Goal: Task Accomplishment & Management: Manage account settings

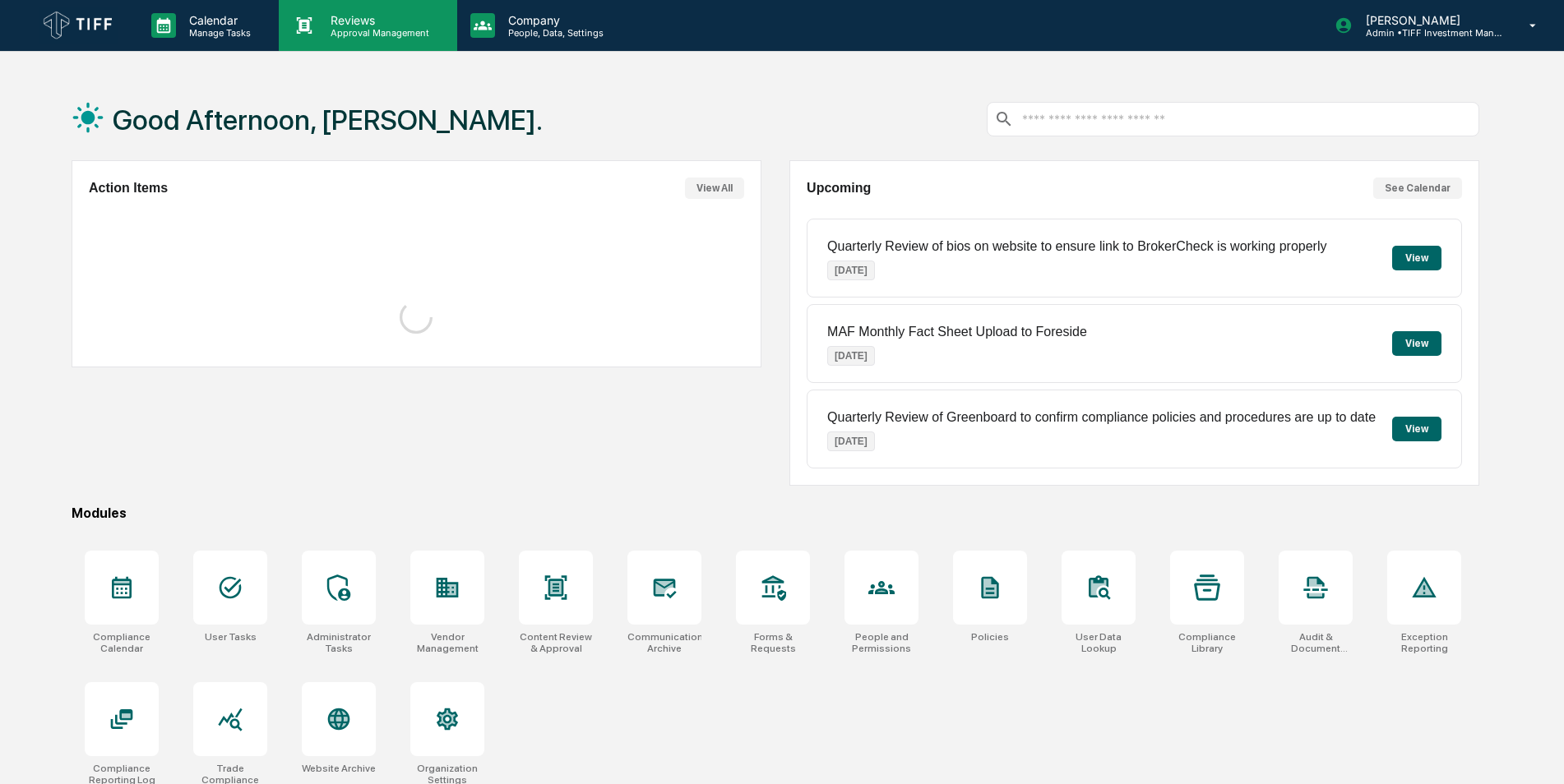
click at [364, 24] on p "Reviews" at bounding box center [377, 20] width 120 height 14
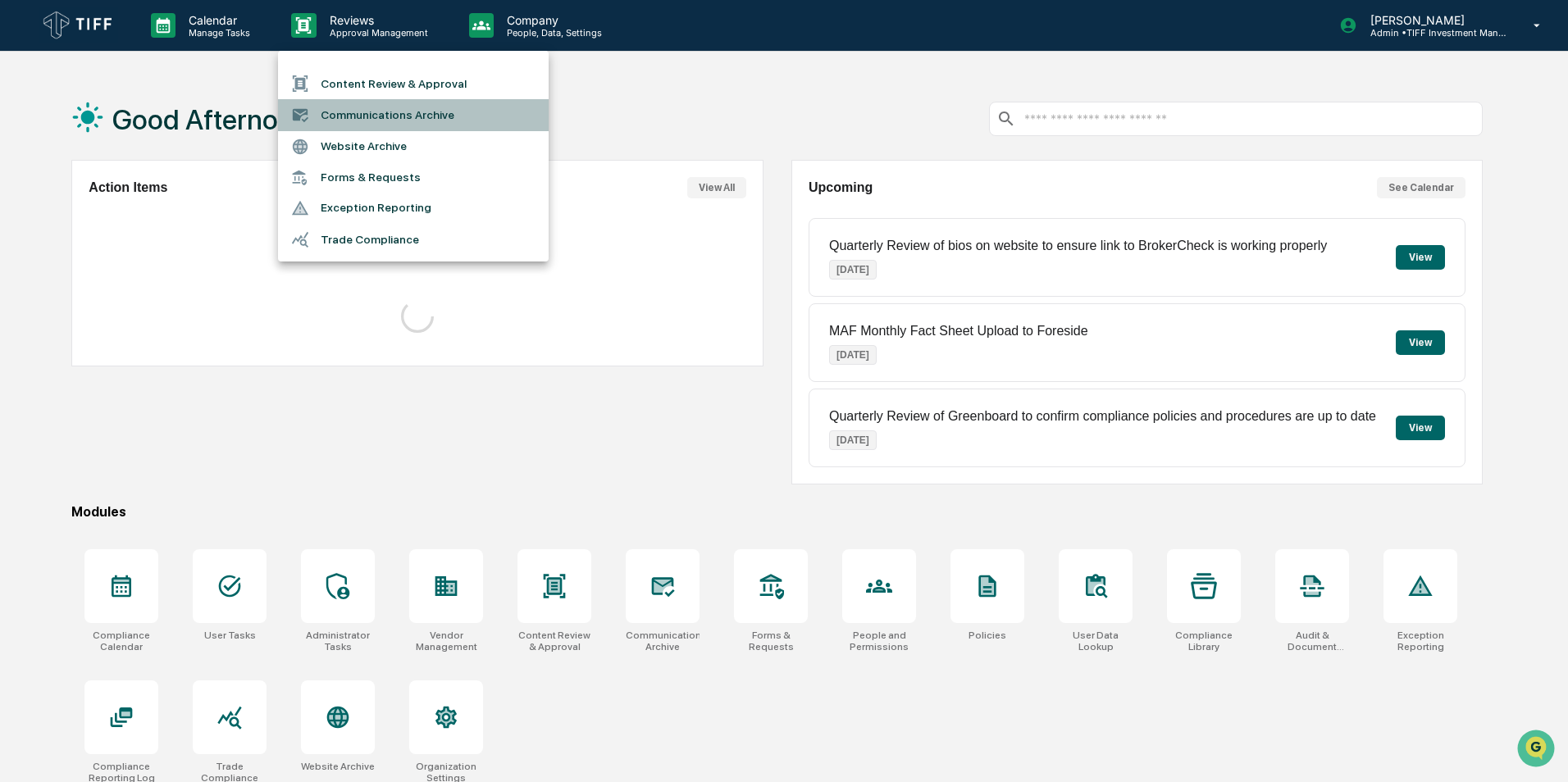
click at [357, 112] on li "Communications Archive" at bounding box center [413, 115] width 270 height 31
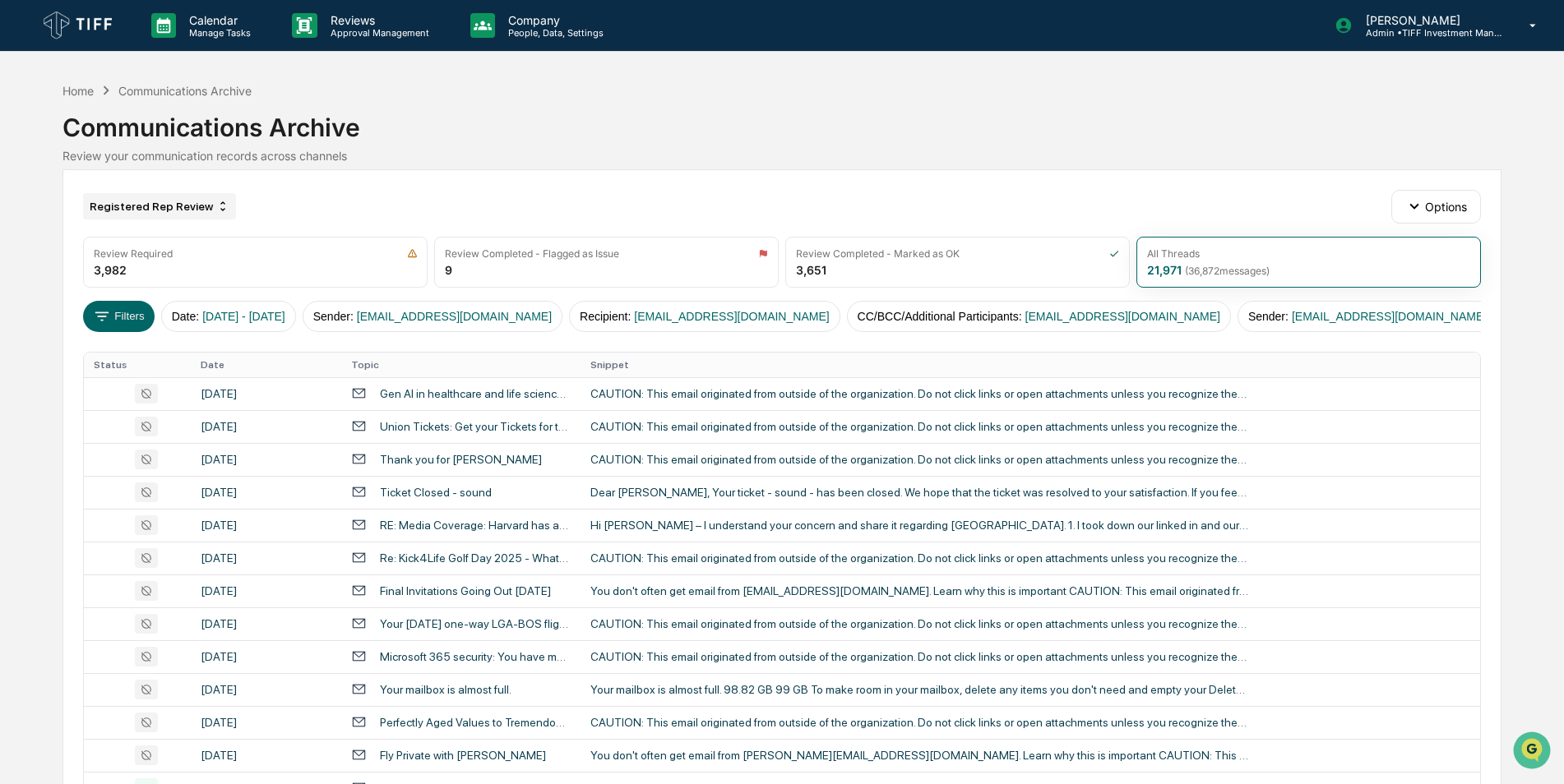
click at [180, 215] on div "Registered Rep Review" at bounding box center [160, 206] width 153 height 26
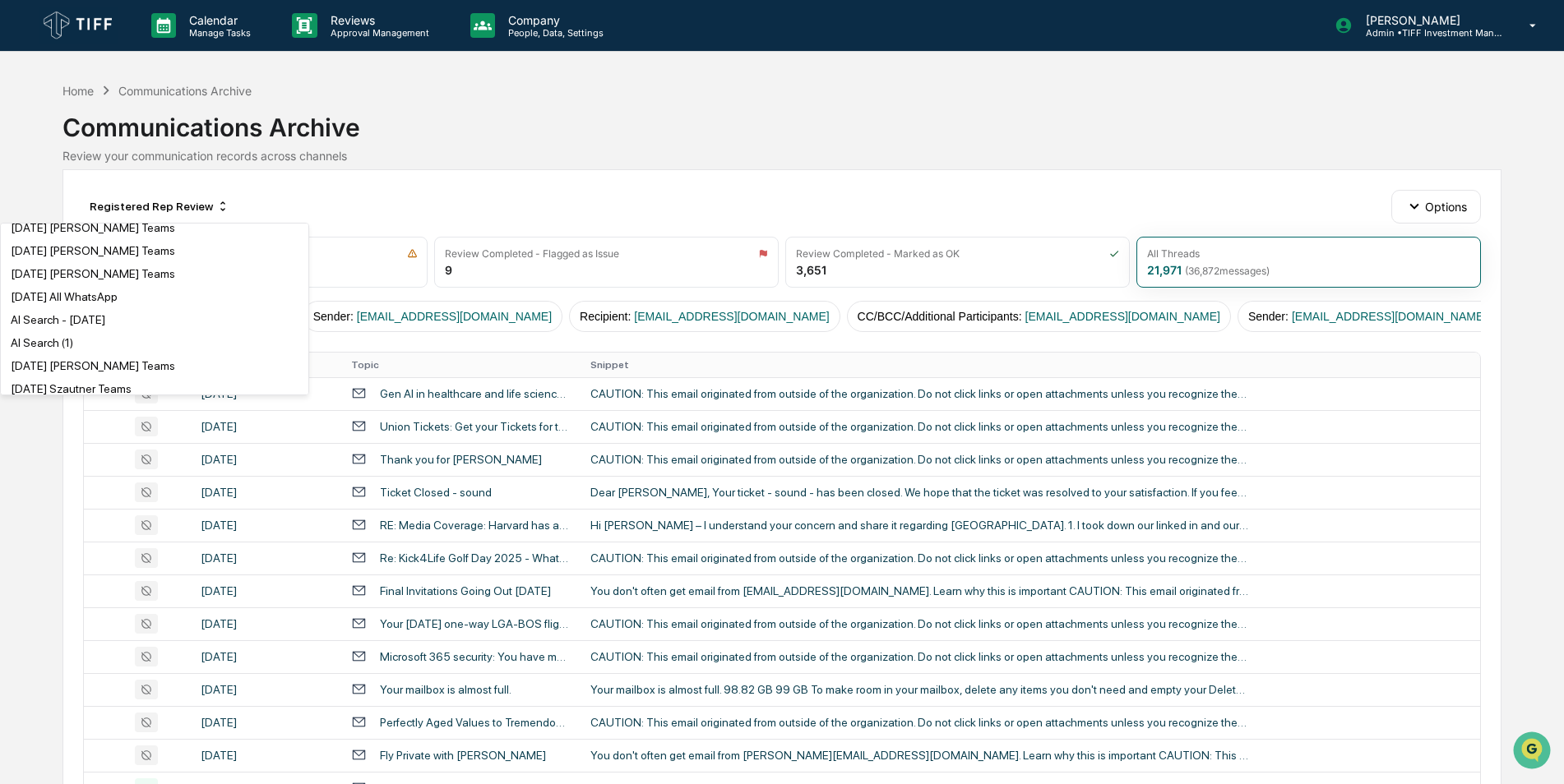
scroll to position [675, 0]
click at [74, 343] on div "AI Search (1)" at bounding box center [155, 344] width 301 height 20
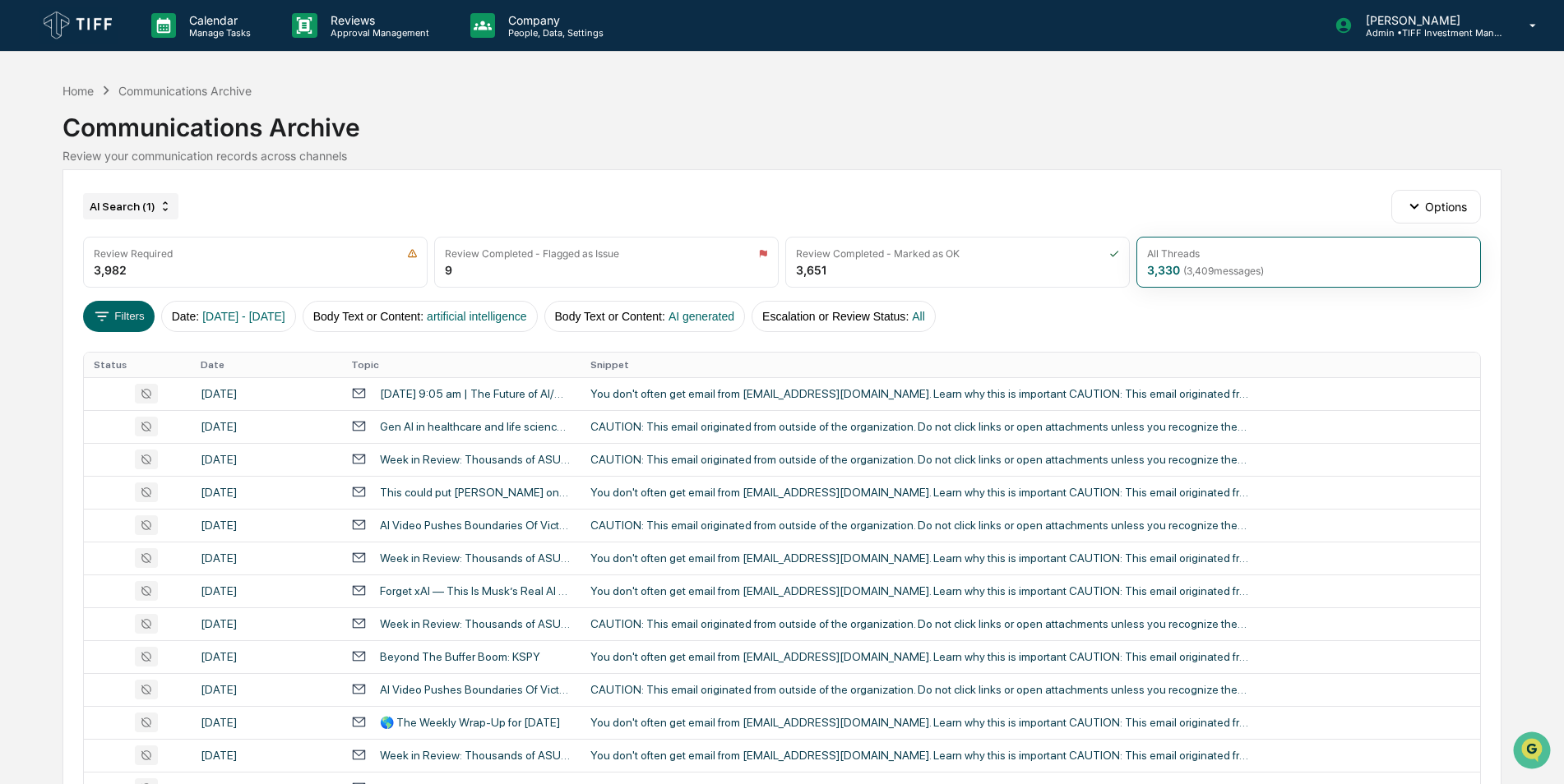
click at [141, 208] on div "AI Search (1)" at bounding box center [131, 206] width 95 height 26
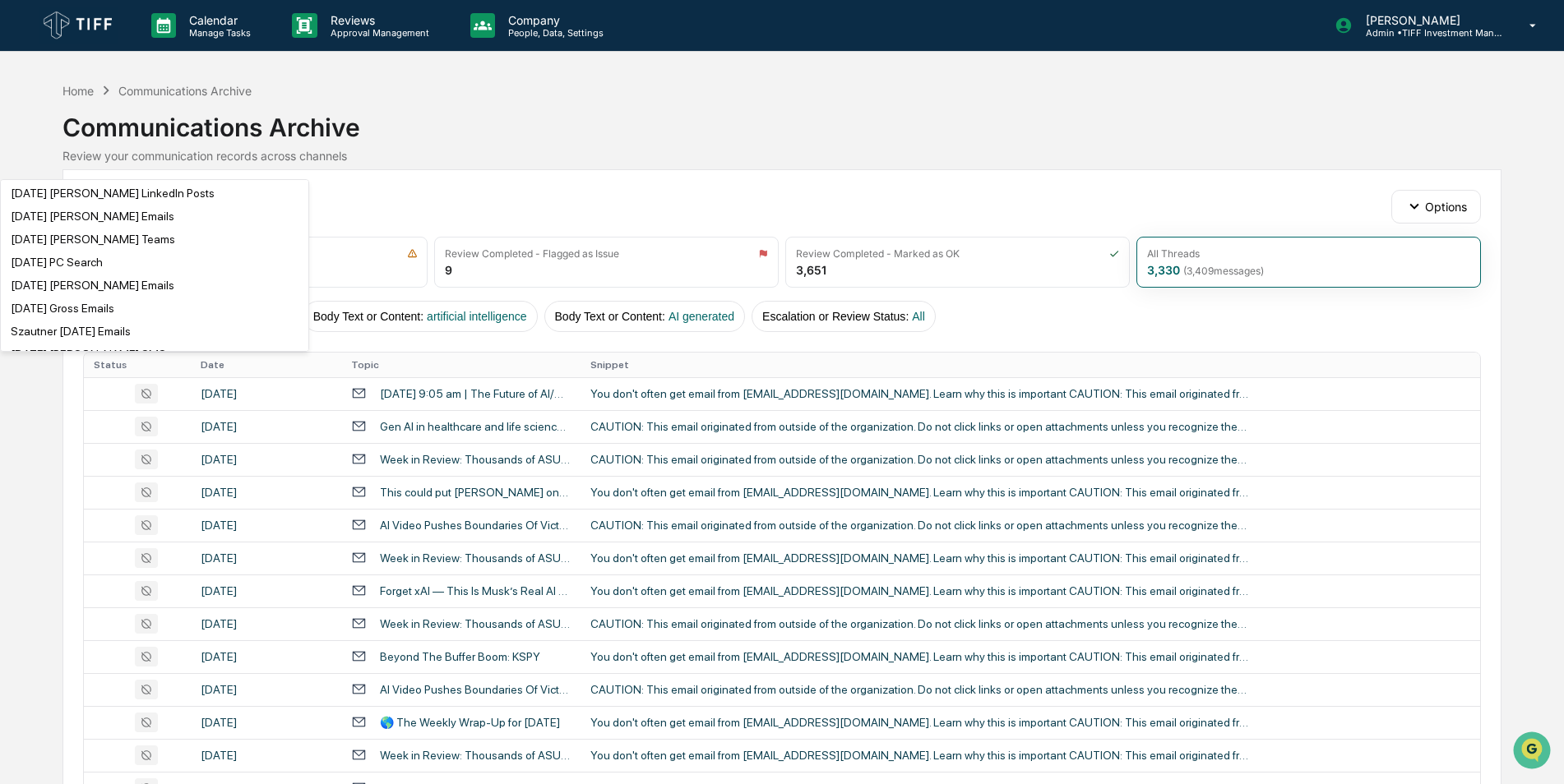
scroll to position [46, 0]
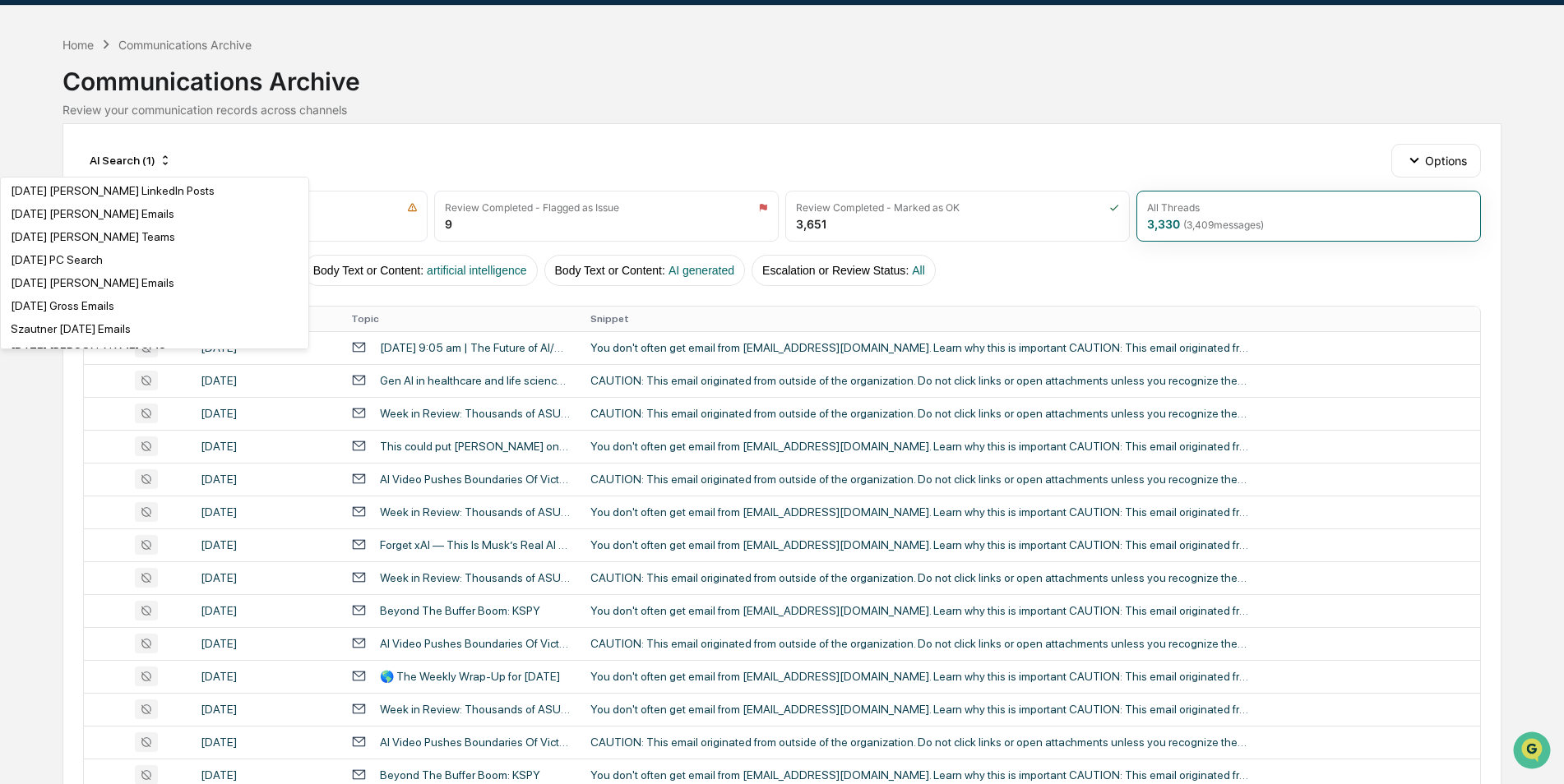
click at [649, 139] on div "AI Search (1) Options Review Required 3,982 Review Completed - Flagged as Issue…" at bounding box center [782, 685] width 1439 height 1124
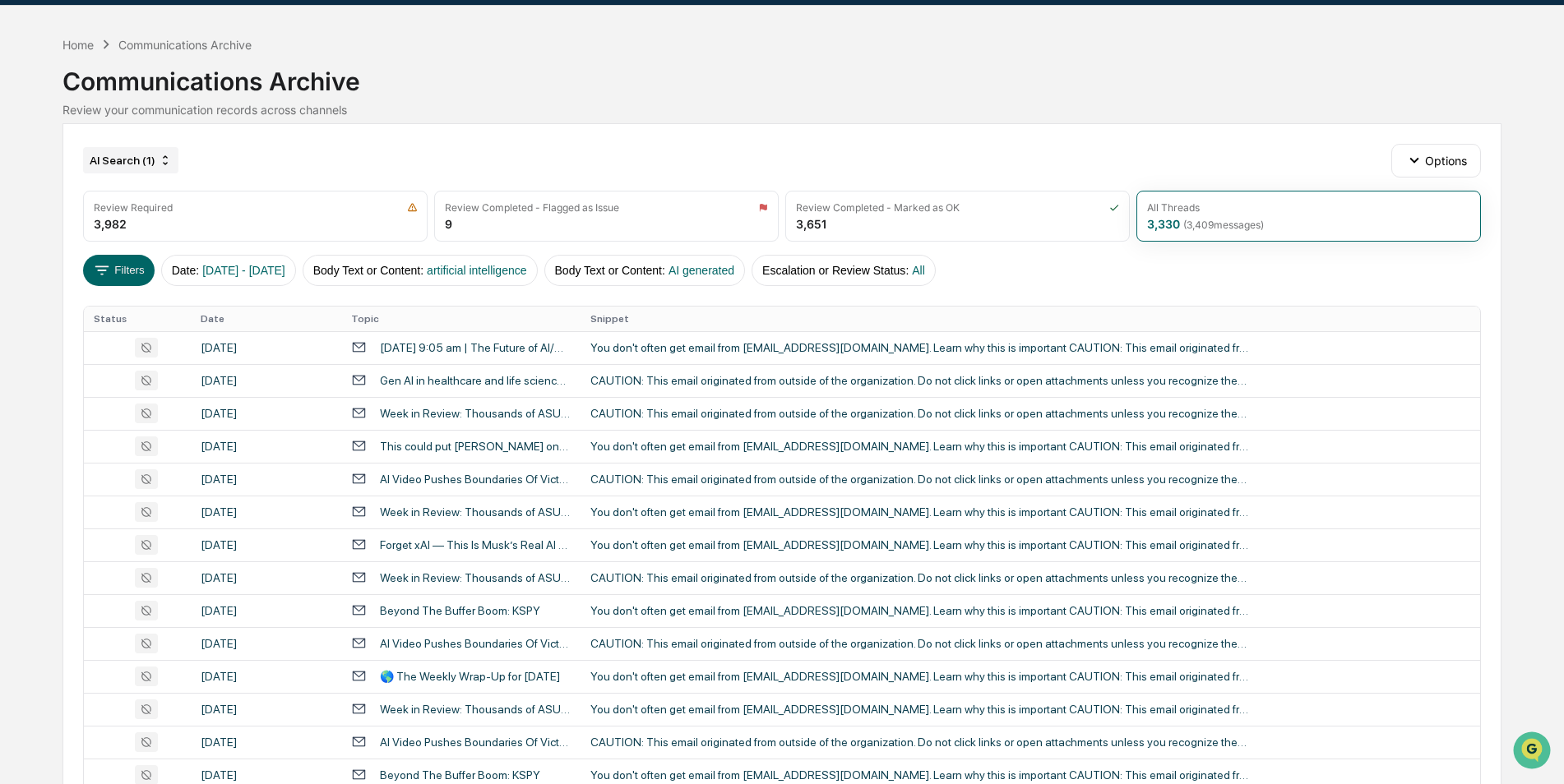
click at [139, 155] on div "AI Search (1)" at bounding box center [131, 160] width 95 height 26
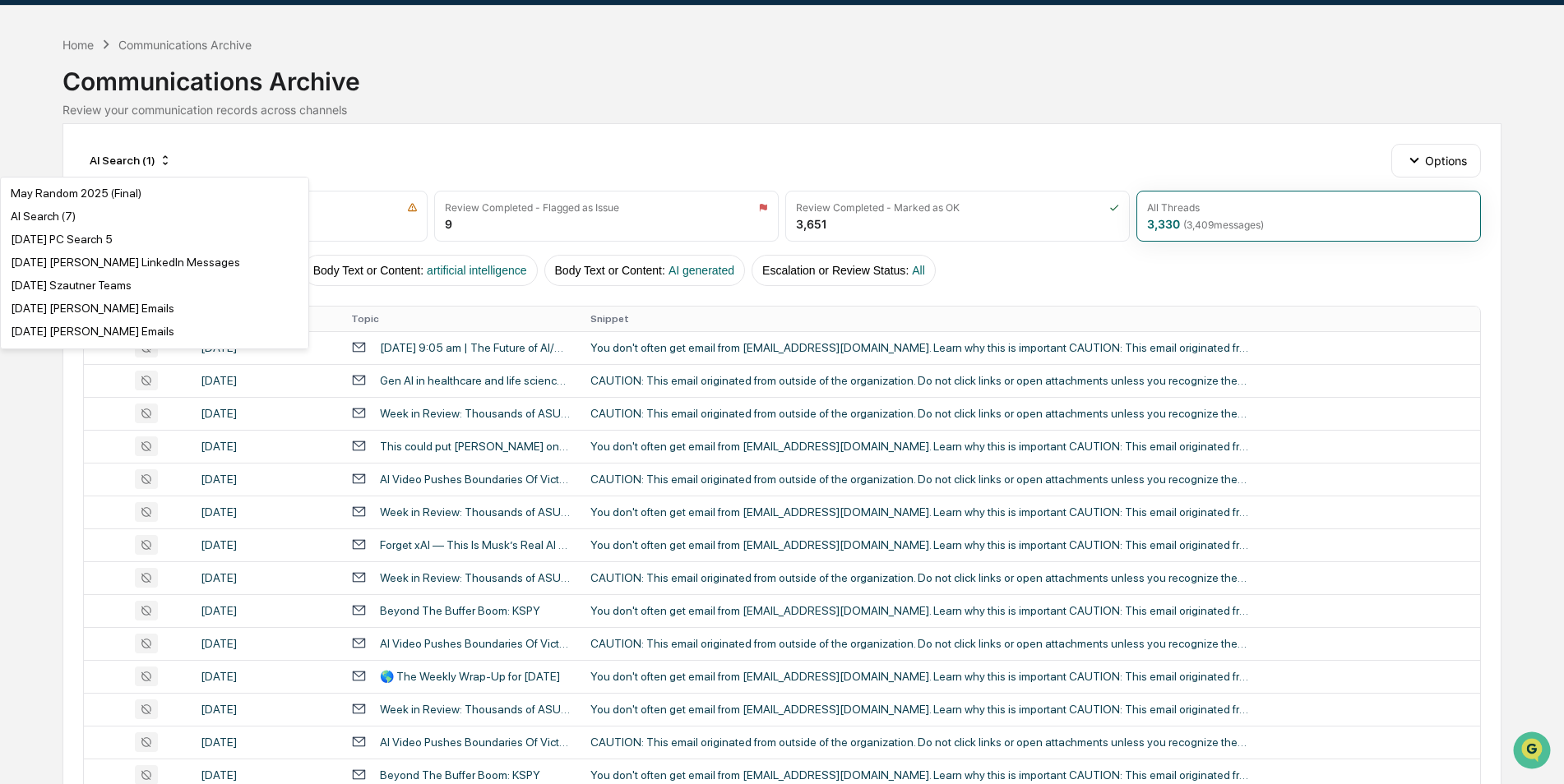
scroll to position [944, 0]
click at [29, 208] on div "AI Search (7)" at bounding box center [44, 214] width 65 height 14
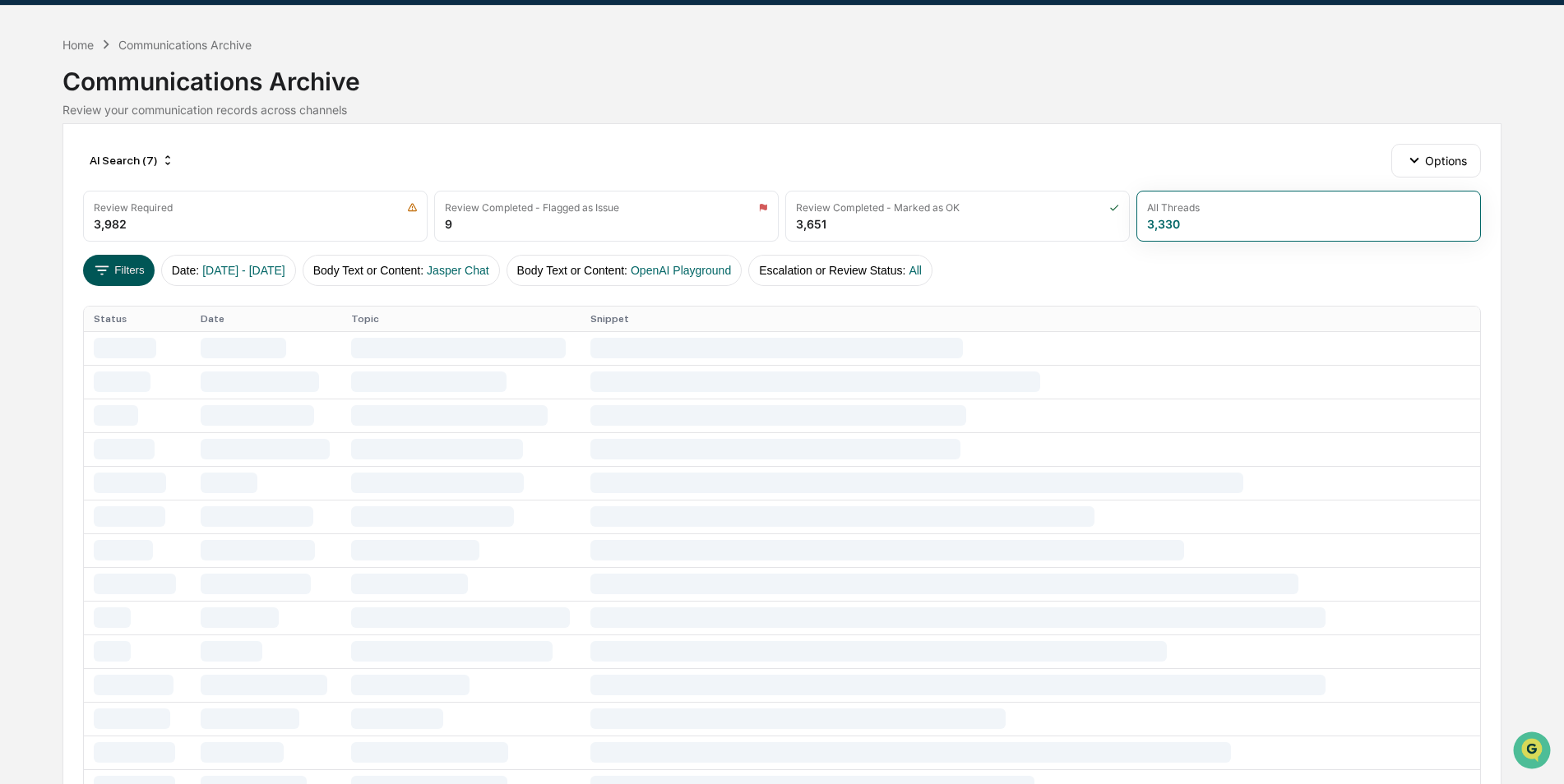
click at [121, 272] on button "Filters" at bounding box center [119, 270] width 72 height 31
click at [151, 169] on div "AI Search (7)" at bounding box center [132, 160] width 98 height 26
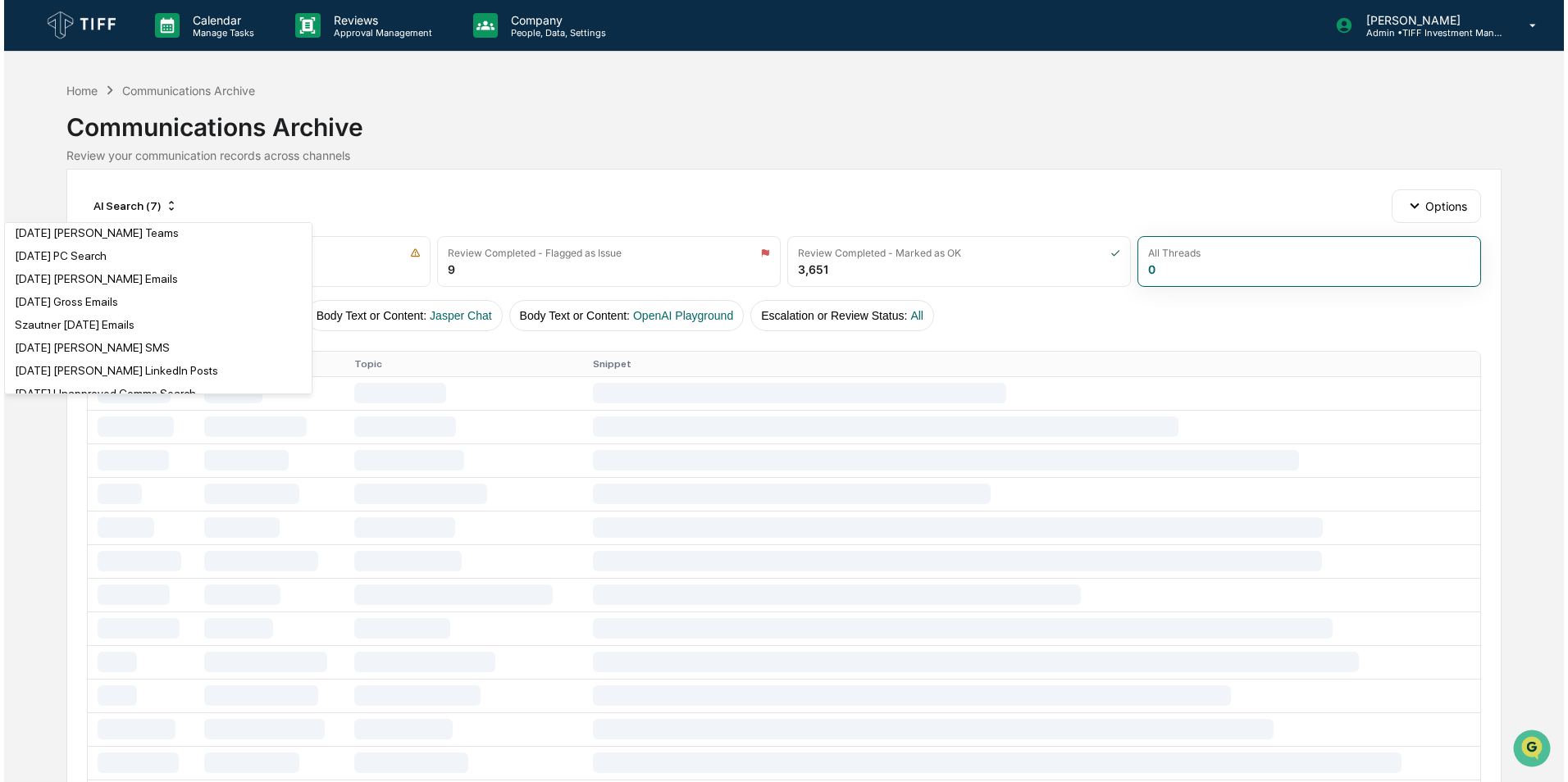
scroll to position [47, 0]
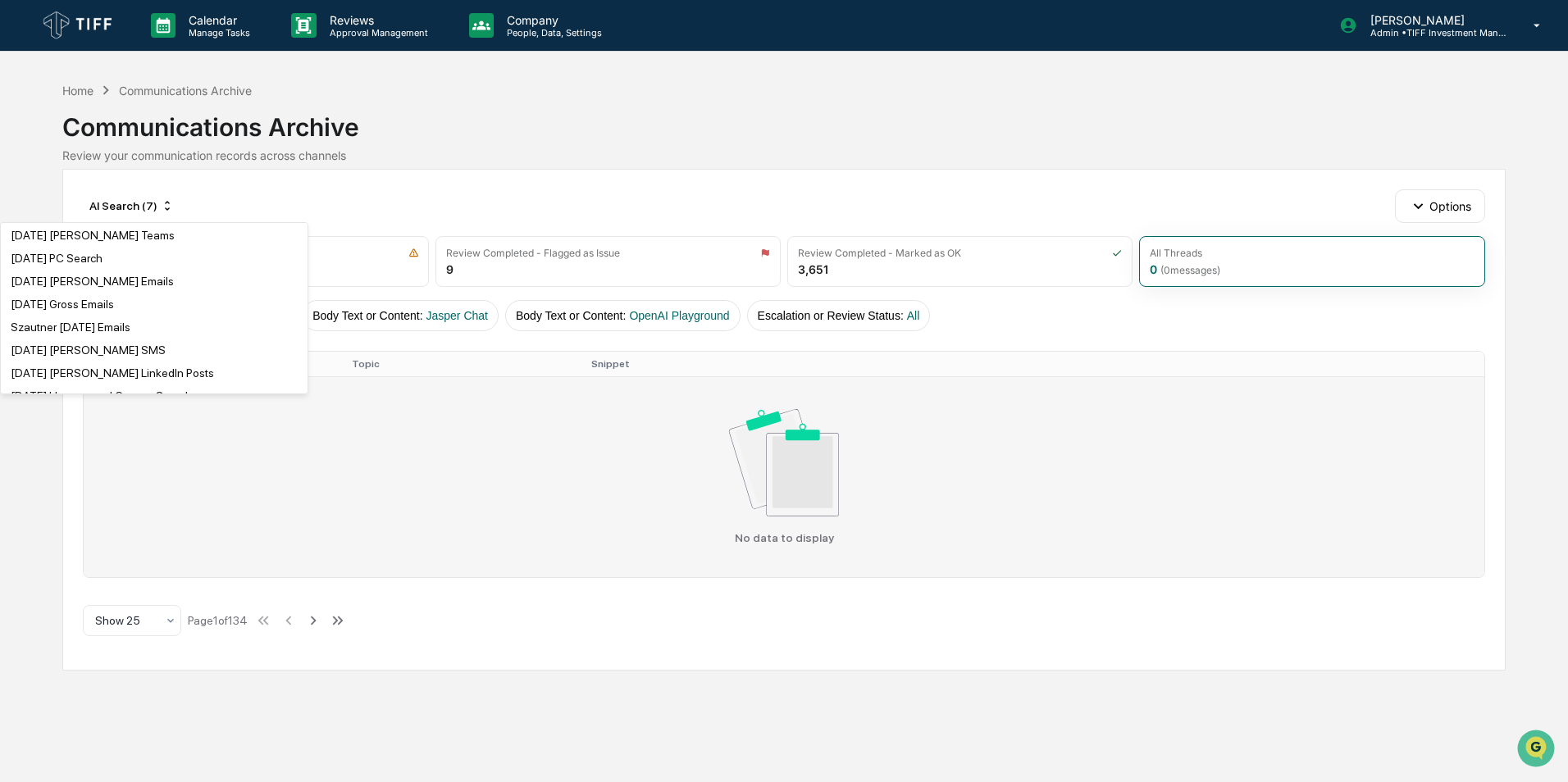
click at [194, 555] on td "No data to display" at bounding box center [784, 476] width 1400 height 201
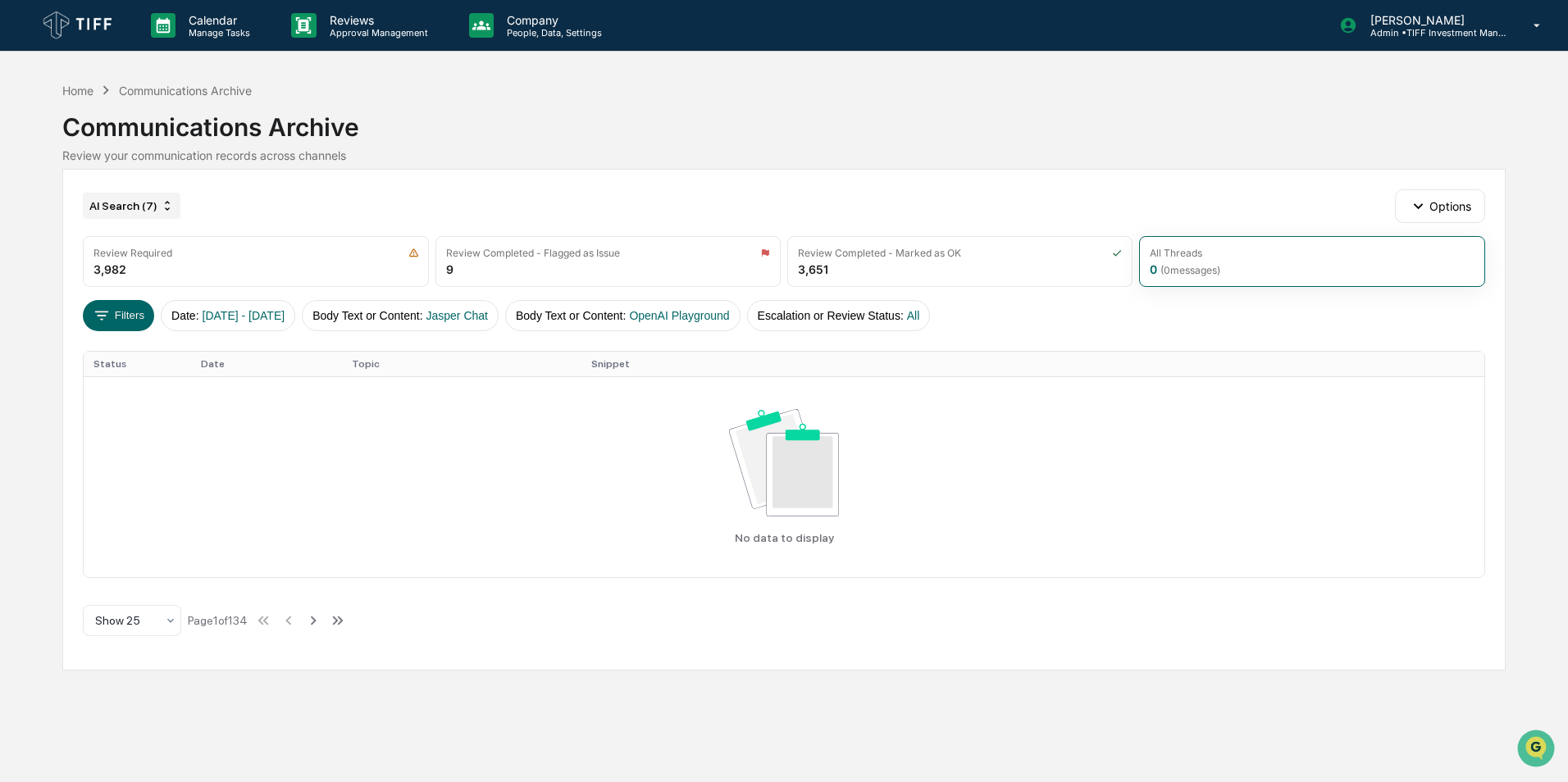
click at [129, 207] on div "AI Search (7)" at bounding box center [132, 205] width 98 height 26
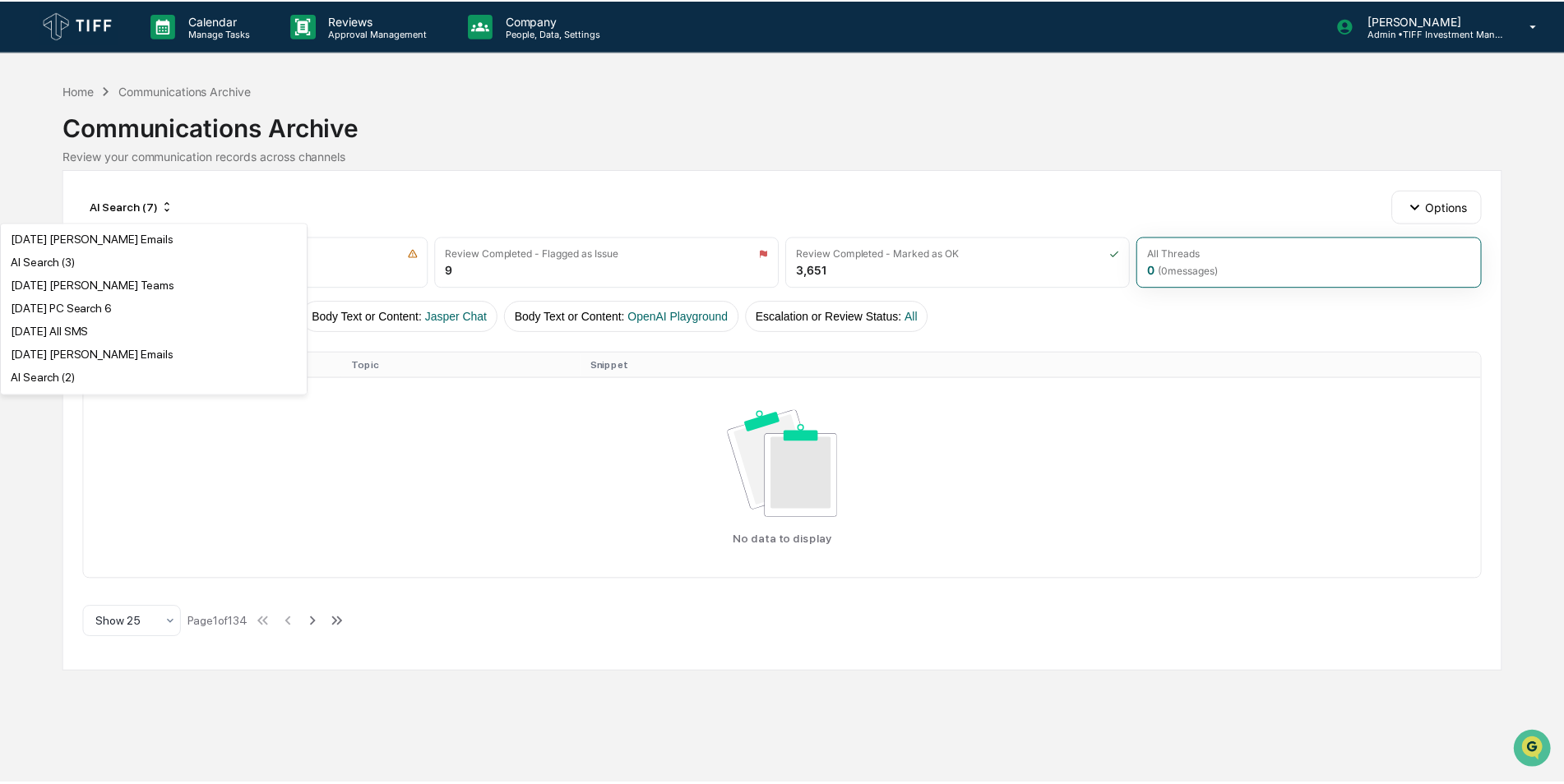
scroll to position [1795, 0]
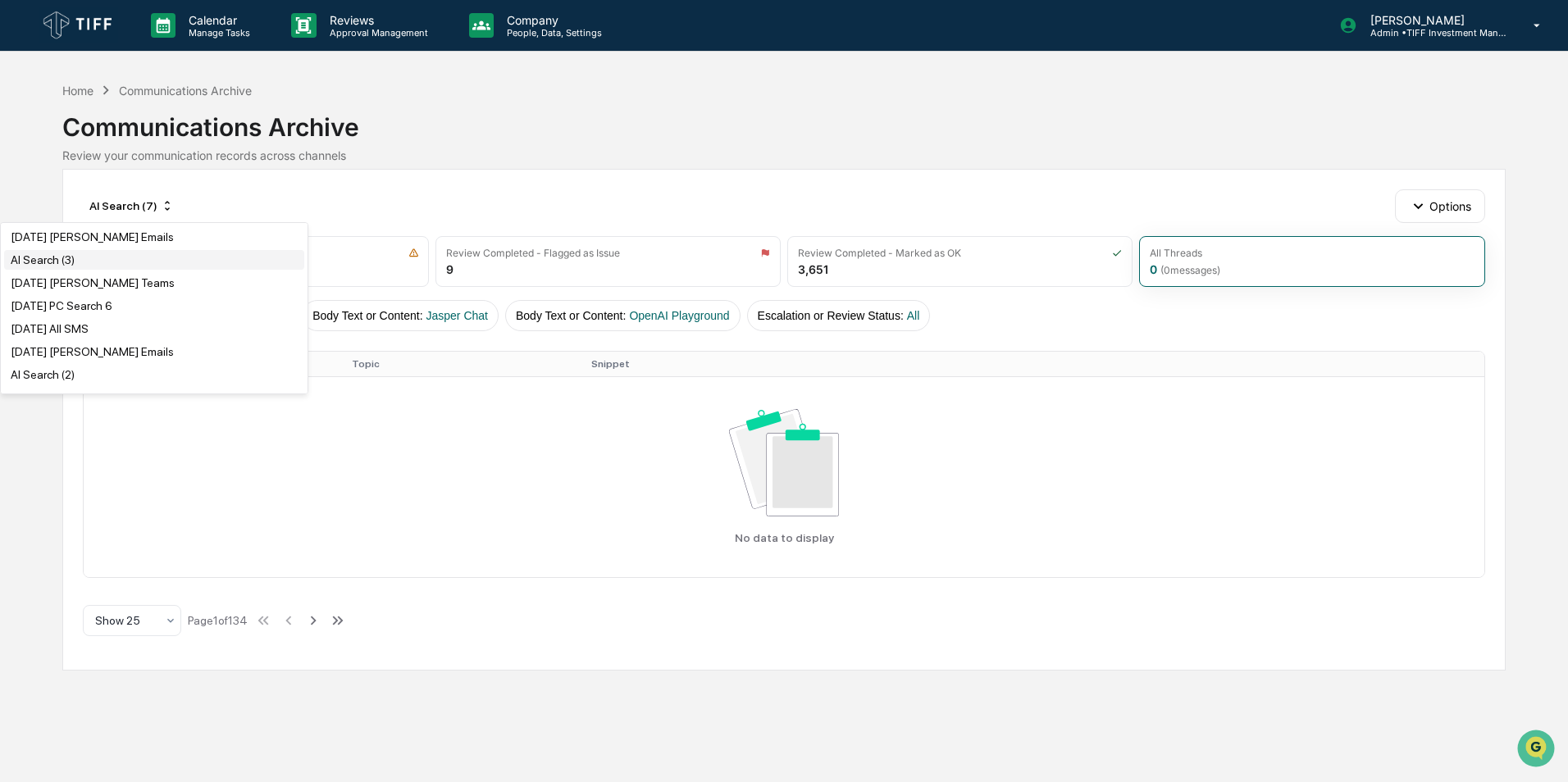
click at [85, 268] on div "AI Search (3)" at bounding box center [155, 260] width 300 height 20
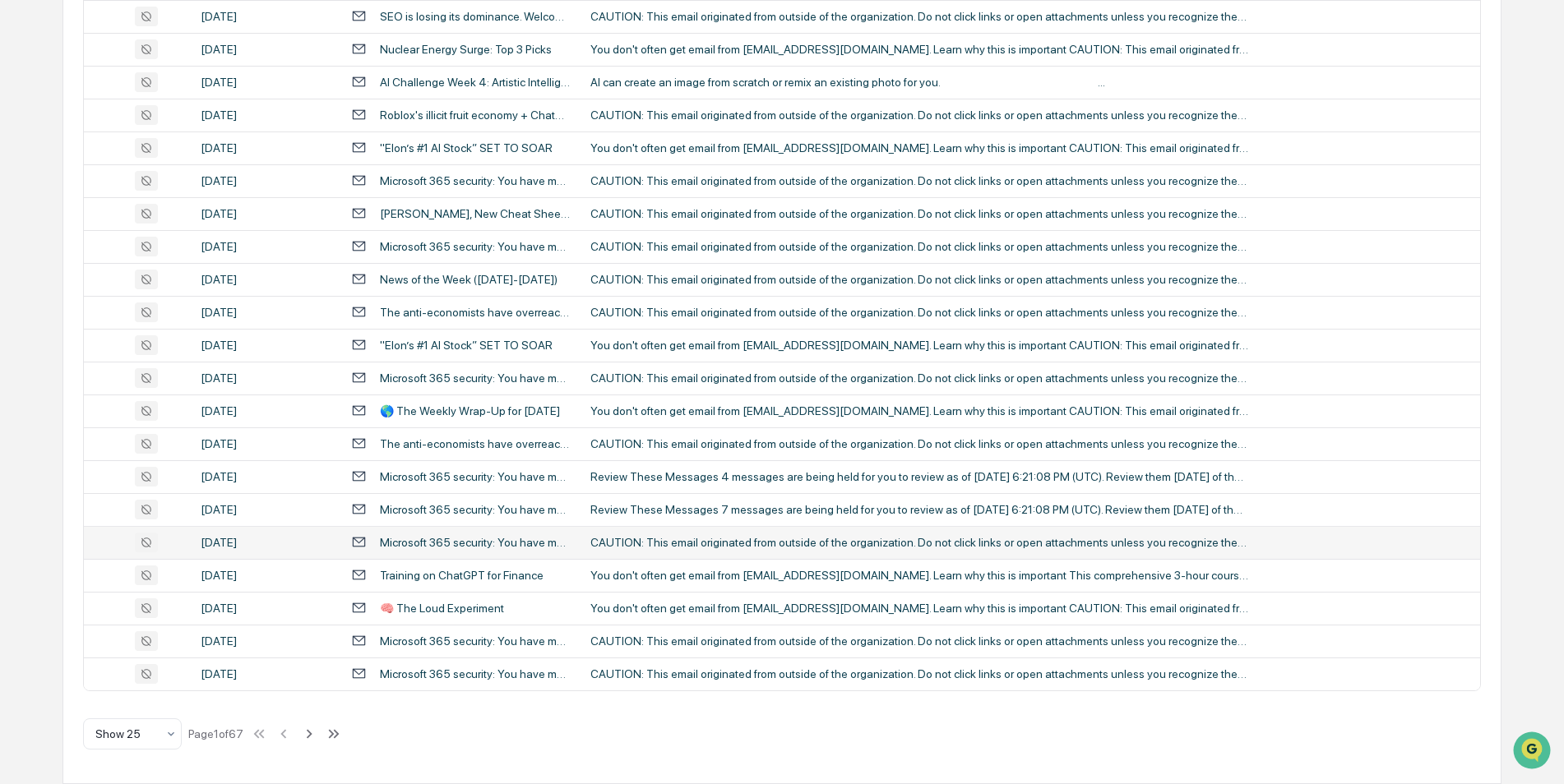
scroll to position [0, 0]
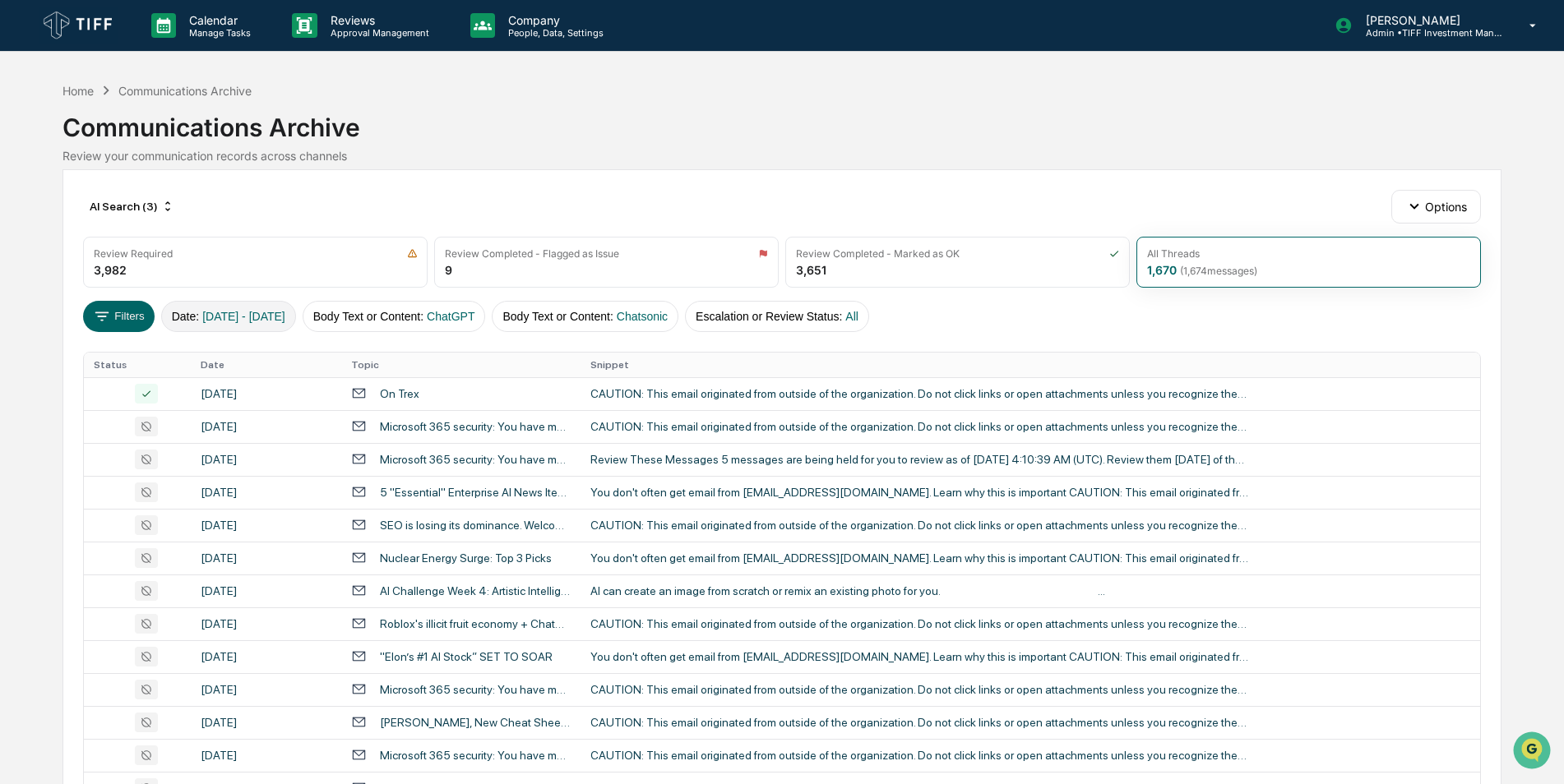
click at [193, 326] on button "Date : [DATE] - [DATE]" at bounding box center [228, 316] width 135 height 31
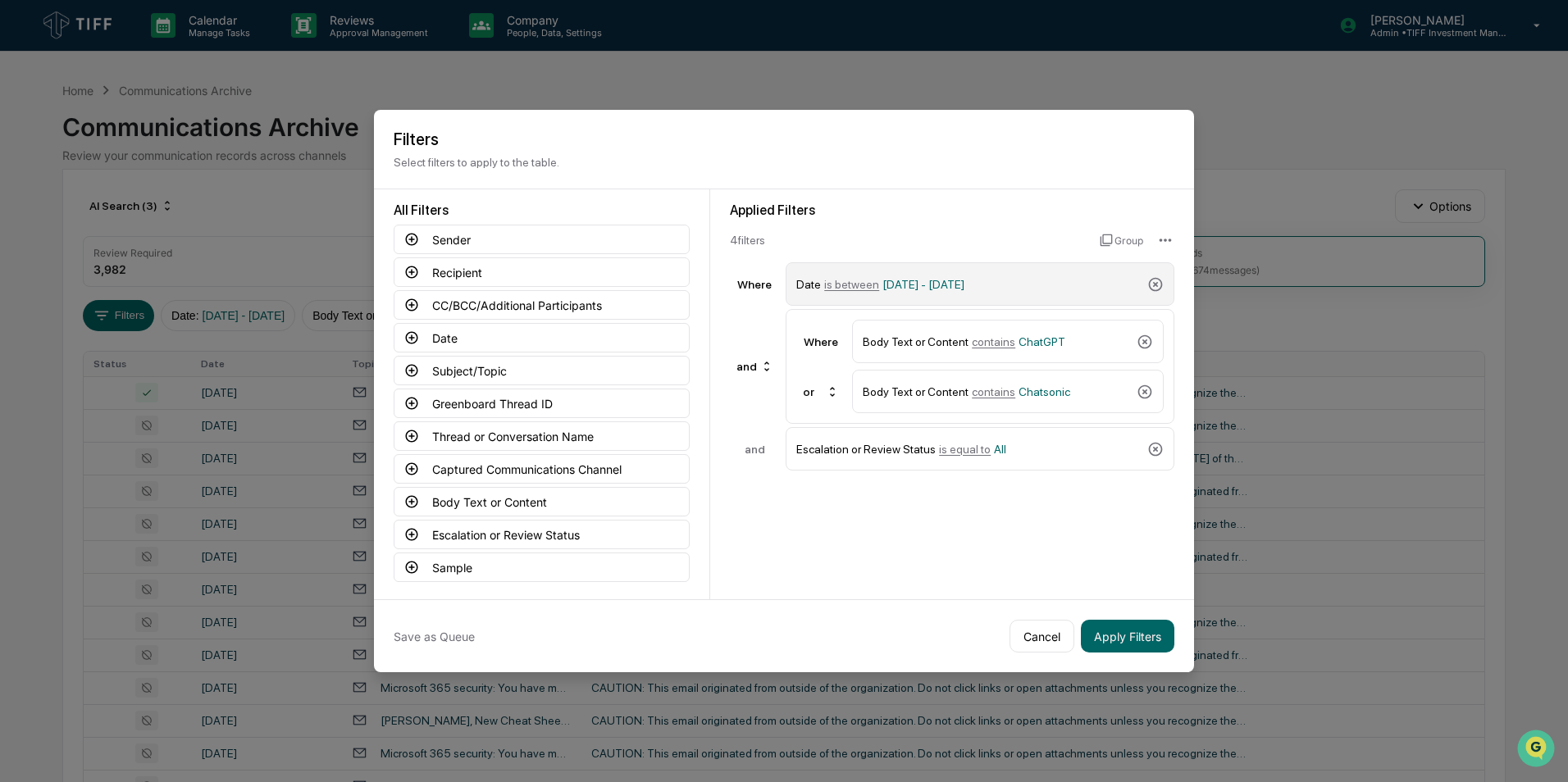
click at [857, 288] on span "is between" at bounding box center [852, 285] width 55 height 14
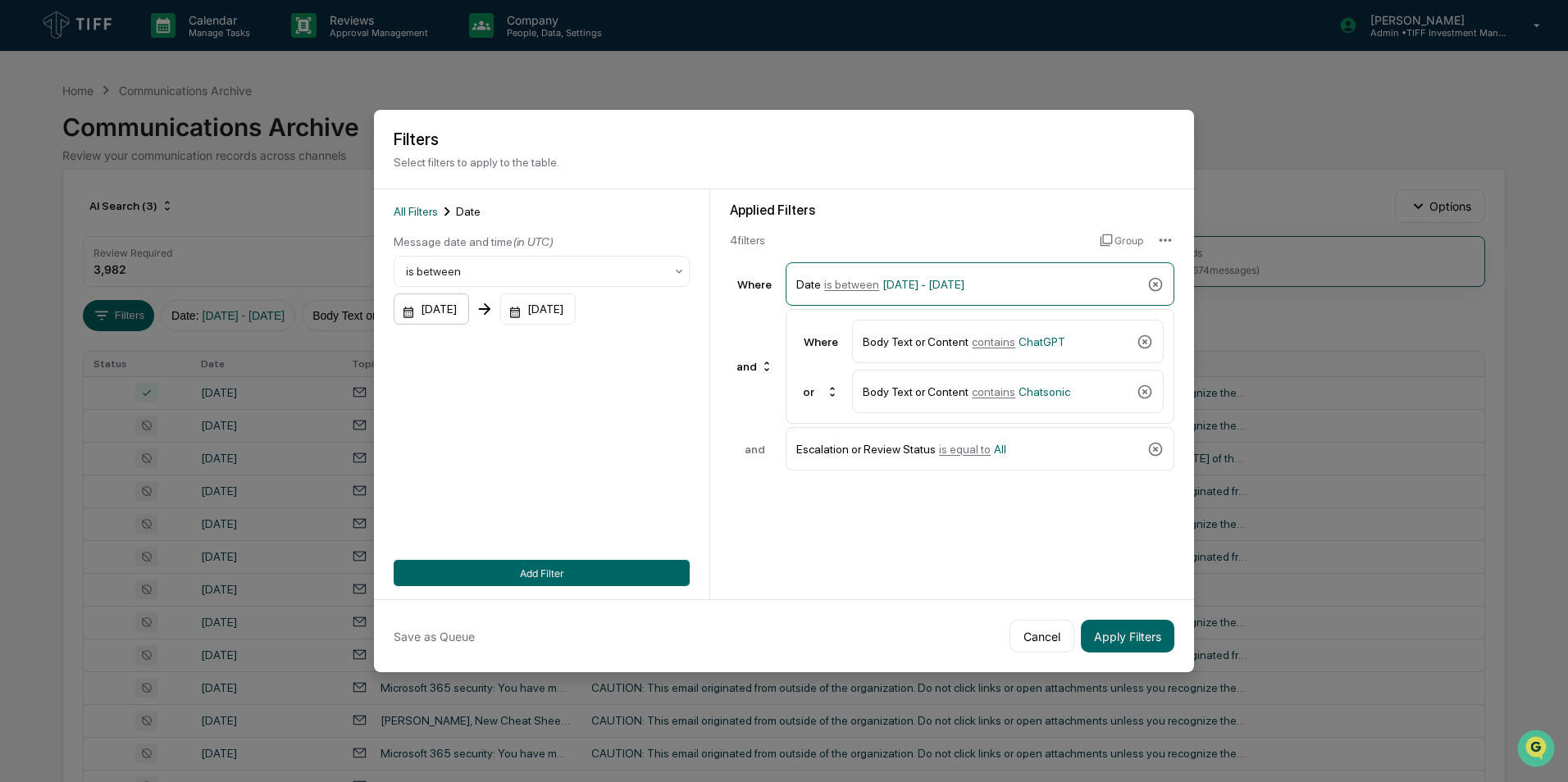
click at [412, 314] on div "[DATE]" at bounding box center [430, 309] width 75 height 31
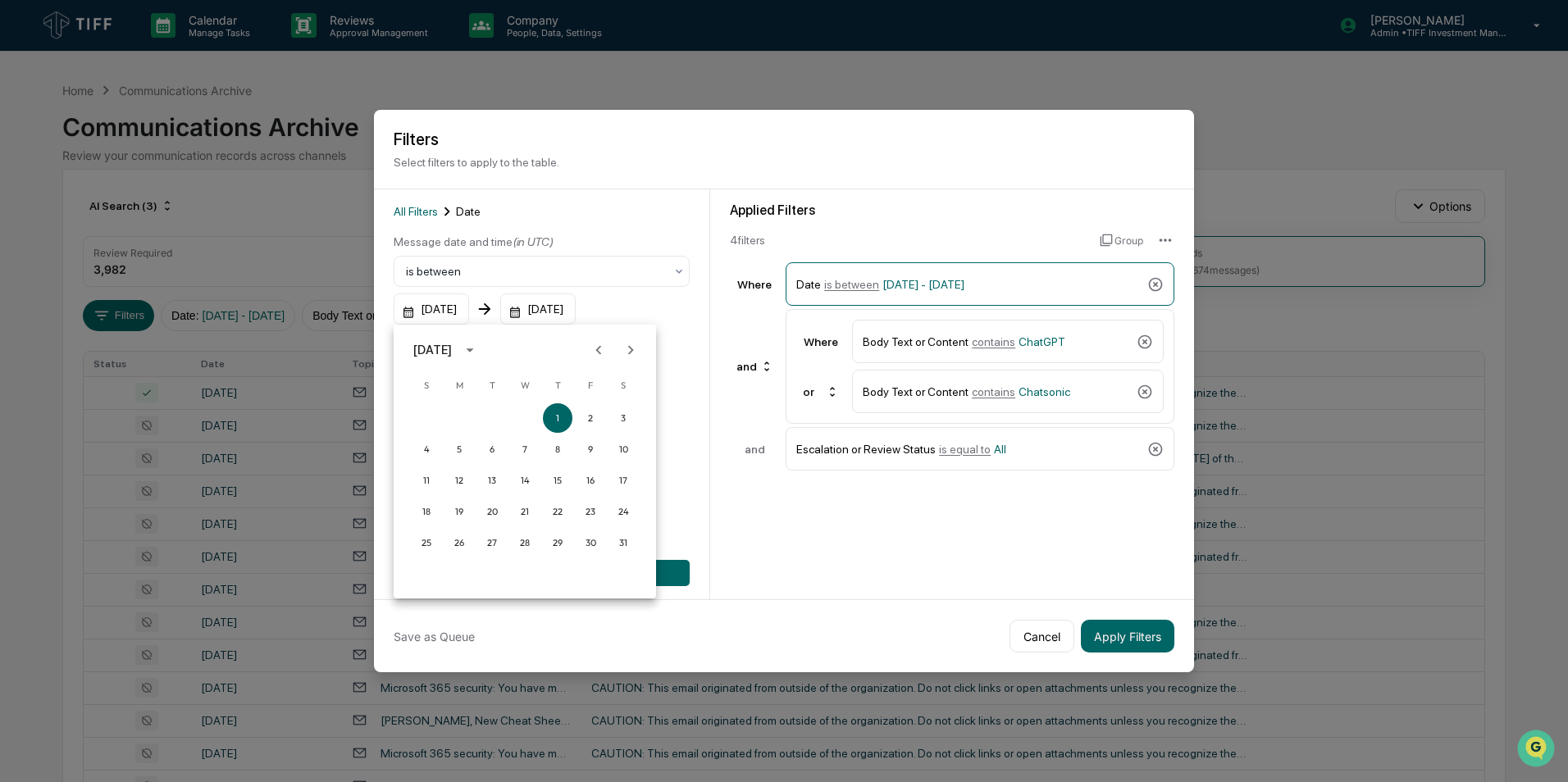
click at [628, 347] on icon "Next month" at bounding box center [631, 350] width 5 height 9
click at [640, 347] on button "Next month" at bounding box center [630, 350] width 31 height 31
click at [589, 410] on button "1" at bounding box center [590, 418] width 30 height 30
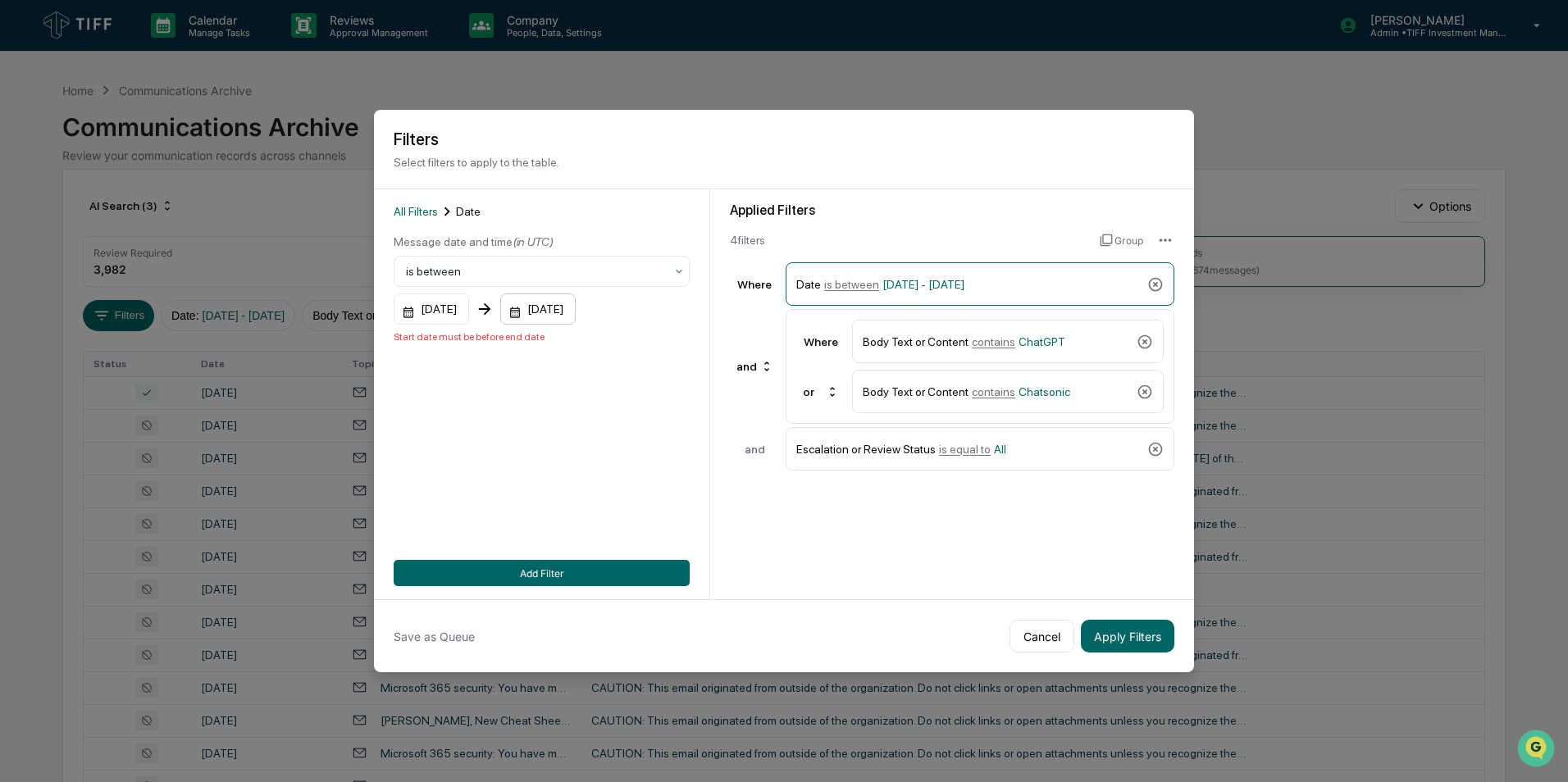
click at [532, 310] on div "[DATE]" at bounding box center [537, 309] width 75 height 31
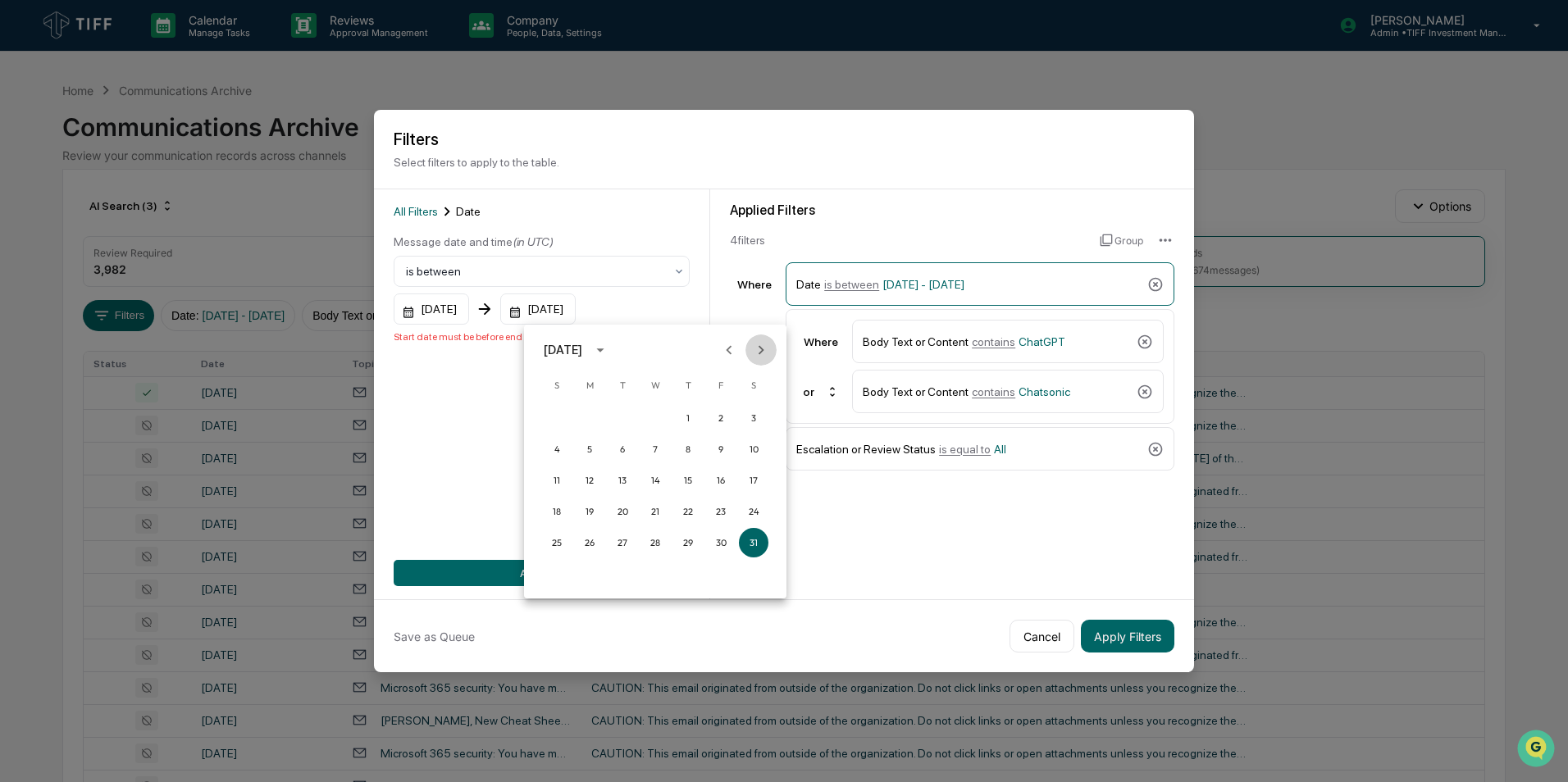
click at [756, 352] on icon "Next month" at bounding box center [761, 350] width 18 height 18
click at [561, 572] on button "31" at bounding box center [557, 574] width 30 height 30
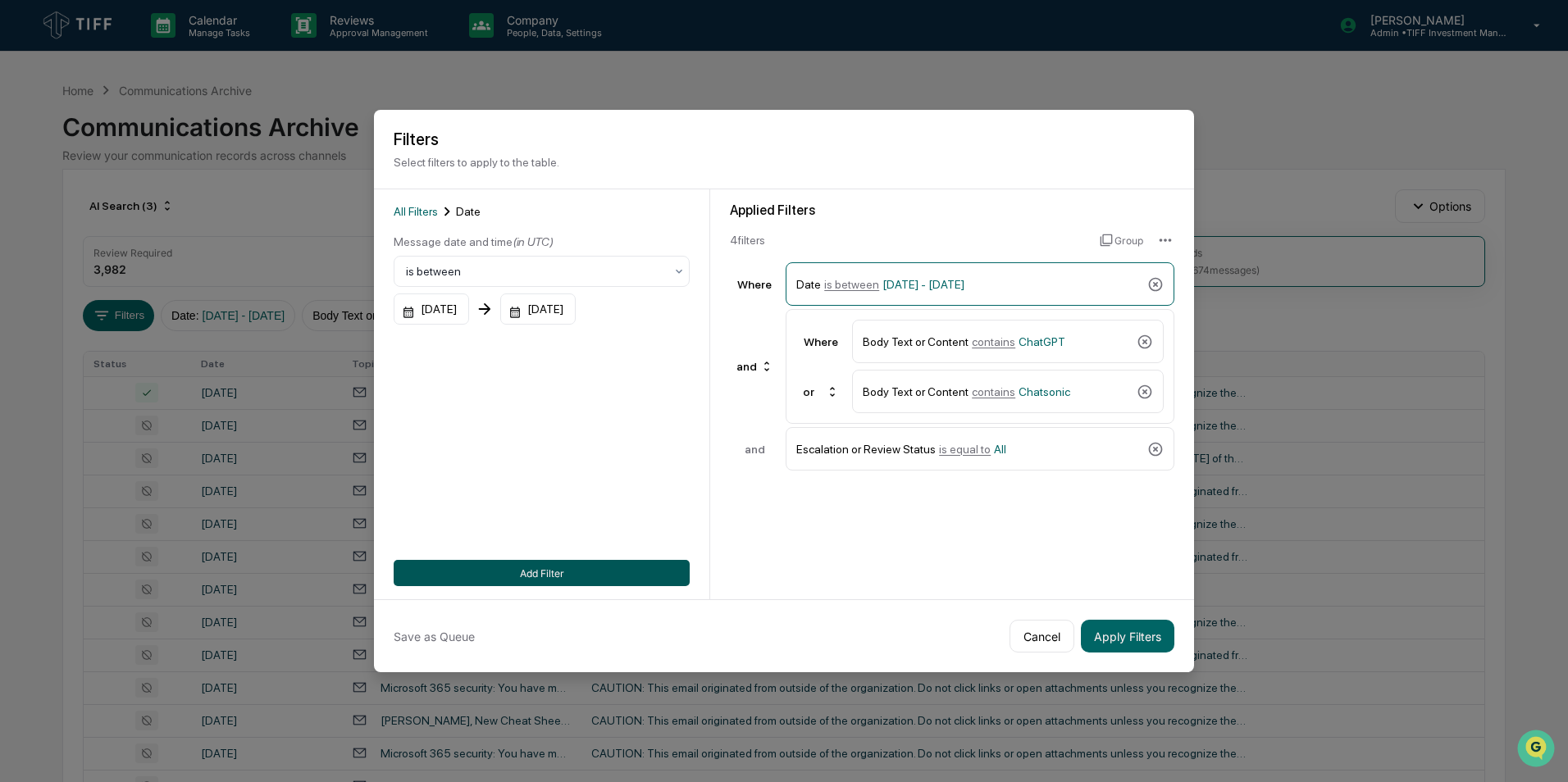
click at [543, 578] on button "Add Filter" at bounding box center [541, 573] width 296 height 26
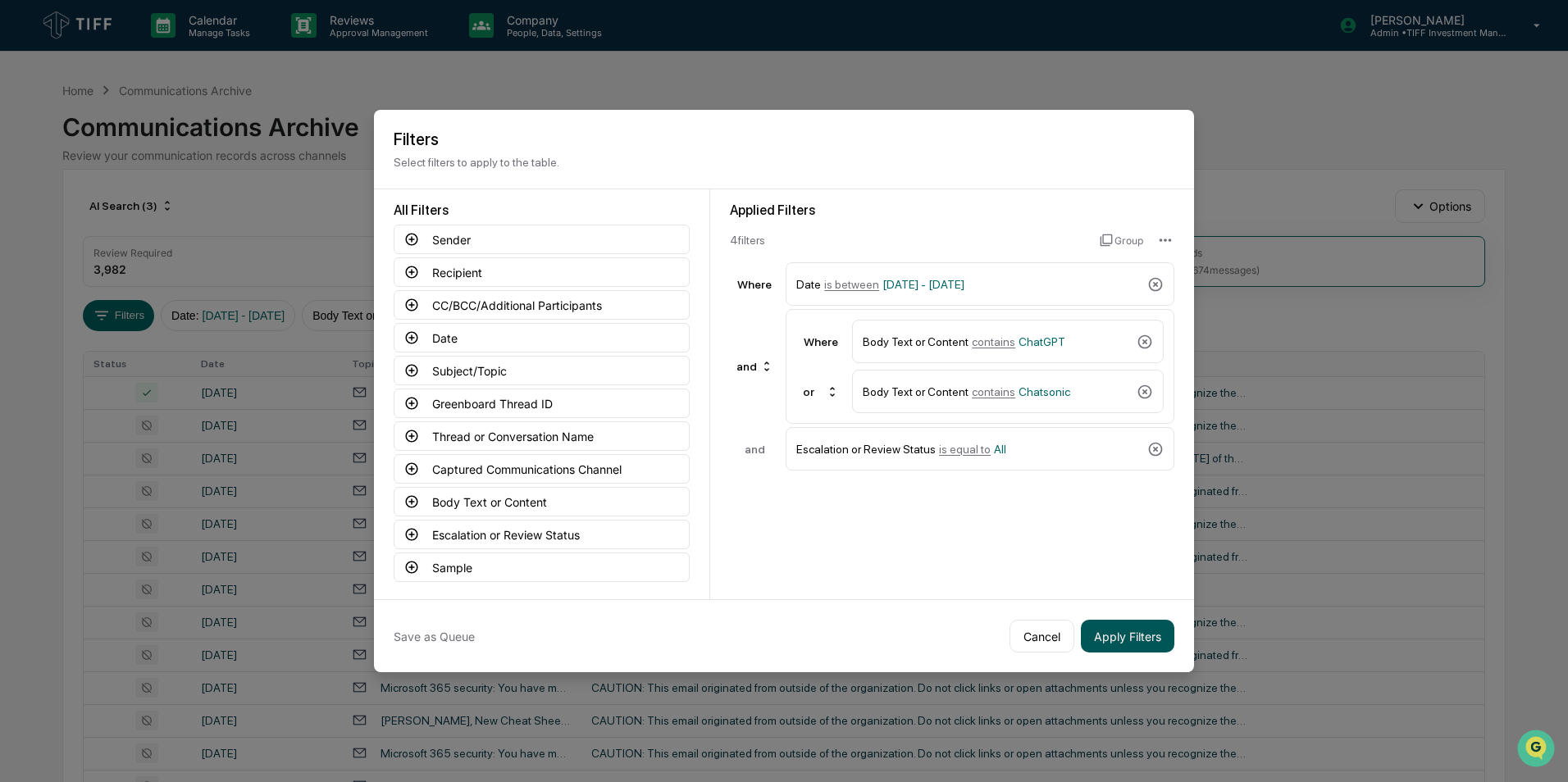
click at [1119, 640] on button "Apply Filters" at bounding box center [1128, 636] width 93 height 33
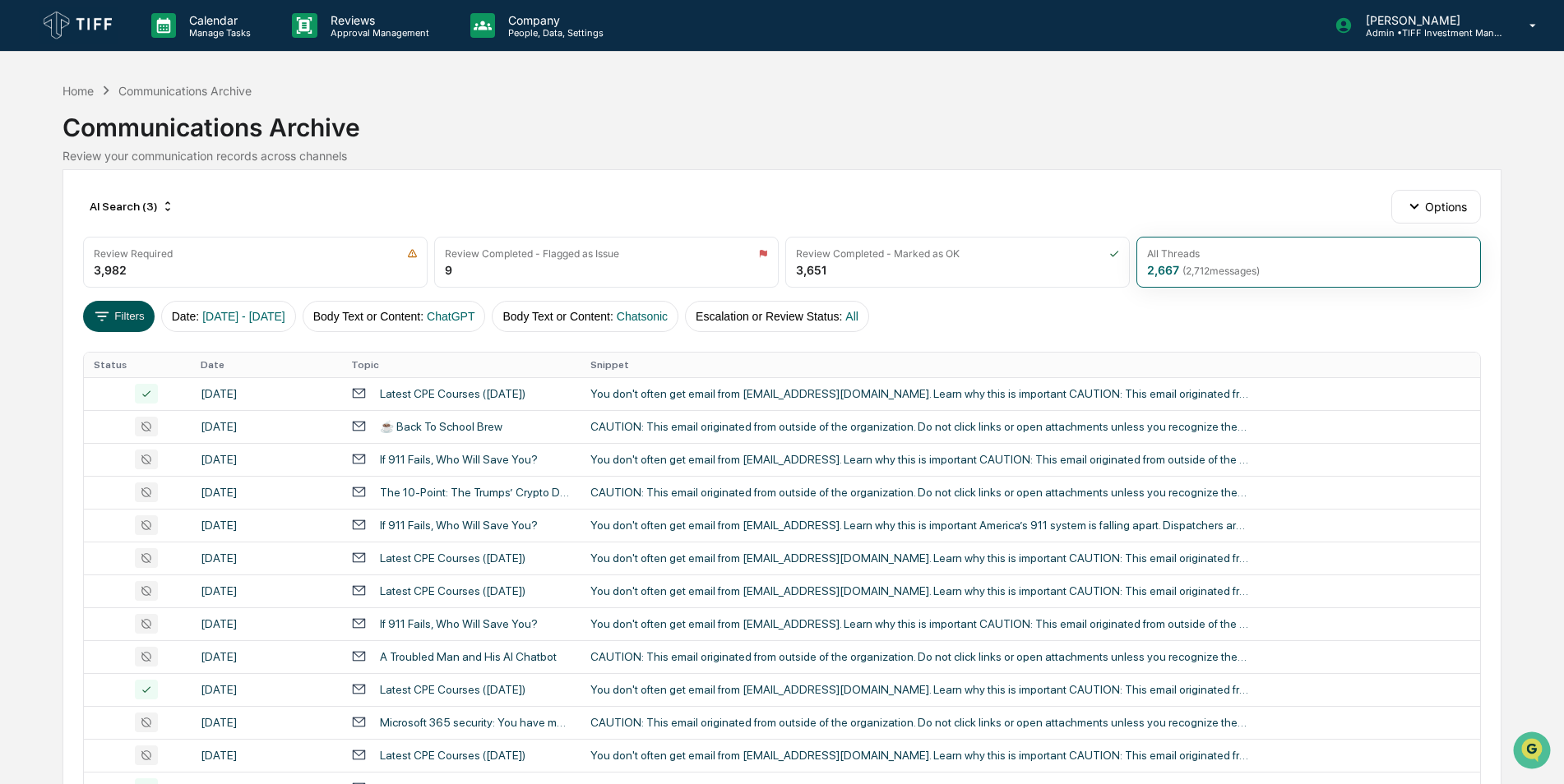
click at [112, 320] on button "Filters" at bounding box center [119, 316] width 72 height 31
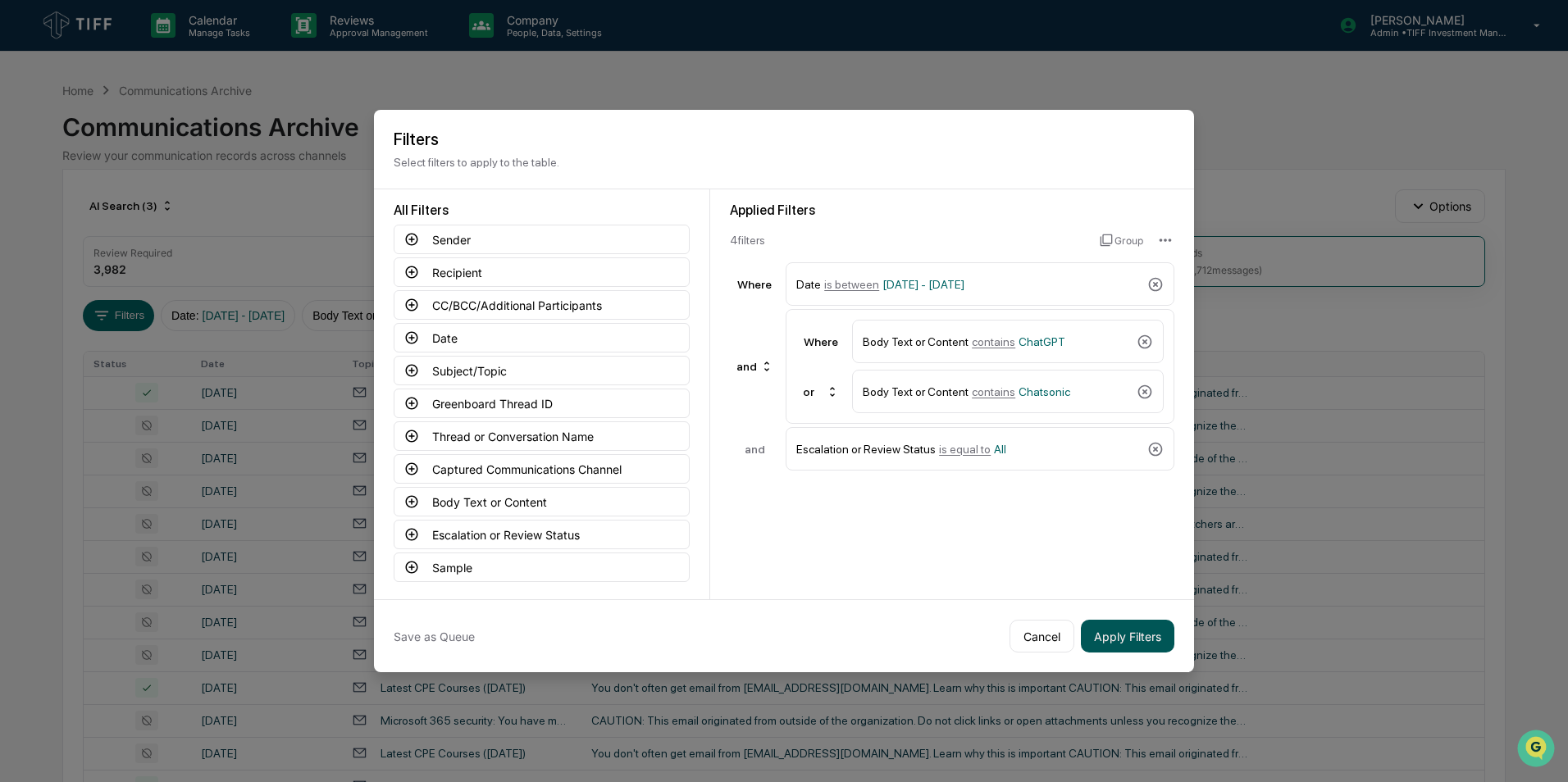
click at [1113, 625] on button "Apply Filters" at bounding box center [1128, 636] width 93 height 33
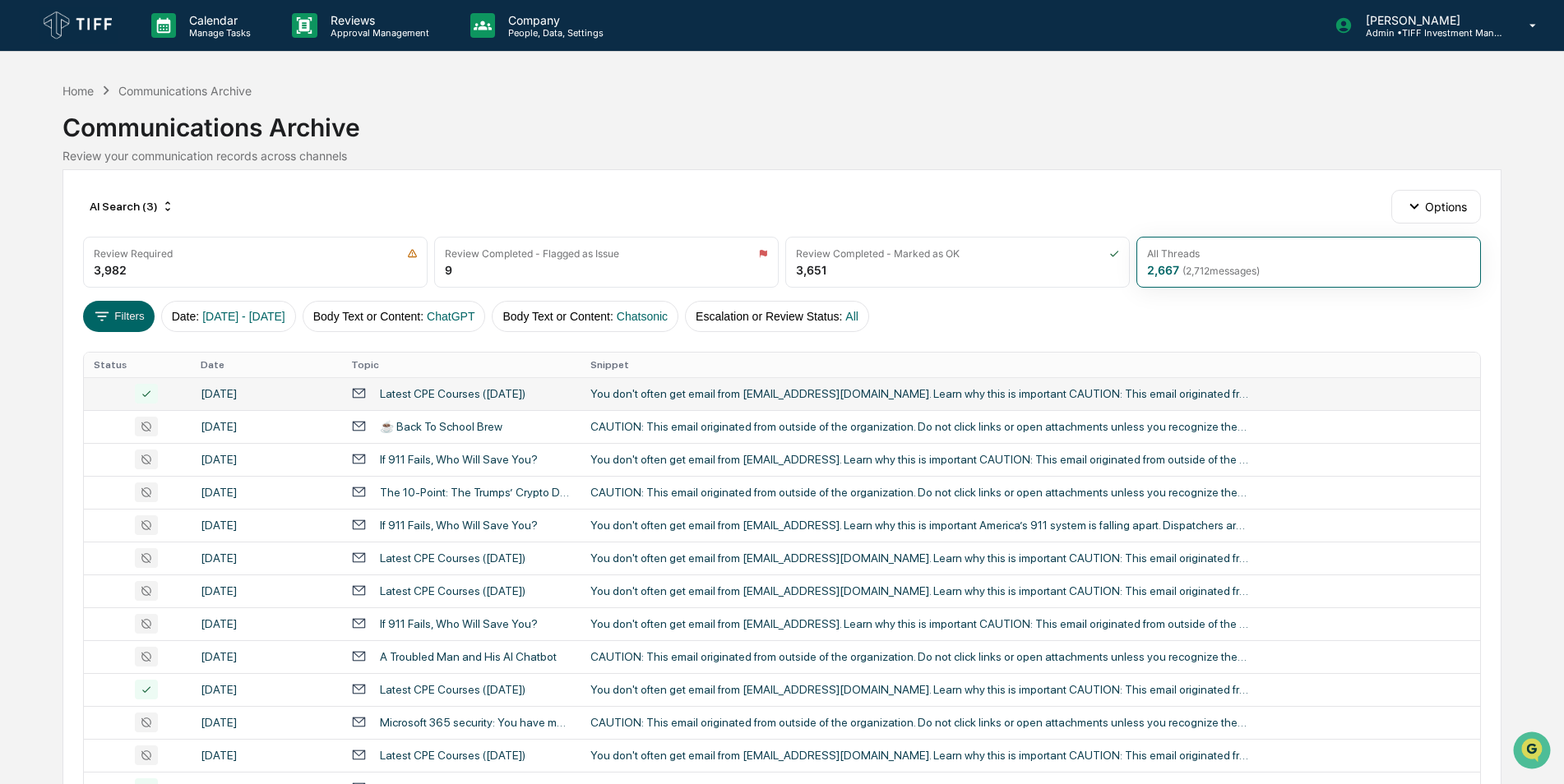
click at [481, 393] on div "Latest CPE Courses ([DATE])" at bounding box center [452, 393] width 146 height 14
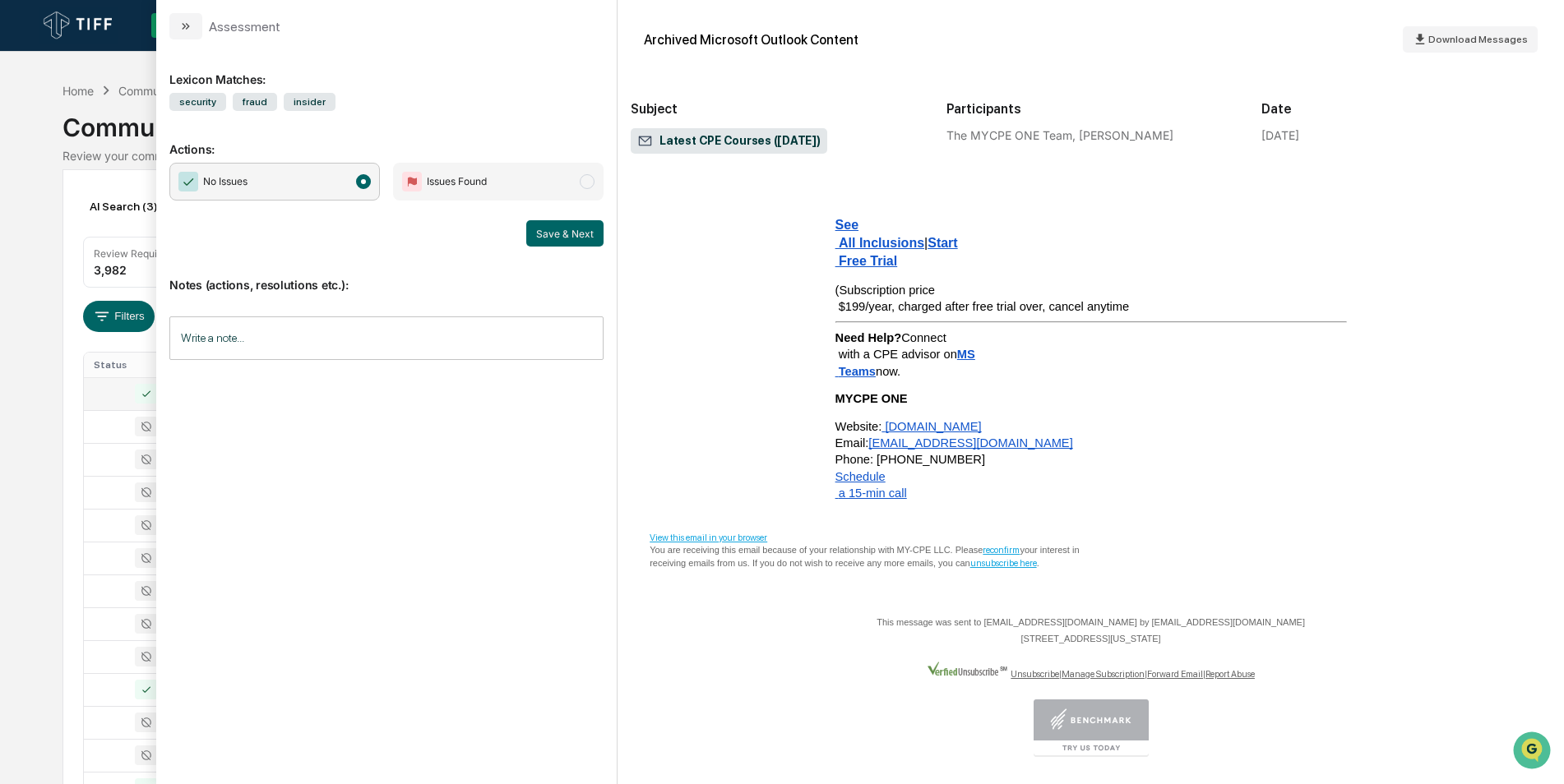
scroll to position [2345, 0]
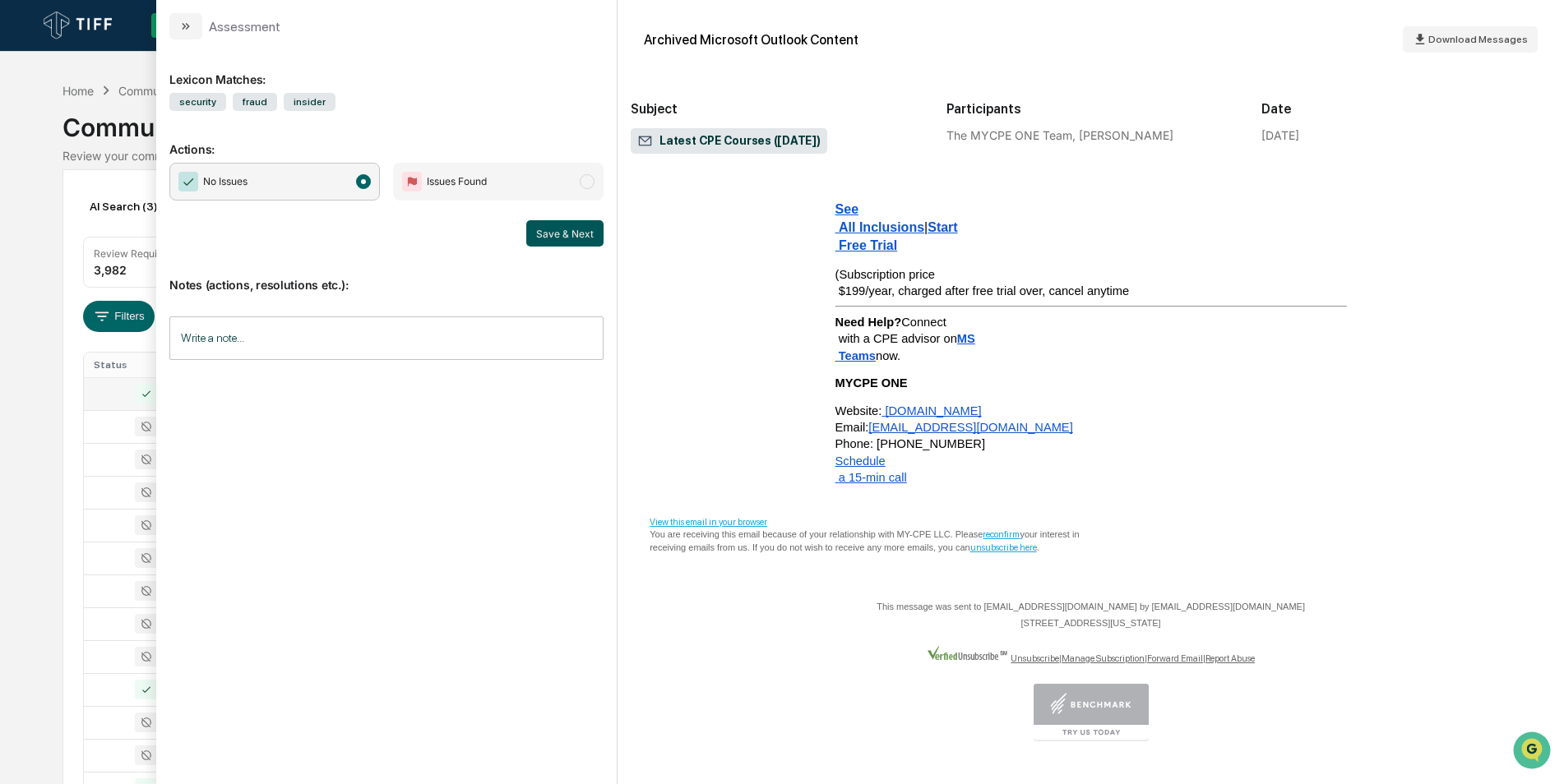
click at [527, 227] on button "Save & Next" at bounding box center [565, 233] width 77 height 26
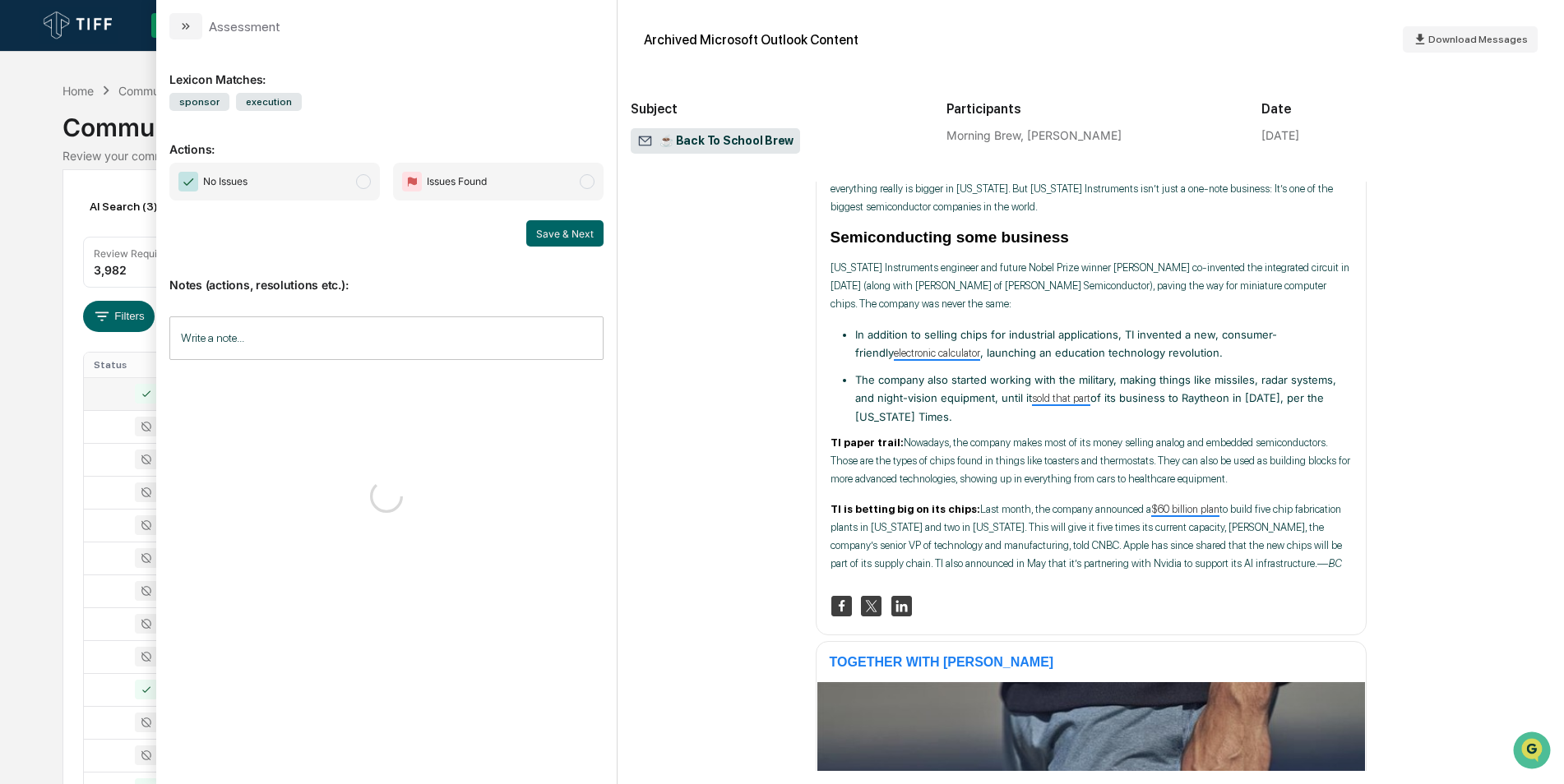
scroll to position [6445, 0]
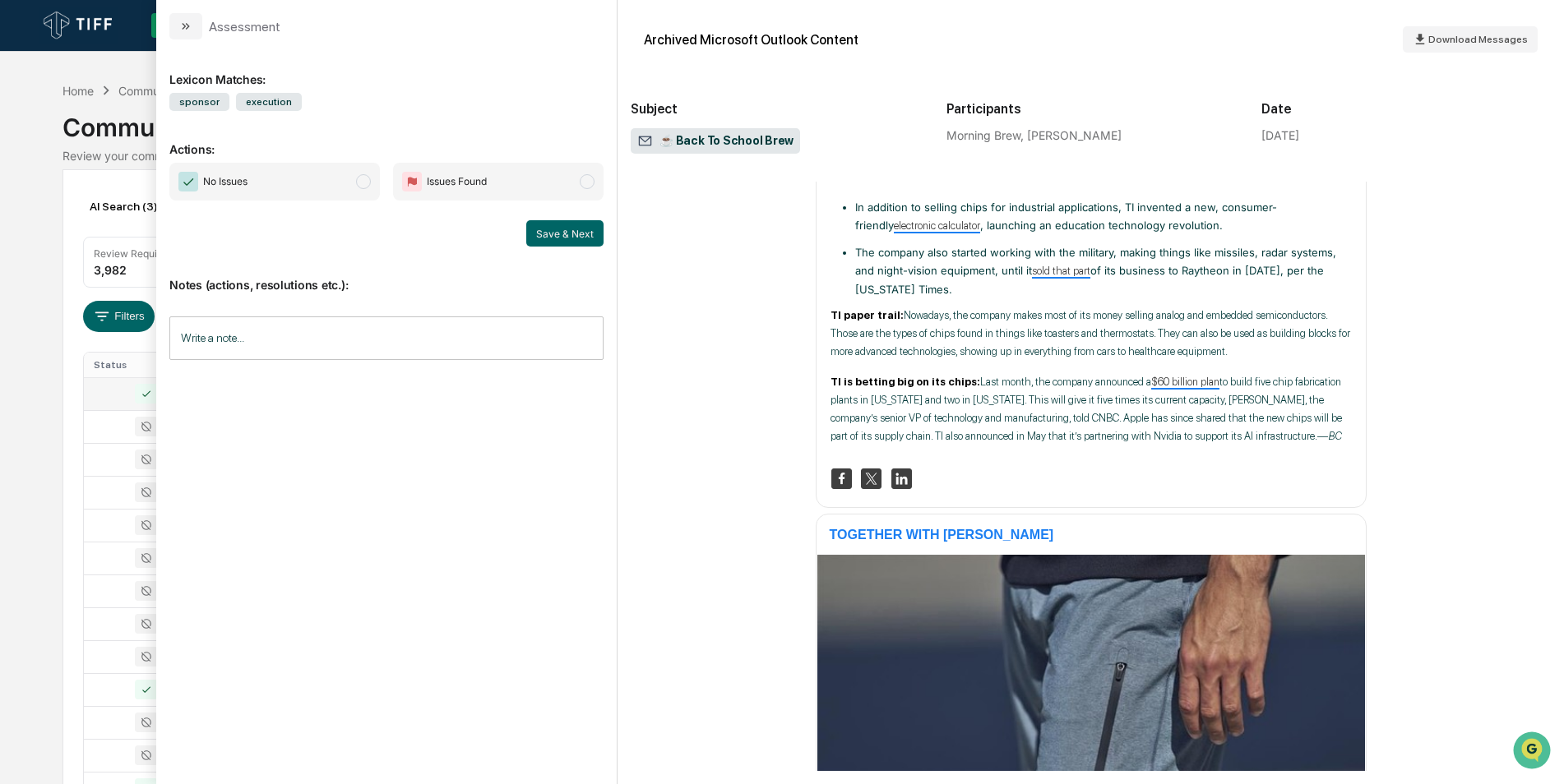
click at [370, 185] on span "modal" at bounding box center [364, 181] width 15 height 15
click at [539, 230] on button "Save & Next" at bounding box center [565, 233] width 77 height 26
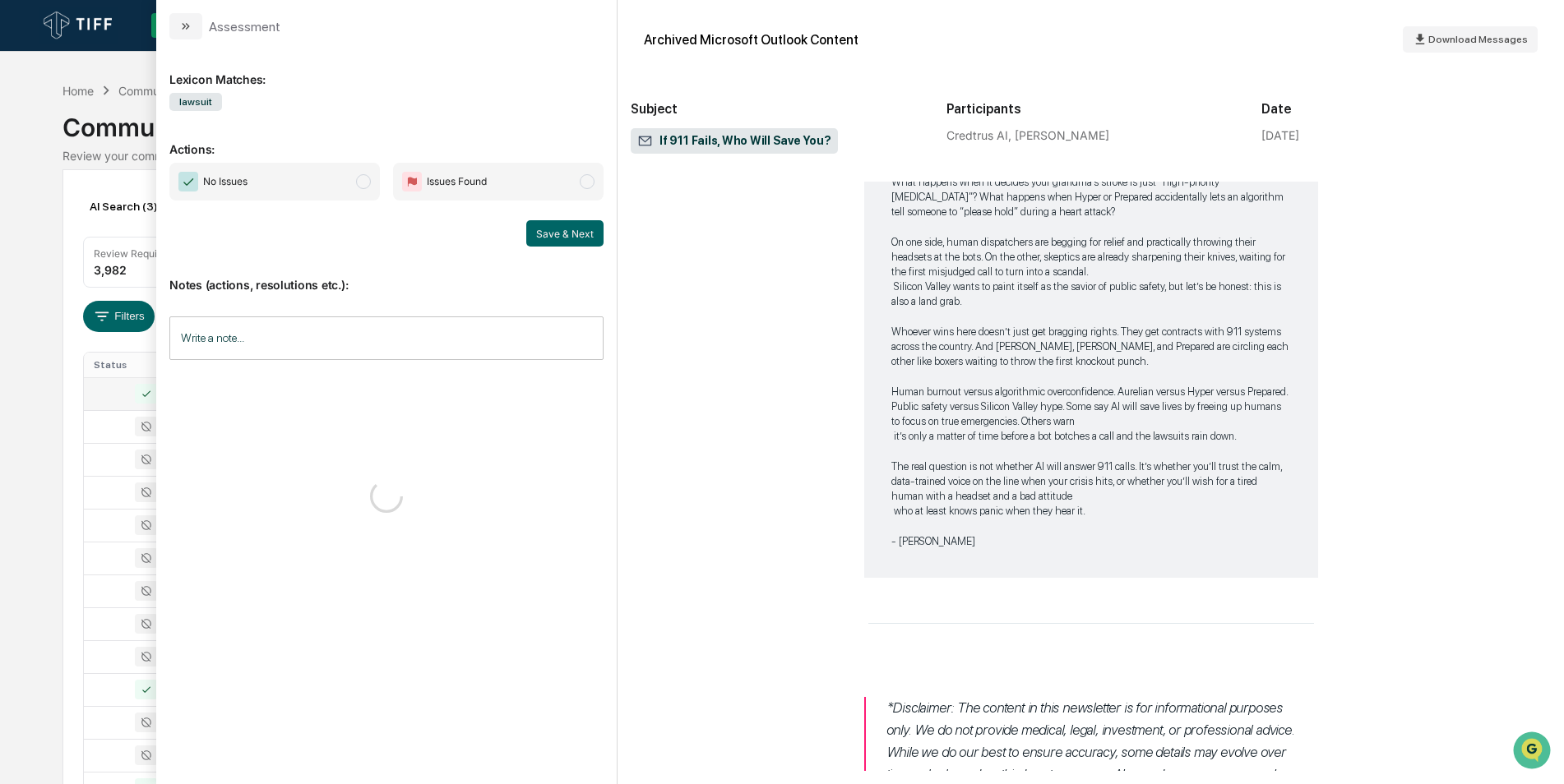
scroll to position [1722, 0]
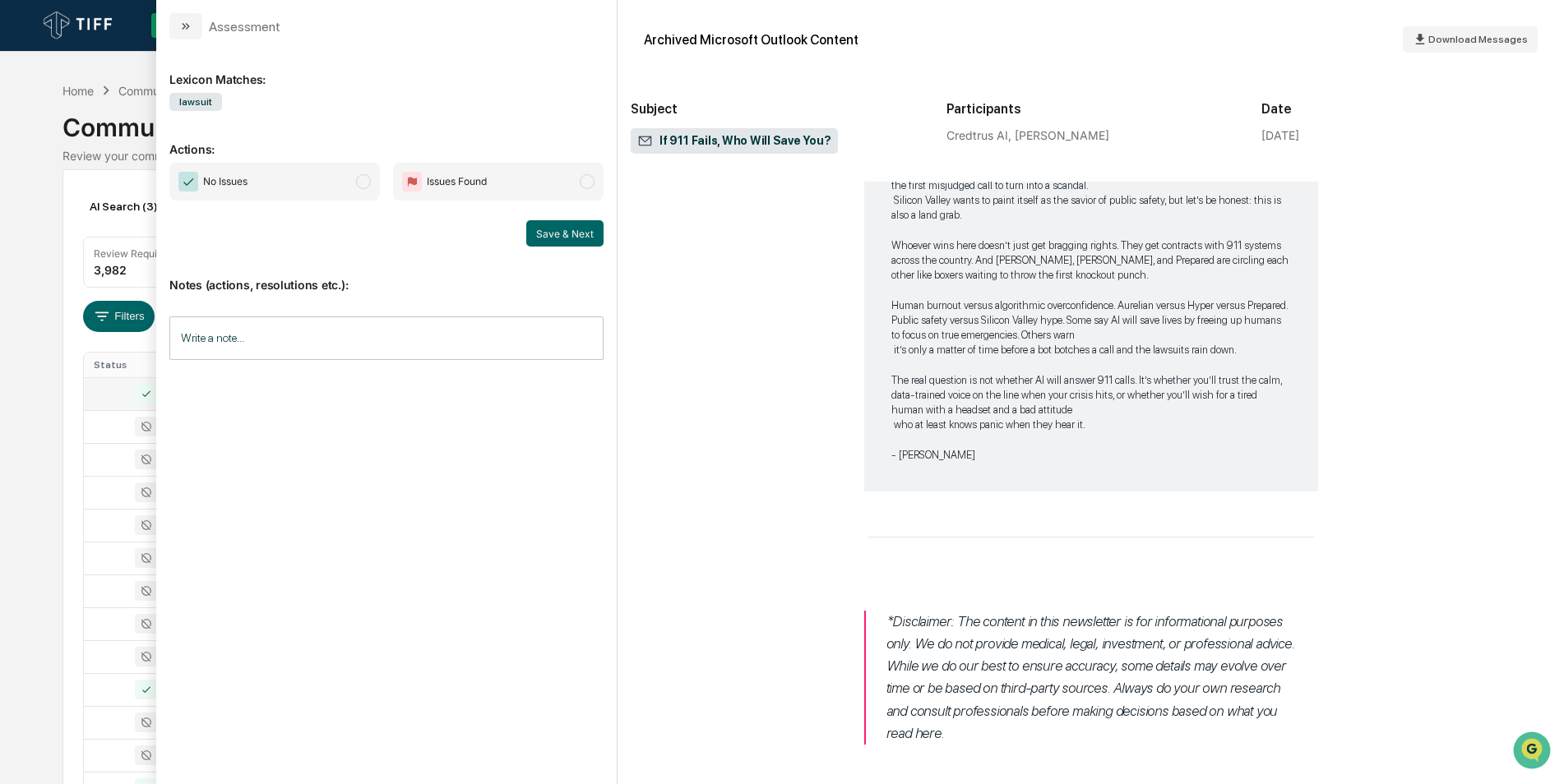
click at [351, 185] on span "No Issues" at bounding box center [275, 182] width 210 height 38
click at [536, 228] on button "Save & Next" at bounding box center [565, 233] width 77 height 26
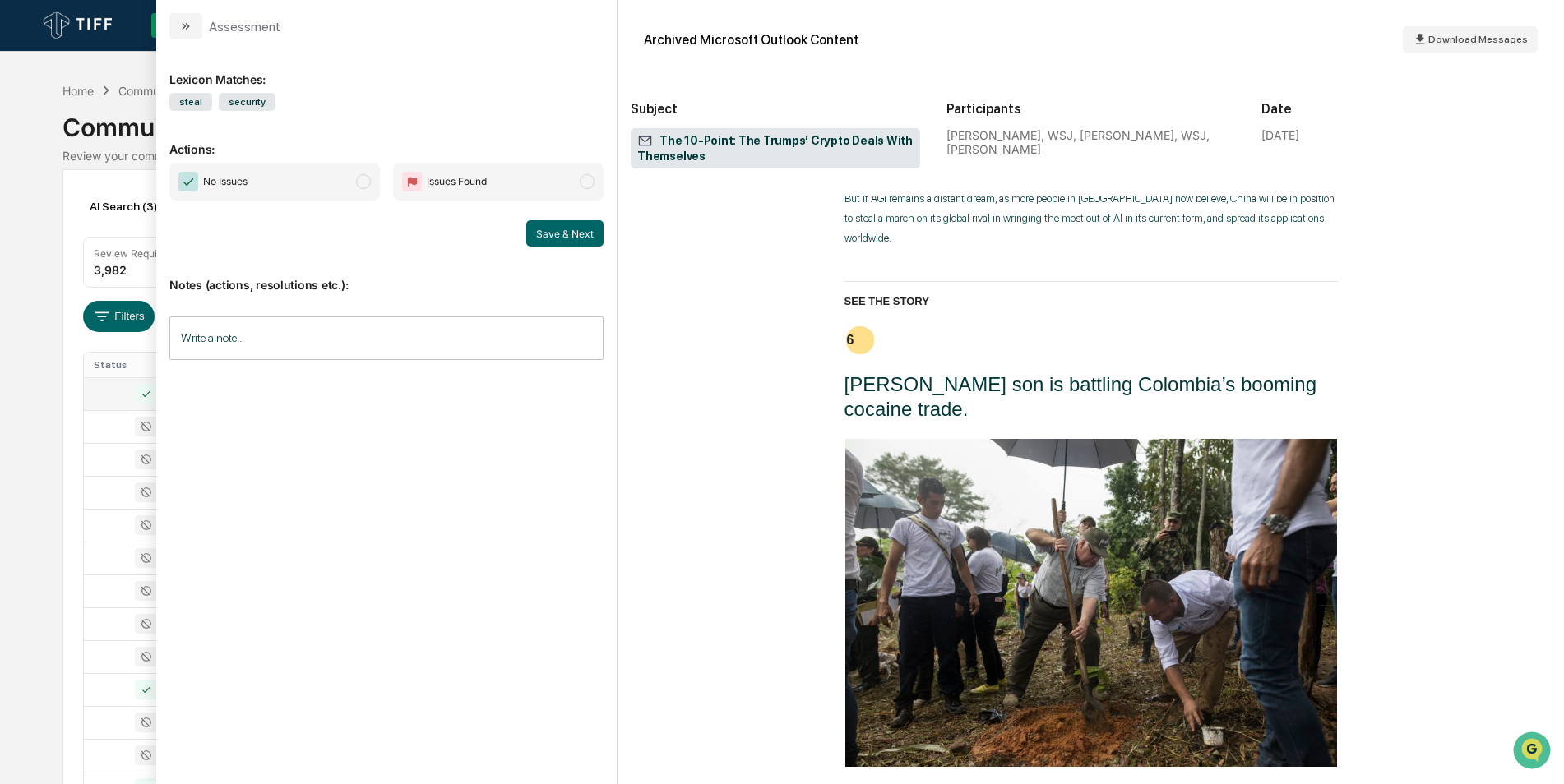
scroll to position [3230, 0]
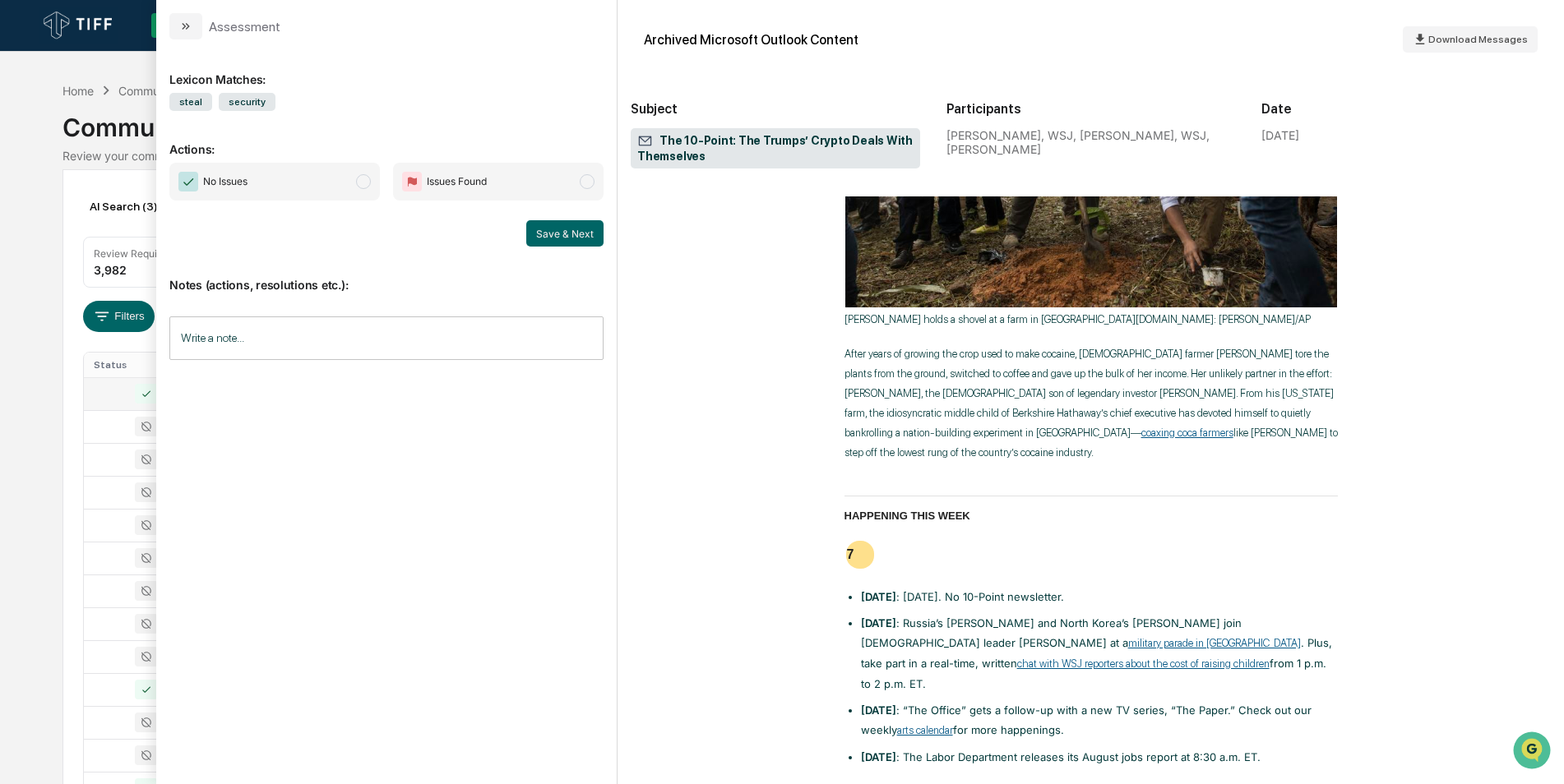
click at [372, 175] on span "No Issues" at bounding box center [275, 182] width 210 height 38
click at [555, 245] on button "Save & Next" at bounding box center [565, 233] width 77 height 26
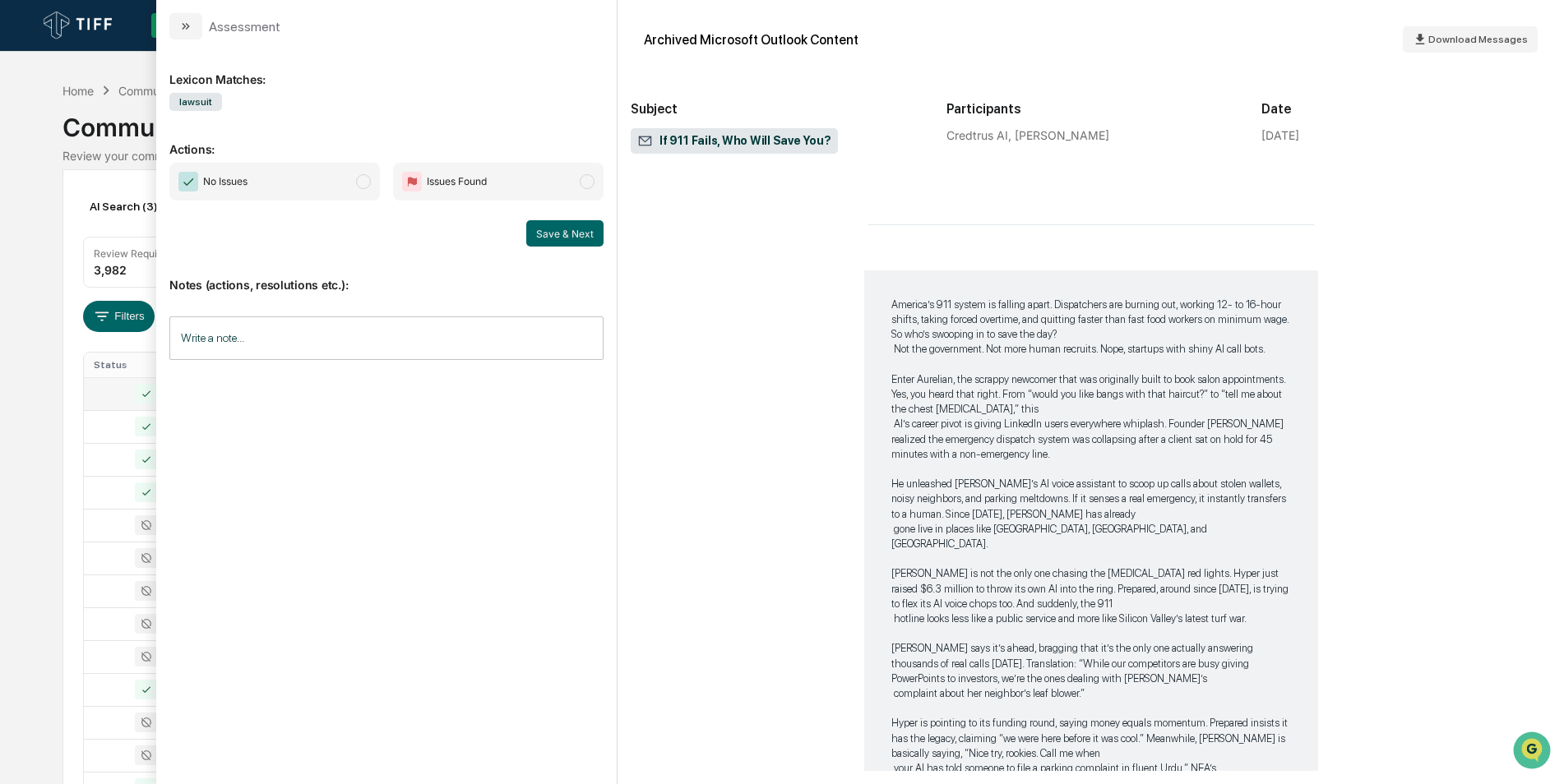
scroll to position [1135, 0]
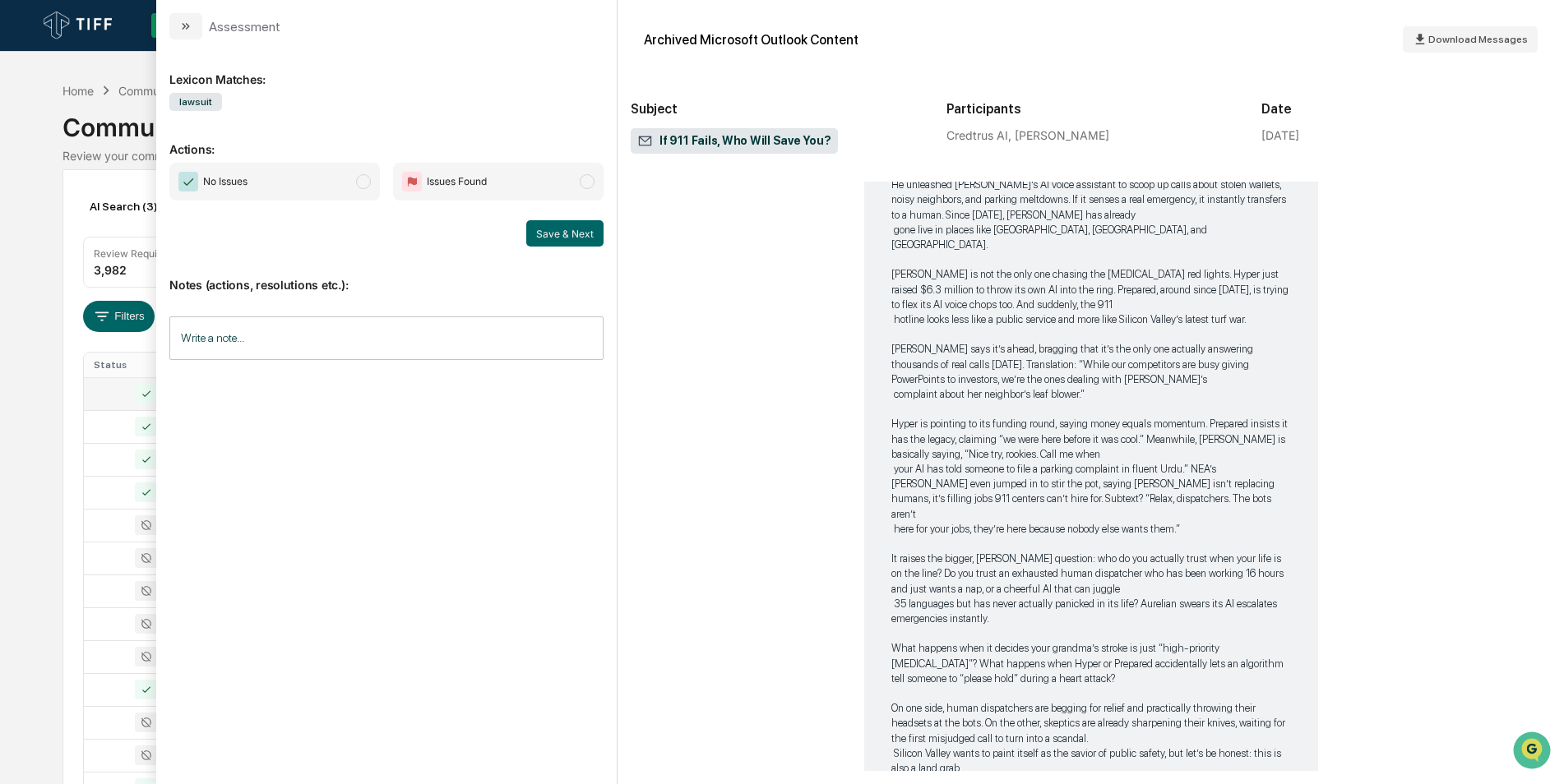
click at [355, 181] on span "No Issues" at bounding box center [275, 182] width 210 height 38
click at [548, 235] on button "Save & Next" at bounding box center [565, 233] width 77 height 26
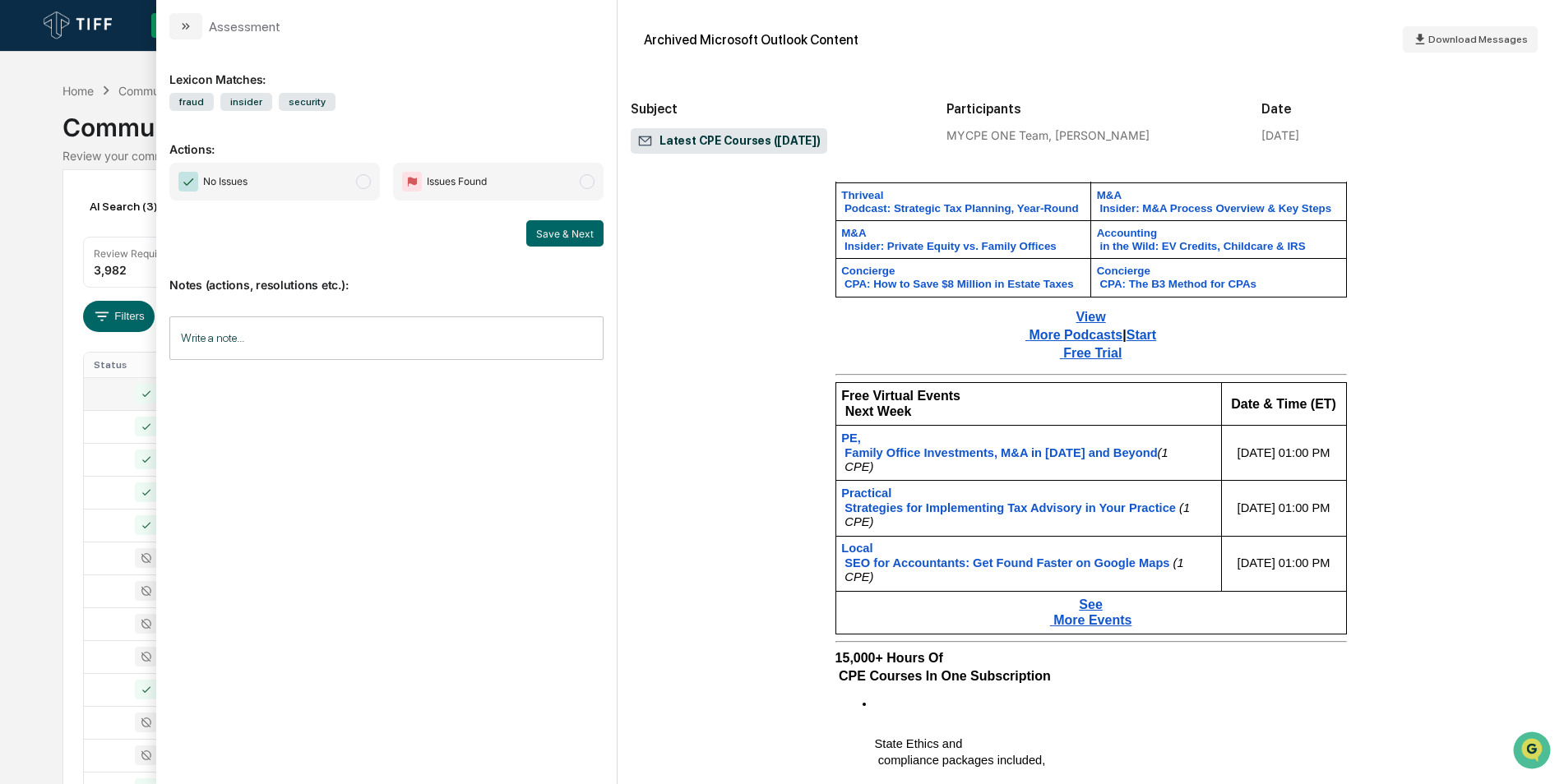
scroll to position [2394, 0]
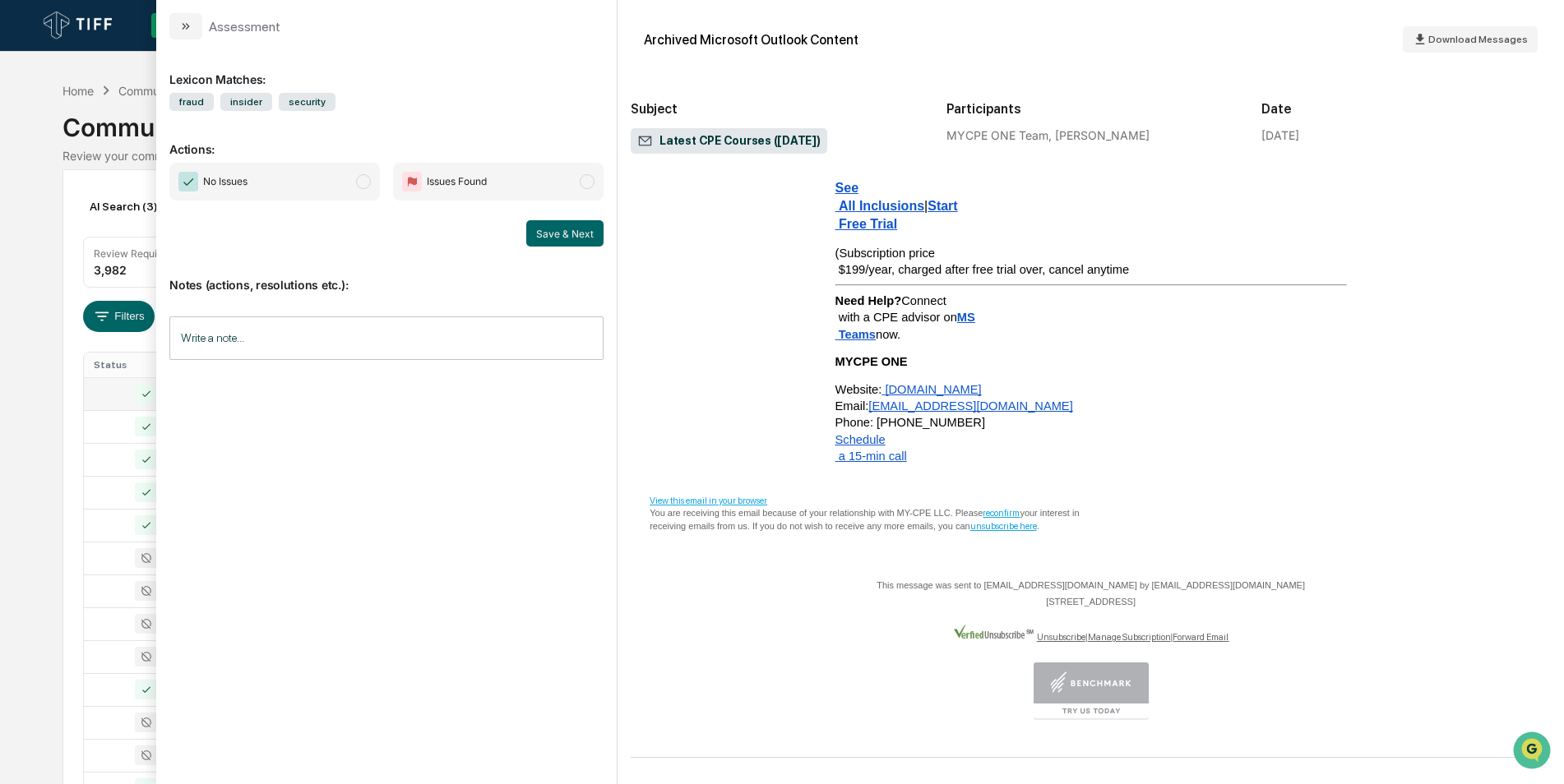
click at [343, 177] on span "No Issues" at bounding box center [275, 182] width 210 height 38
click at [548, 229] on button "Save & Next" at bounding box center [565, 233] width 77 height 26
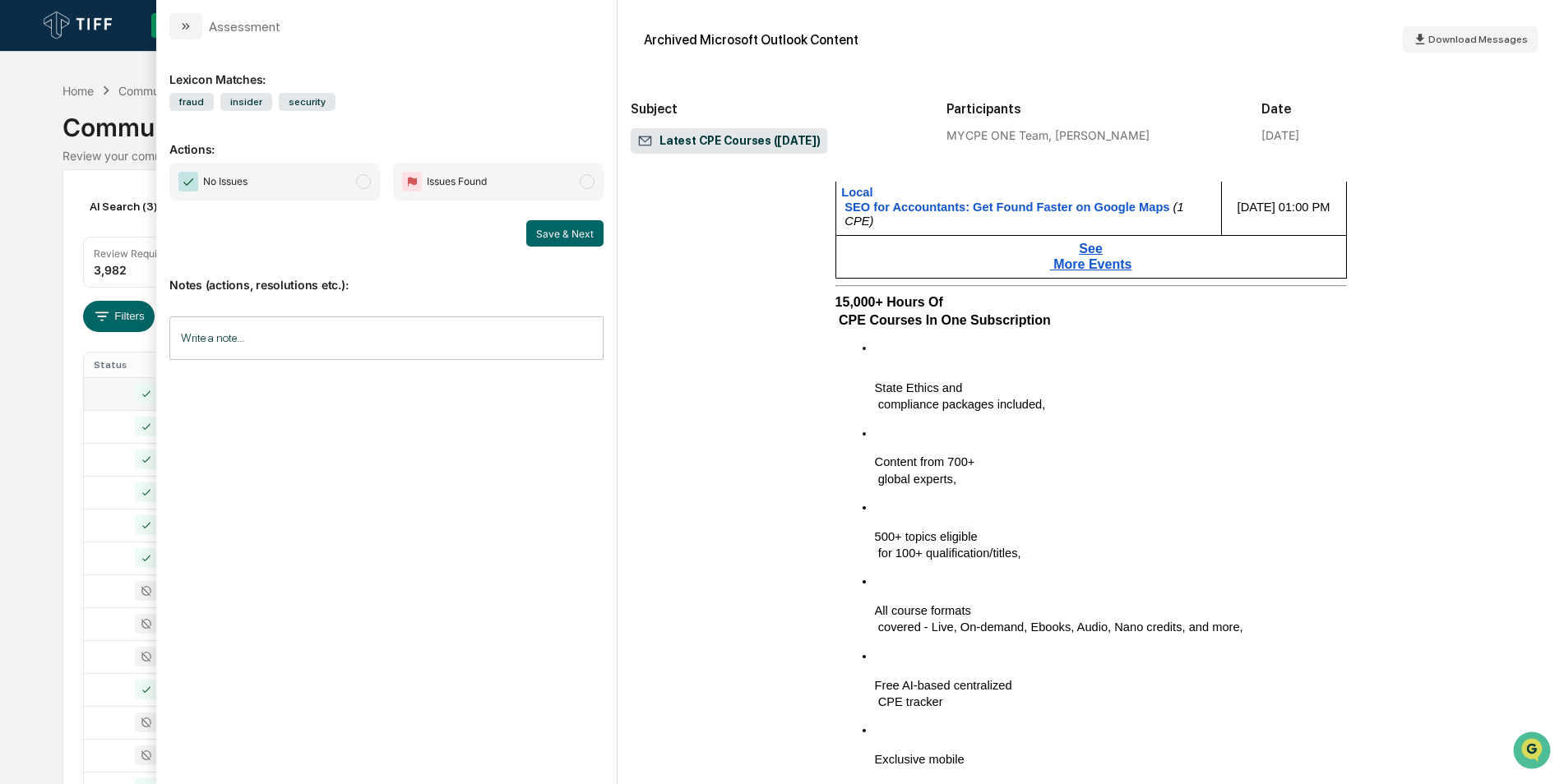
scroll to position [1734, 0]
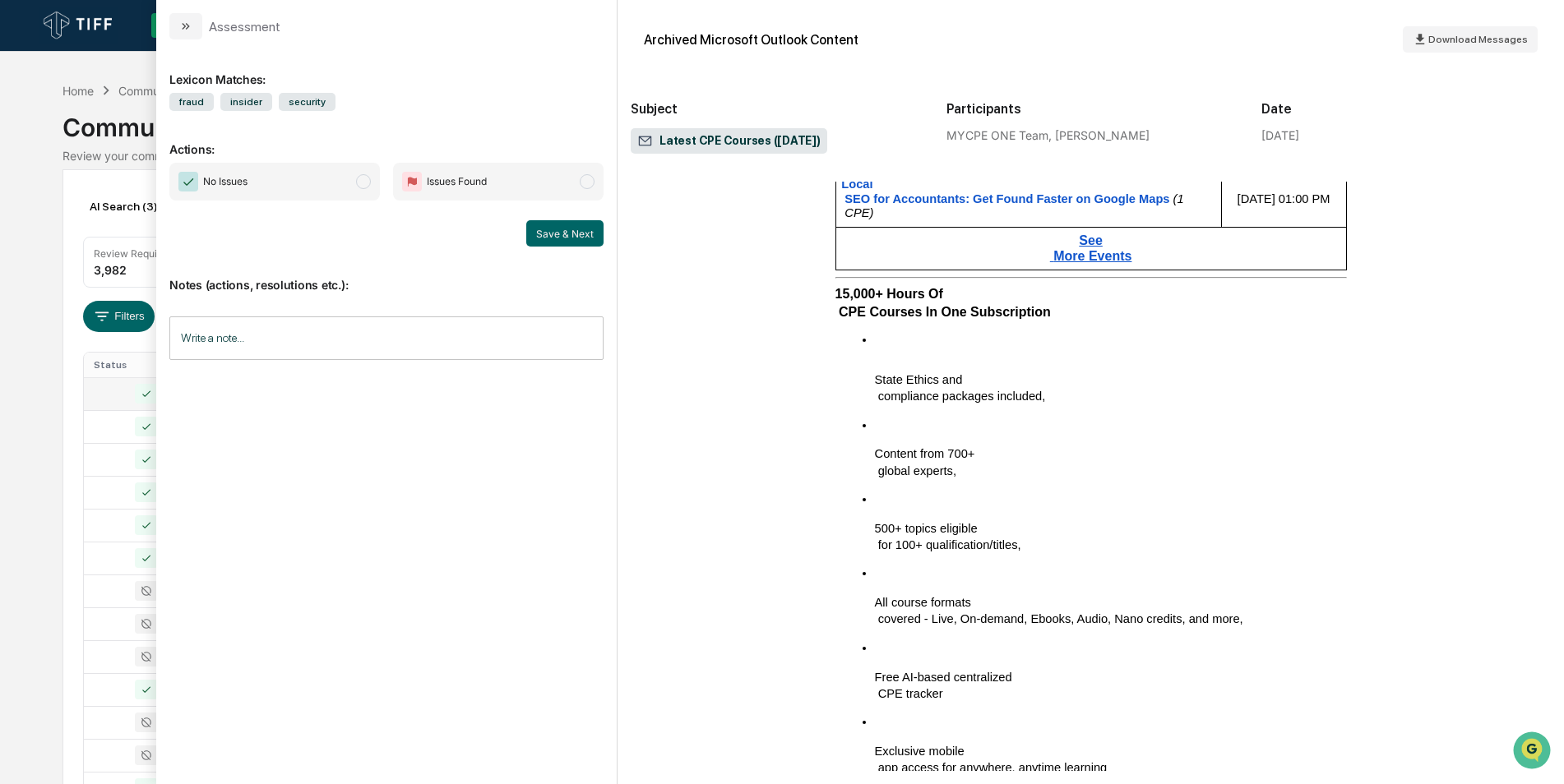
click at [367, 180] on span "modal" at bounding box center [364, 181] width 15 height 15
click at [582, 226] on button "Save & Next" at bounding box center [565, 233] width 77 height 26
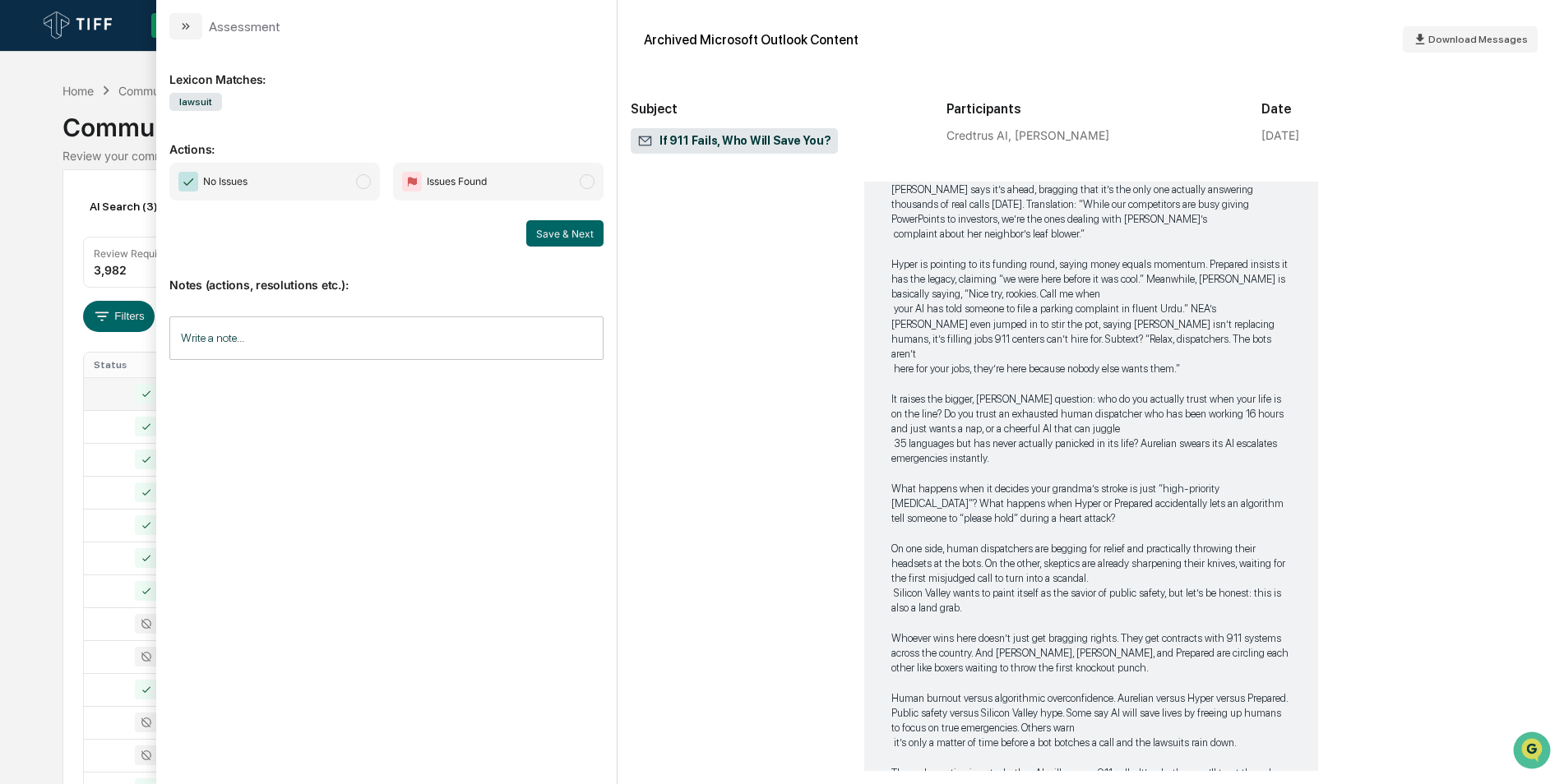
scroll to position [1520, 0]
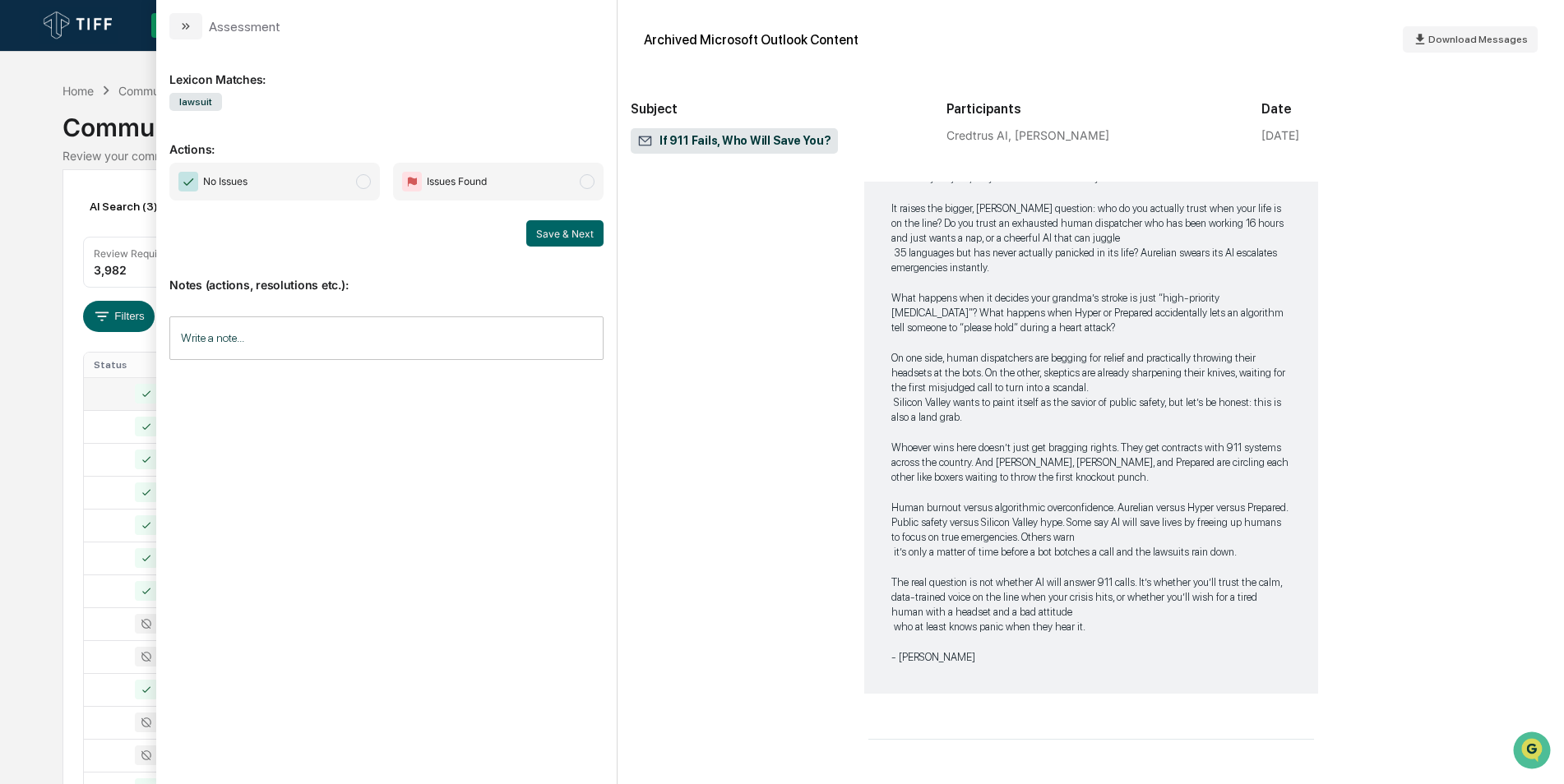
click at [355, 183] on span "No Issues" at bounding box center [275, 182] width 210 height 38
click at [528, 244] on button "Save & Next" at bounding box center [565, 233] width 77 height 26
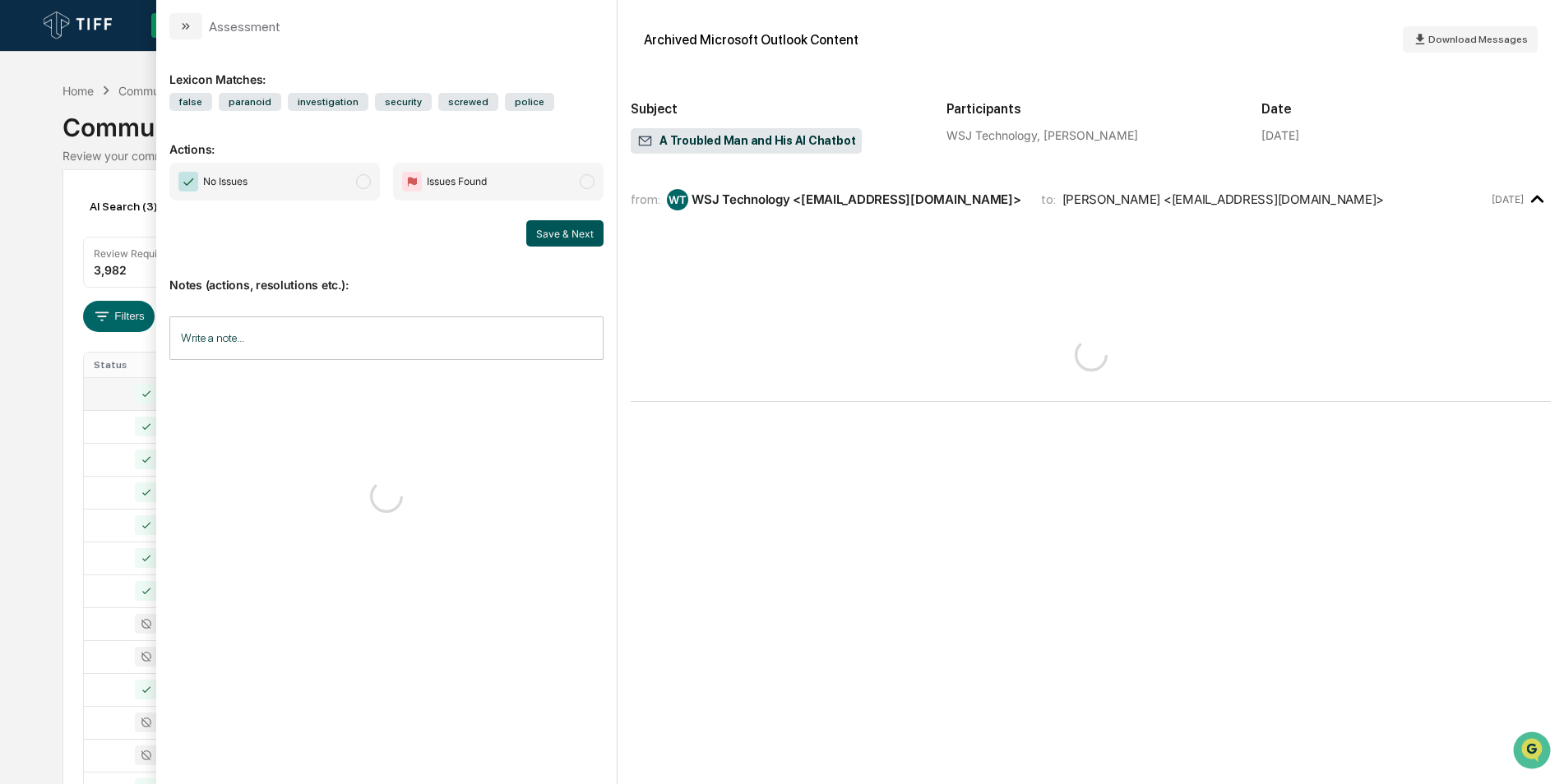
click at [534, 237] on button "Save & Next" at bounding box center [565, 233] width 77 height 26
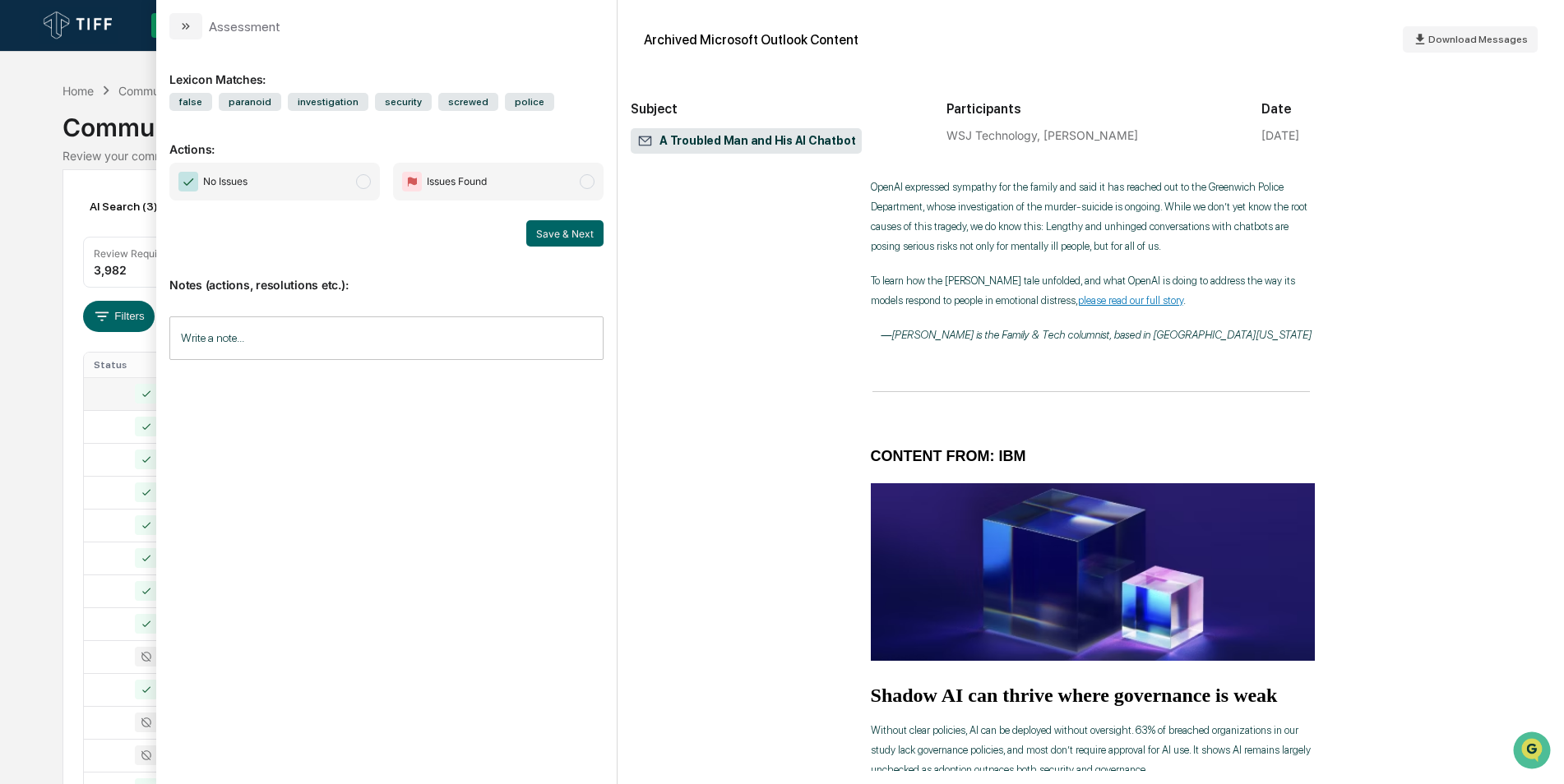
scroll to position [1652, 0]
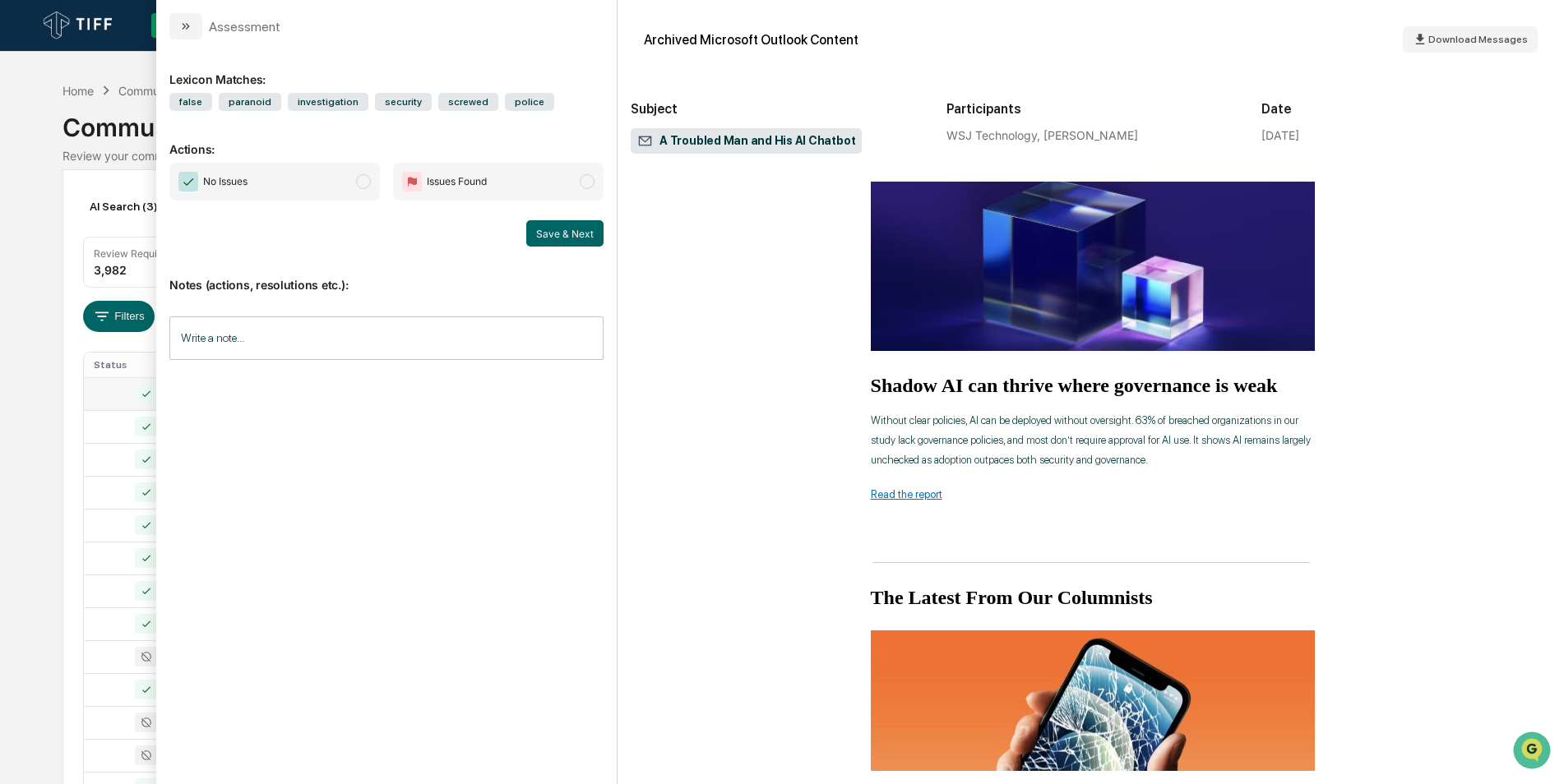
click at [345, 182] on span "No Issues" at bounding box center [275, 182] width 210 height 38
click at [568, 252] on div "Notes (actions, resolutions etc.): Write a note... Write a note..." at bounding box center [386, 313] width 434 height 133
click at [568, 245] on button "Save & Next" at bounding box center [565, 233] width 77 height 26
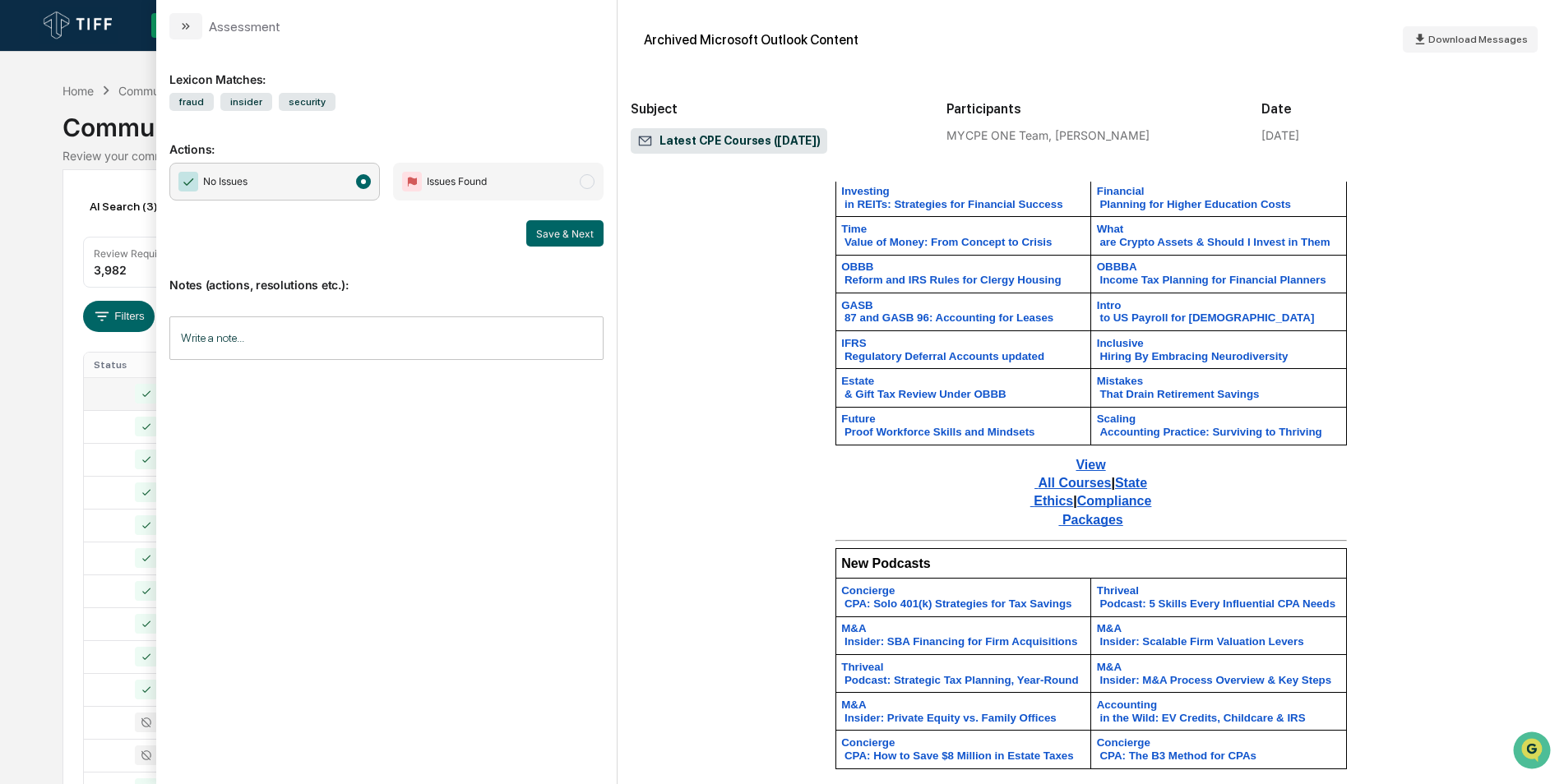
scroll to position [1359, 0]
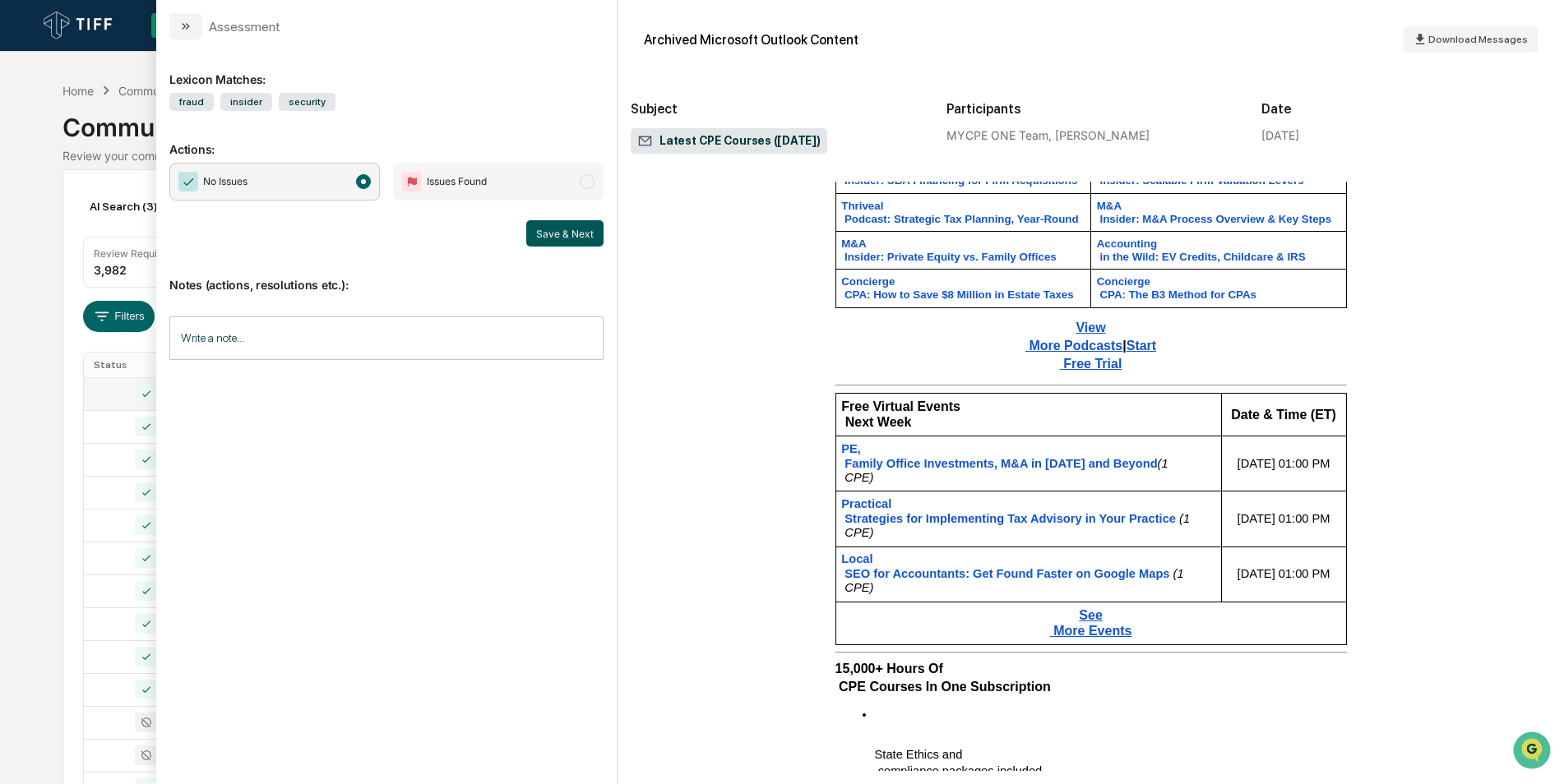
click at [528, 227] on button "Save & Next" at bounding box center [565, 233] width 77 height 26
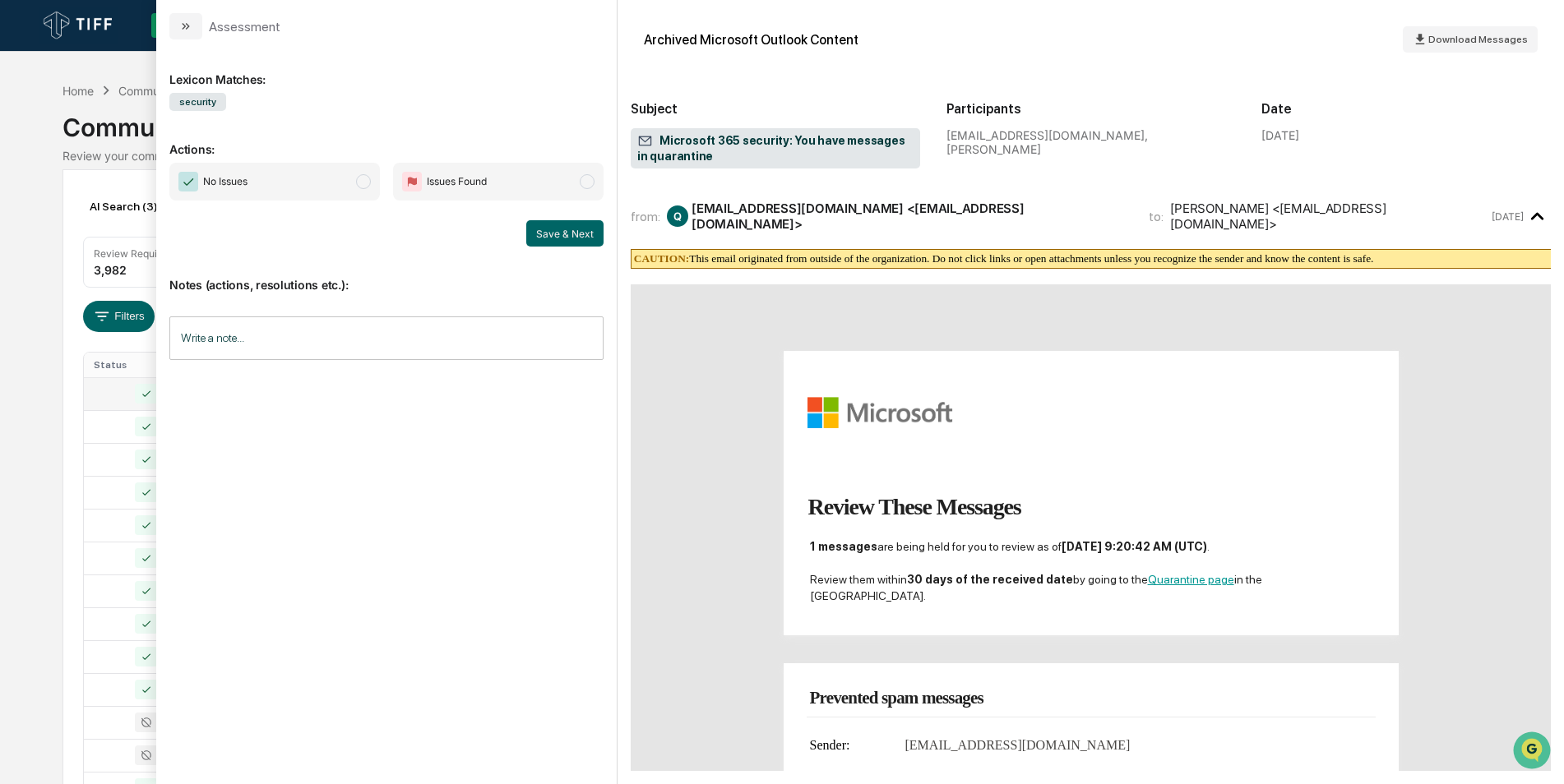
scroll to position [244, 0]
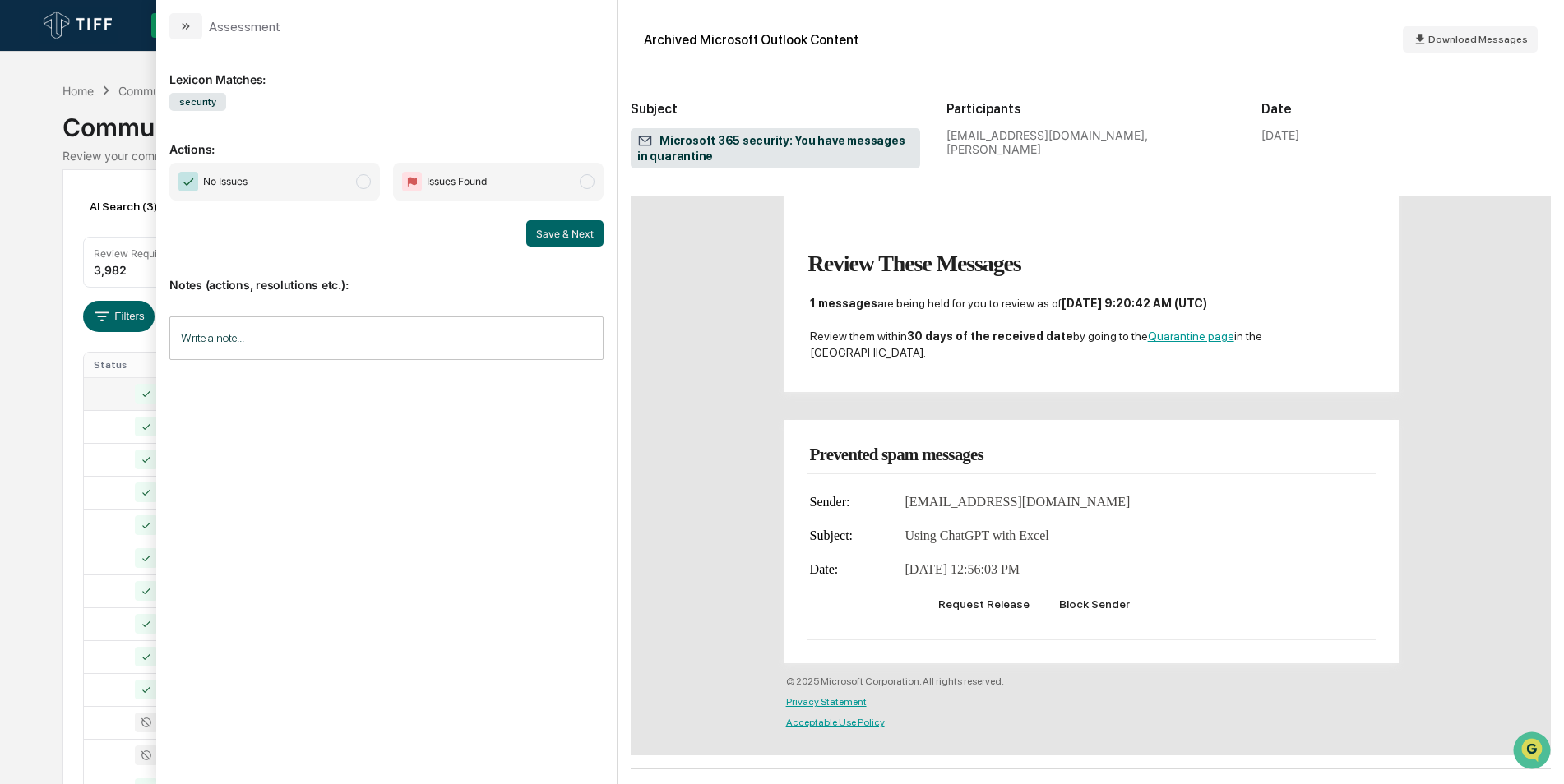
click at [364, 189] on span "No Issues" at bounding box center [275, 182] width 210 height 38
click at [533, 245] on button "Save & Next" at bounding box center [565, 233] width 77 height 26
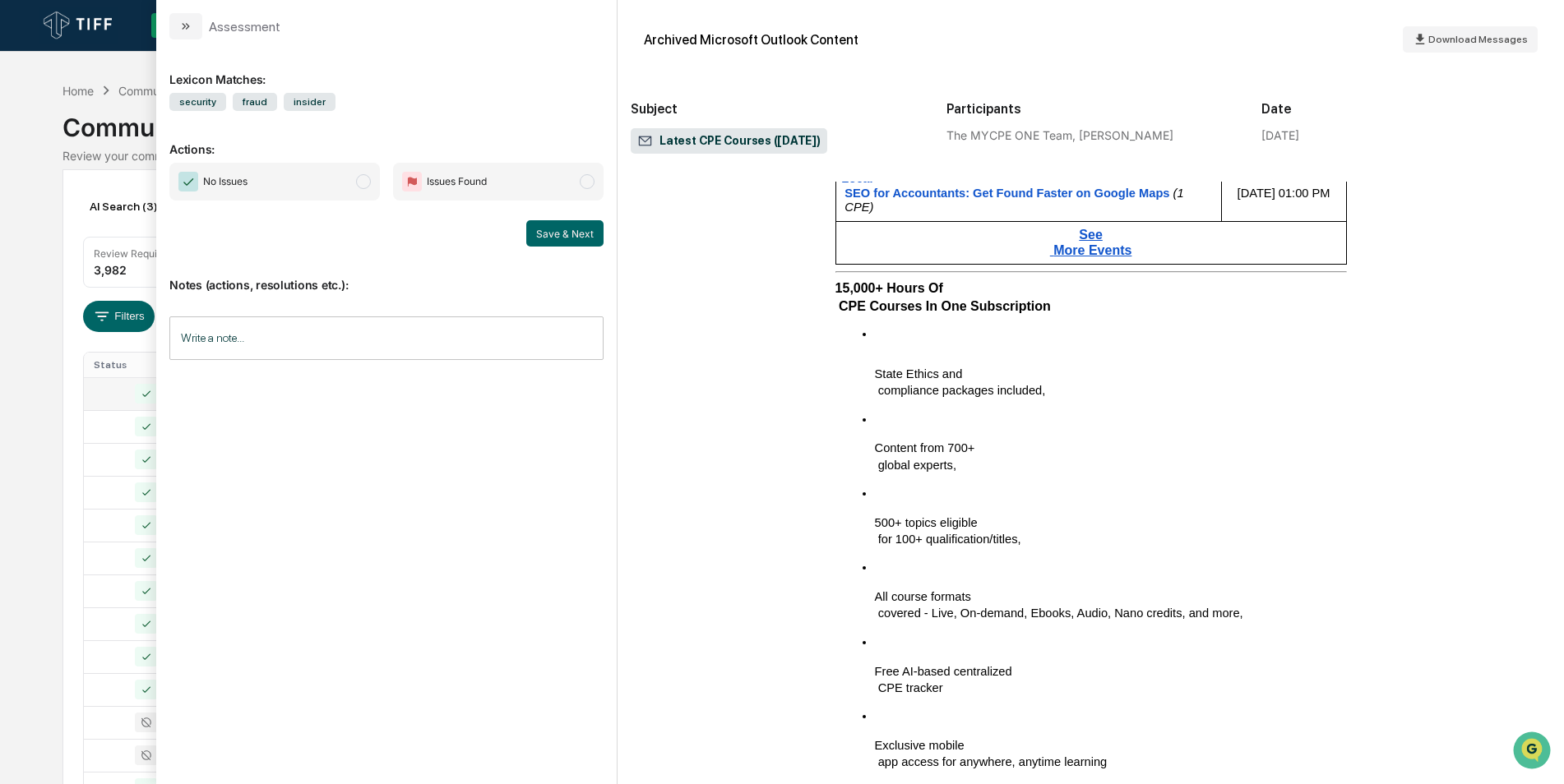
scroll to position [2394, 0]
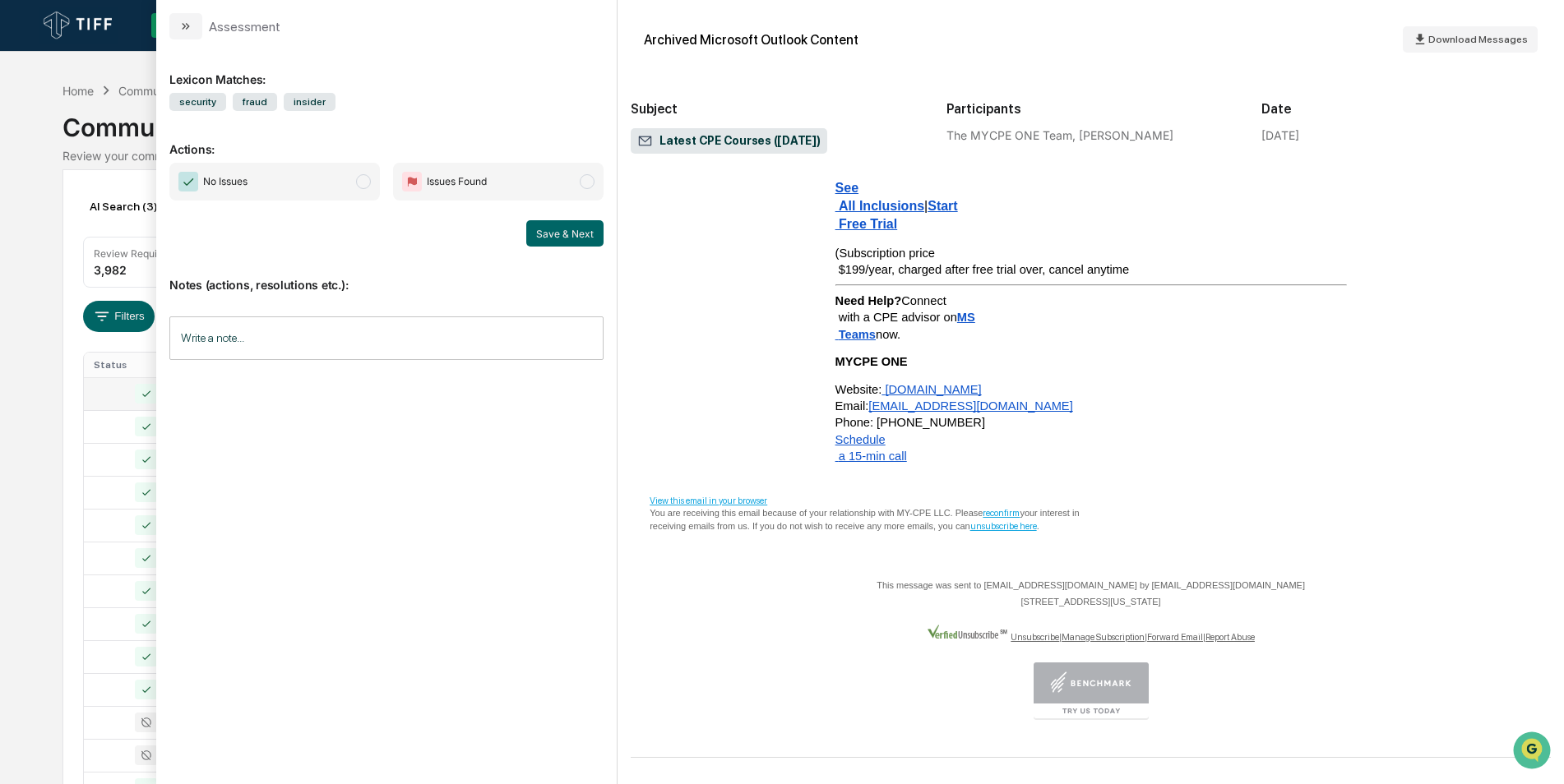
click at [381, 181] on div "No Issues Issues Found" at bounding box center [386, 182] width 434 height 38
click at [350, 173] on span "No Issues" at bounding box center [275, 182] width 210 height 38
click at [538, 234] on button "Save & Next" at bounding box center [565, 233] width 77 height 26
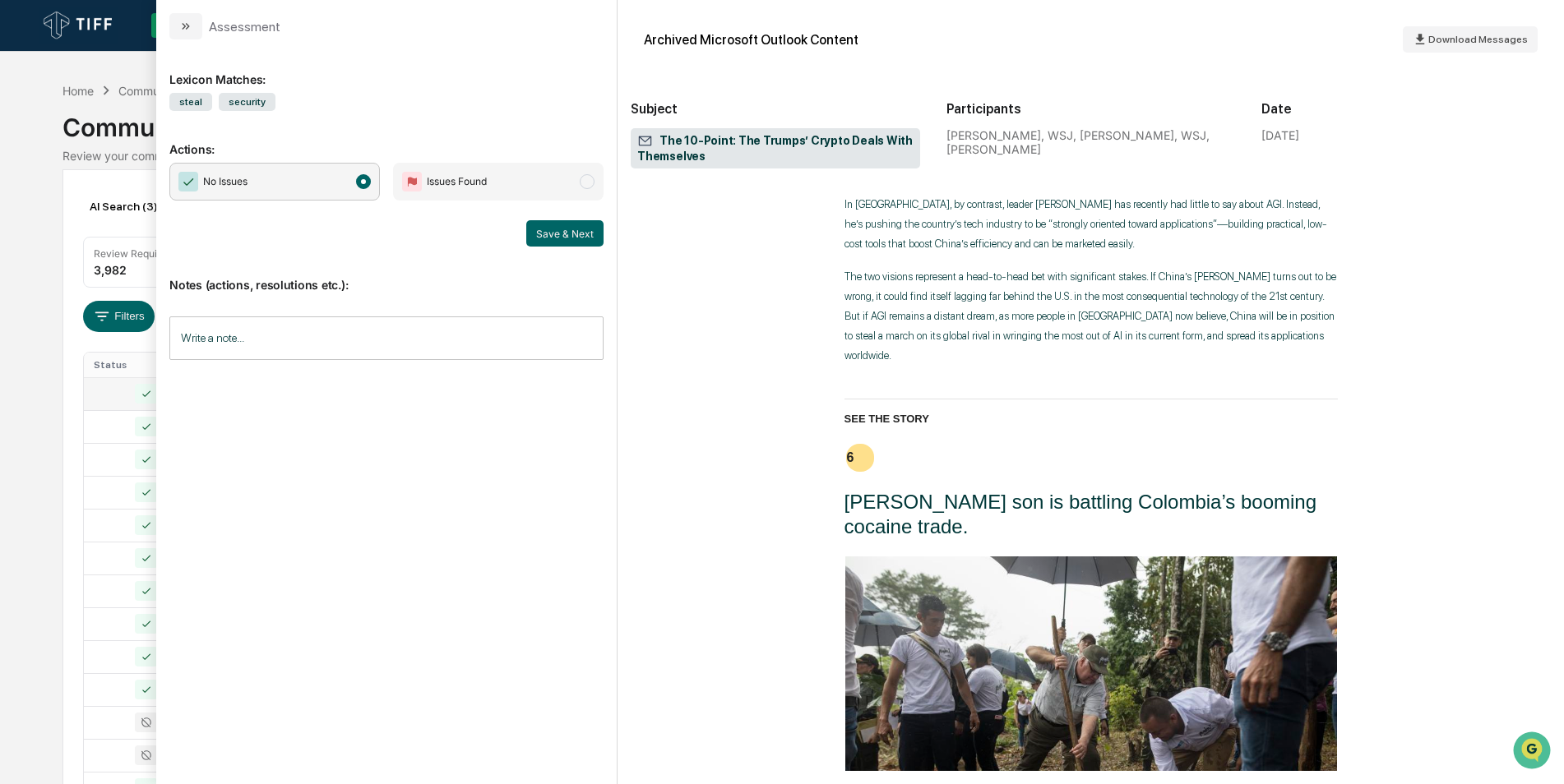
scroll to position [2697, 0]
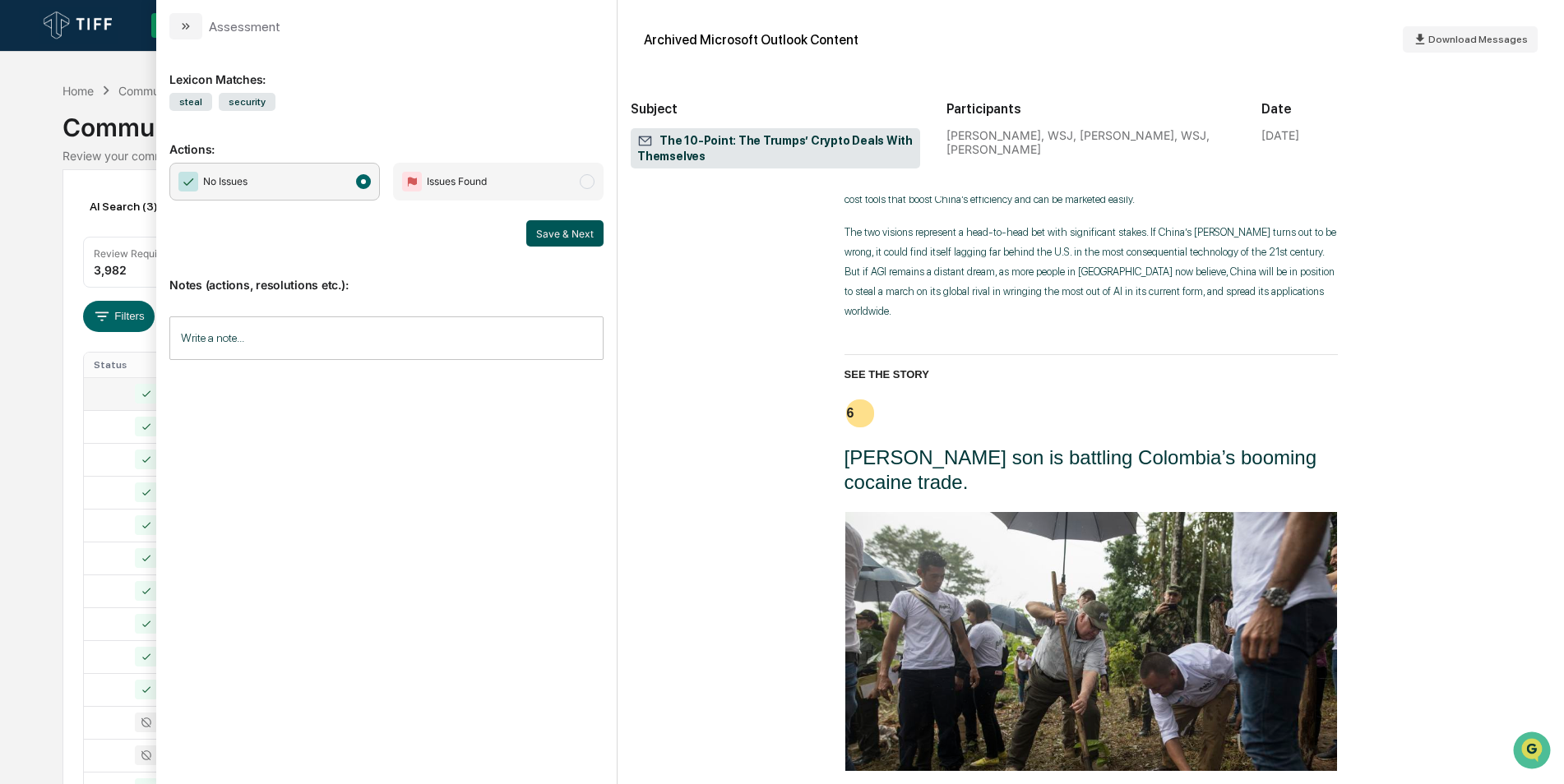
click at [581, 237] on button "Save & Next" at bounding box center [565, 233] width 77 height 26
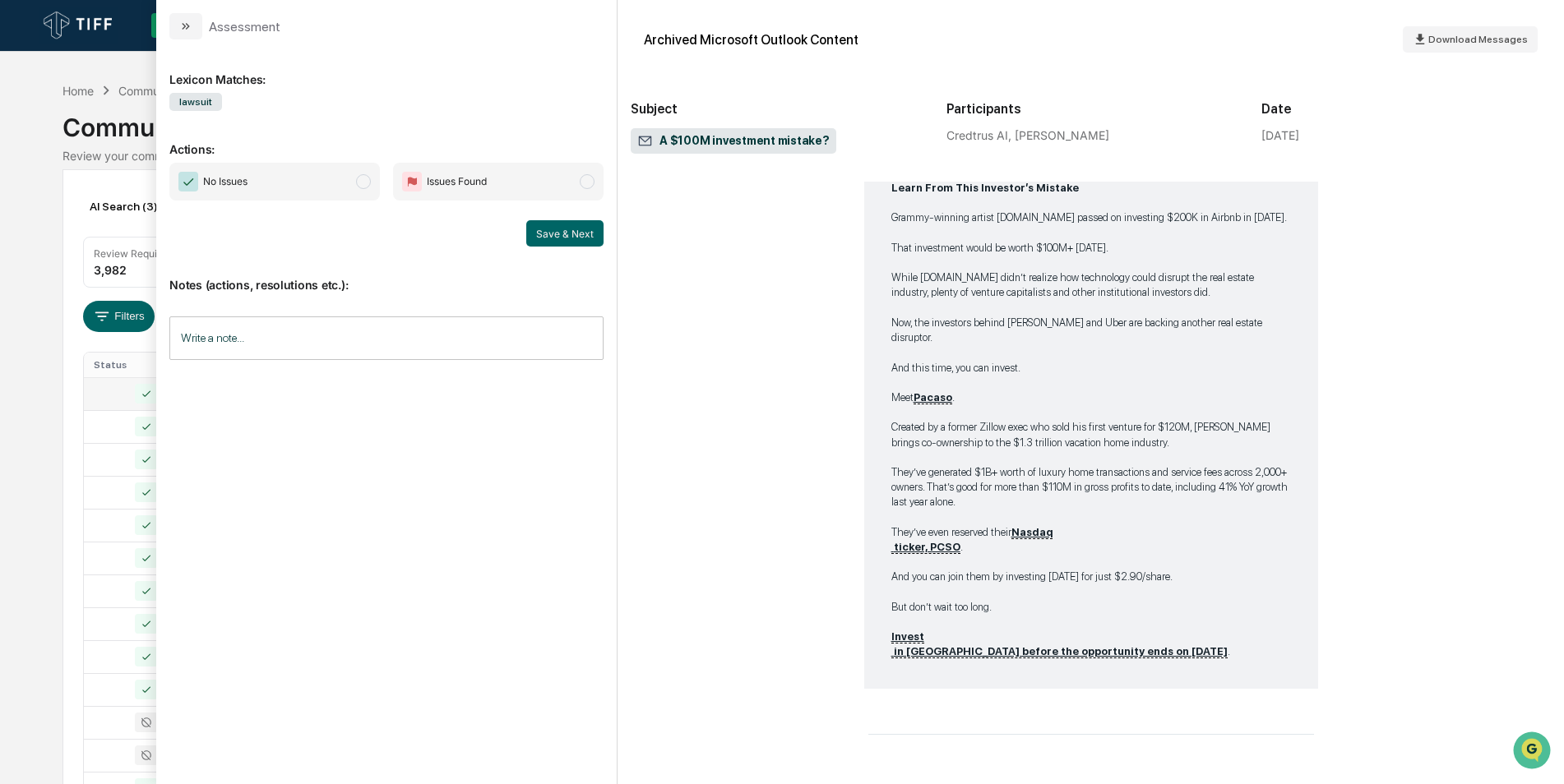
scroll to position [1818, 0]
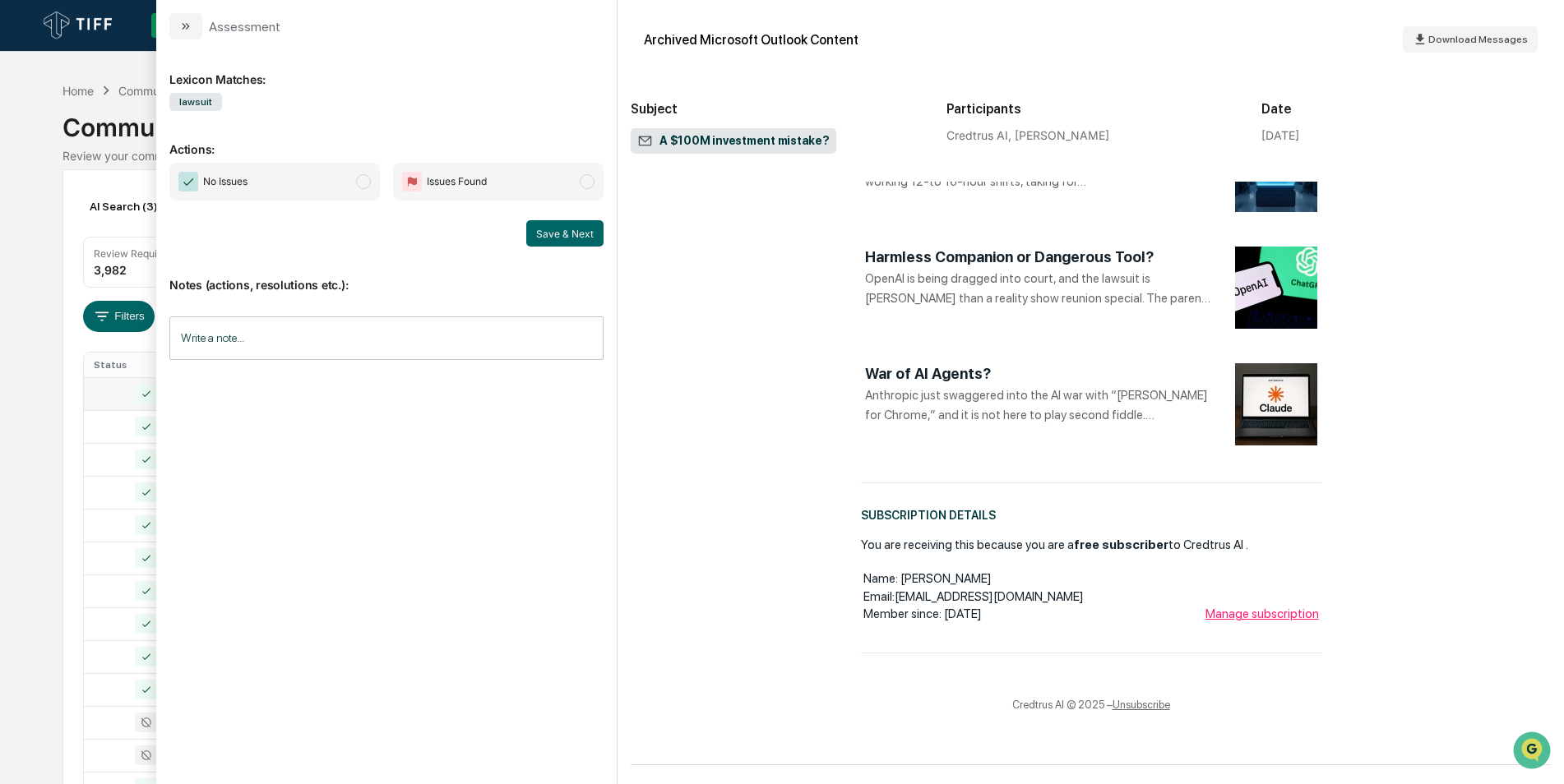
click at [374, 191] on span "No Issues" at bounding box center [275, 182] width 210 height 38
click at [544, 226] on button "Save & Next" at bounding box center [565, 233] width 77 height 26
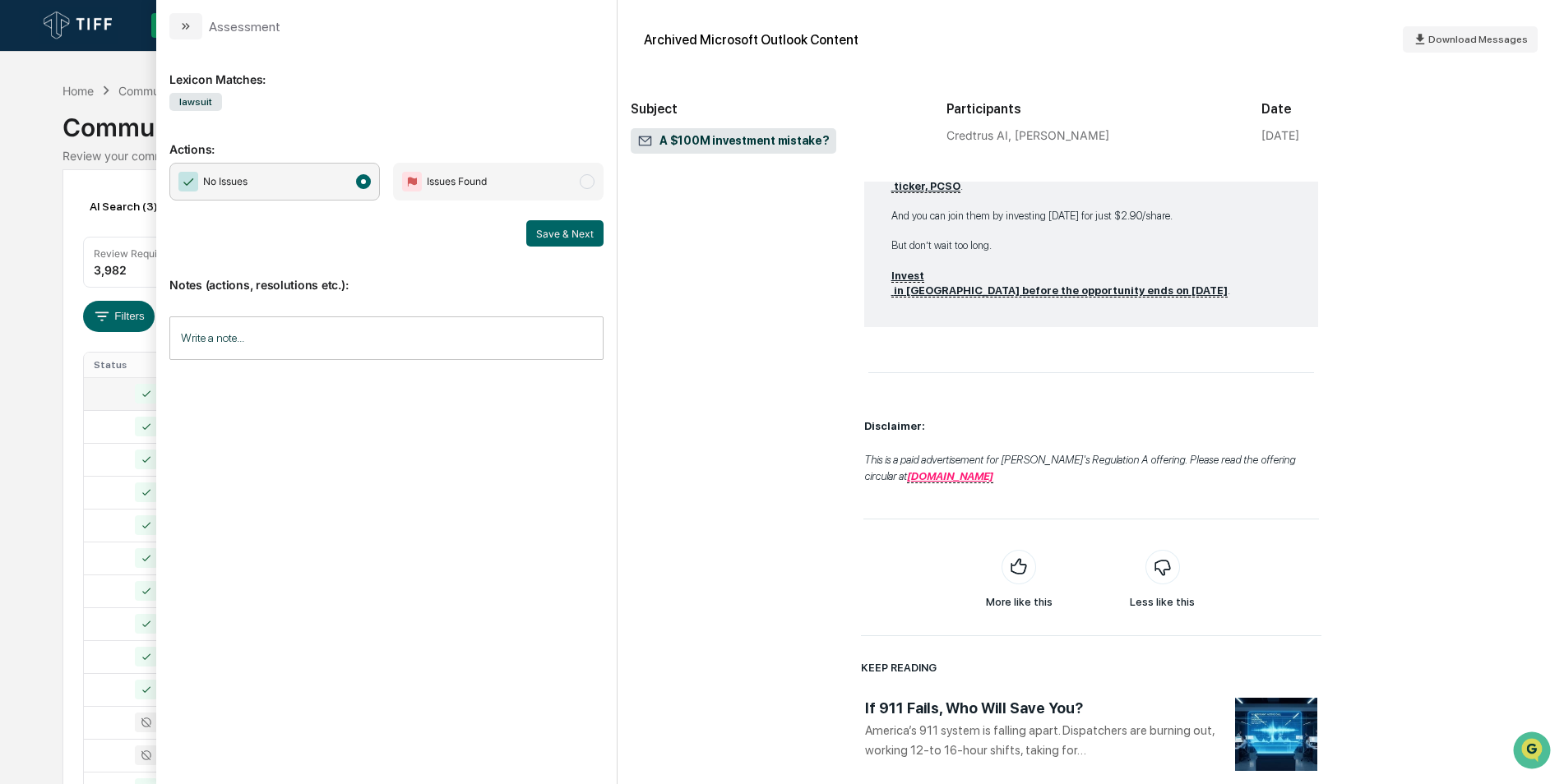
scroll to position [1583, 0]
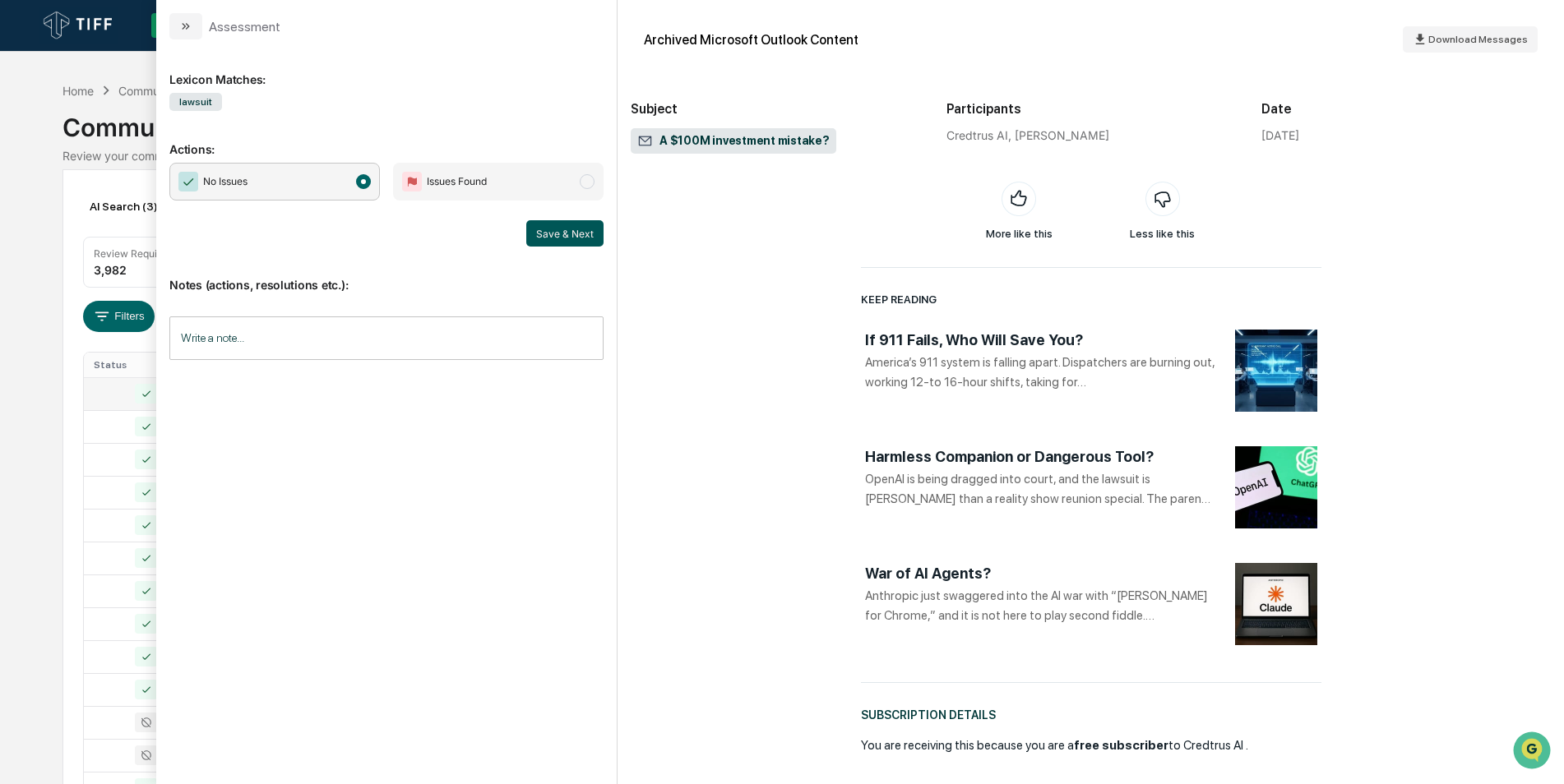
click at [580, 244] on button "Save & Next" at bounding box center [565, 233] width 77 height 26
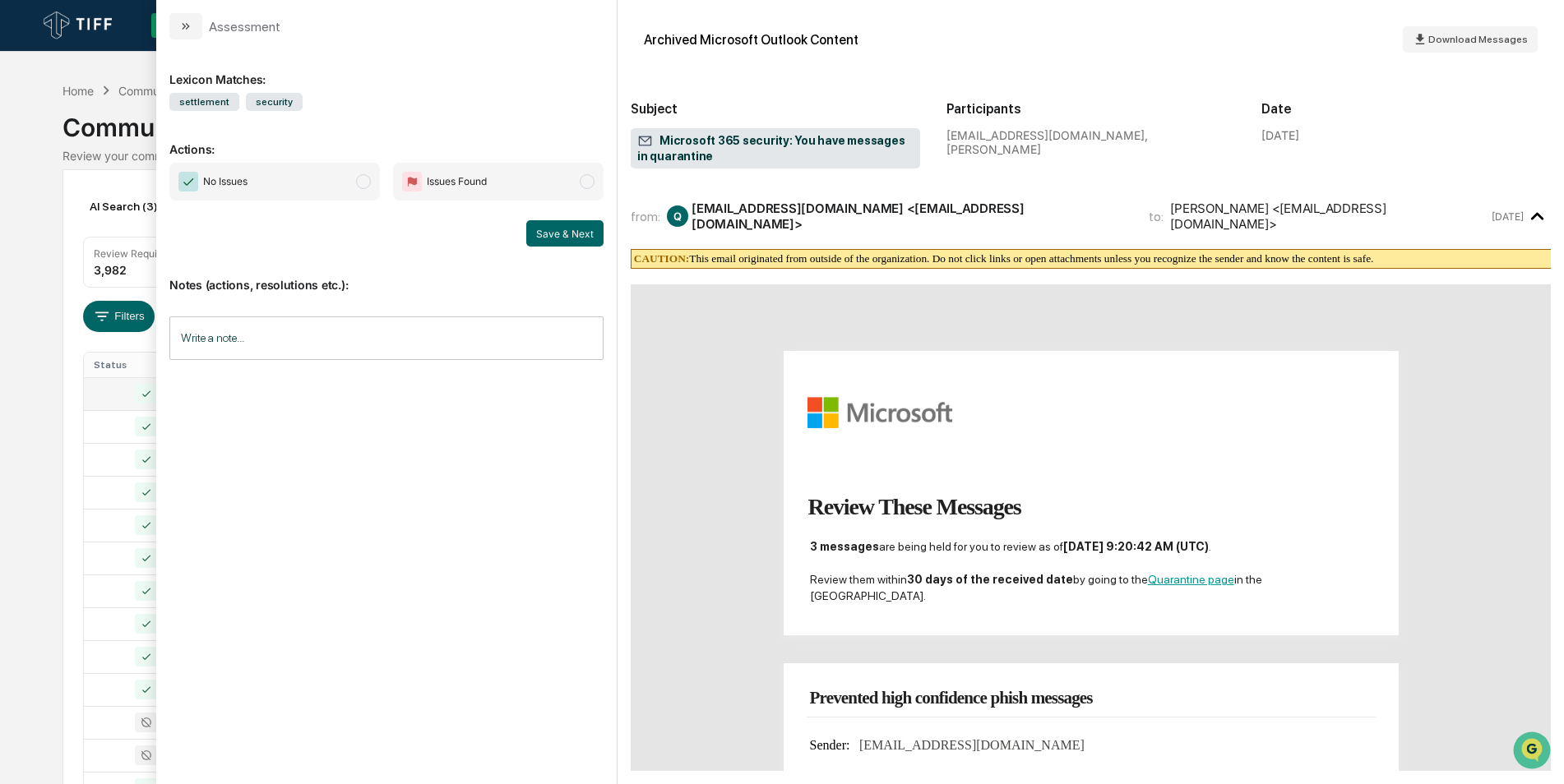
click at [366, 192] on span "No Issues" at bounding box center [275, 182] width 210 height 38
click at [524, 228] on div "Save & Next" at bounding box center [386, 233] width 434 height 26
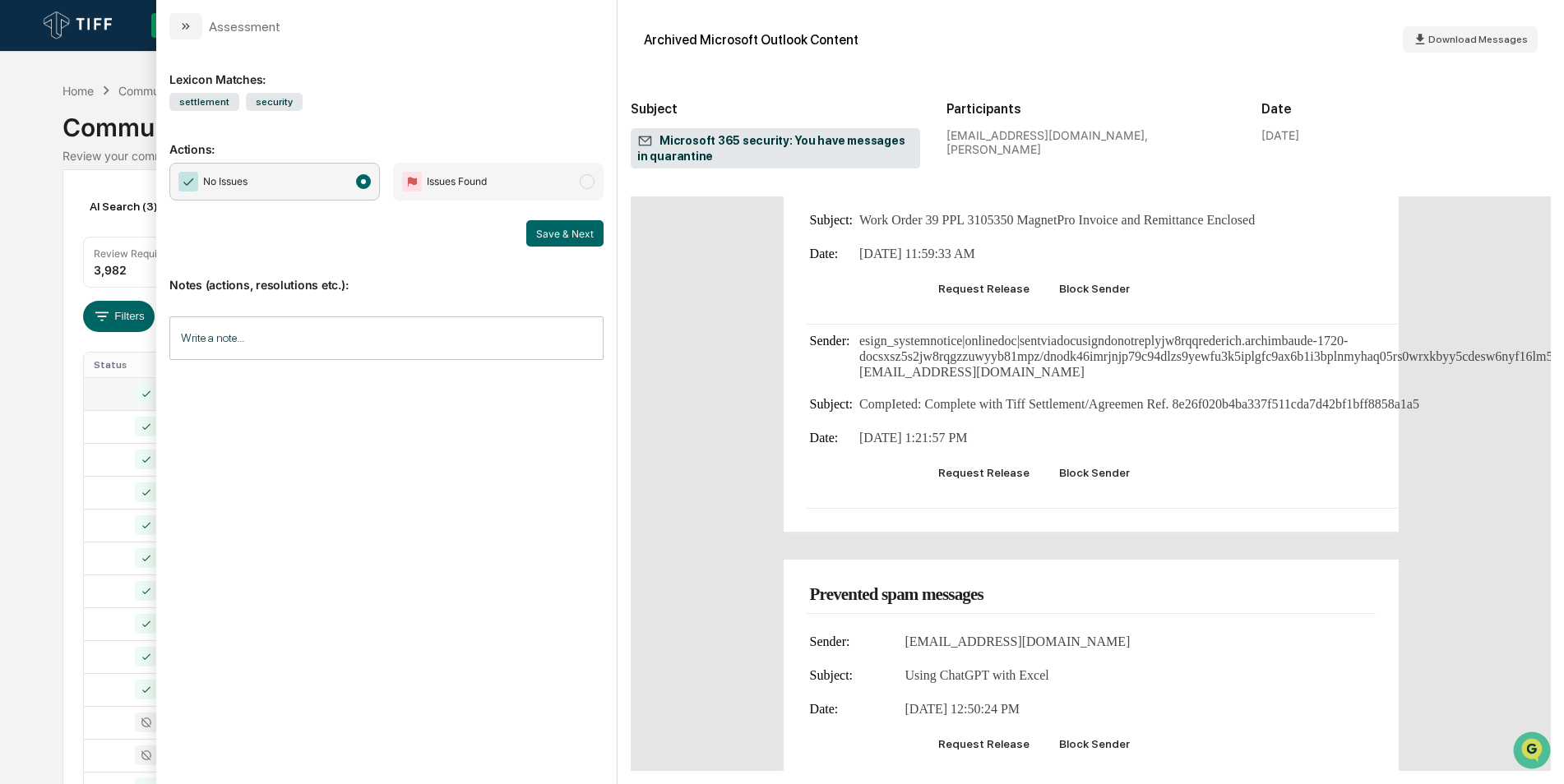
scroll to position [699, 0]
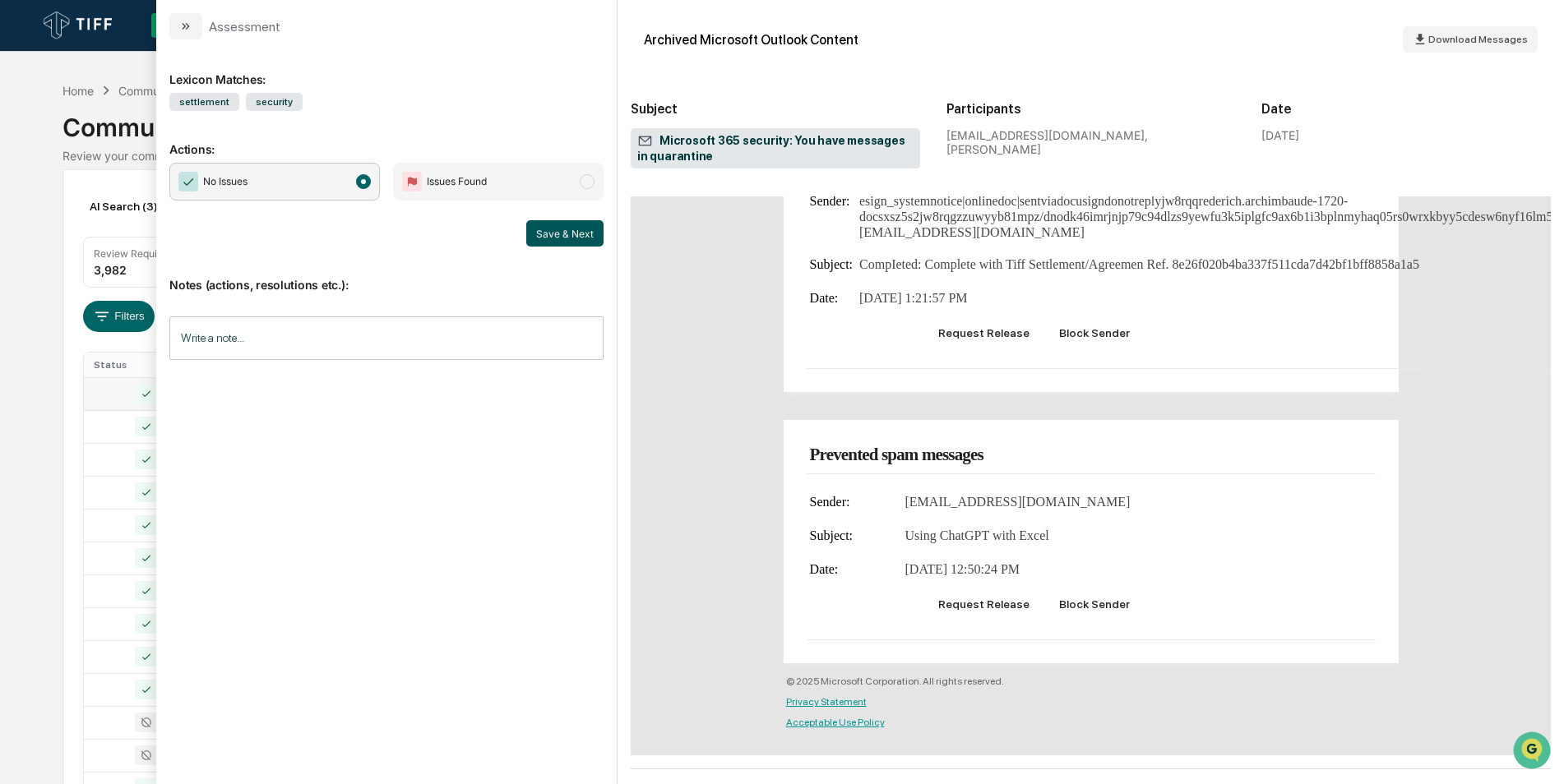
click at [553, 230] on button "Save & Next" at bounding box center [565, 233] width 77 height 26
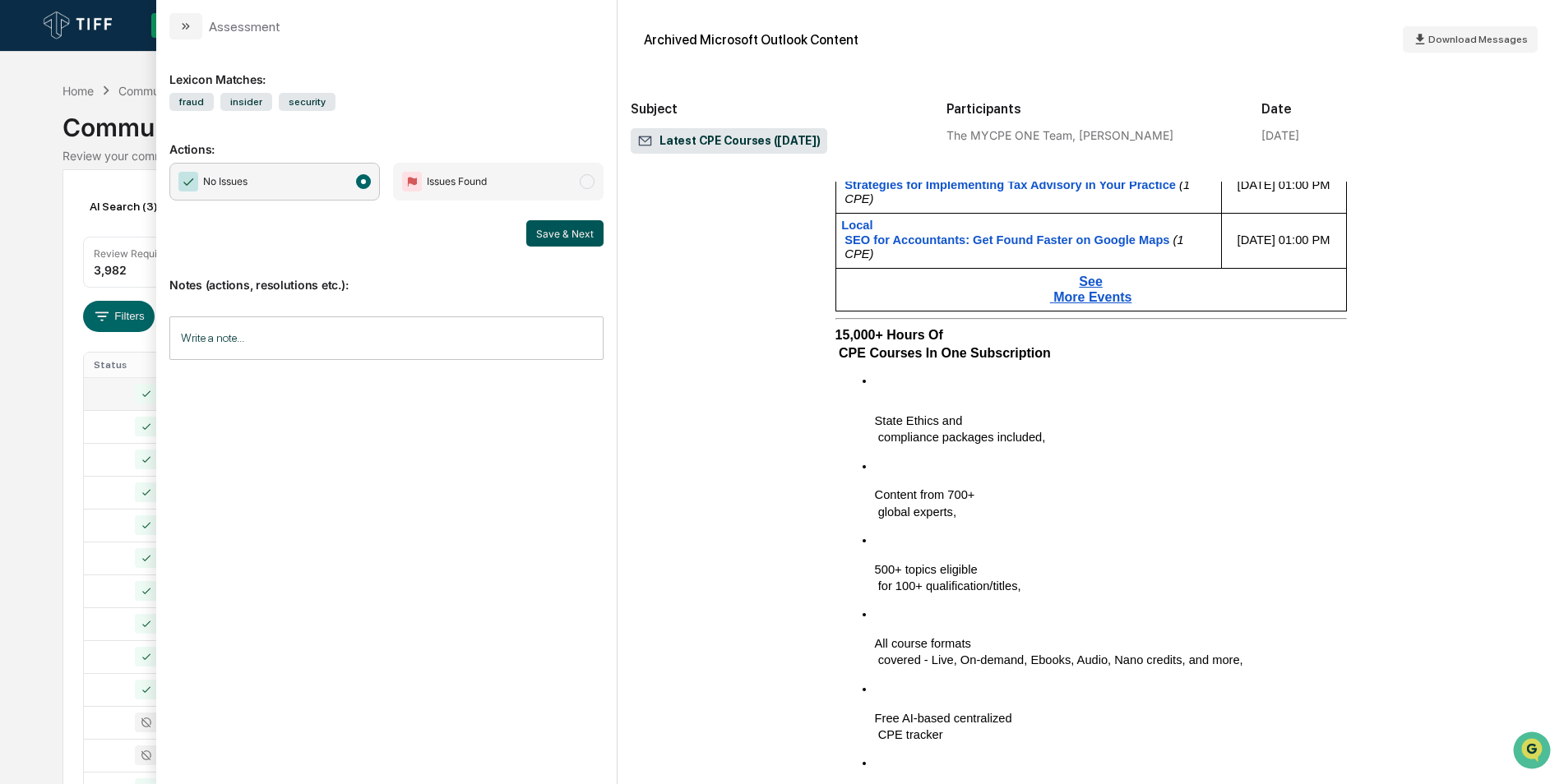
scroll to position [1681, 0]
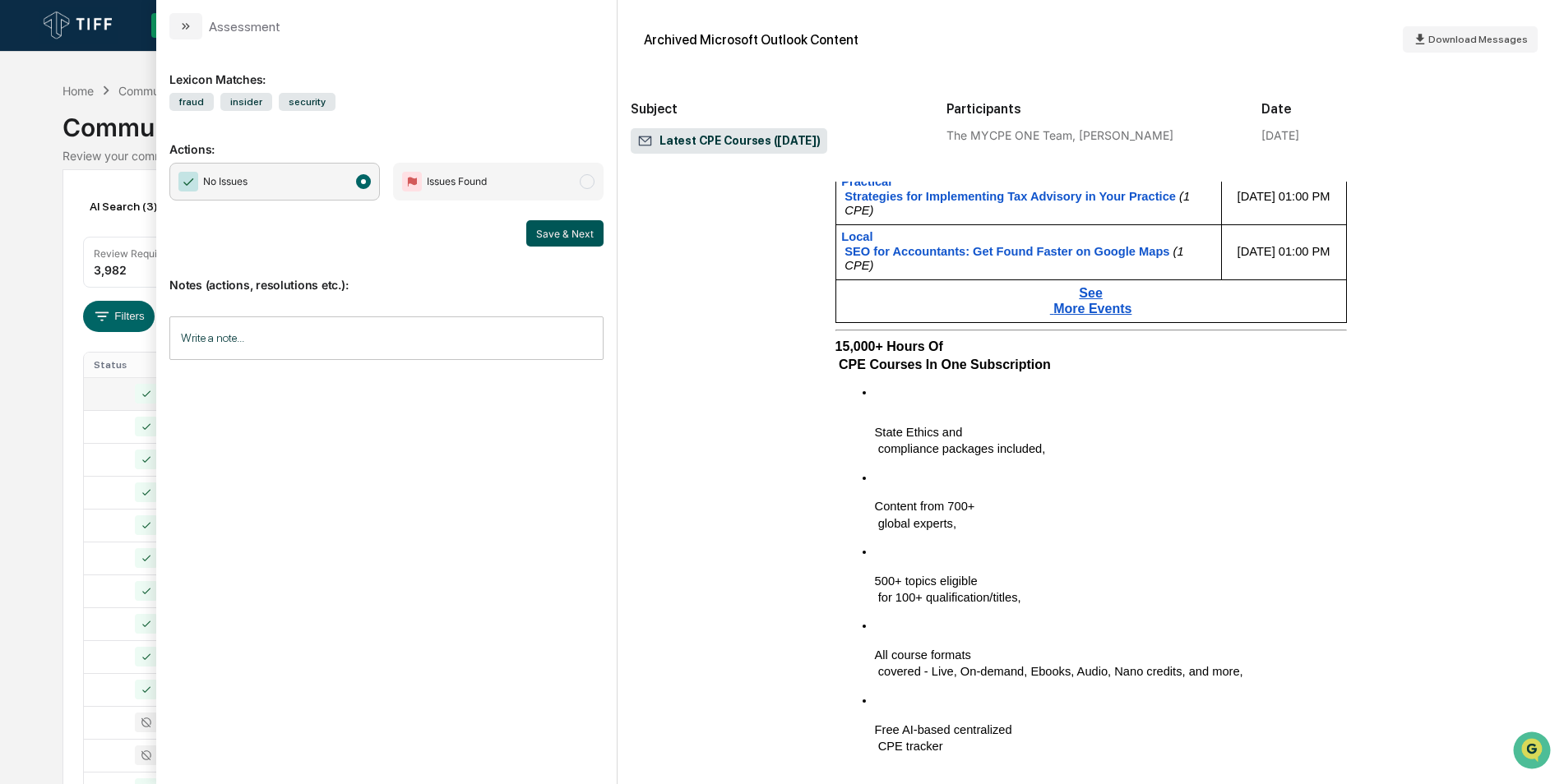
click at [565, 231] on button "Save & Next" at bounding box center [565, 233] width 77 height 26
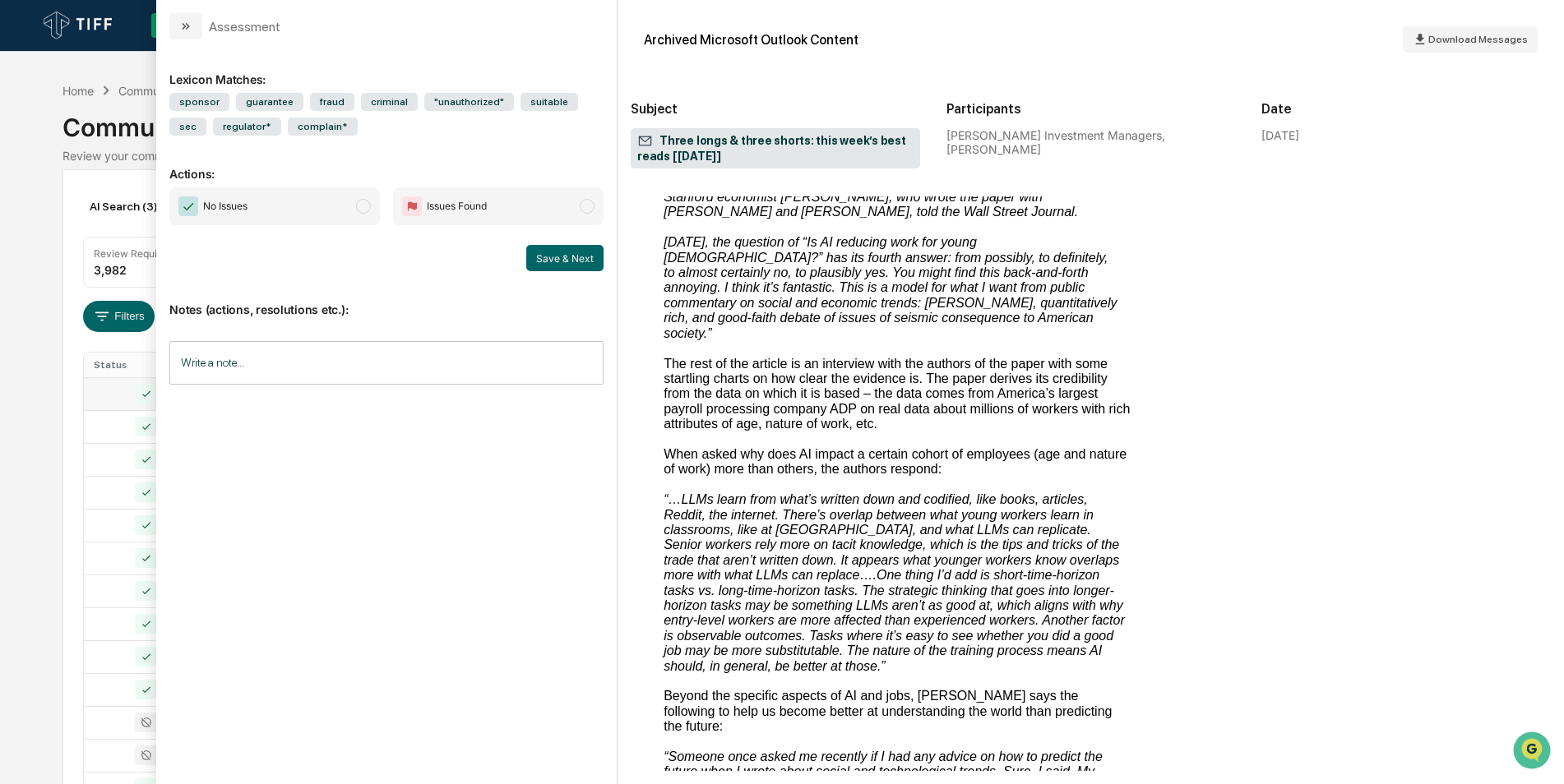
scroll to position [5945, 0]
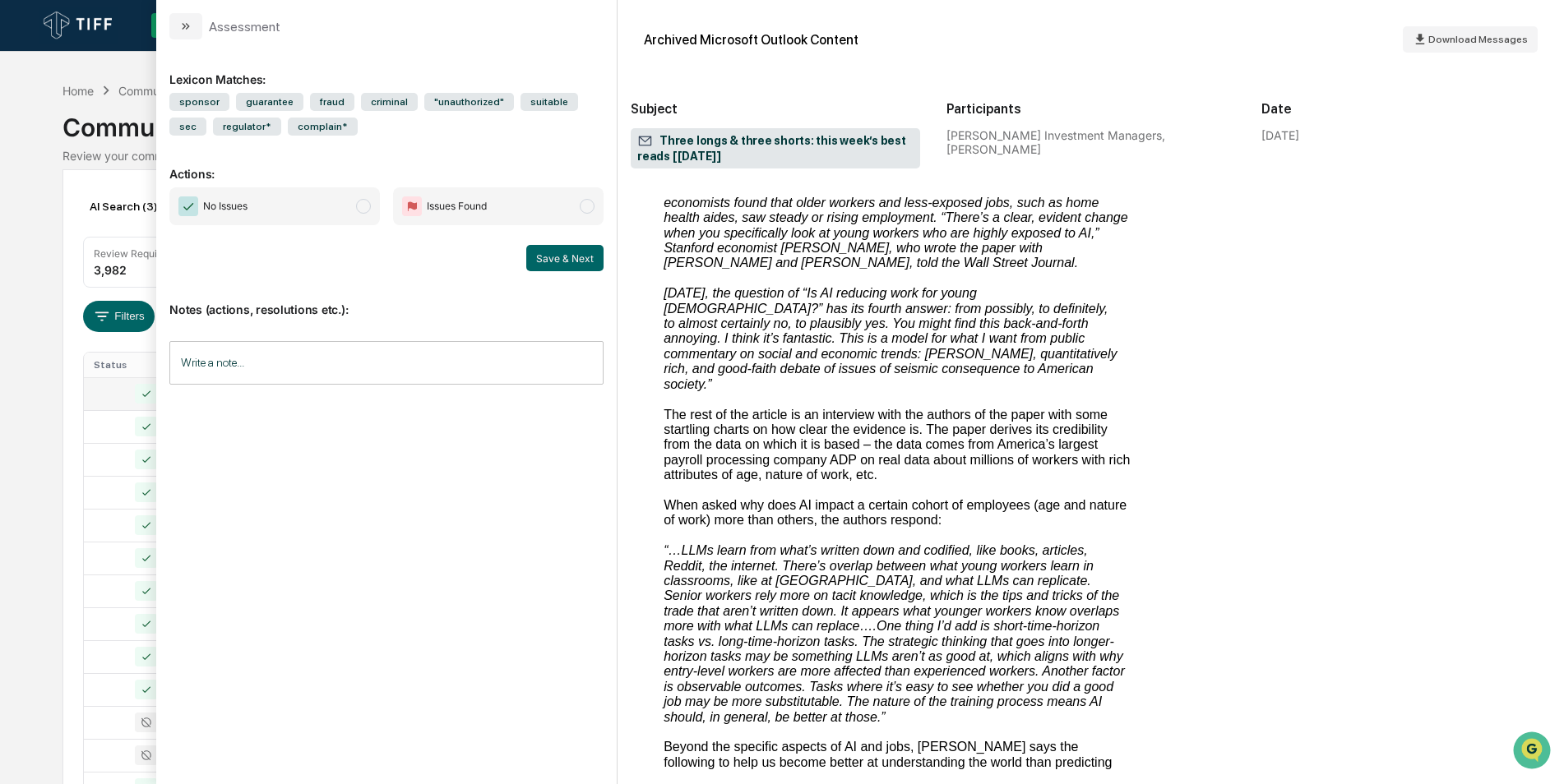
click at [368, 199] on span "No Issues" at bounding box center [275, 207] width 210 height 38
click at [588, 270] on button "Save & Next" at bounding box center [565, 257] width 77 height 26
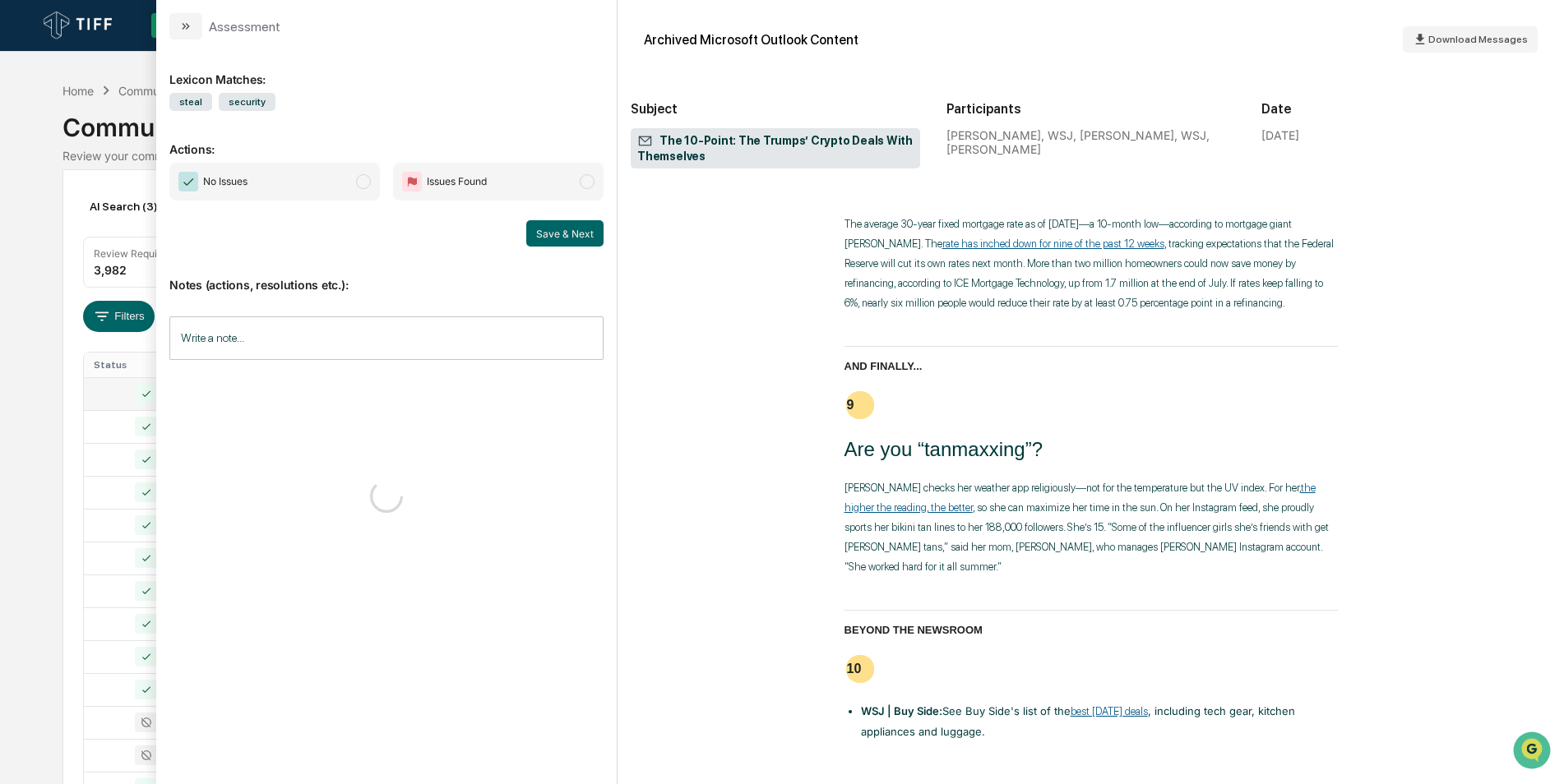
scroll to position [4165, 0]
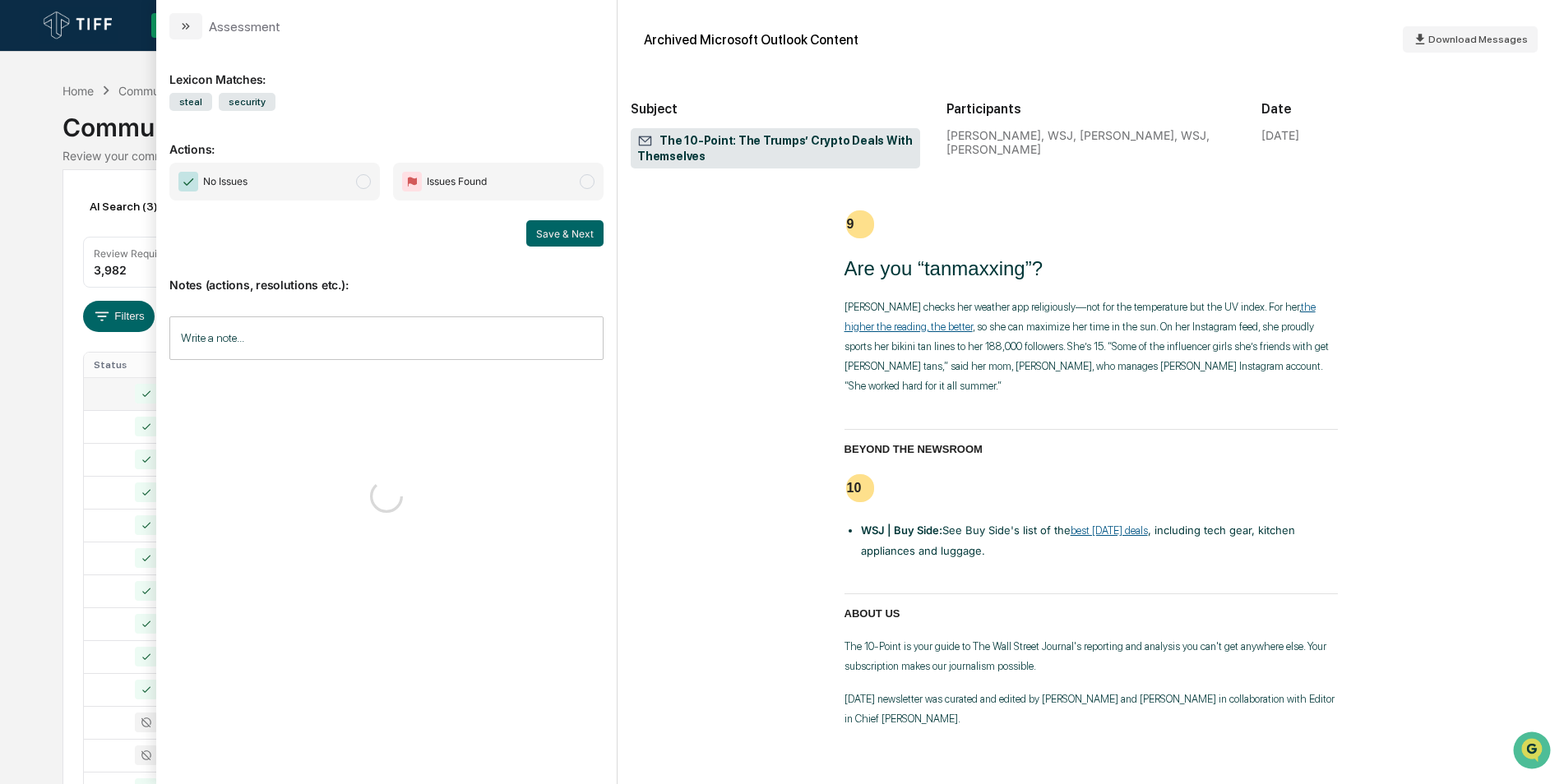
click at [369, 168] on span "No Issues" at bounding box center [275, 182] width 210 height 38
click at [555, 236] on button "Save & Next" at bounding box center [565, 233] width 77 height 26
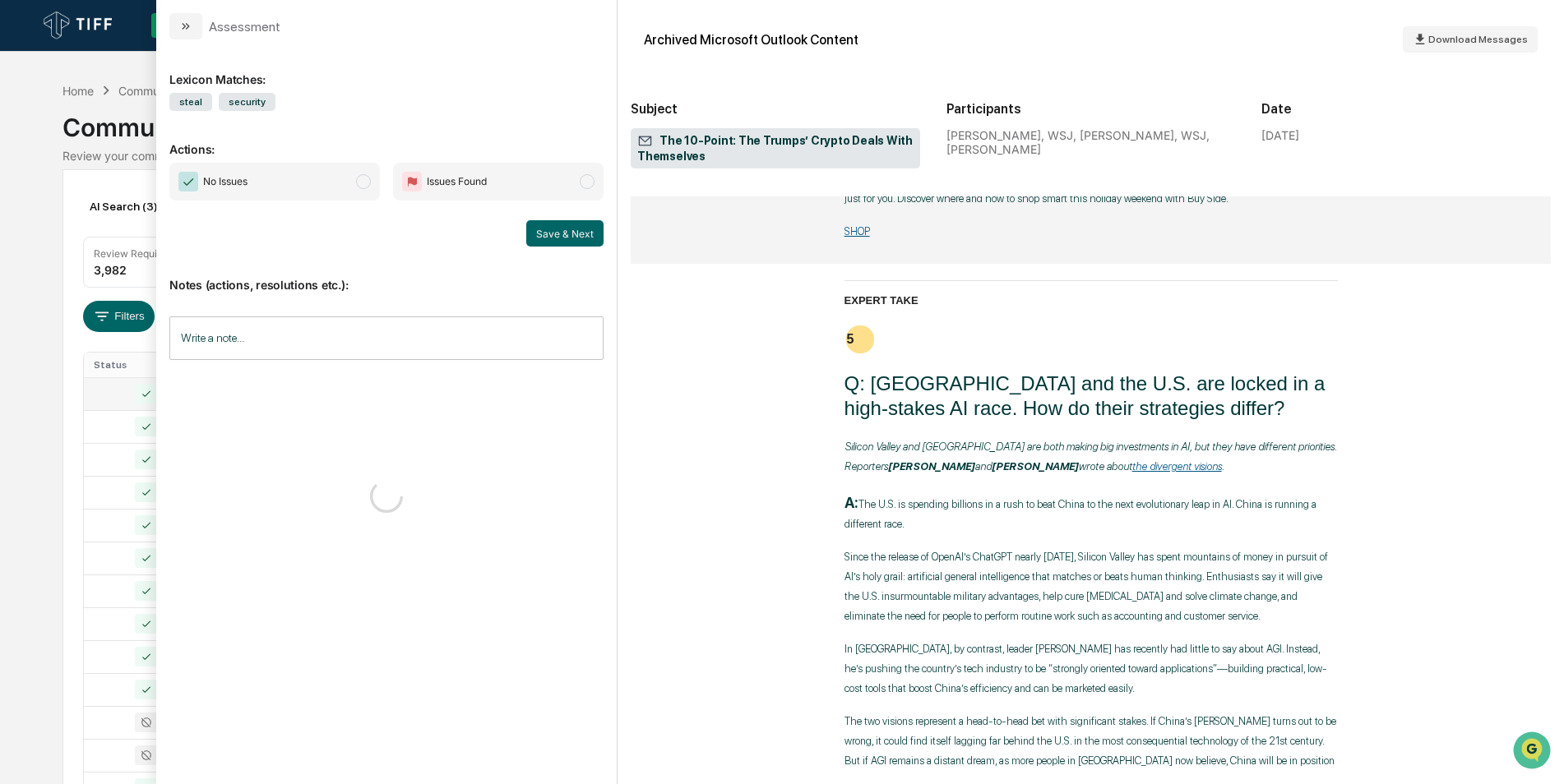
scroll to position [2372, 0]
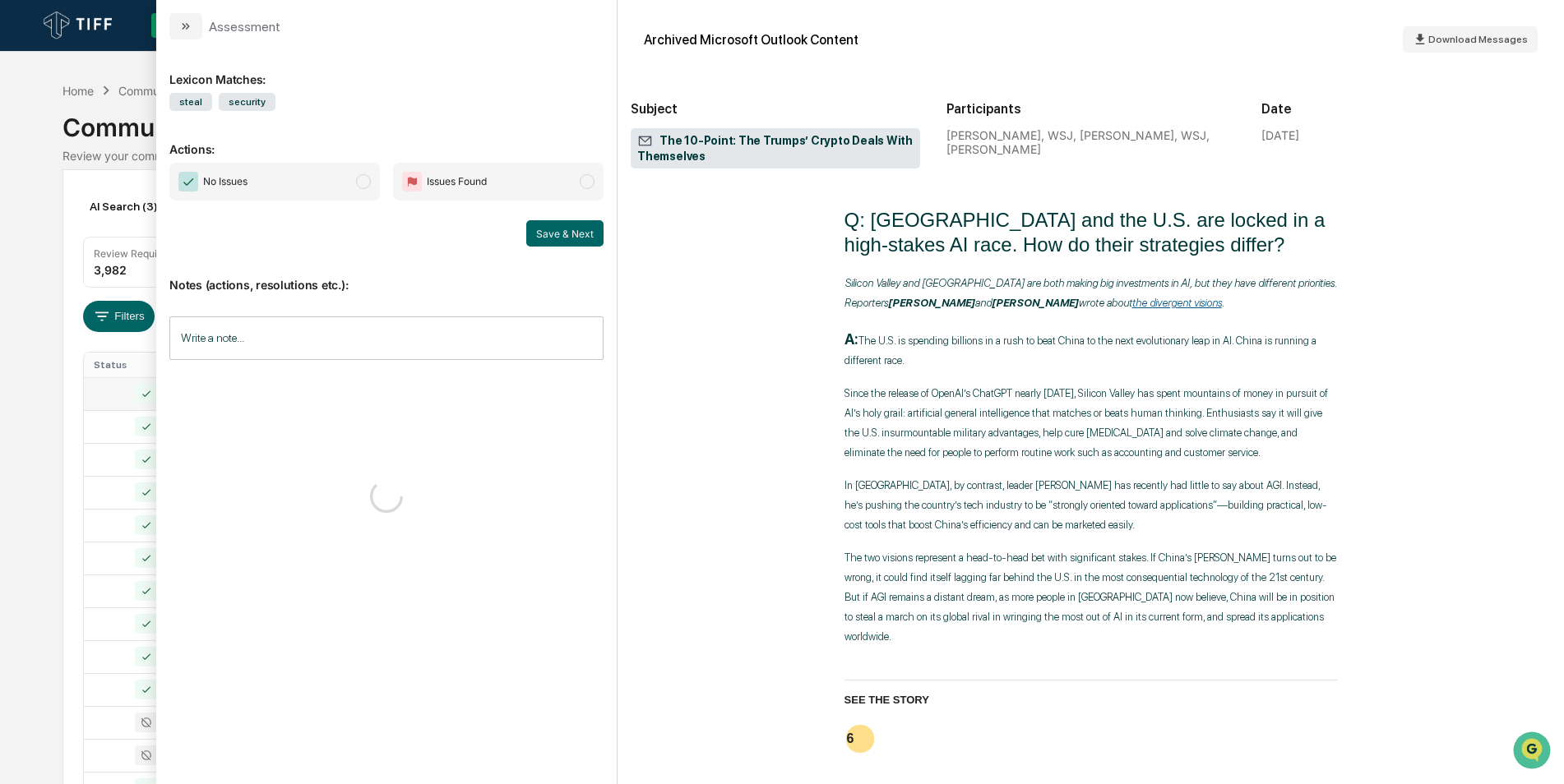
click at [371, 190] on span "No Issues" at bounding box center [275, 182] width 210 height 38
click at [555, 227] on button "Save & Next" at bounding box center [565, 233] width 77 height 26
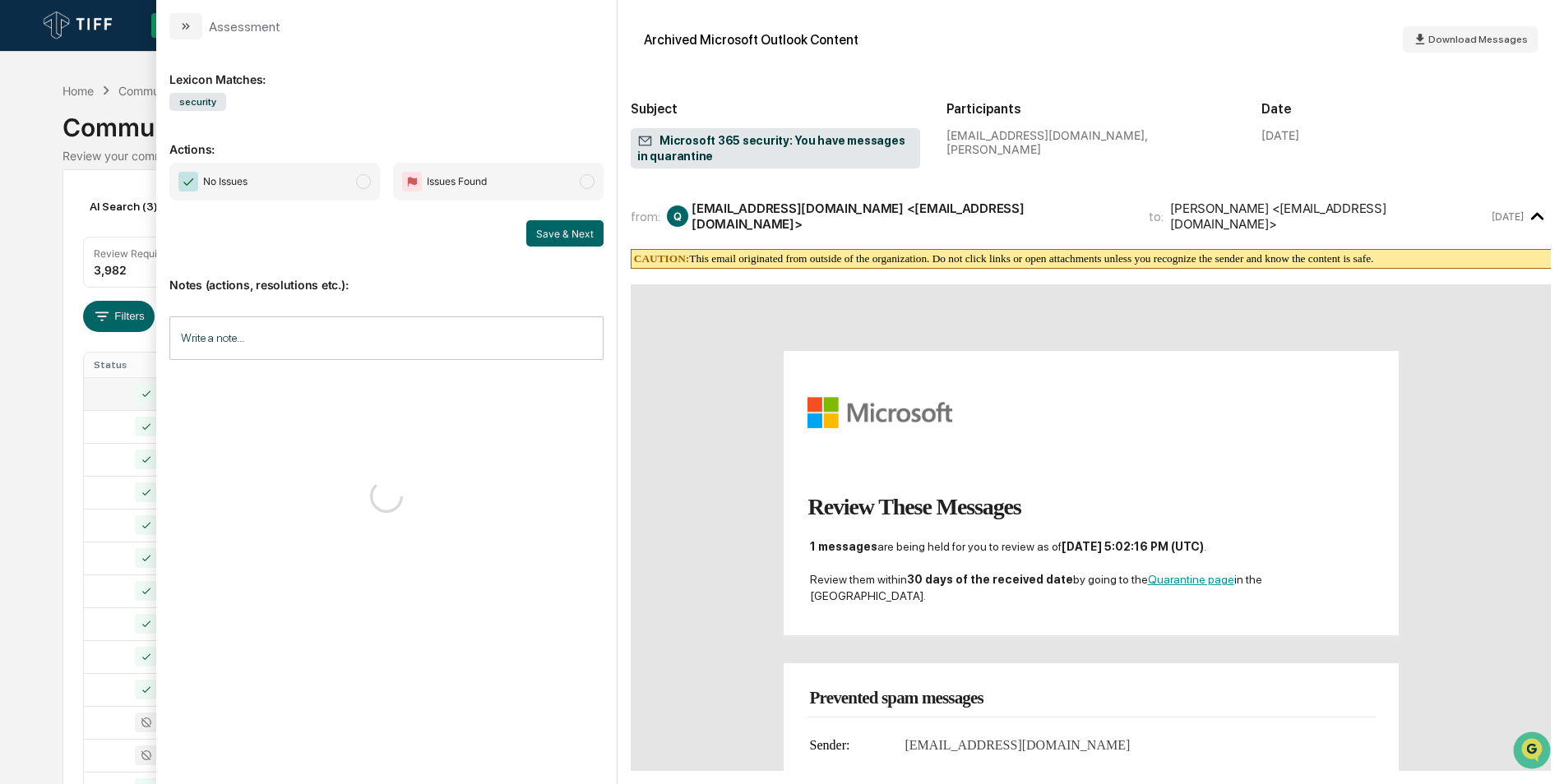
scroll to position [244, 0]
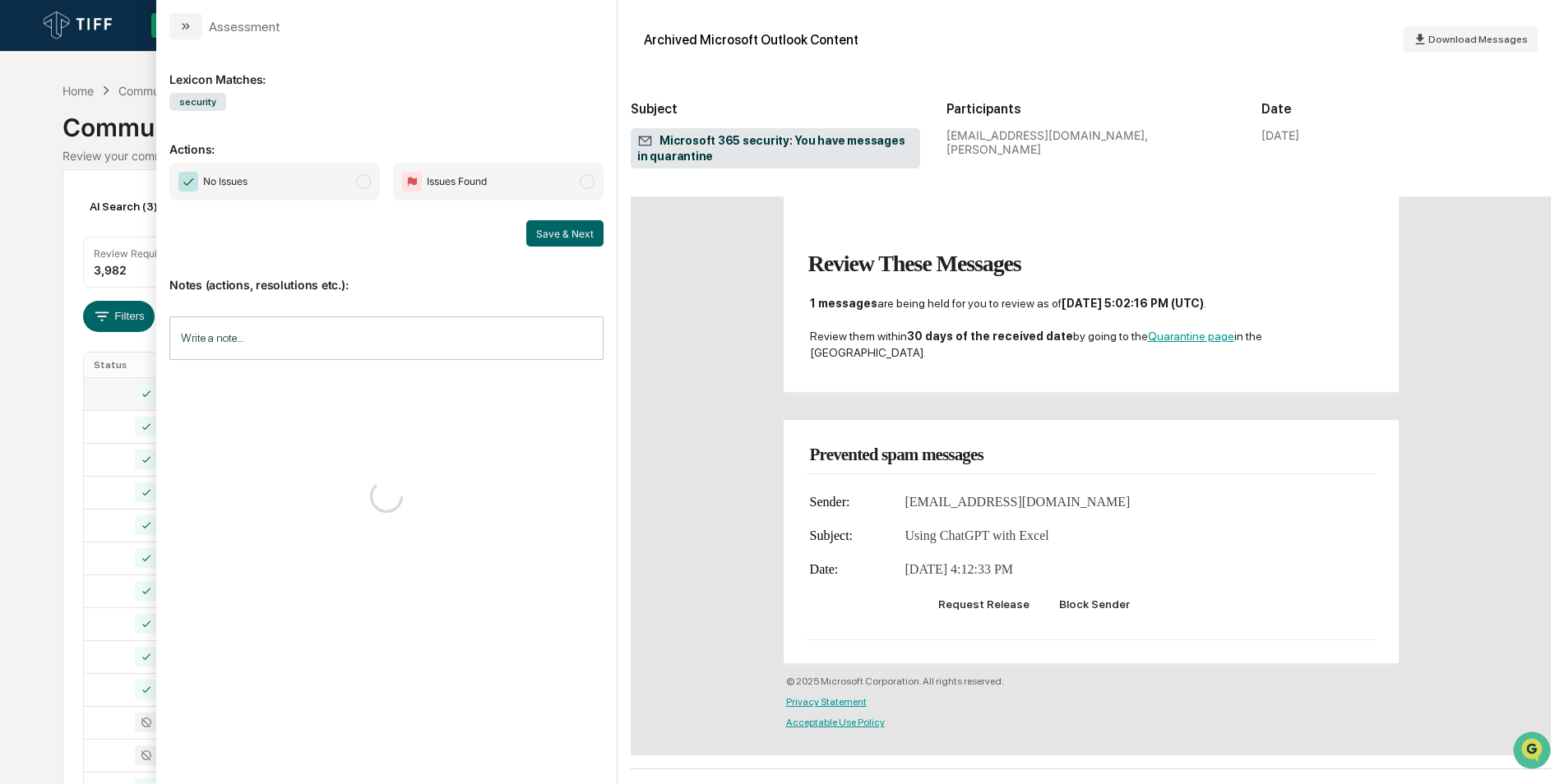
click at [378, 189] on span "No Issues" at bounding box center [275, 182] width 210 height 38
click at [578, 244] on button "Save & Next" at bounding box center [565, 233] width 77 height 26
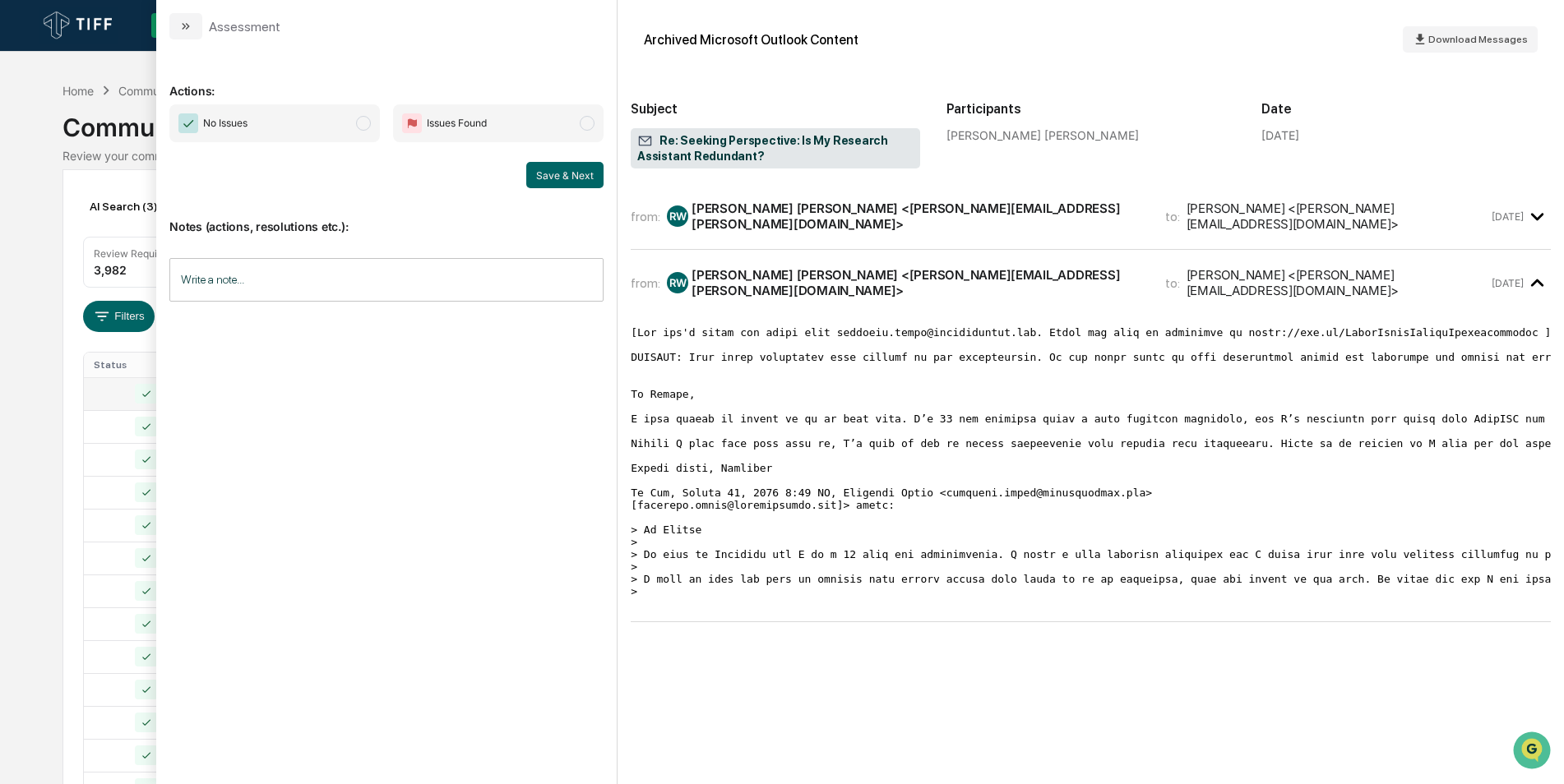
click at [365, 128] on span "modal" at bounding box center [364, 123] width 15 height 15
click at [549, 179] on button "Save & Next" at bounding box center [565, 175] width 77 height 26
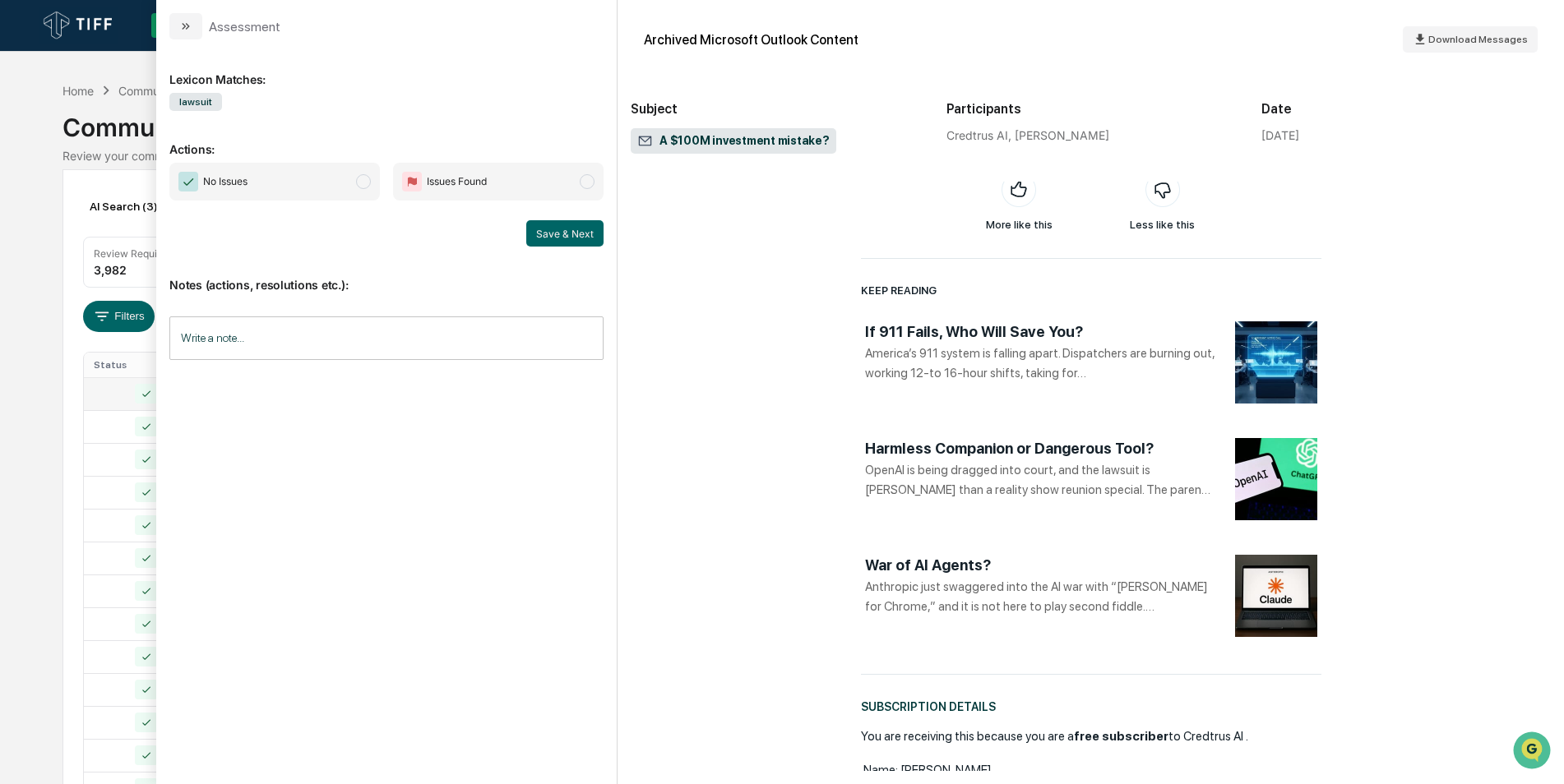
scroll to position [1818, 0]
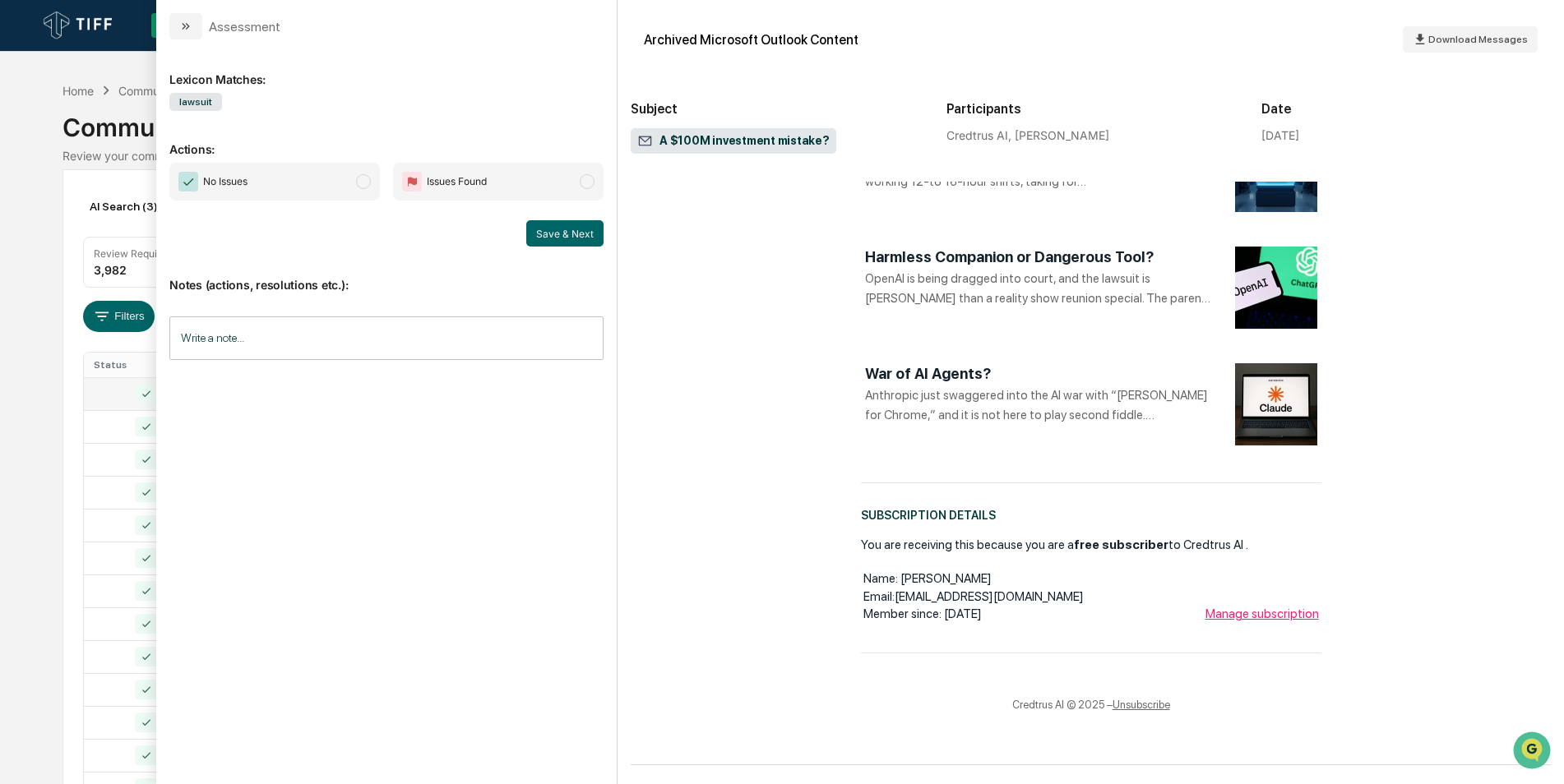
click at [358, 189] on span "No Issues" at bounding box center [275, 182] width 210 height 38
click at [553, 228] on button "Save & Next" at bounding box center [565, 233] width 77 height 26
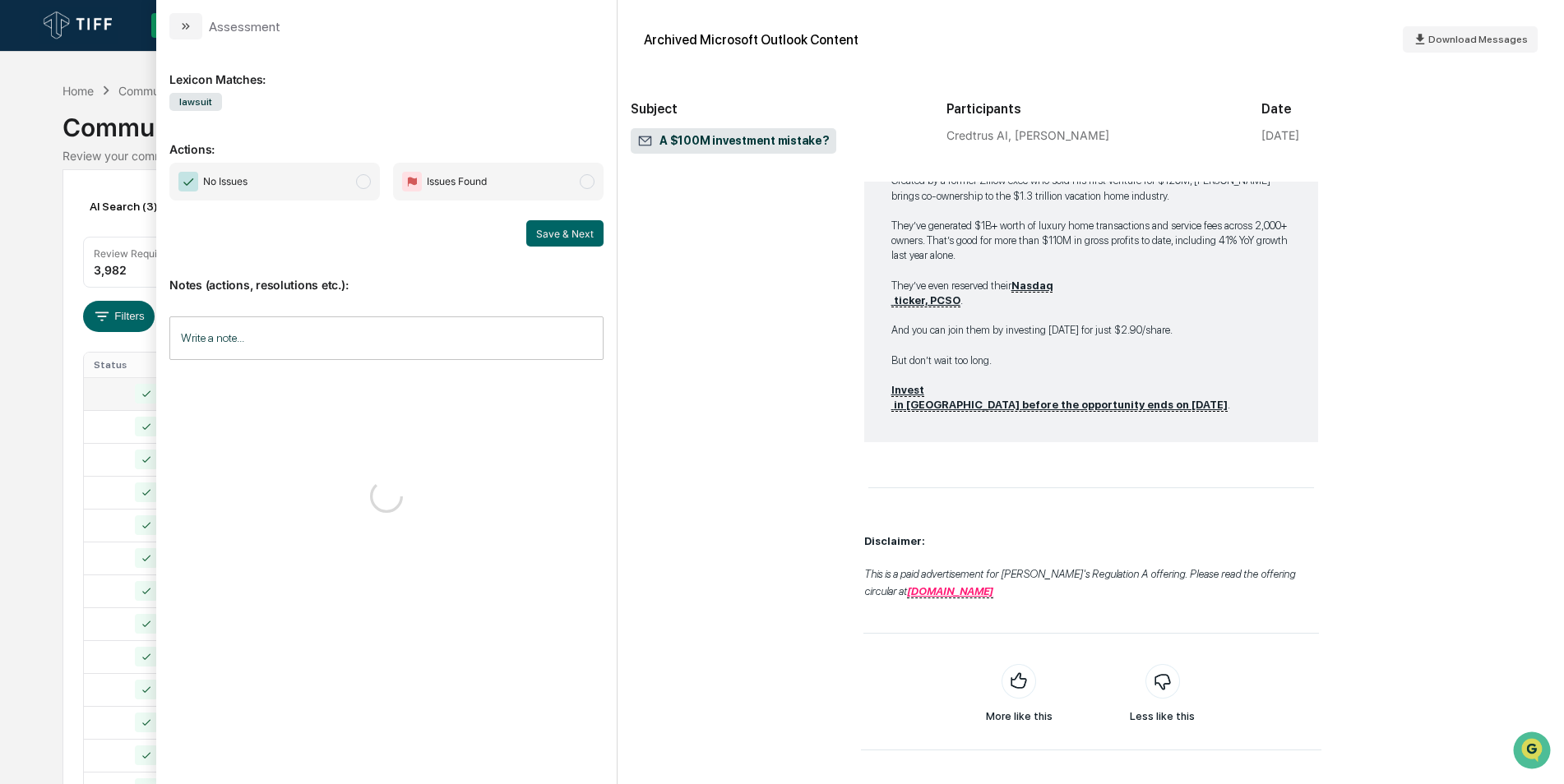
scroll to position [1678, 0]
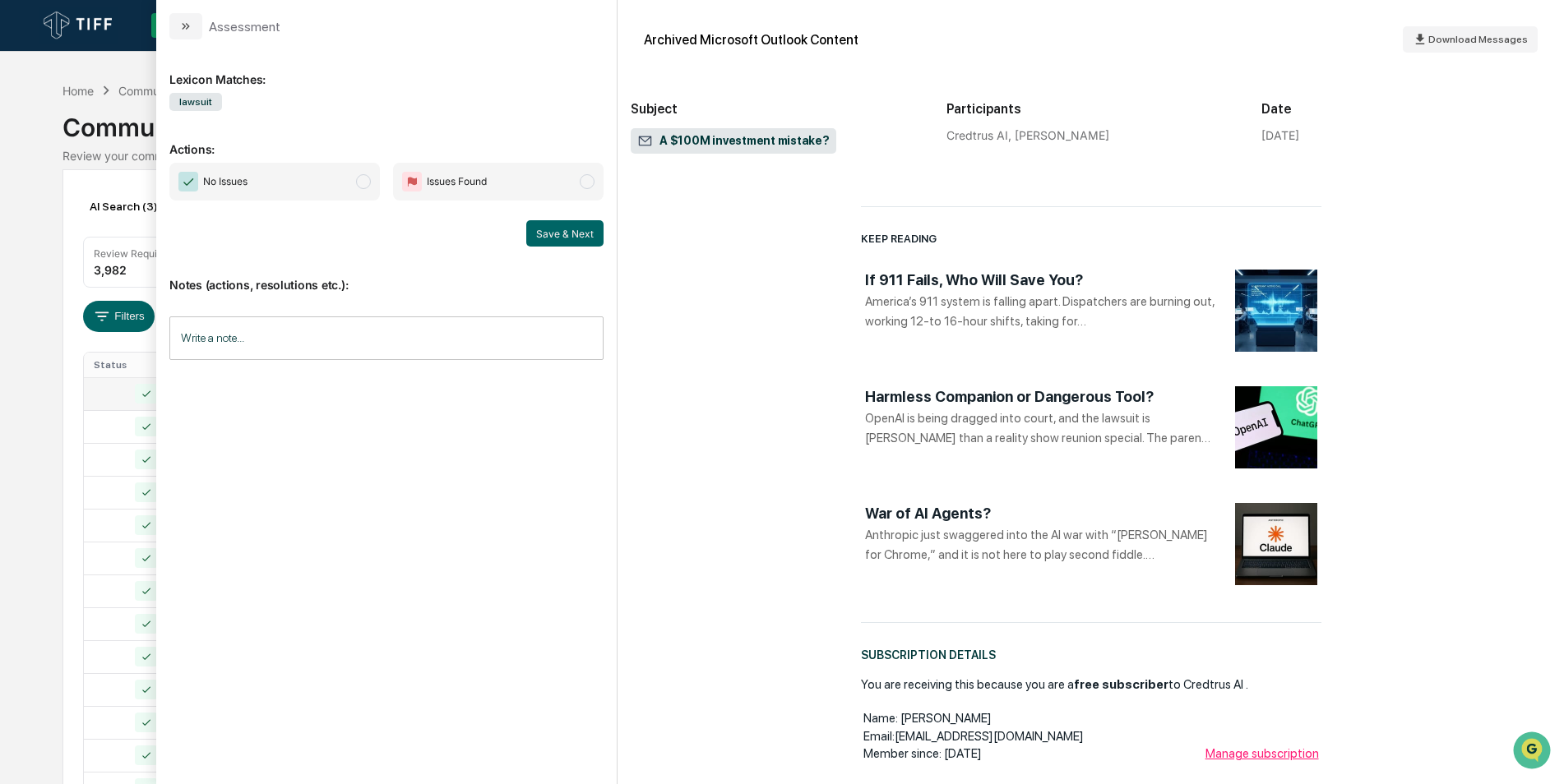
click at [358, 185] on span "modal" at bounding box center [364, 181] width 15 height 15
click at [544, 227] on button "Save & Next" at bounding box center [565, 233] width 77 height 26
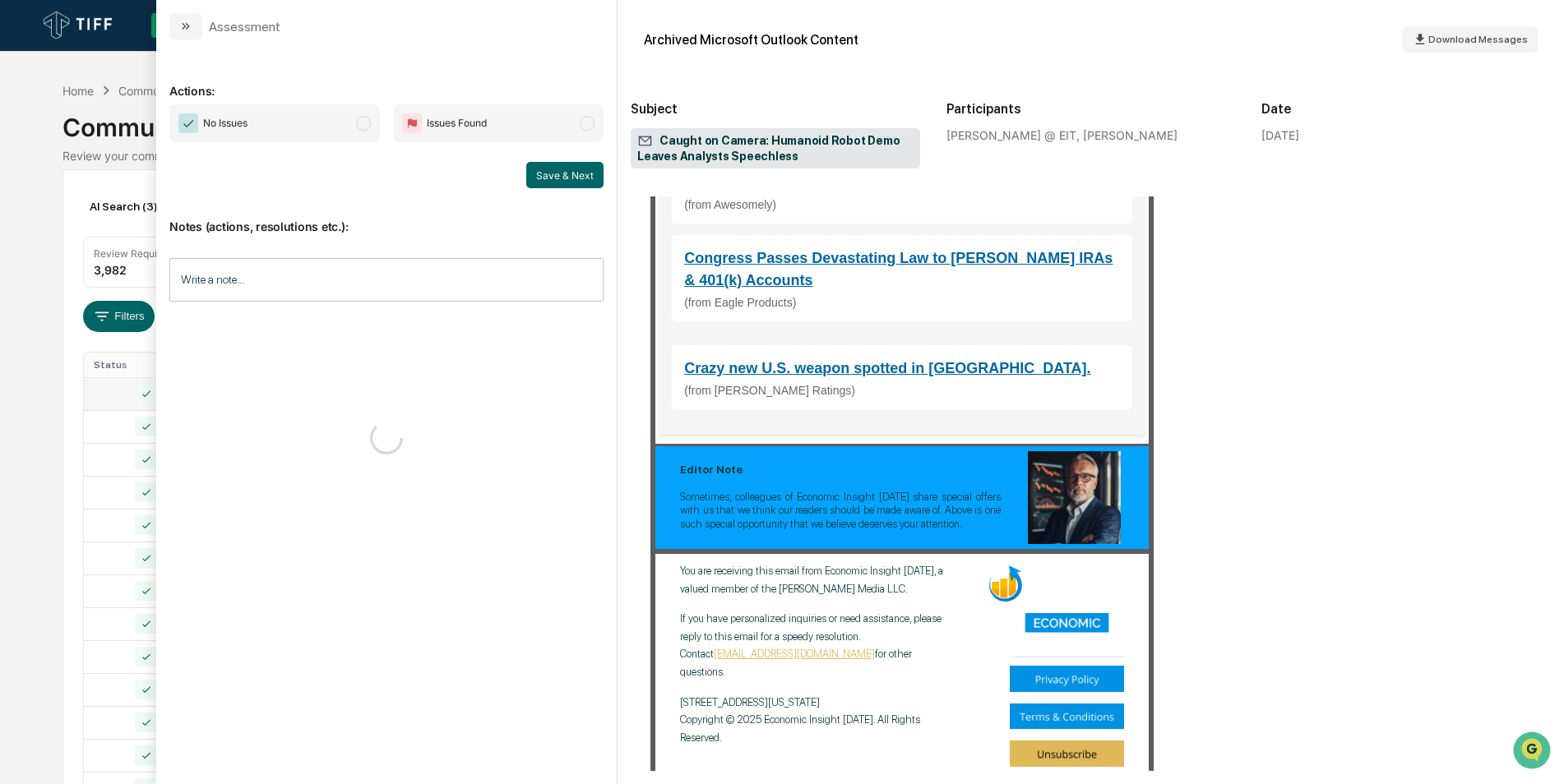
scroll to position [1193, 0]
click at [358, 124] on span "modal" at bounding box center [364, 123] width 15 height 15
click at [560, 182] on button "Save & Next" at bounding box center [565, 175] width 77 height 26
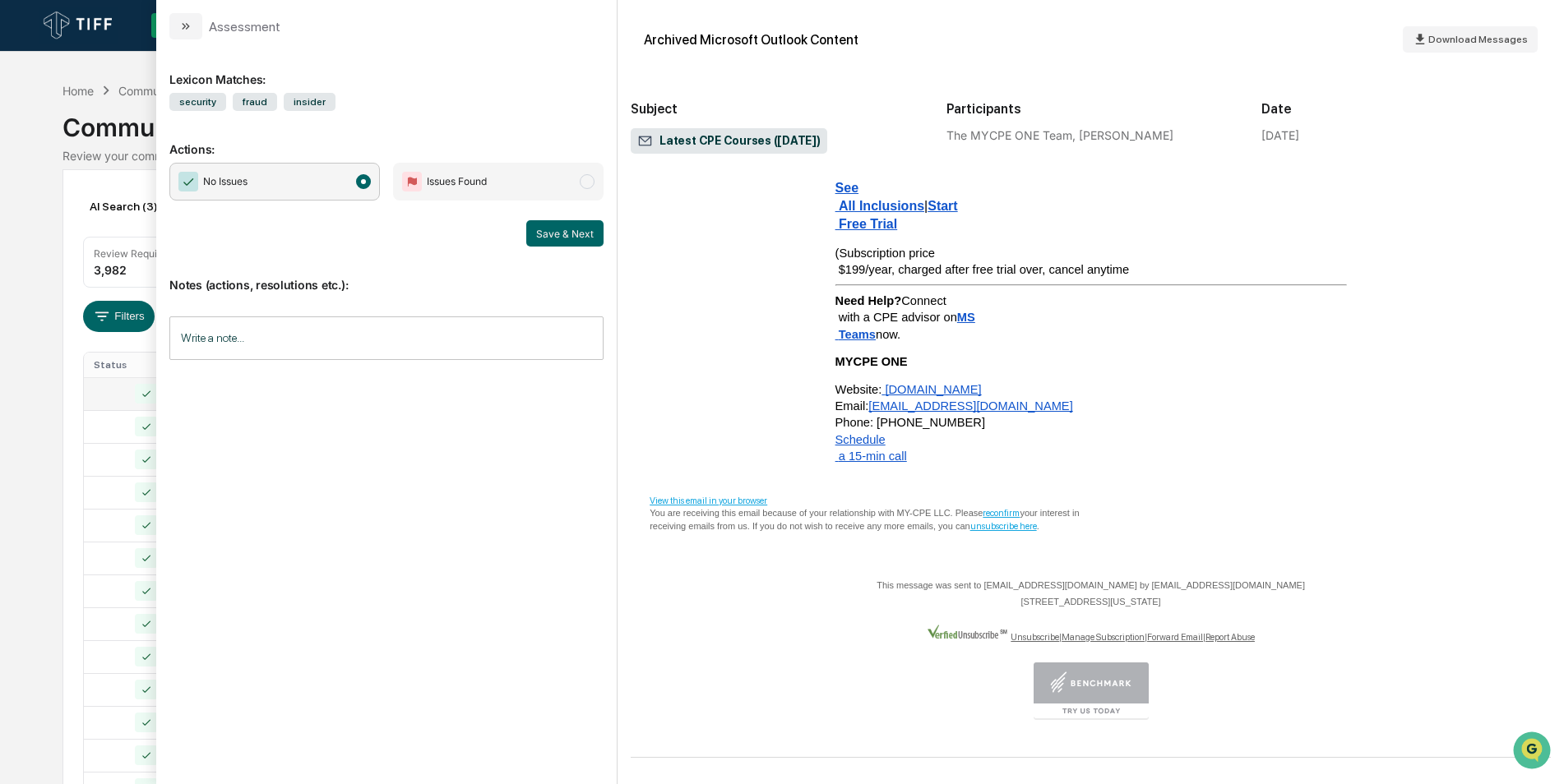
scroll to position [2394, 0]
click at [549, 229] on button "Save & Next" at bounding box center [565, 233] width 77 height 26
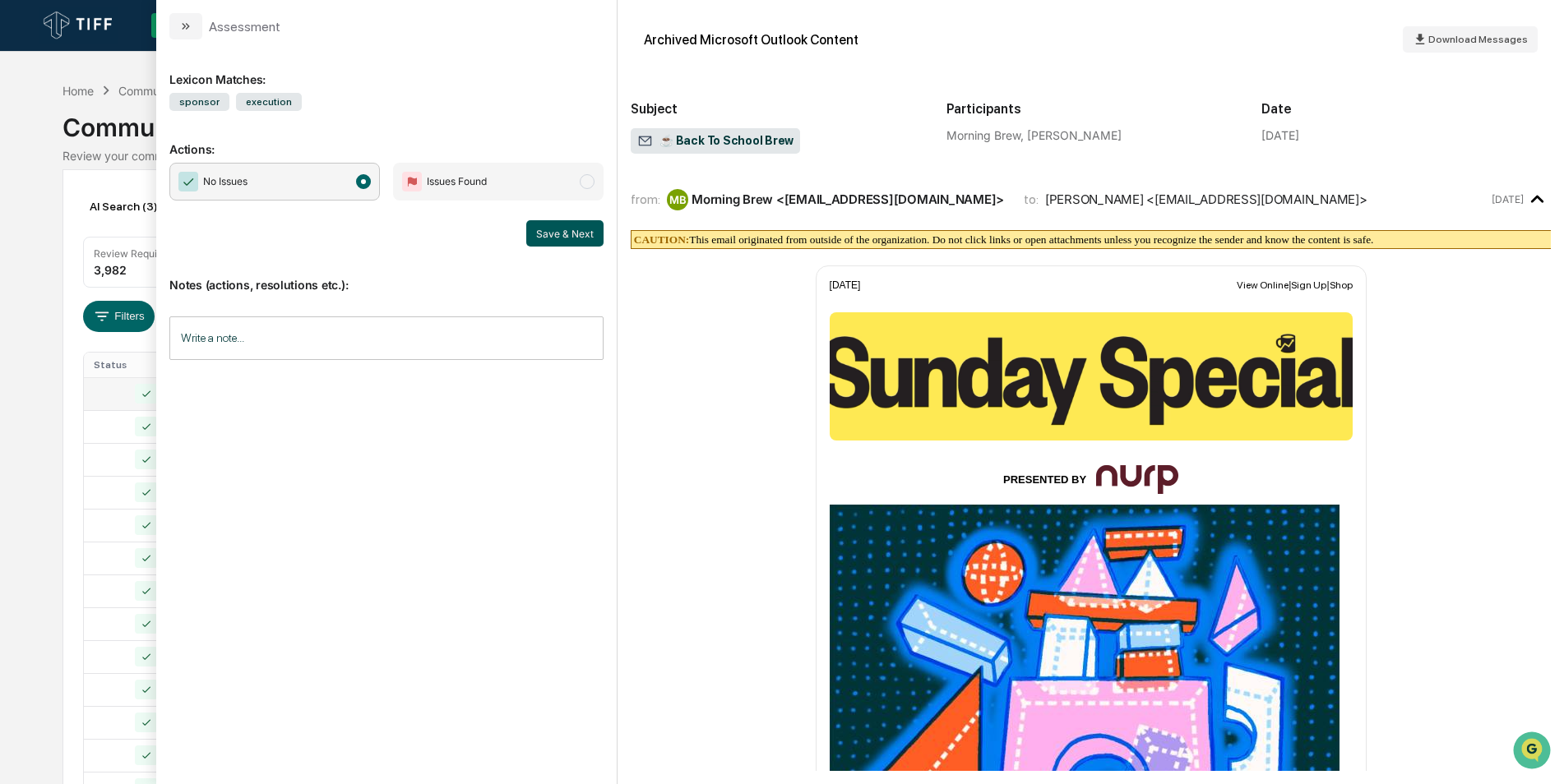
click at [587, 239] on button "Save & Next" at bounding box center [565, 233] width 77 height 26
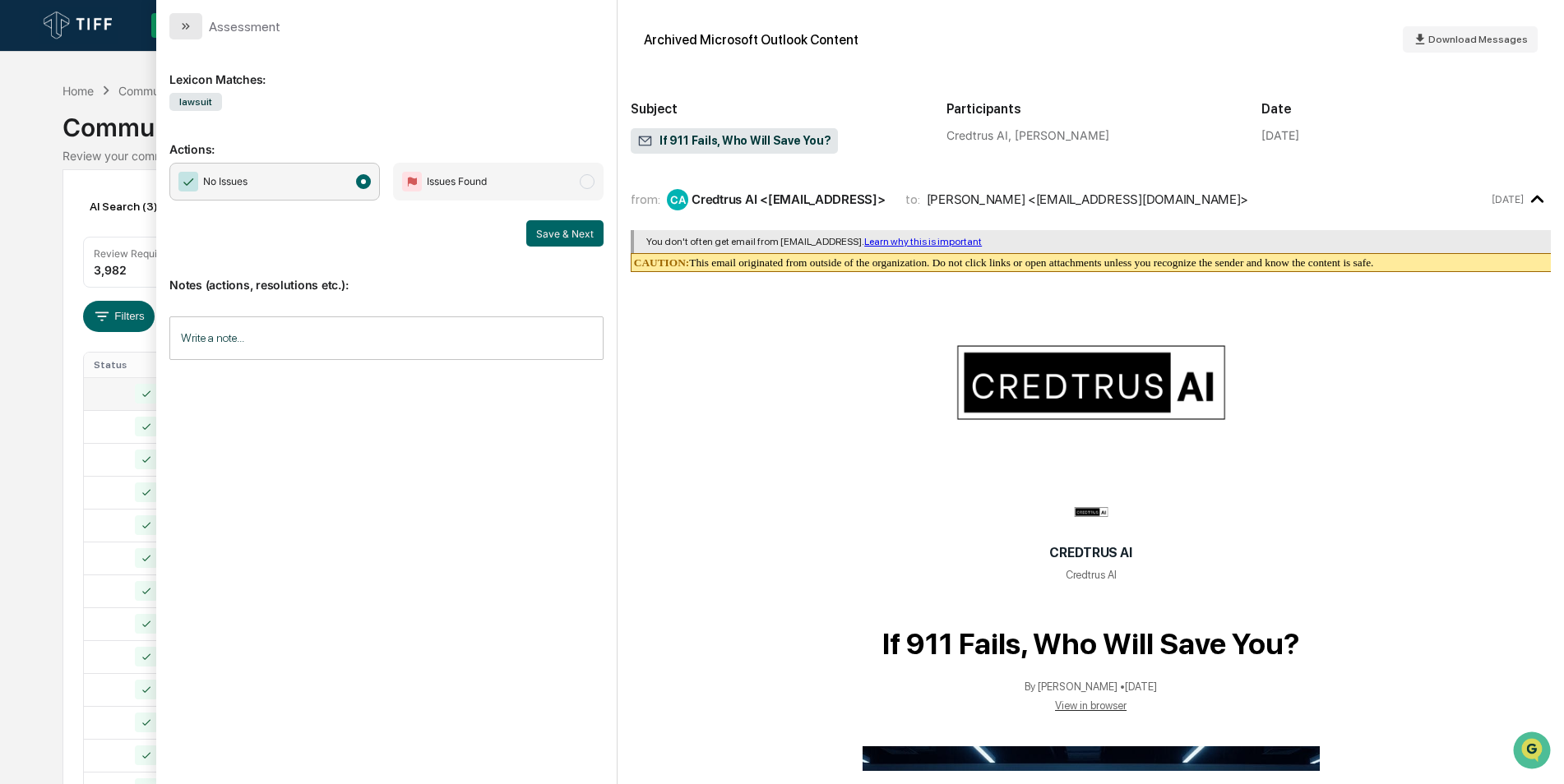
click at [185, 30] on icon "modal" at bounding box center [186, 26] width 14 height 14
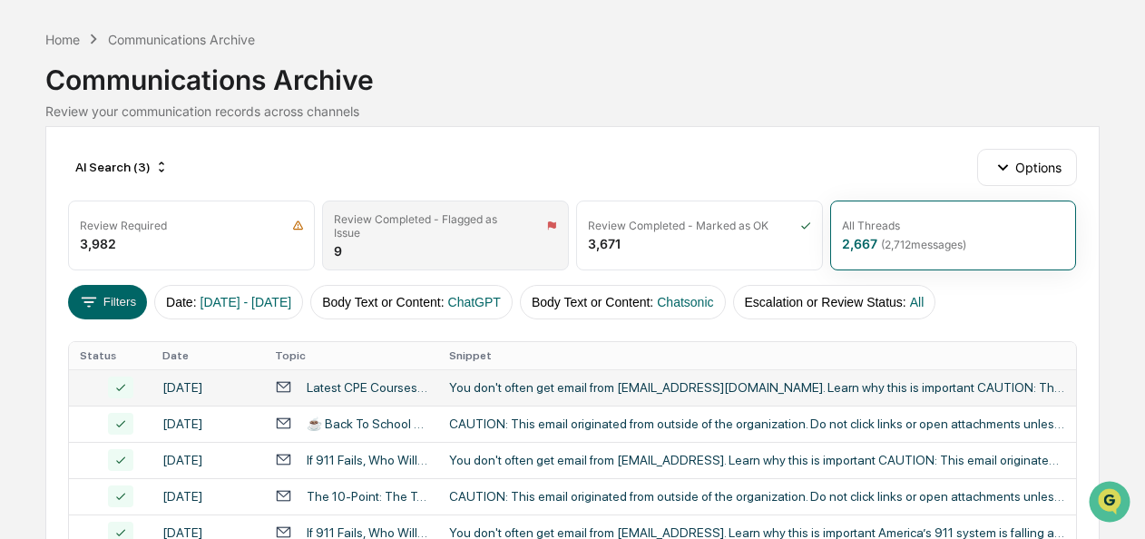
scroll to position [62, 0]
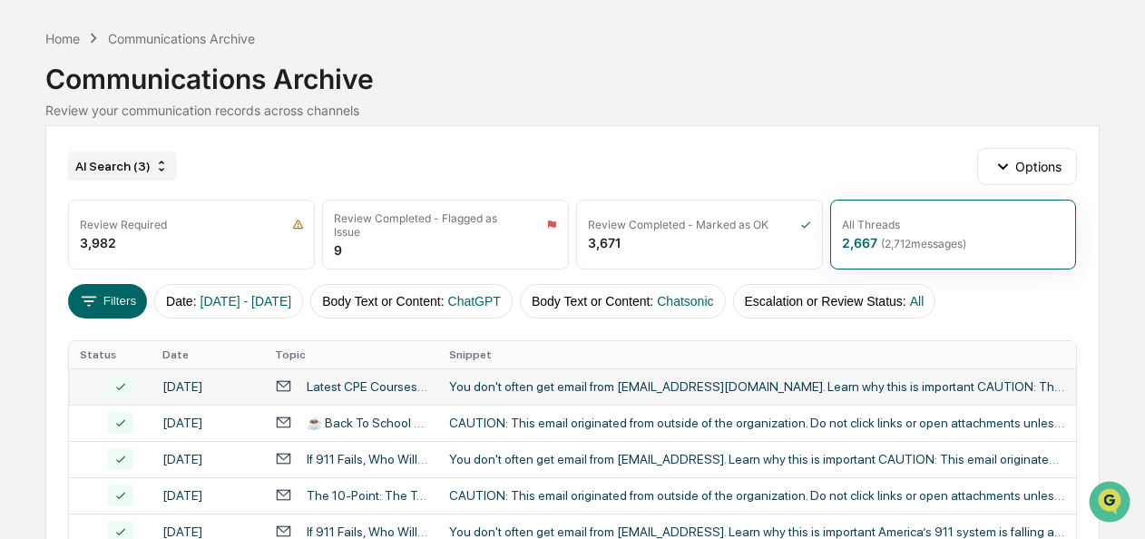
click at [107, 162] on div "AI Search (3)" at bounding box center [122, 165] width 108 height 29
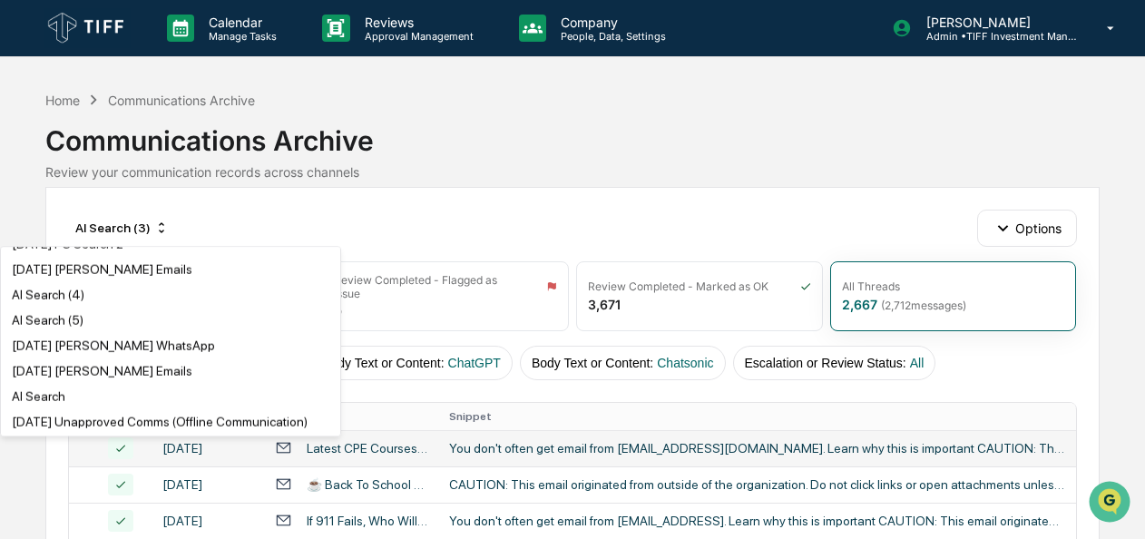
scroll to position [535, 0]
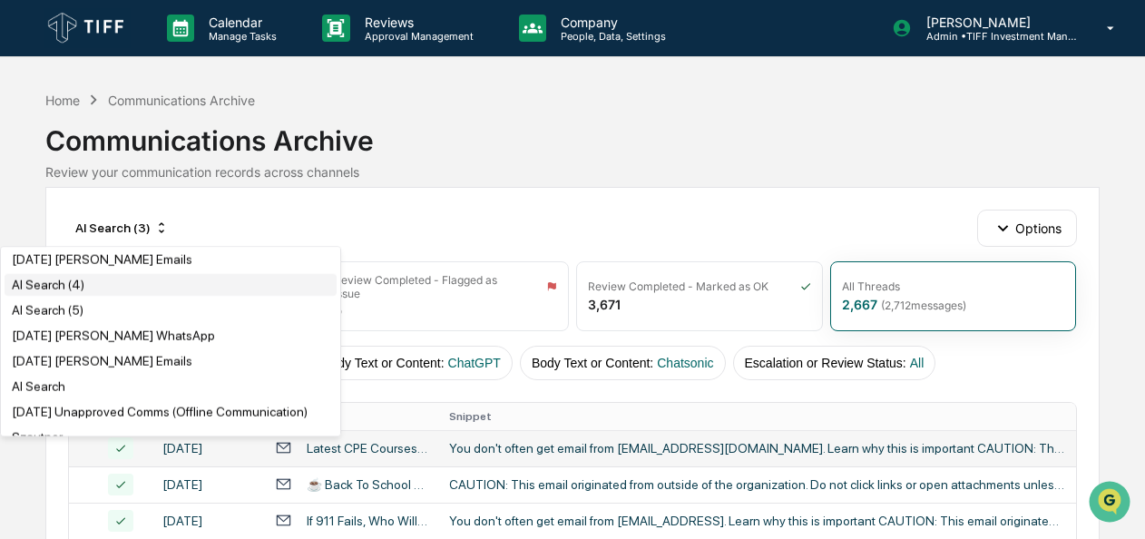
click at [67, 292] on div "AI Search (4)" at bounding box center [48, 285] width 73 height 15
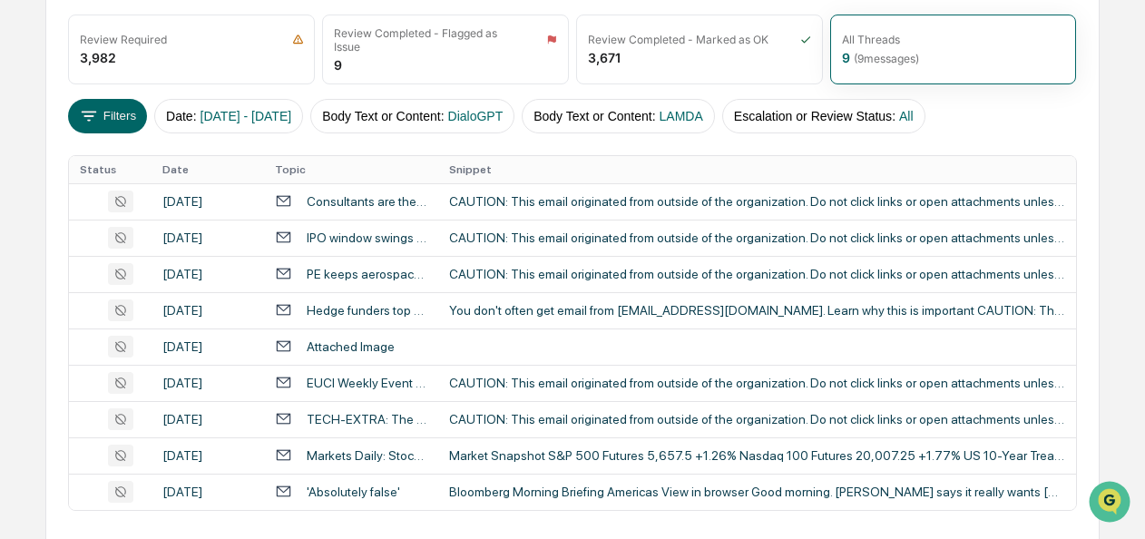
scroll to position [243, 0]
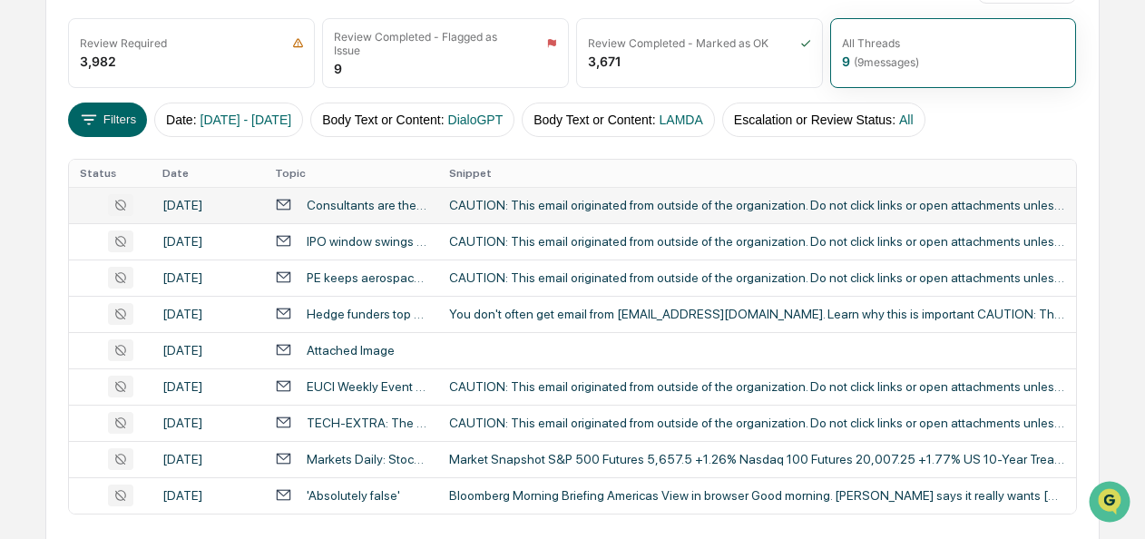
click at [515, 202] on div "CAUTION: This email originated from outside of the organization. Do not click l…" at bounding box center [757, 205] width 616 height 15
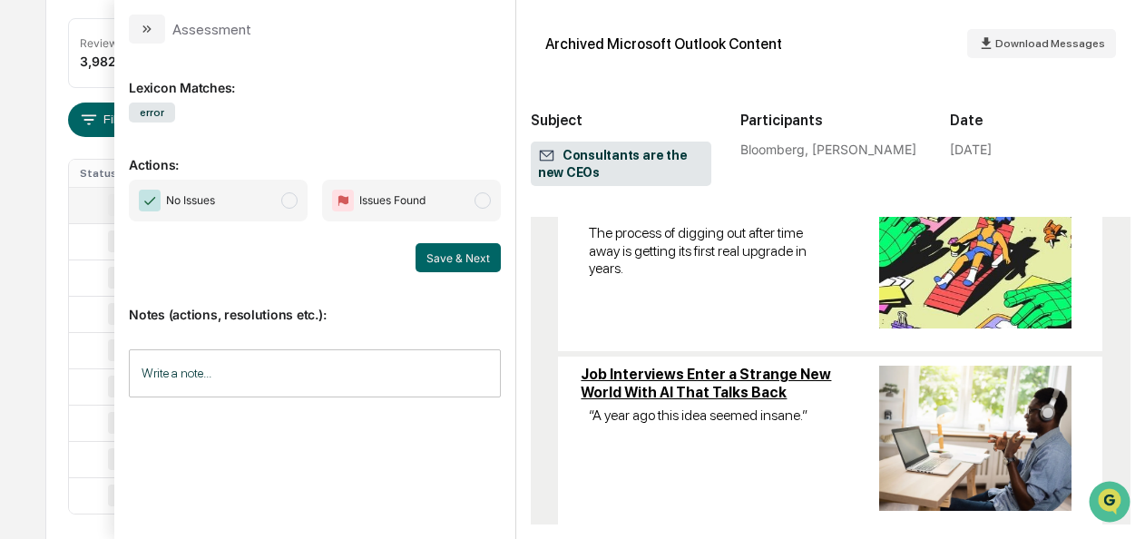
scroll to position [1593, 0]
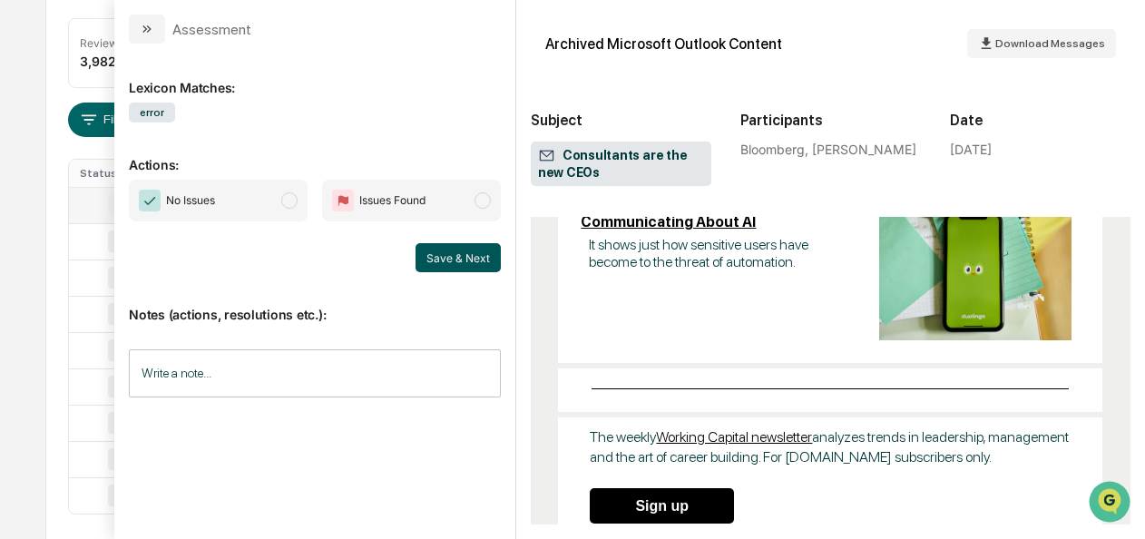
click at [456, 249] on button "Save & Next" at bounding box center [457, 257] width 85 height 29
click at [298, 204] on span "No Issues" at bounding box center [218, 201] width 179 height 42
click at [439, 251] on button "Save & Next" at bounding box center [457, 257] width 85 height 29
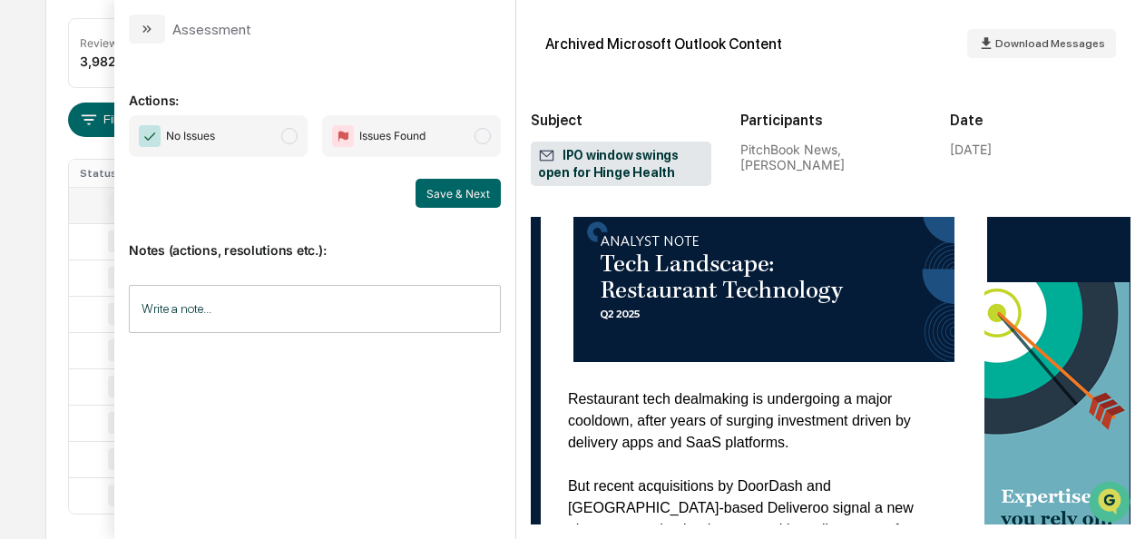
scroll to position [2796, 0]
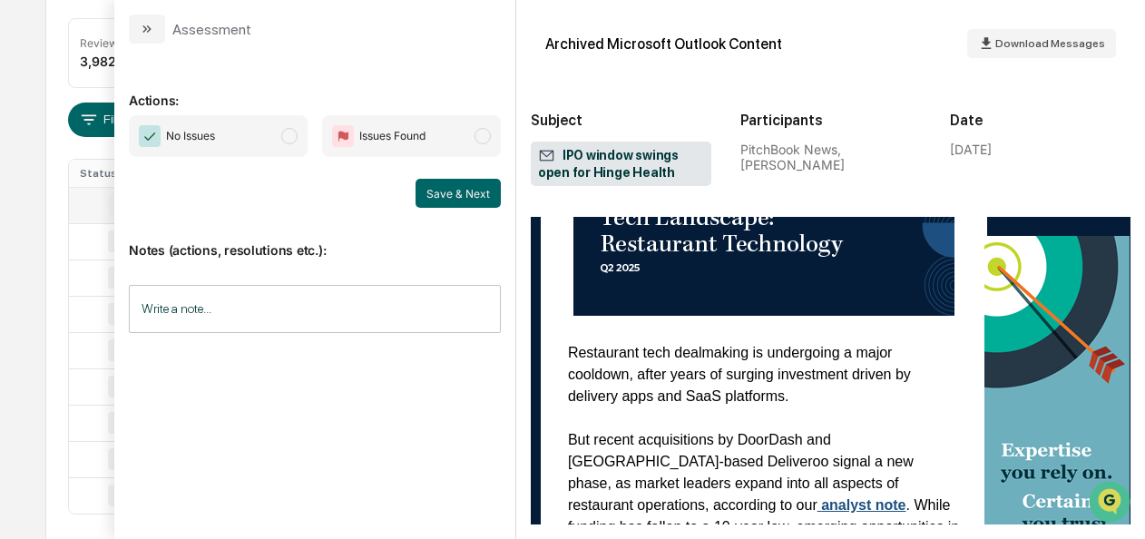
click at [300, 136] on span "No Issues" at bounding box center [218, 136] width 179 height 42
click at [430, 184] on button "Save & Next" at bounding box center [457, 193] width 85 height 29
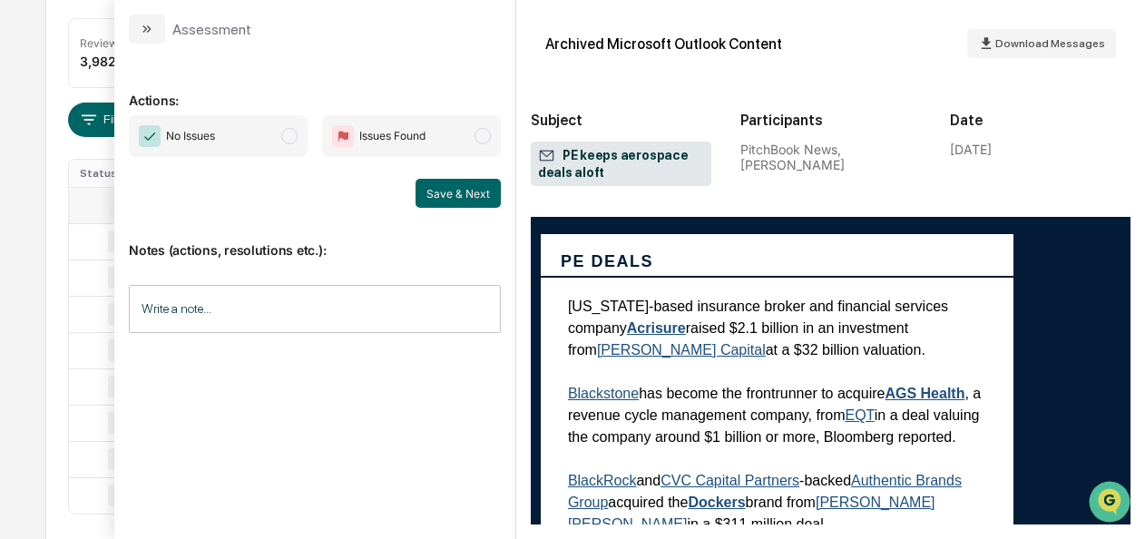
scroll to position [7500, 0]
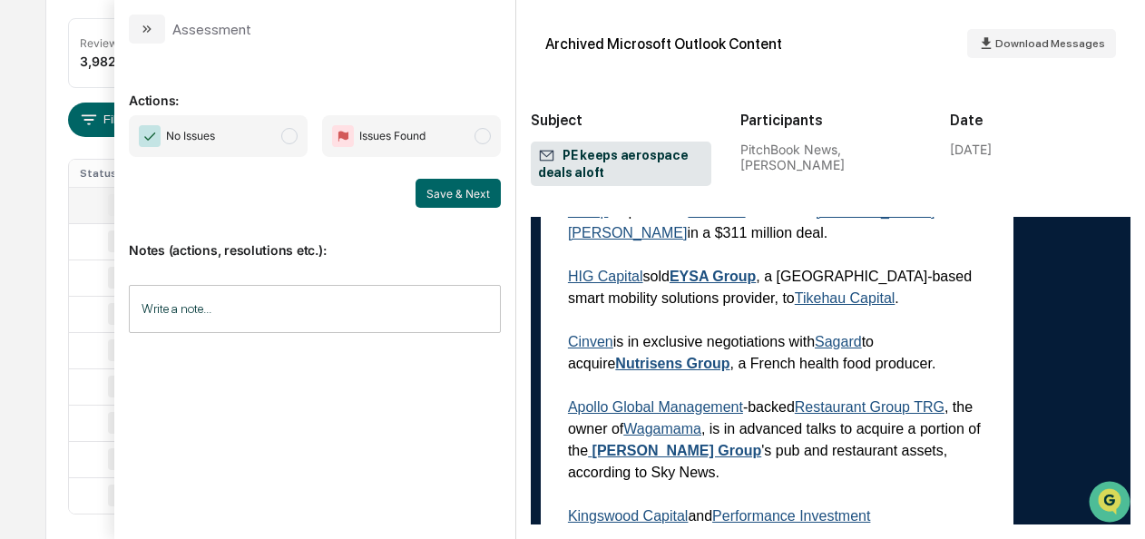
click at [287, 127] on span "No Issues" at bounding box center [218, 136] width 179 height 42
click at [454, 181] on button "Save & Next" at bounding box center [457, 193] width 85 height 29
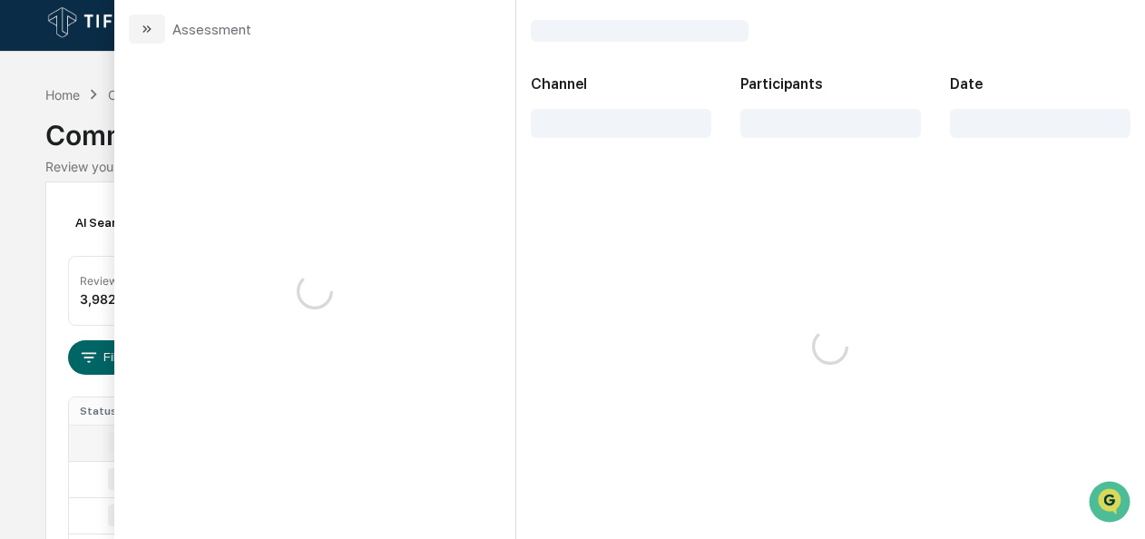
scroll to position [5, 0]
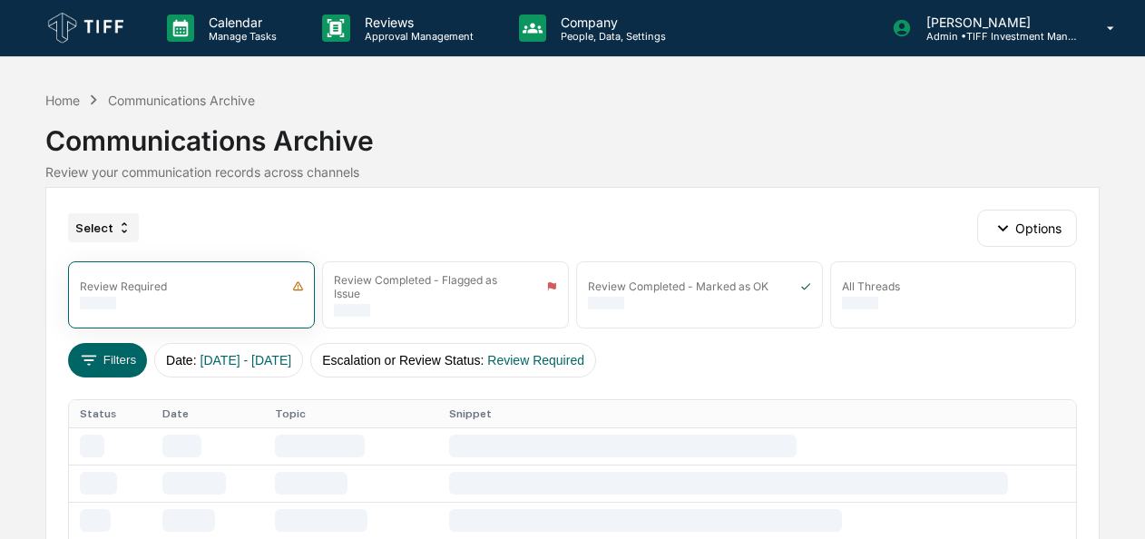
click at [122, 229] on icon at bounding box center [124, 227] width 15 height 15
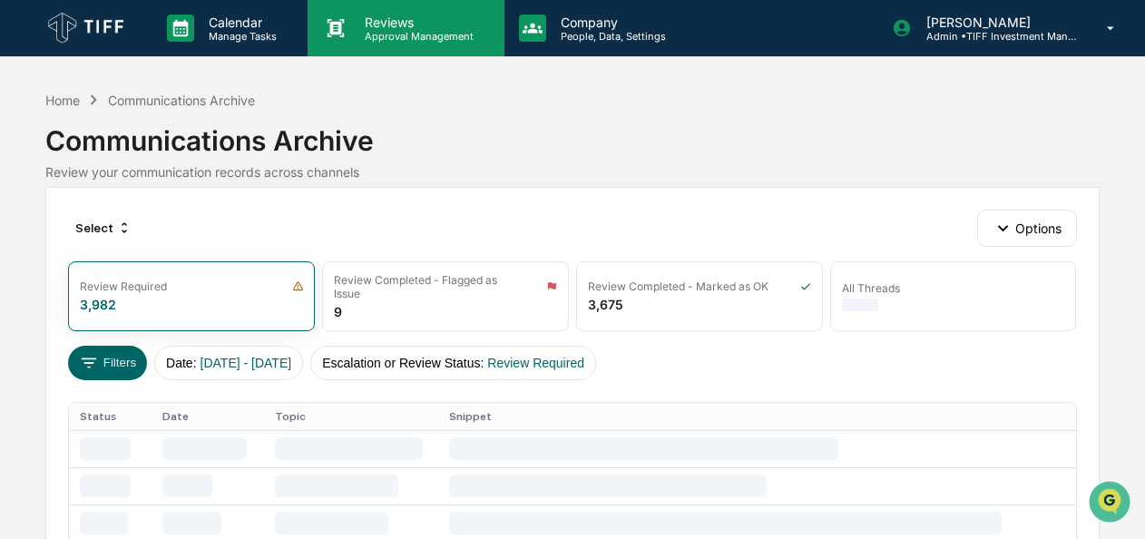
click at [403, 17] on p "Reviews" at bounding box center [416, 22] width 132 height 15
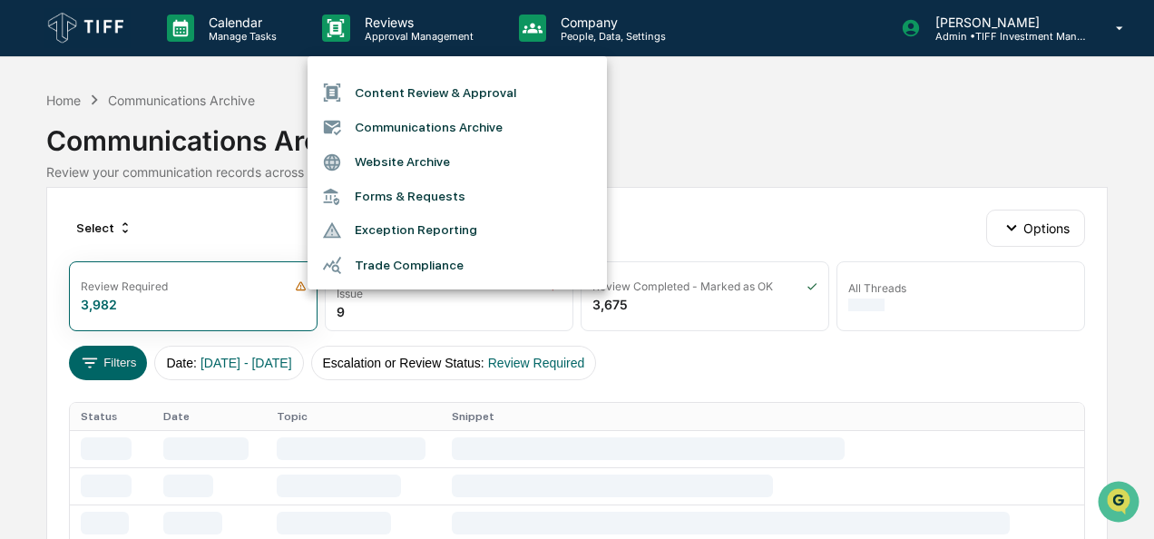
click at [410, 123] on li "Communications Archive" at bounding box center [457, 127] width 299 height 34
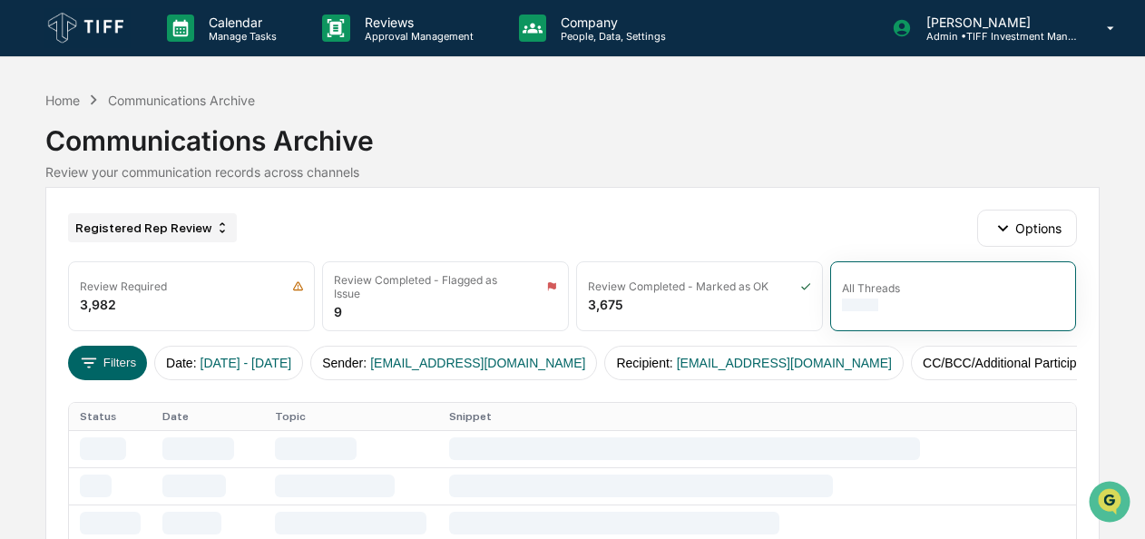
click at [167, 230] on div "Registered Rep Review" at bounding box center [152, 227] width 169 height 29
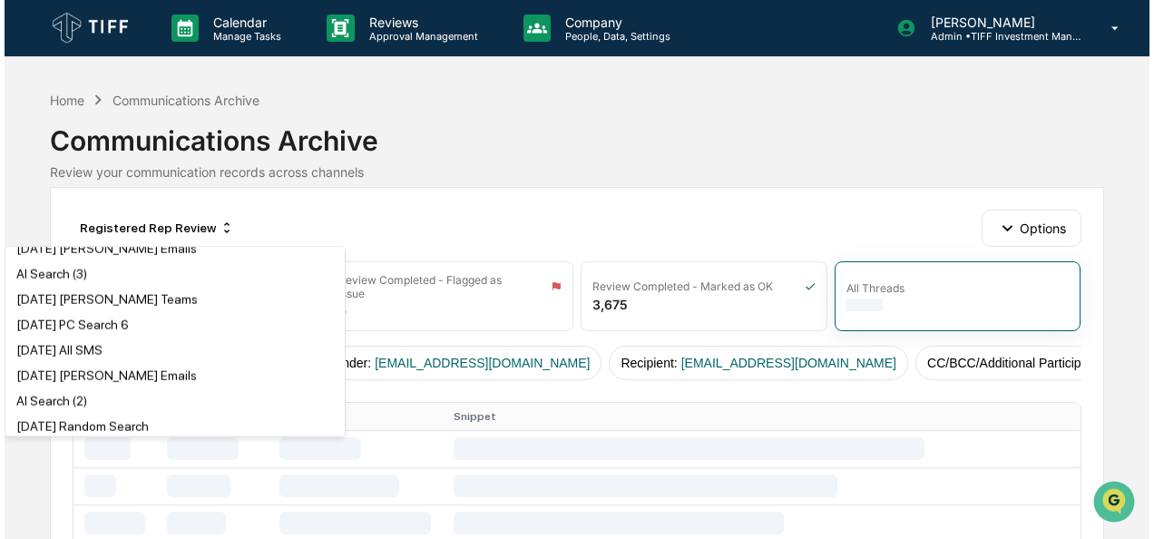
scroll to position [1997, 0]
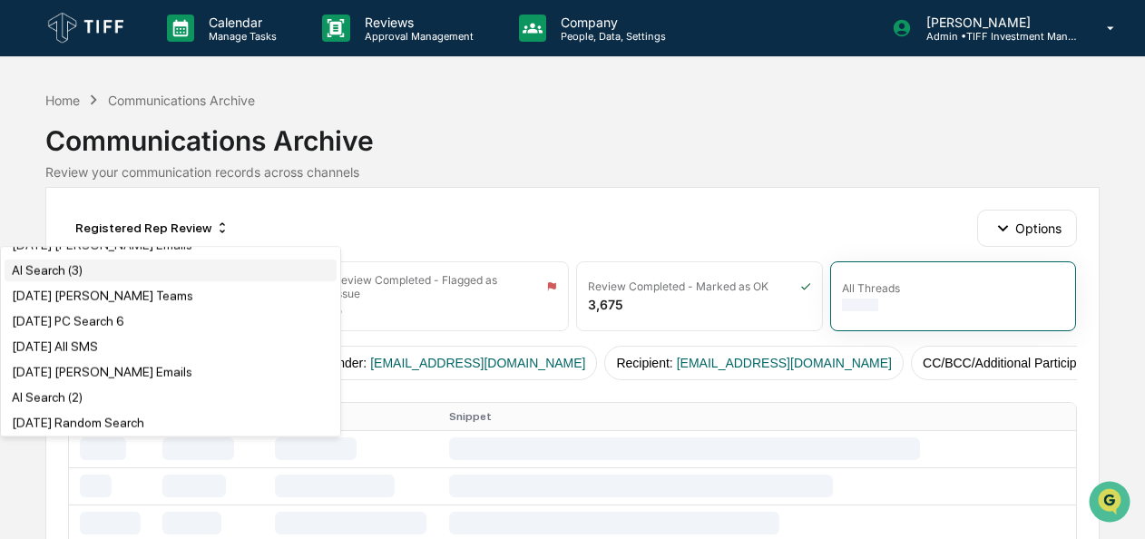
click at [61, 278] on div "AI Search (3)" at bounding box center [47, 270] width 71 height 15
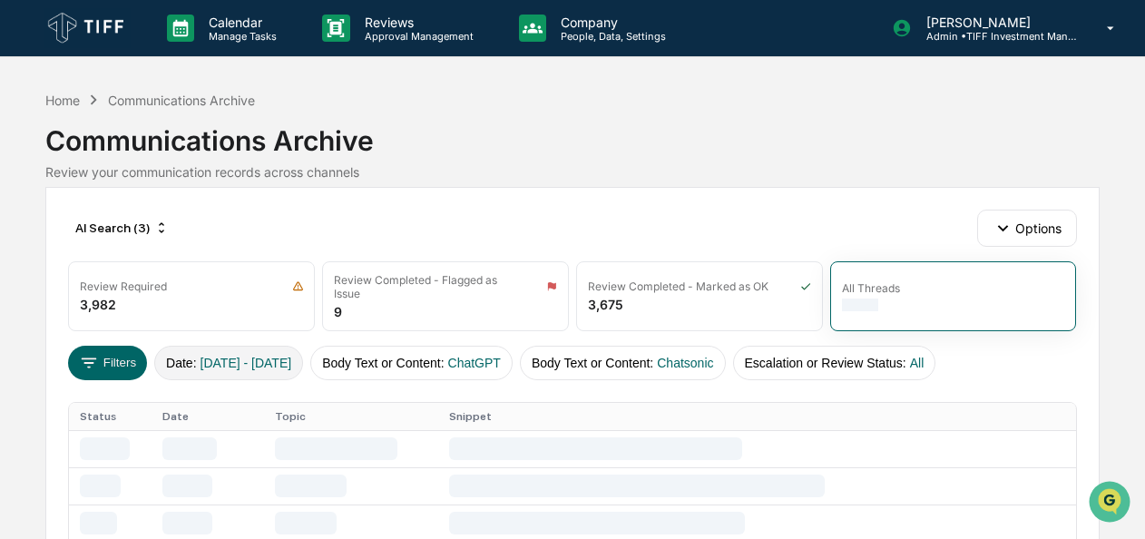
click at [203, 356] on span "[DATE] - [DATE]" at bounding box center [246, 363] width 92 height 15
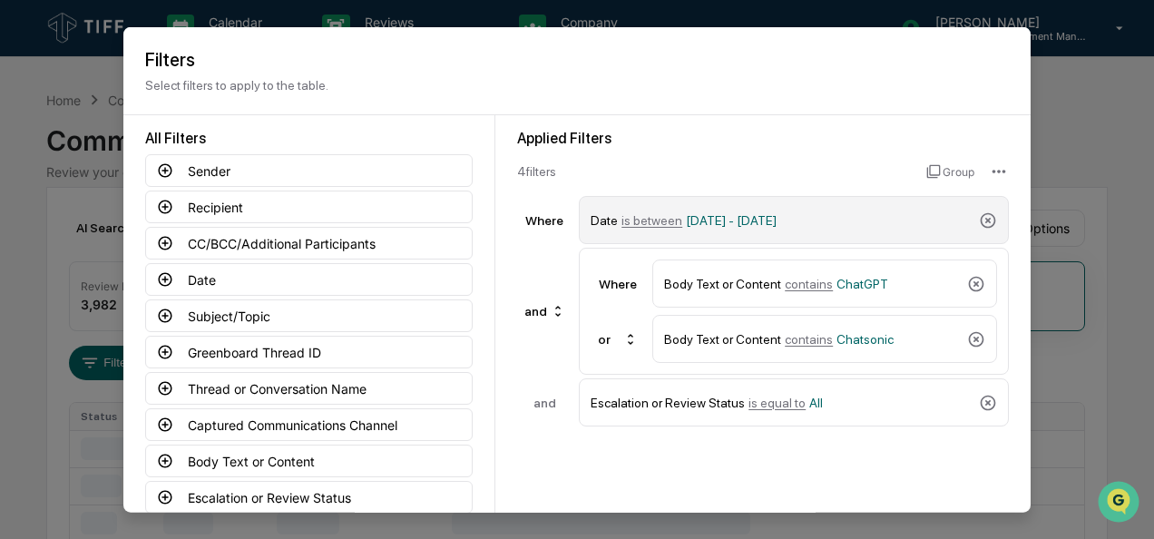
click at [651, 220] on span "is between" at bounding box center [651, 219] width 61 height 15
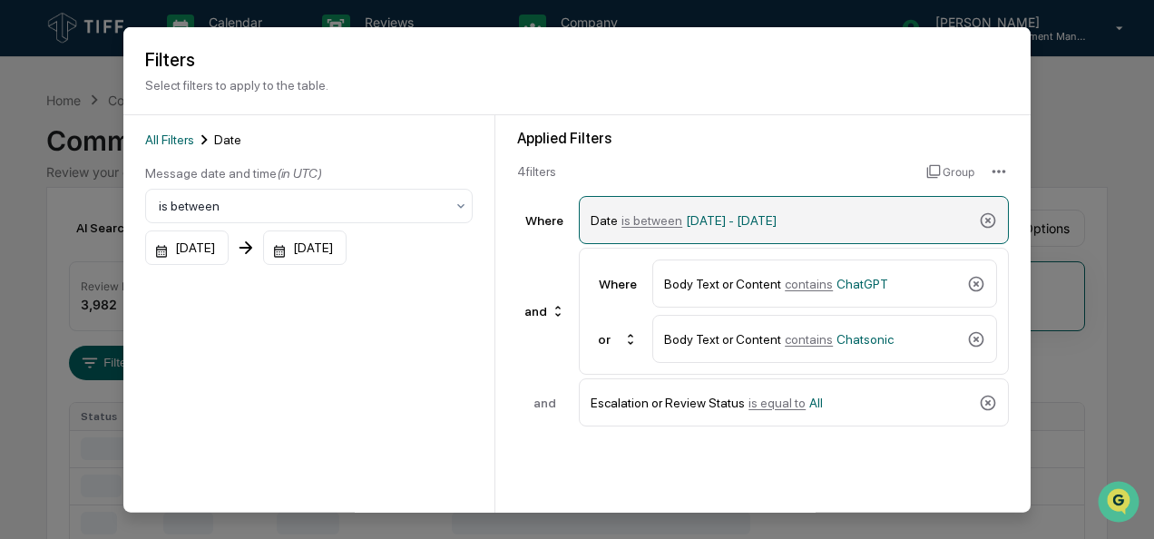
click at [720, 220] on span "[DATE] - [DATE]" at bounding box center [731, 219] width 91 height 15
click at [637, 228] on div "Date is between [DATE] - [DATE]" at bounding box center [781, 220] width 381 height 32
click at [632, 218] on span "is between" at bounding box center [651, 219] width 61 height 15
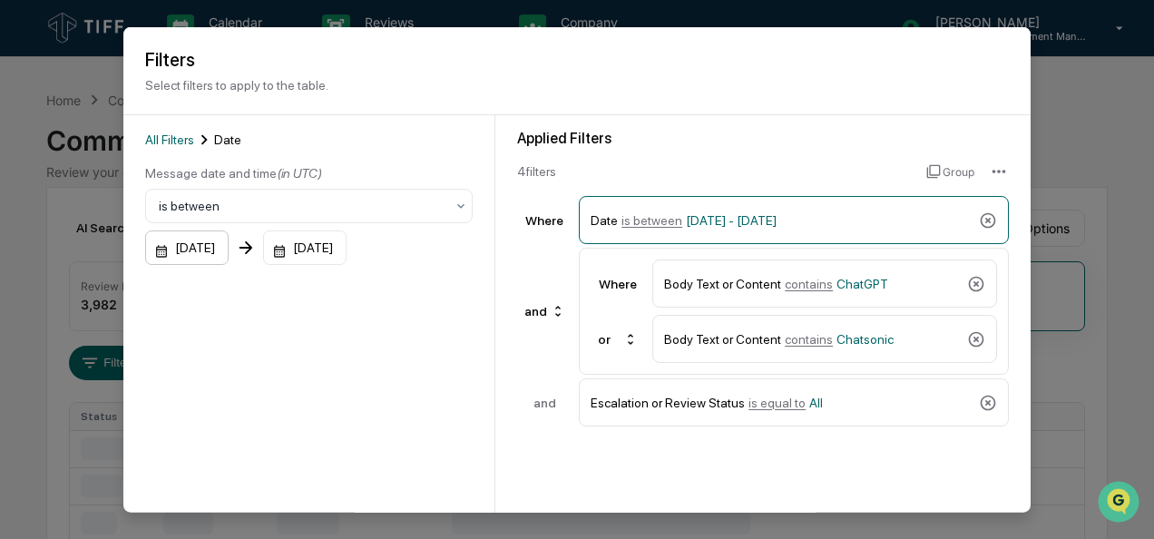
click at [151, 250] on div "[DATE]" at bounding box center [186, 247] width 83 height 34
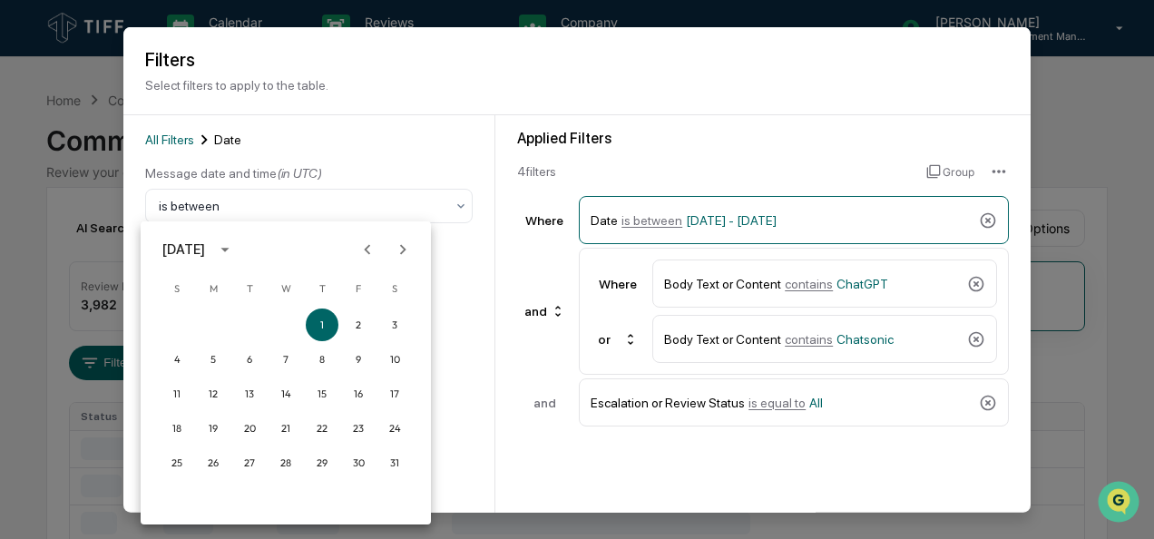
click at [408, 246] on icon "Next month" at bounding box center [403, 249] width 20 height 20
click at [363, 320] on button "1" at bounding box center [358, 324] width 33 height 33
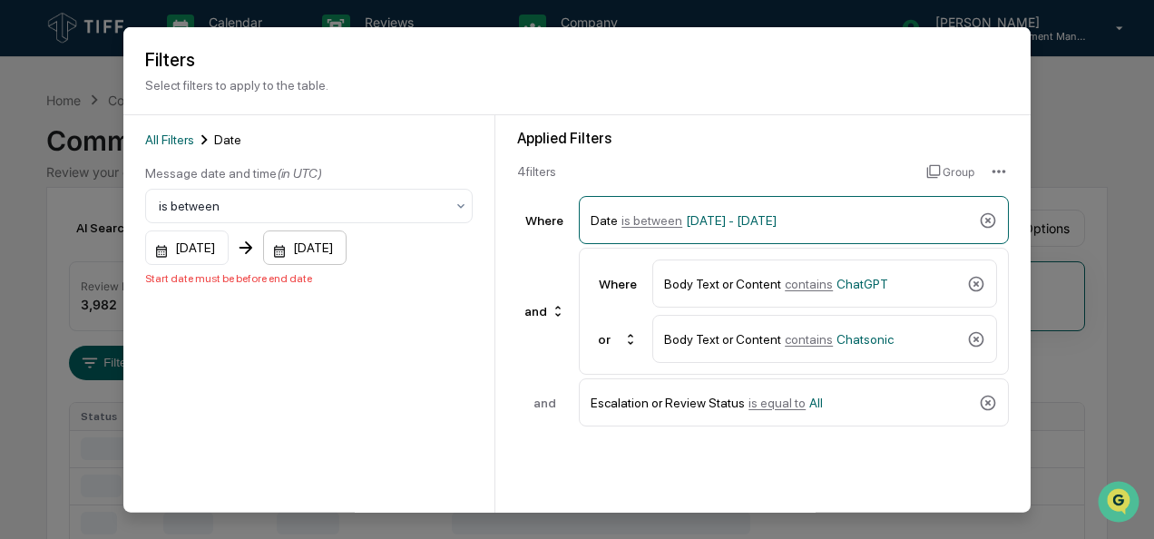
click at [305, 243] on div "[DATE]" at bounding box center [304, 247] width 83 height 34
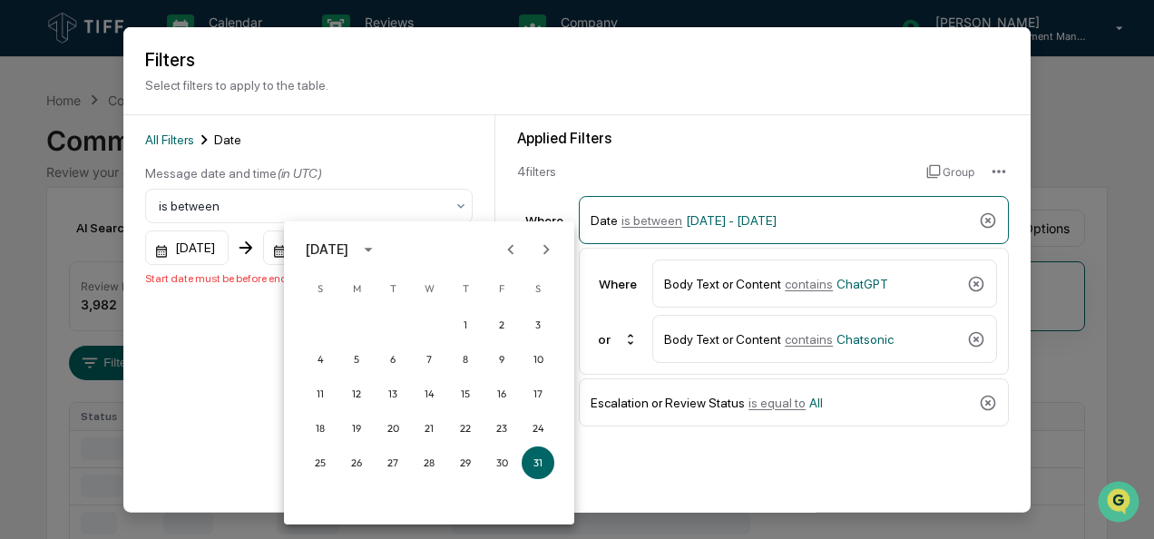
click at [548, 244] on icon "Next month" at bounding box center [546, 249] width 20 height 20
click at [325, 495] on button "31" at bounding box center [320, 497] width 33 height 33
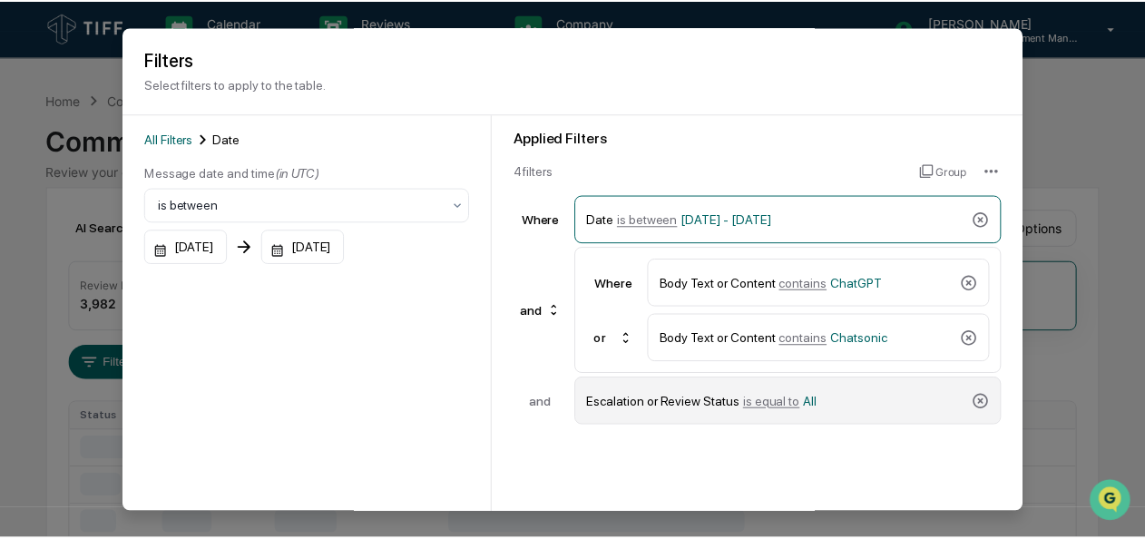
scroll to position [137, 0]
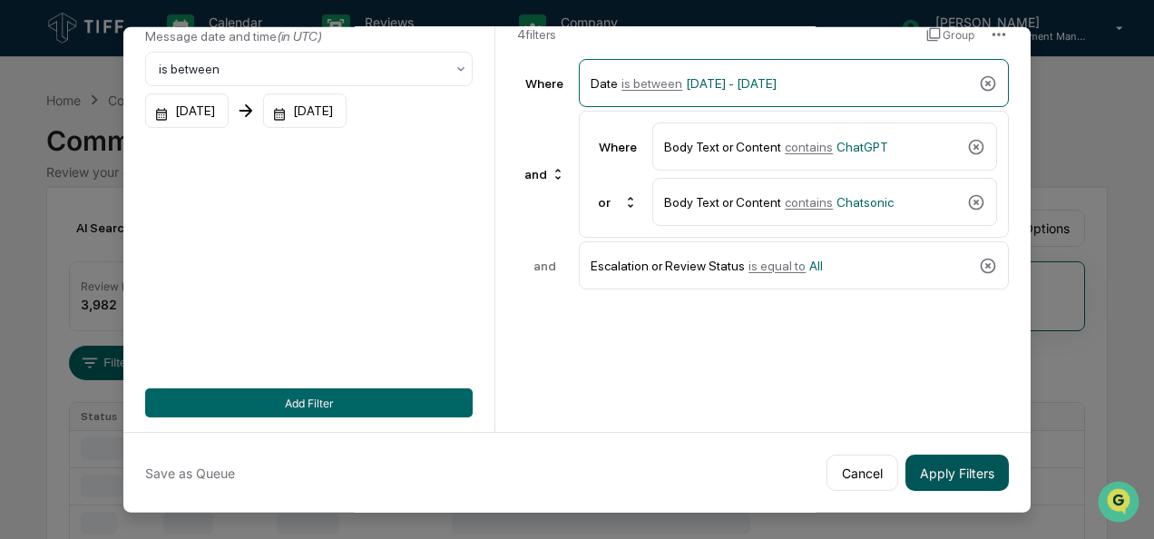
click at [944, 471] on button "Apply Filters" at bounding box center [956, 472] width 103 height 36
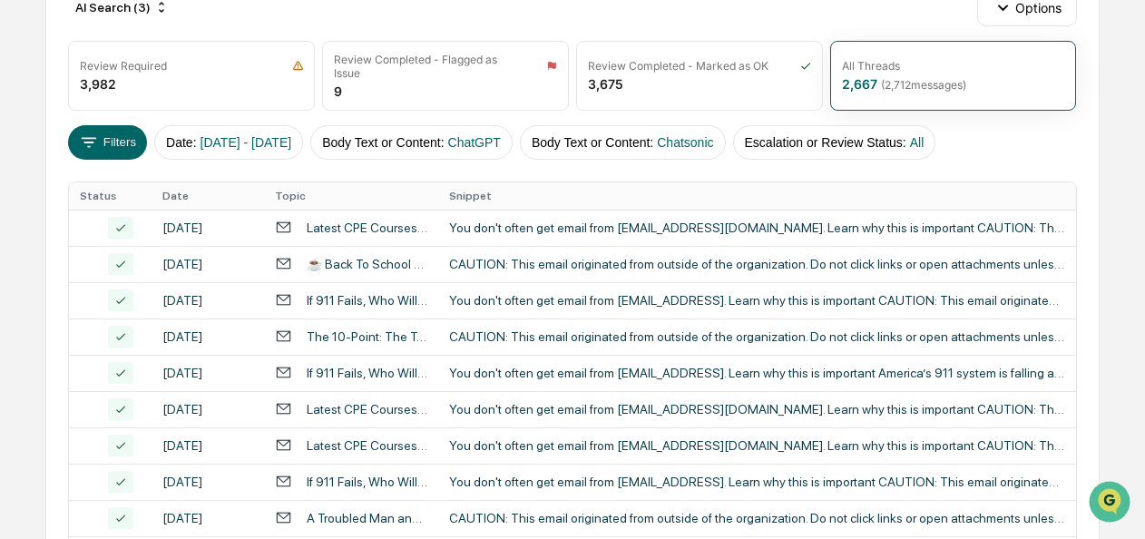
scroll to position [0, 0]
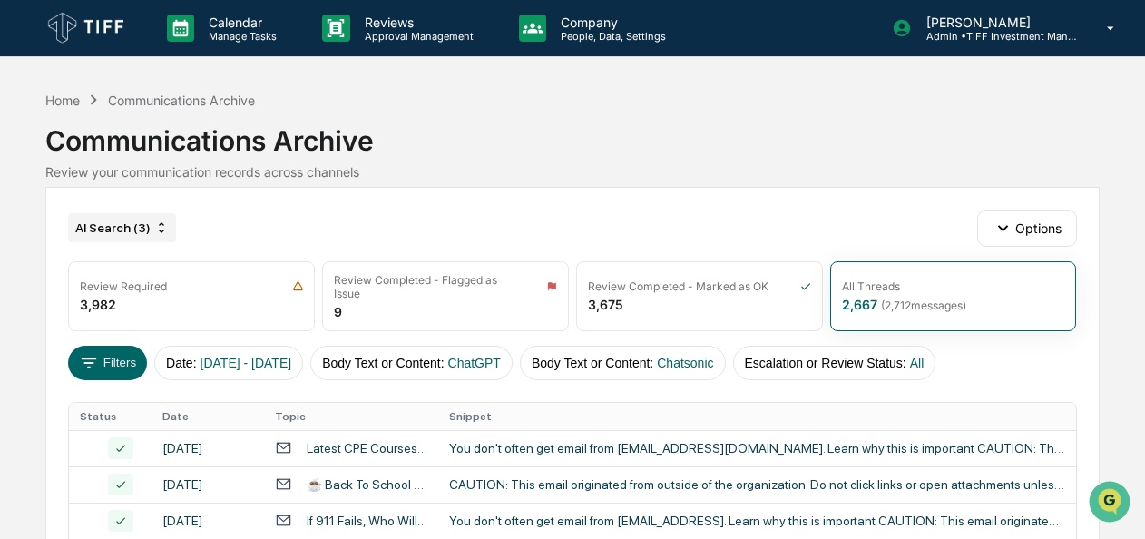
click at [113, 226] on div "AI Search (3)" at bounding box center [122, 227] width 108 height 29
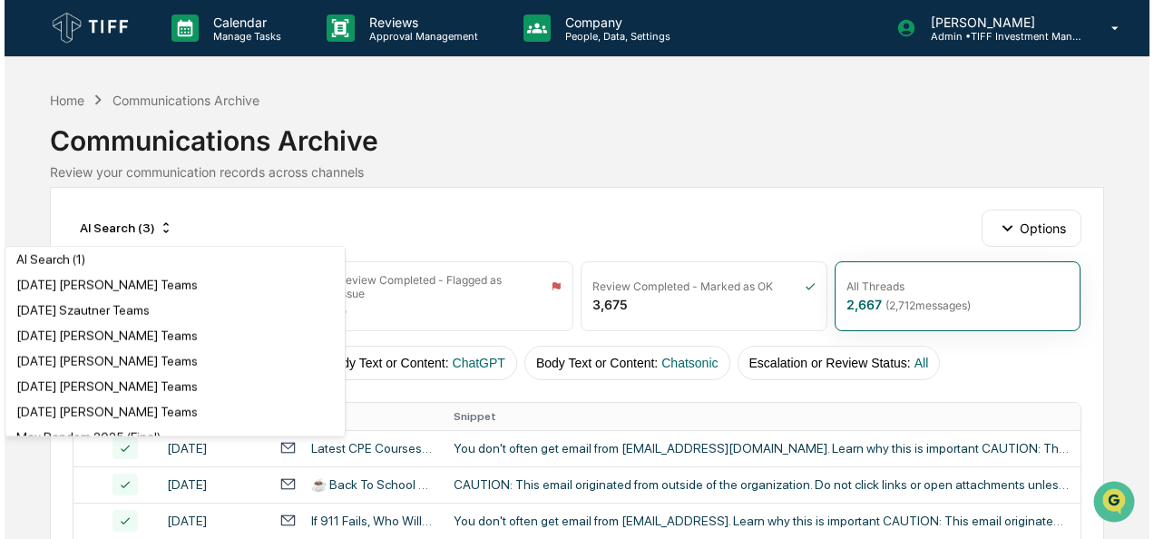
scroll to position [863, 0]
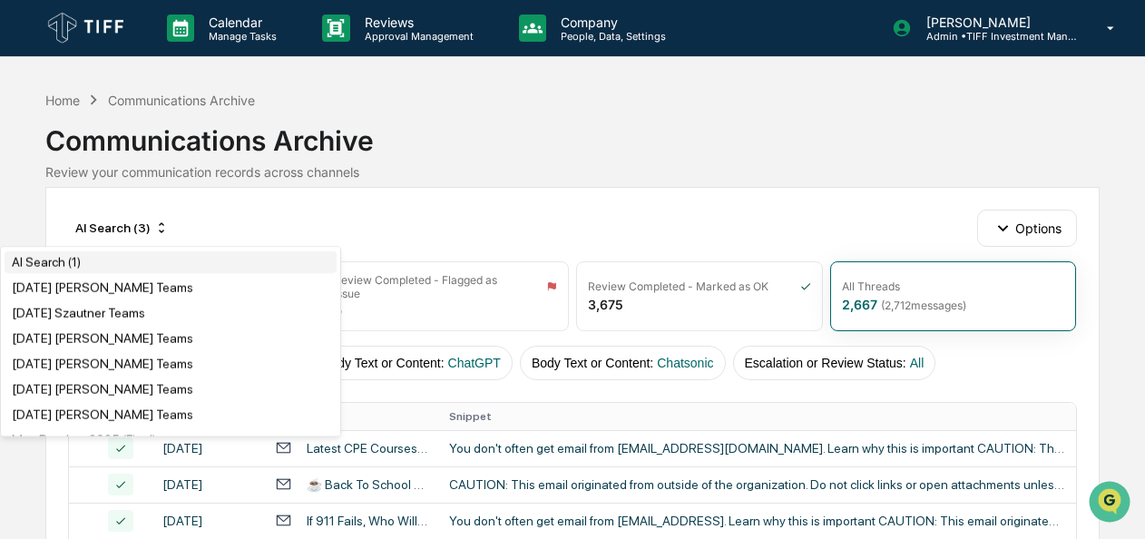
click at [97, 273] on div "AI Search (1)" at bounding box center [171, 262] width 332 height 22
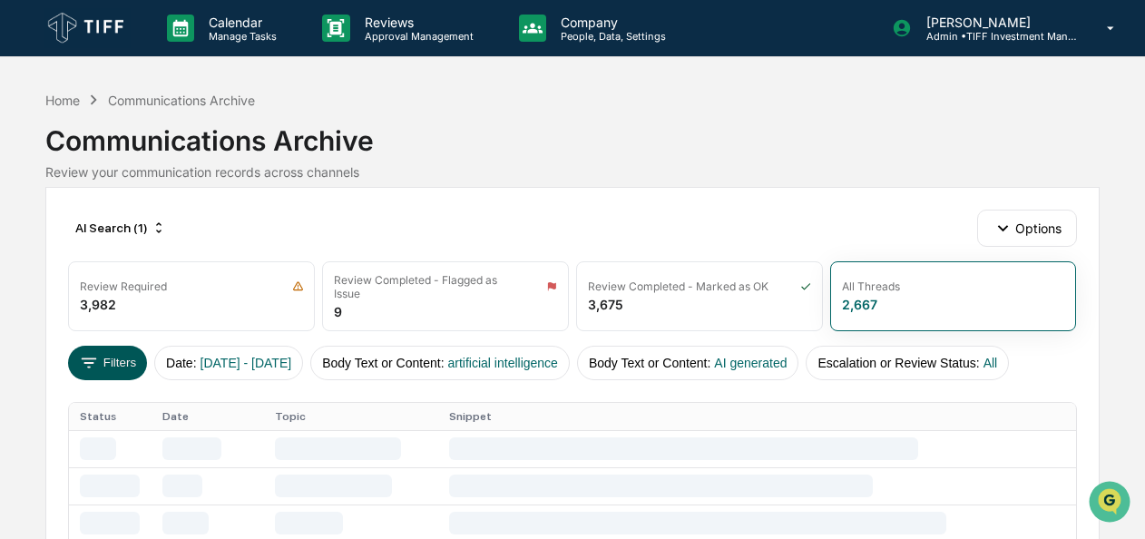
click at [130, 361] on button "Filters" at bounding box center [107, 363] width 79 height 34
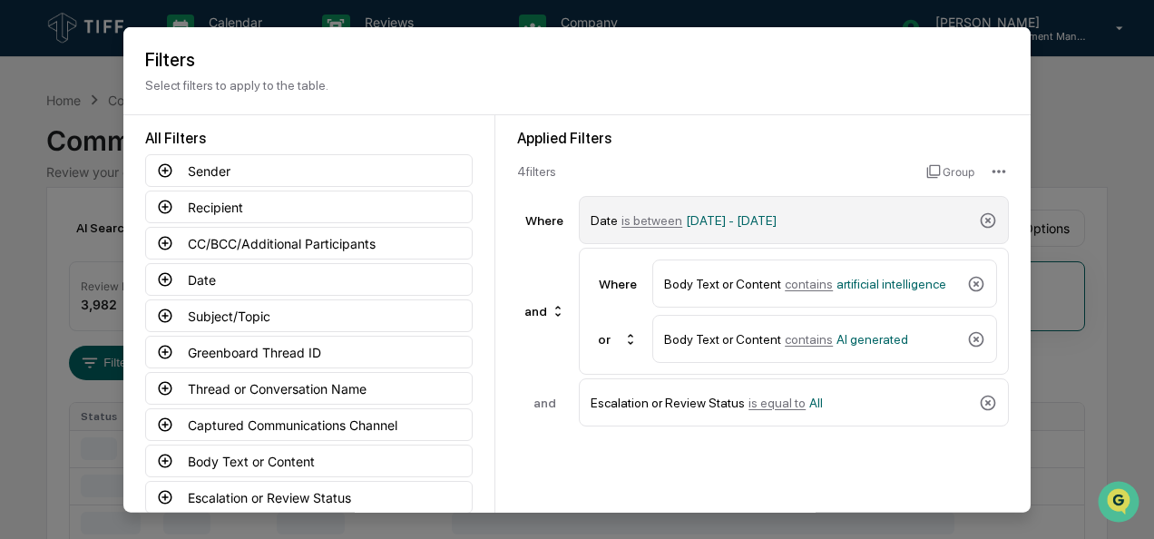
click at [641, 220] on span "is between" at bounding box center [651, 219] width 61 height 15
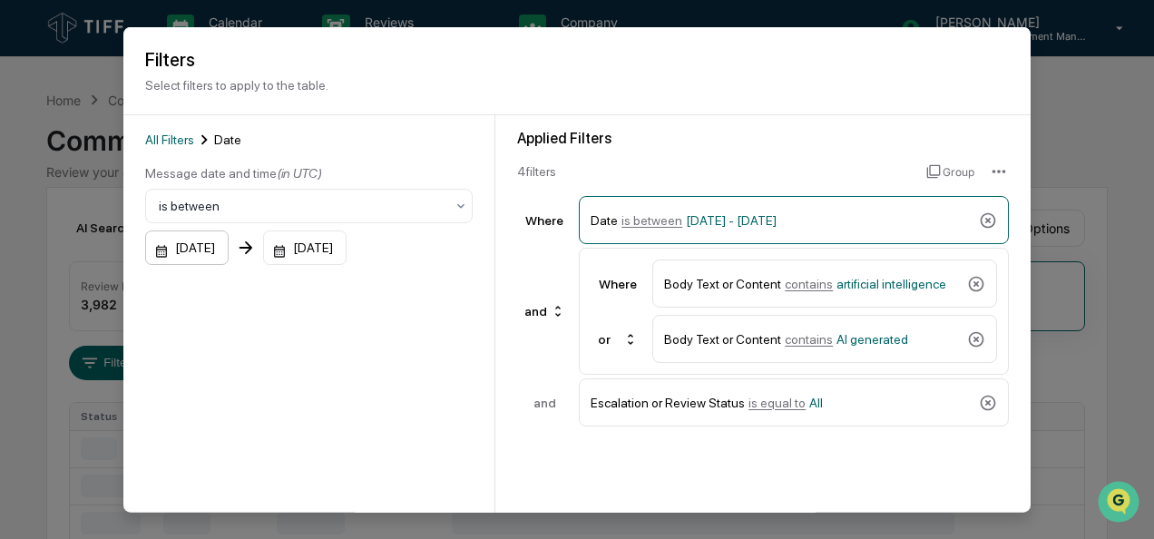
click at [160, 259] on div "[DATE]" at bounding box center [186, 247] width 83 height 34
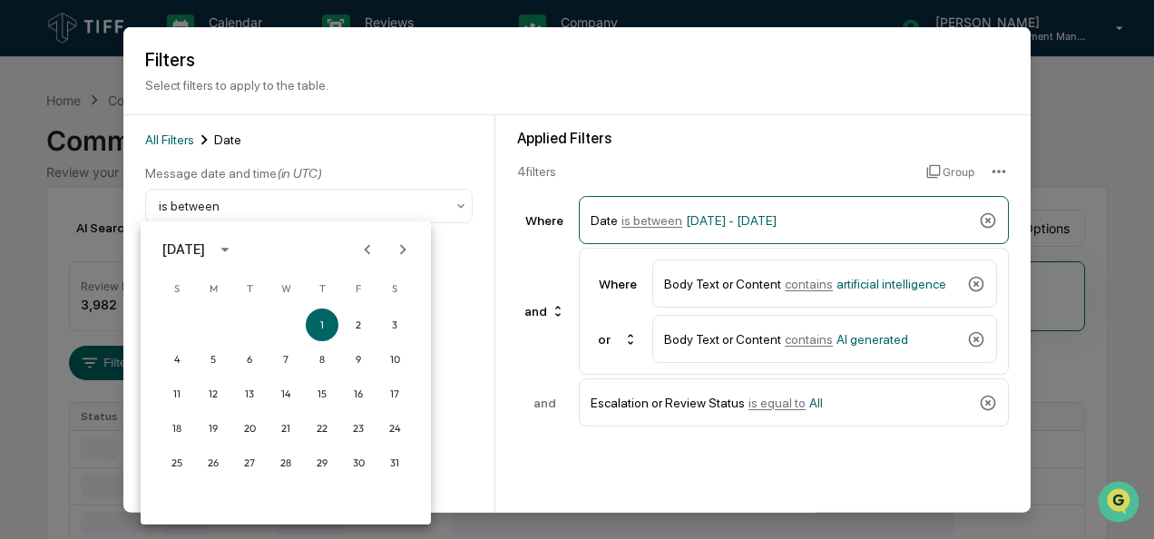
click at [397, 244] on icon "Next month" at bounding box center [403, 249] width 20 height 20
click at [353, 324] on button "1" at bounding box center [358, 324] width 33 height 33
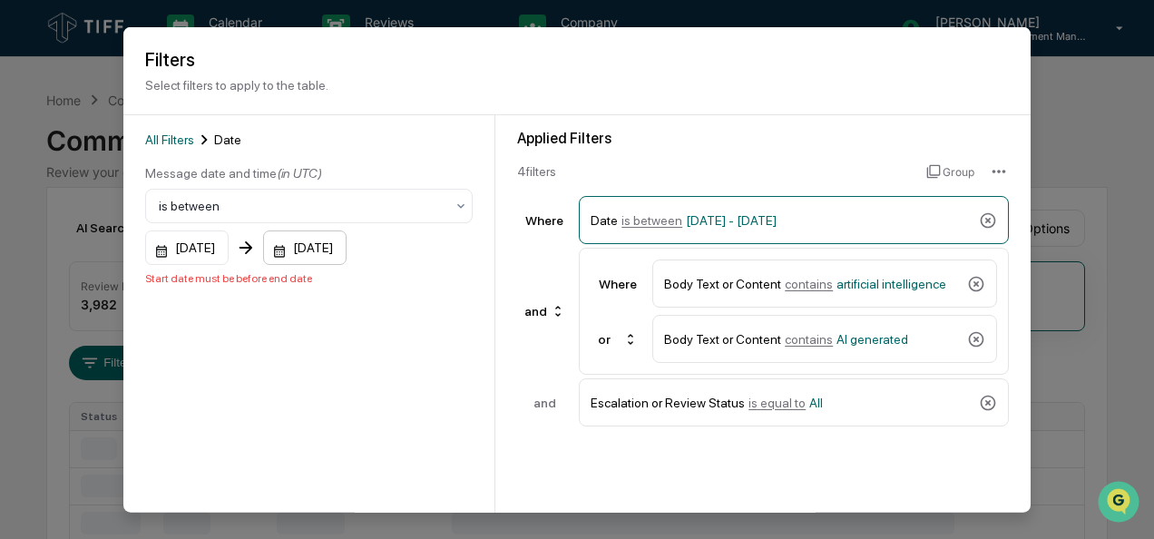
click at [307, 249] on div "[DATE]" at bounding box center [304, 247] width 83 height 34
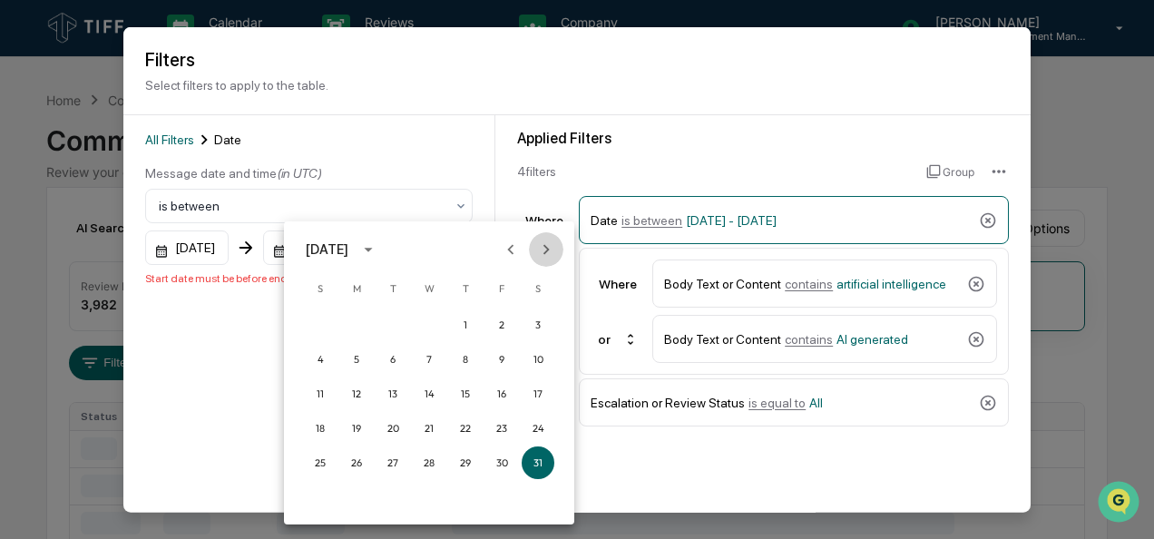
click at [558, 252] on button "Next month" at bounding box center [546, 249] width 34 height 34
click at [321, 497] on button "31" at bounding box center [320, 497] width 33 height 33
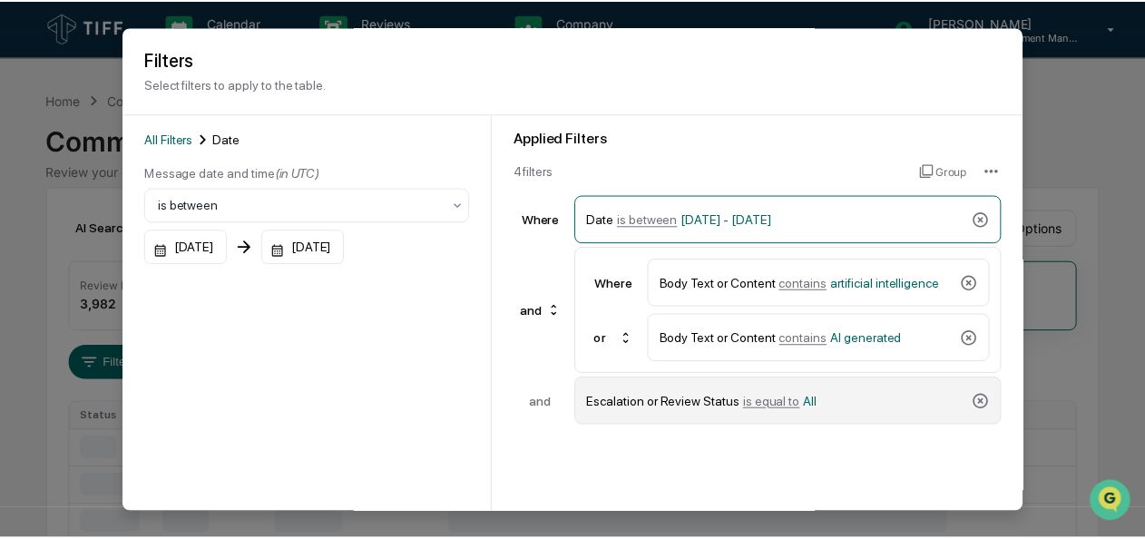
scroll to position [137, 0]
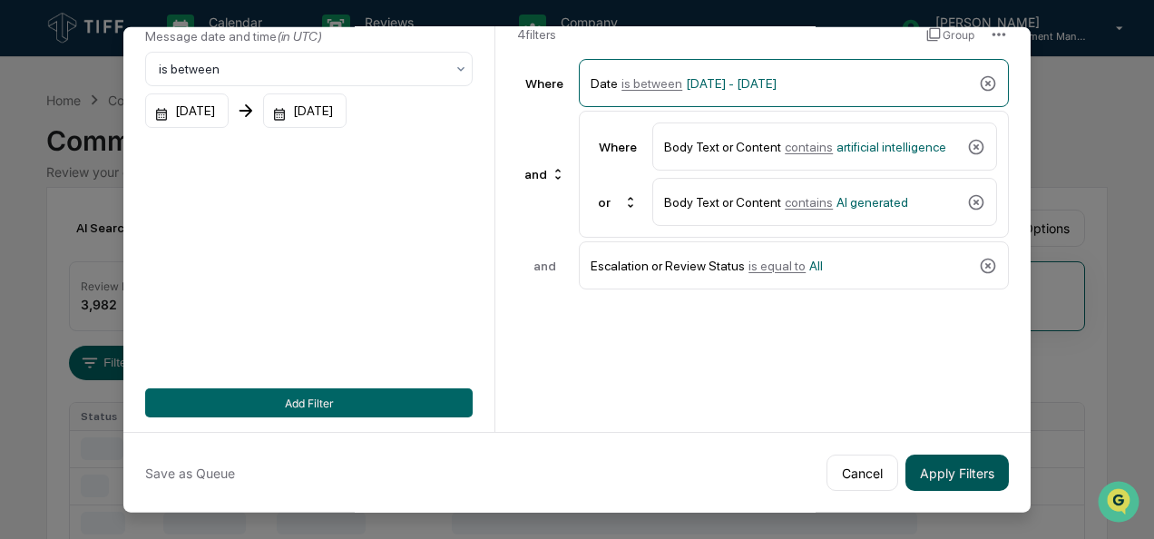
click at [911, 462] on button "Apply Filters" at bounding box center [956, 472] width 103 height 36
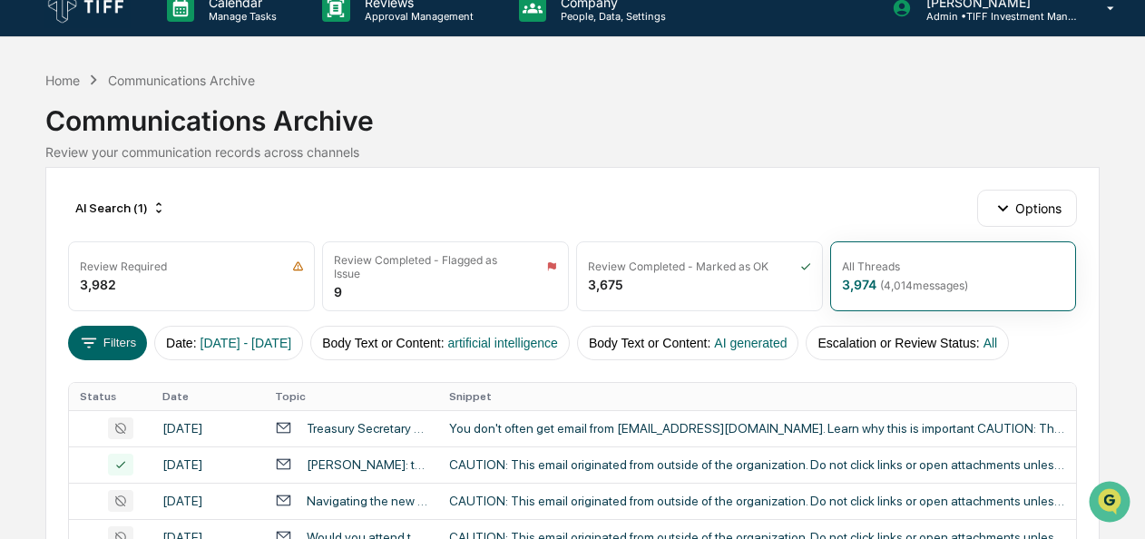
scroll to position [21, 0]
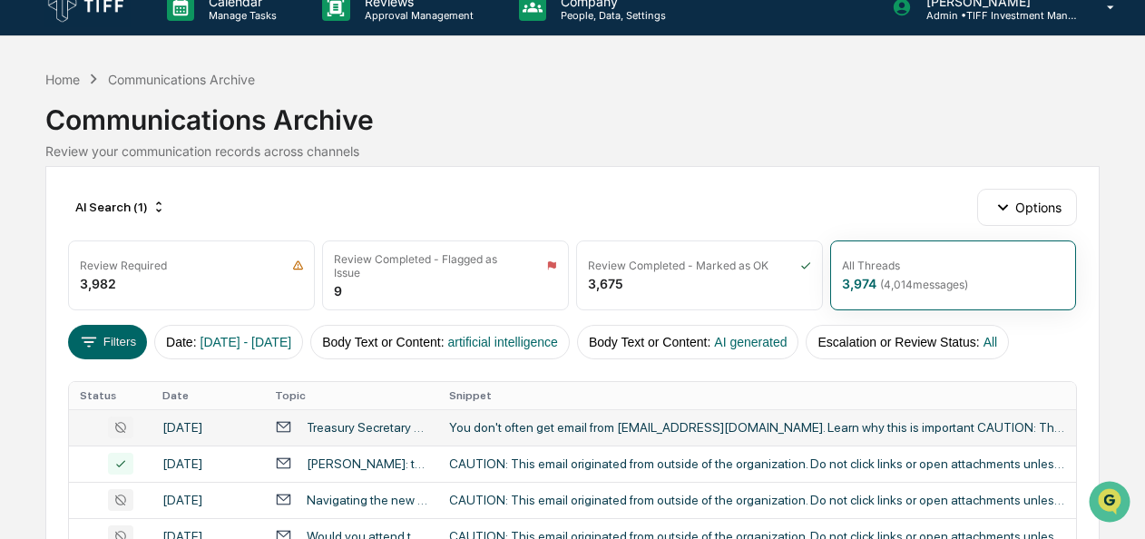
click at [503, 420] on div "You don't often get email from [EMAIL_ADDRESS][DOMAIN_NAME]. Learn why this is …" at bounding box center [757, 427] width 616 height 15
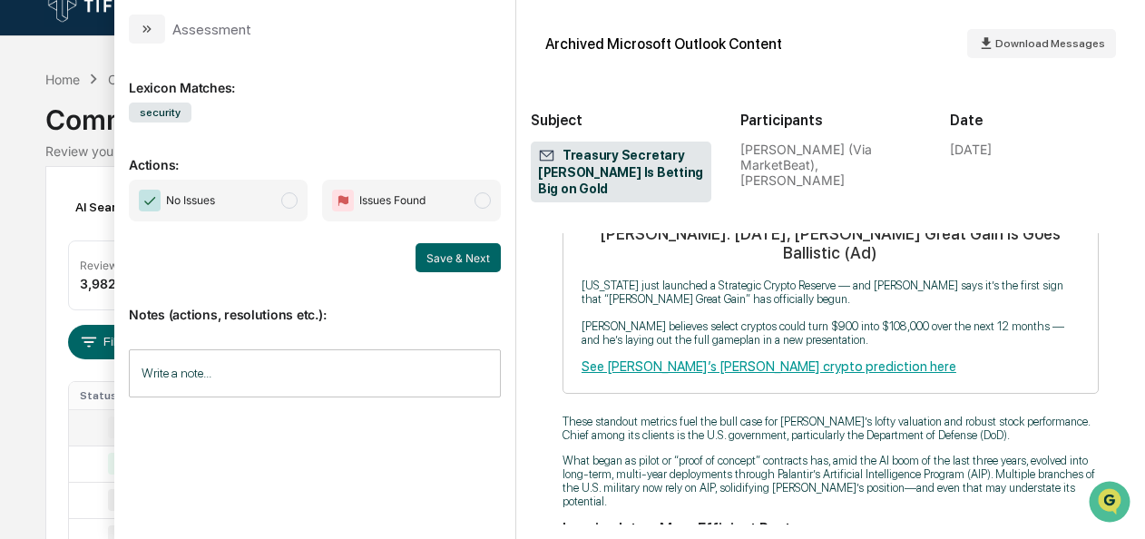
scroll to position [2329, 0]
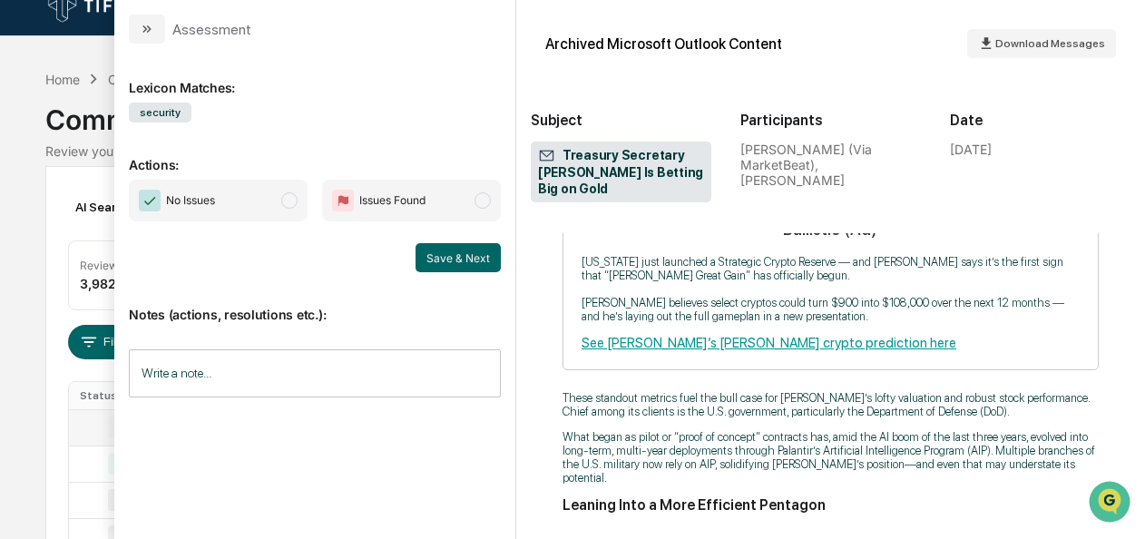
click at [294, 203] on span "modal" at bounding box center [289, 200] width 16 height 16
click at [458, 250] on button "Save & Next" at bounding box center [457, 257] width 85 height 29
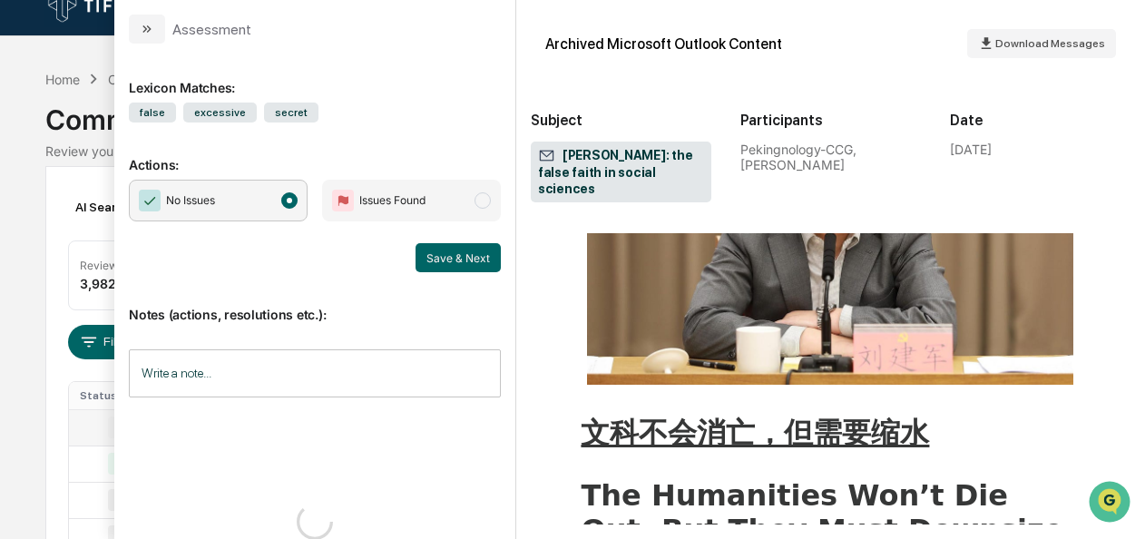
scroll to position [2123, 0]
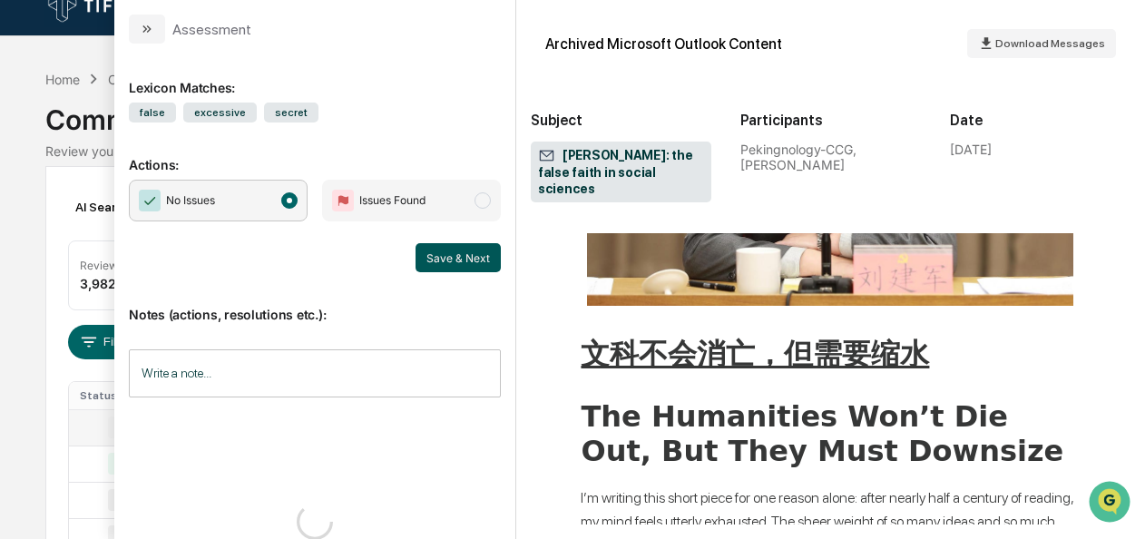
click at [464, 259] on button "Save & Next" at bounding box center [457, 257] width 85 height 29
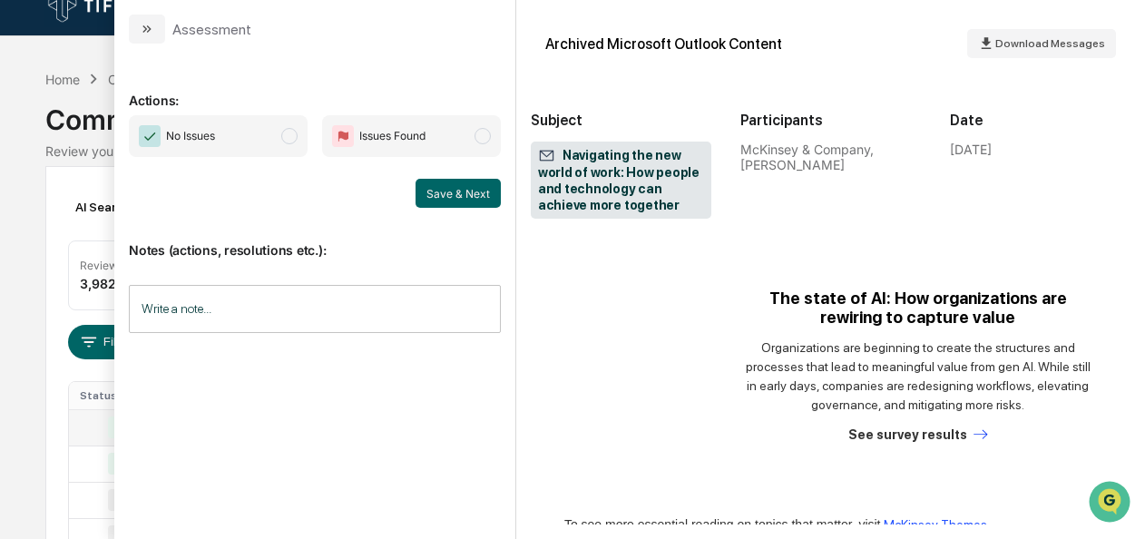
scroll to position [1910, 0]
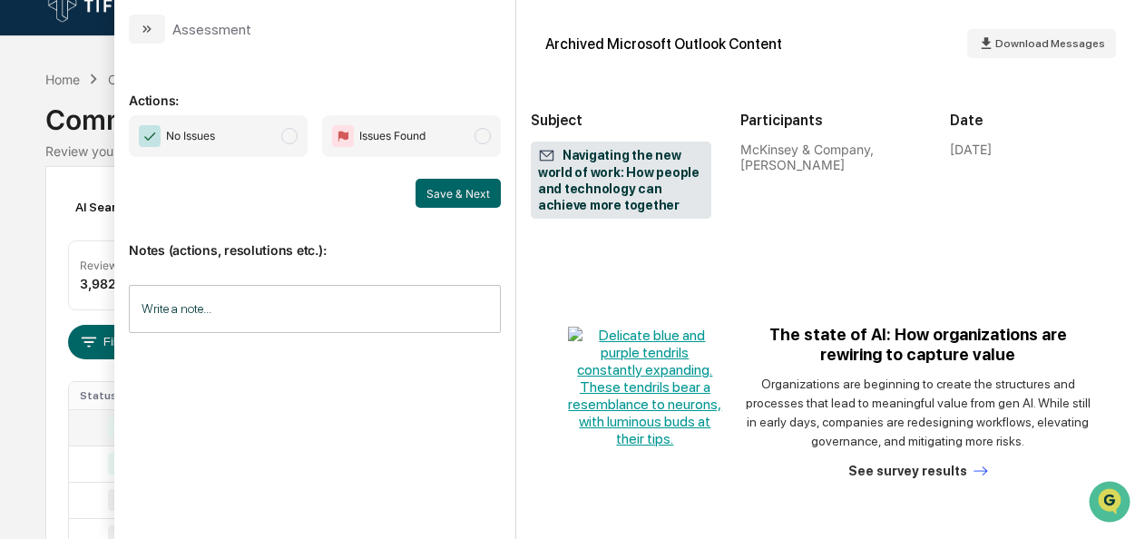
click at [292, 131] on span "modal" at bounding box center [289, 136] width 16 height 16
click at [483, 192] on button "Save & Next" at bounding box center [457, 193] width 85 height 29
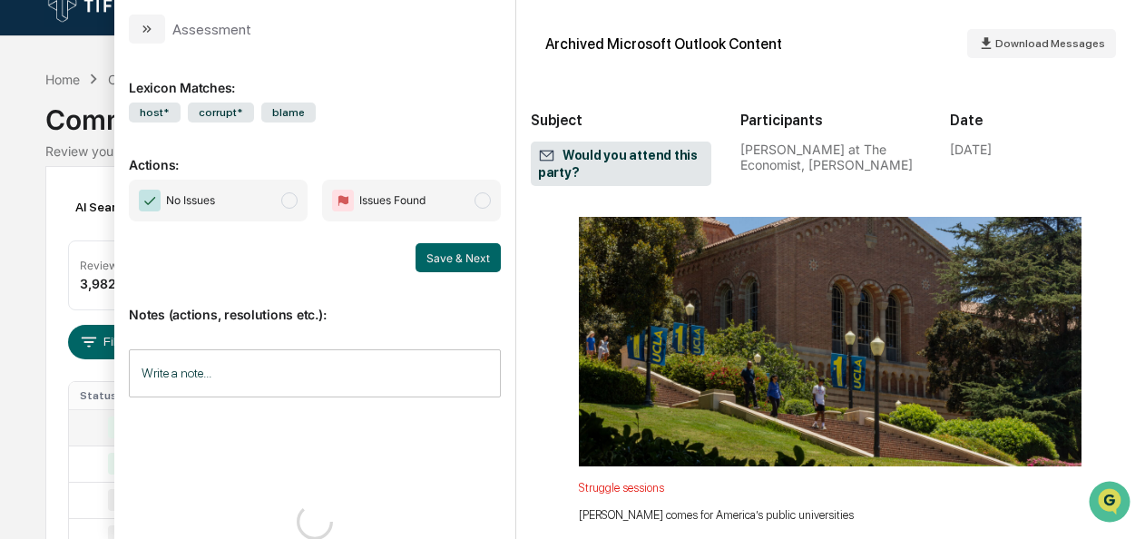
scroll to position [4467, 0]
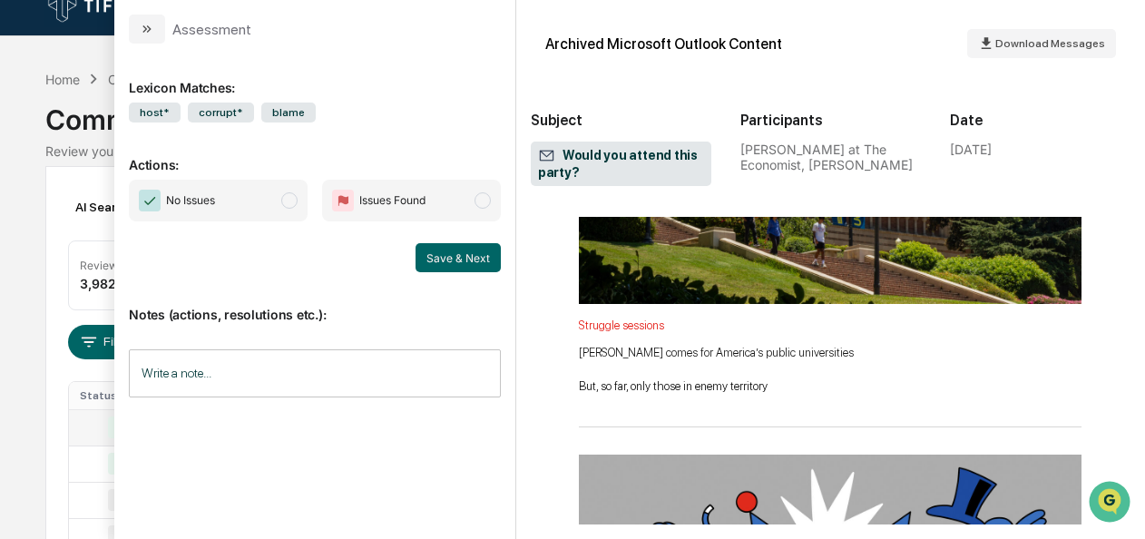
click at [290, 208] on span "No Issues" at bounding box center [218, 201] width 179 height 42
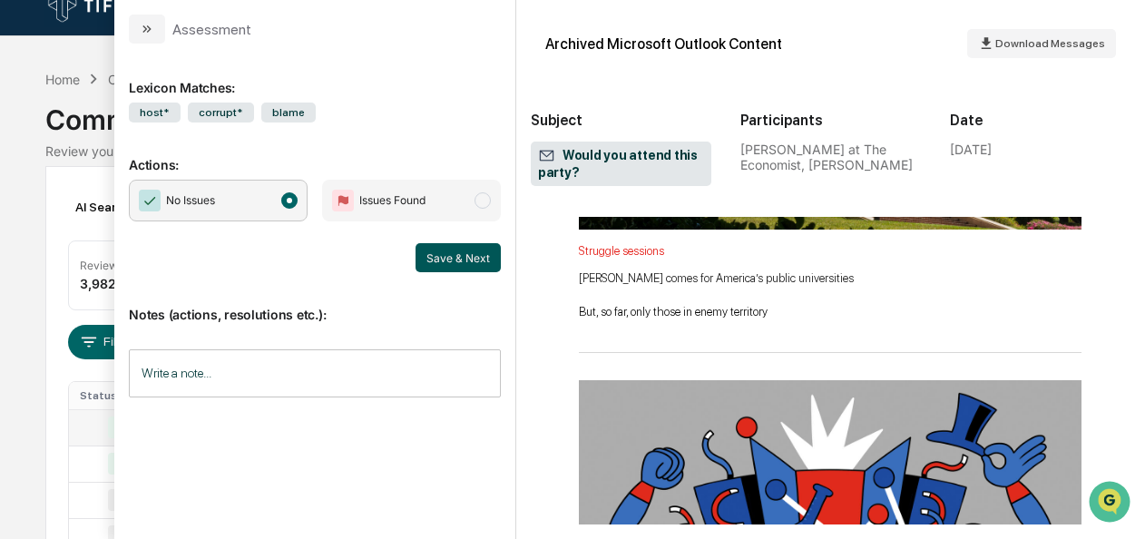
click at [455, 254] on button "Save & Next" at bounding box center [457, 257] width 85 height 29
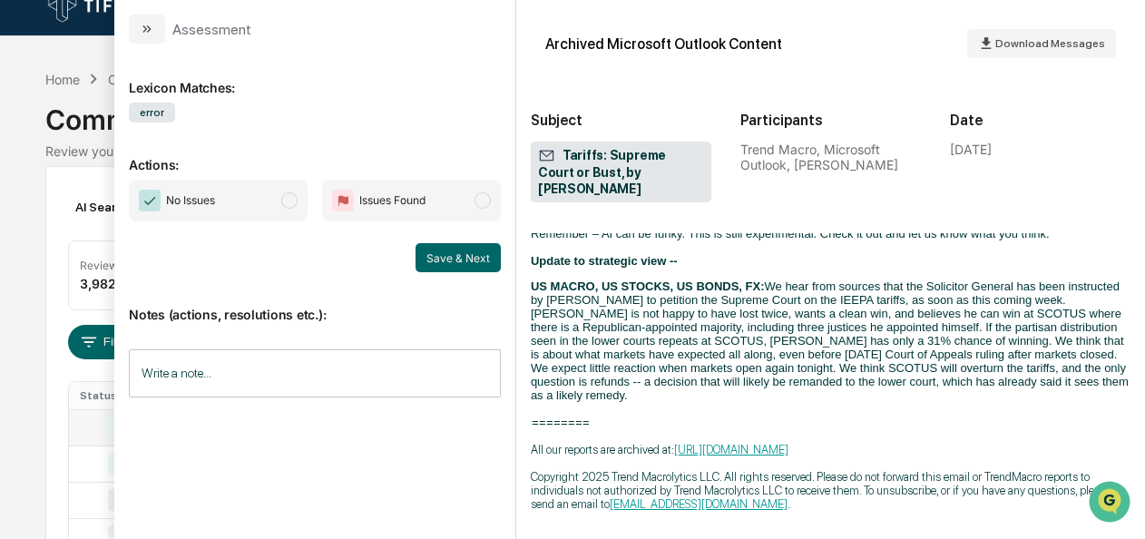
scroll to position [2542, 0]
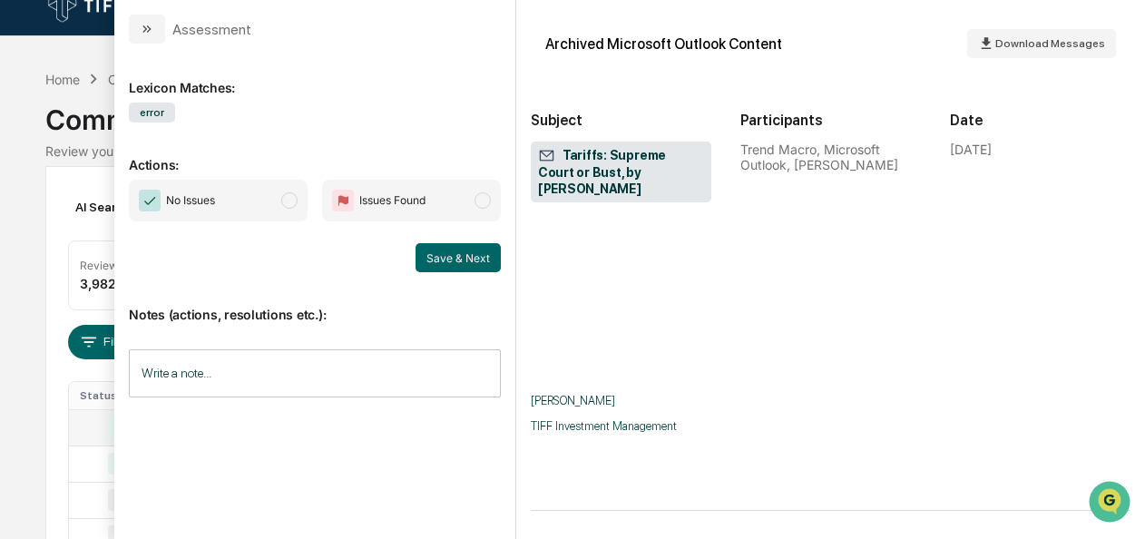
click at [288, 211] on span "No Issues" at bounding box center [218, 201] width 179 height 42
click at [427, 259] on button "Save & Next" at bounding box center [457, 257] width 85 height 29
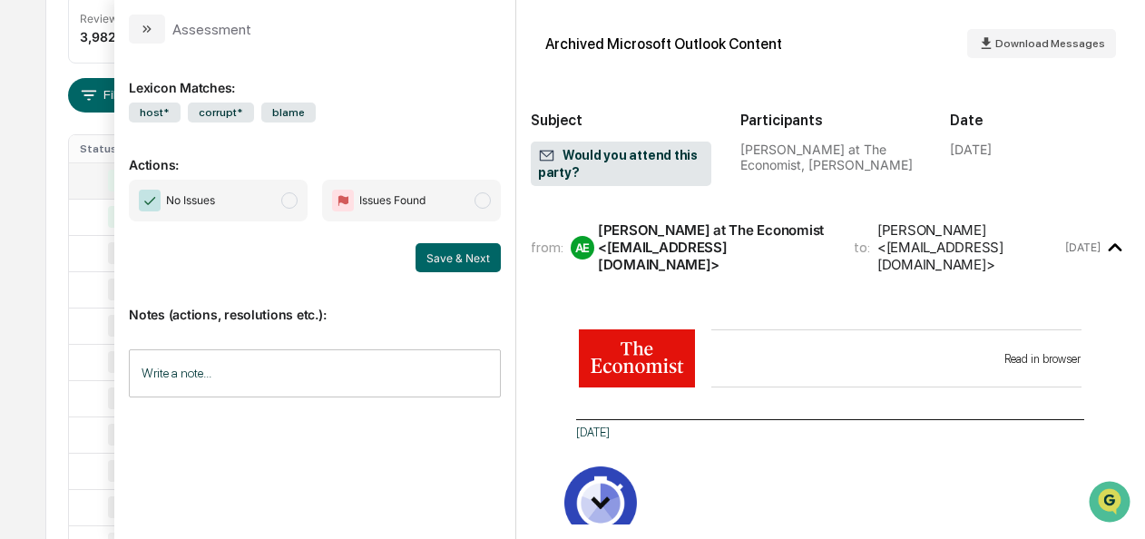
scroll to position [262, 0]
click at [296, 203] on span "modal" at bounding box center [289, 200] width 16 height 16
click at [488, 257] on button "Save & Next" at bounding box center [457, 257] width 85 height 29
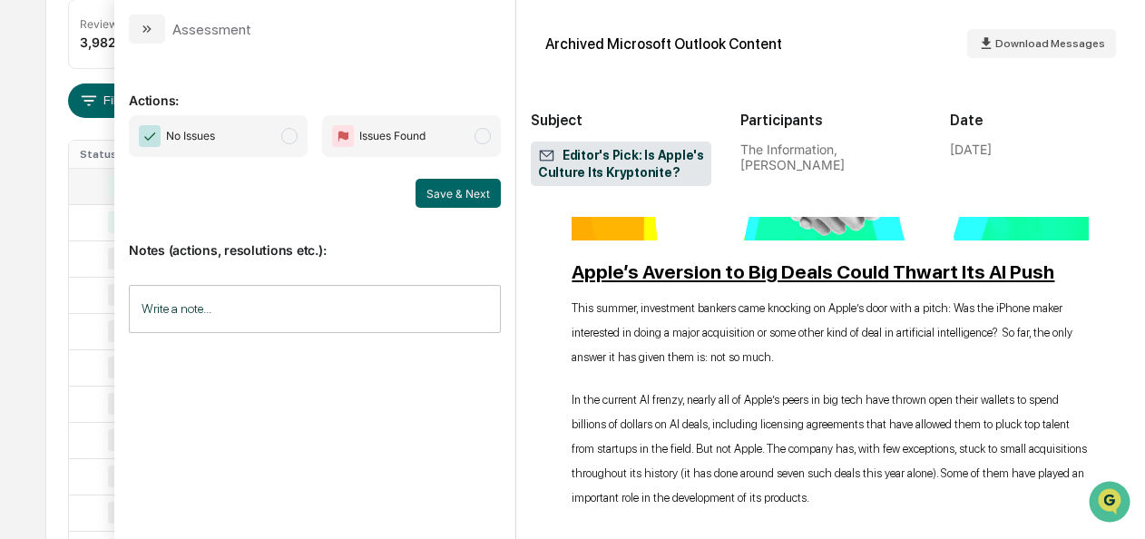
scroll to position [1321, 0]
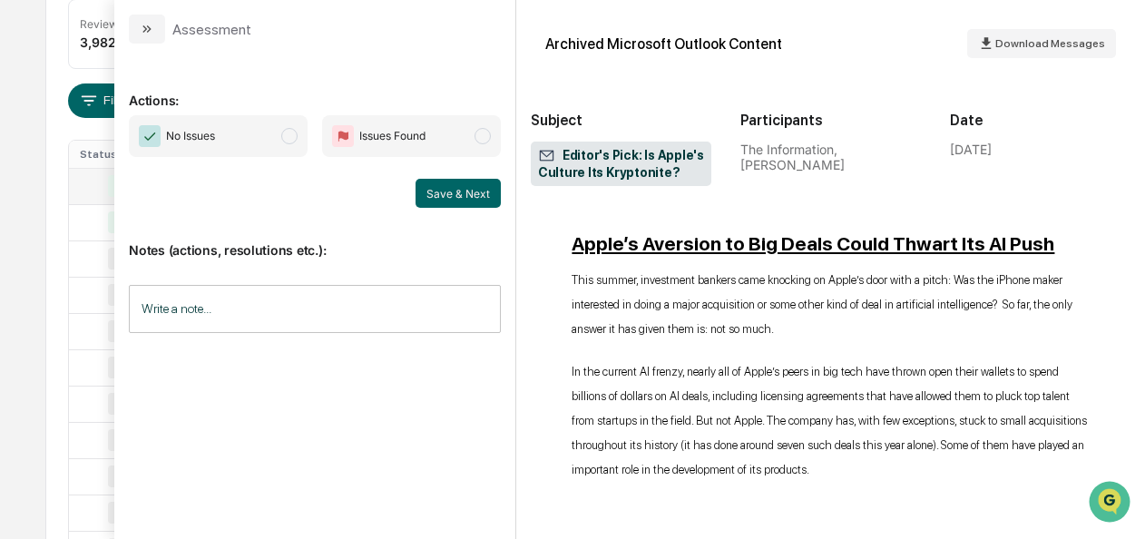
click at [304, 136] on span "No Issues" at bounding box center [218, 136] width 179 height 42
click at [472, 190] on button "Save & Next" at bounding box center [457, 193] width 85 height 29
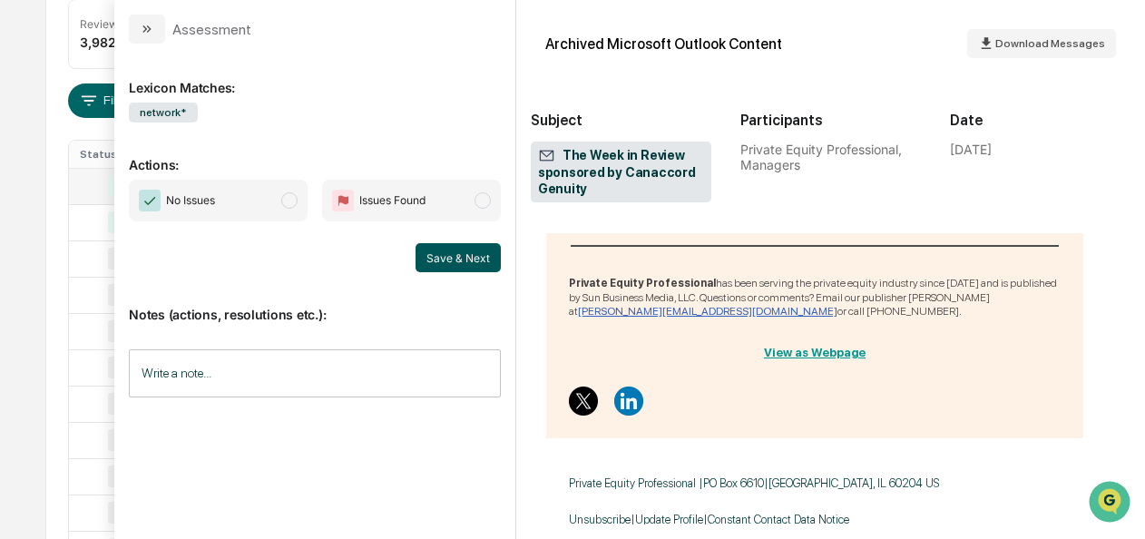
scroll to position [3284, 0]
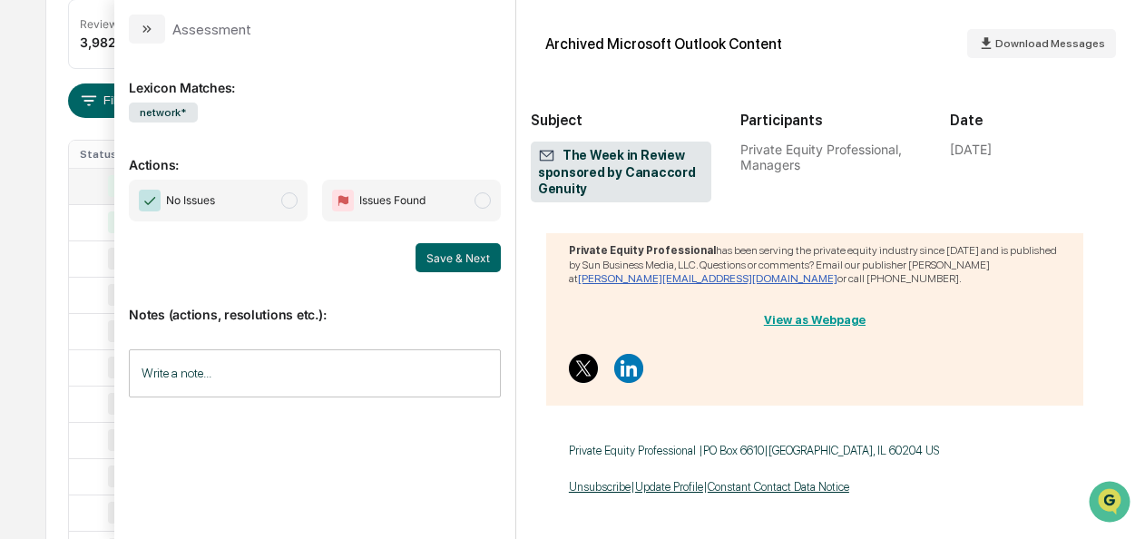
click at [285, 203] on span "modal" at bounding box center [289, 200] width 16 height 16
click at [471, 252] on button "Save & Next" at bounding box center [457, 257] width 85 height 29
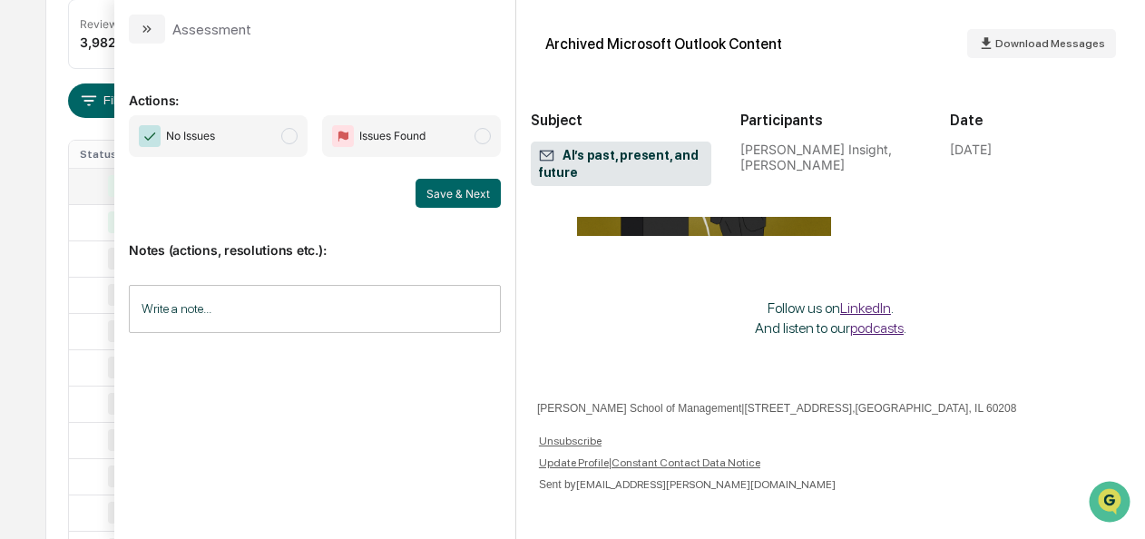
scroll to position [1762, 0]
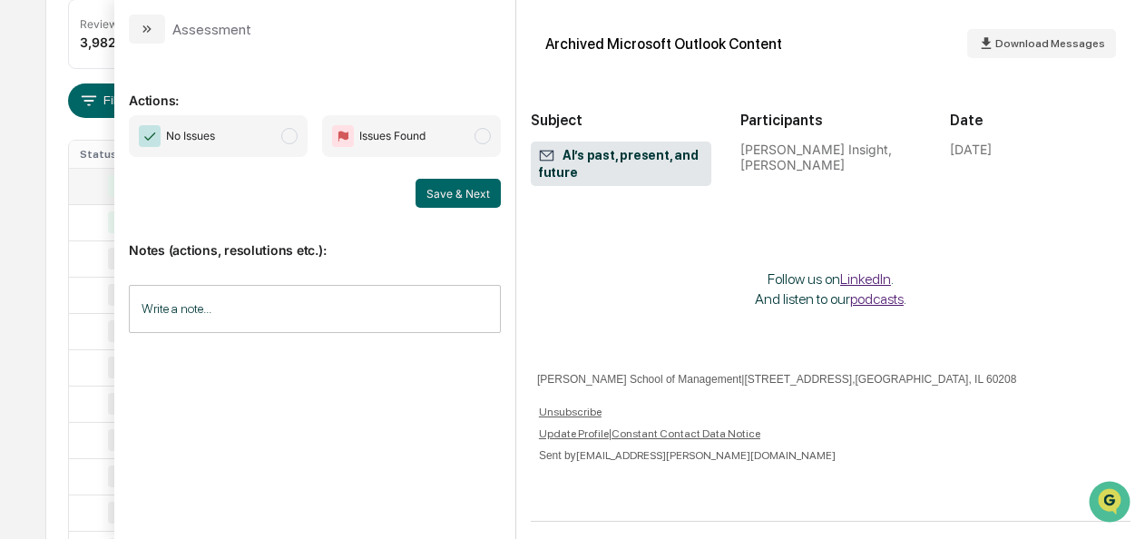
click at [285, 136] on span "modal" at bounding box center [289, 136] width 16 height 16
click at [483, 191] on button "Save & Next" at bounding box center [457, 193] width 85 height 29
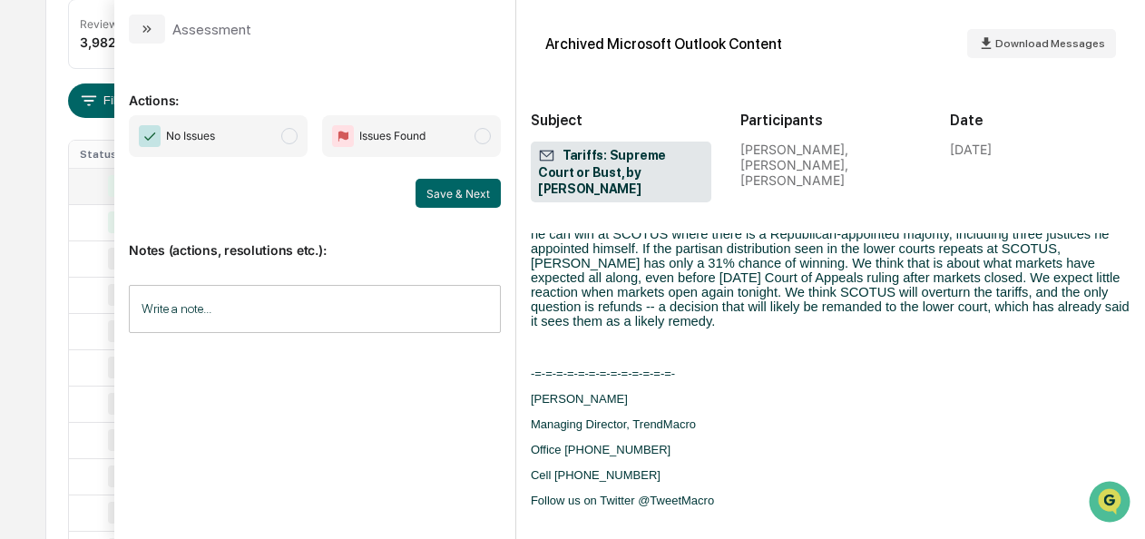
scroll to position [668, 0]
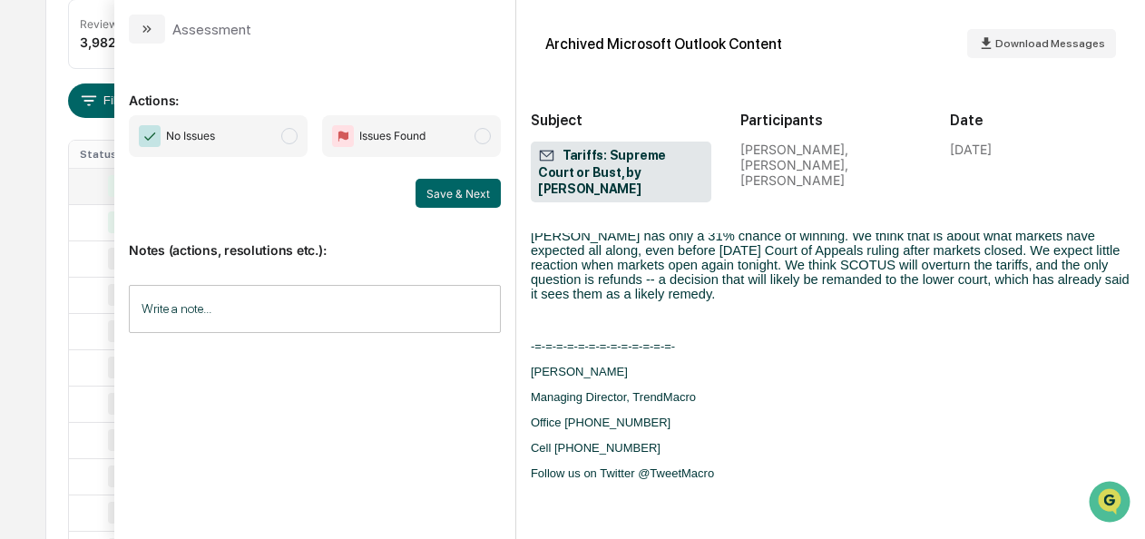
click at [299, 138] on span "No Issues" at bounding box center [218, 136] width 179 height 42
click at [425, 191] on button "Save & Next" at bounding box center [457, 193] width 85 height 29
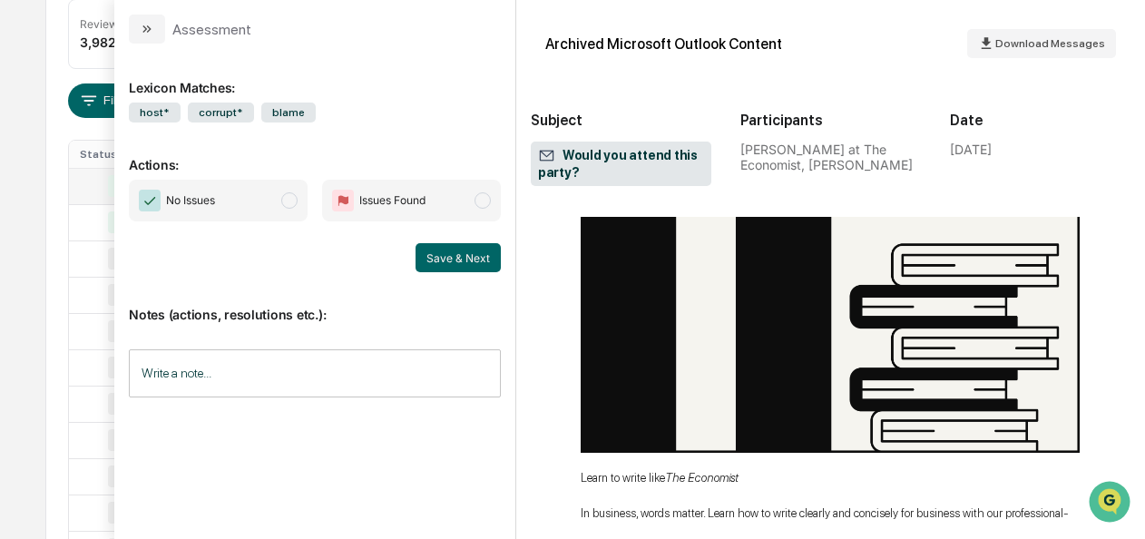
scroll to position [7587, 0]
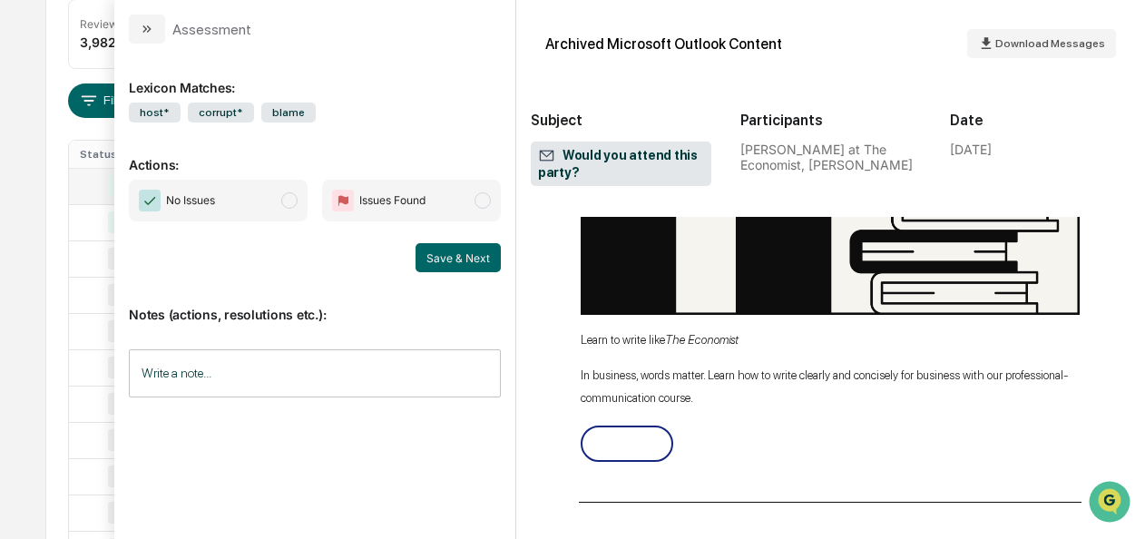
click at [278, 200] on span "No Issues" at bounding box center [218, 201] width 179 height 42
click at [464, 263] on button "Save & Next" at bounding box center [457, 257] width 85 height 29
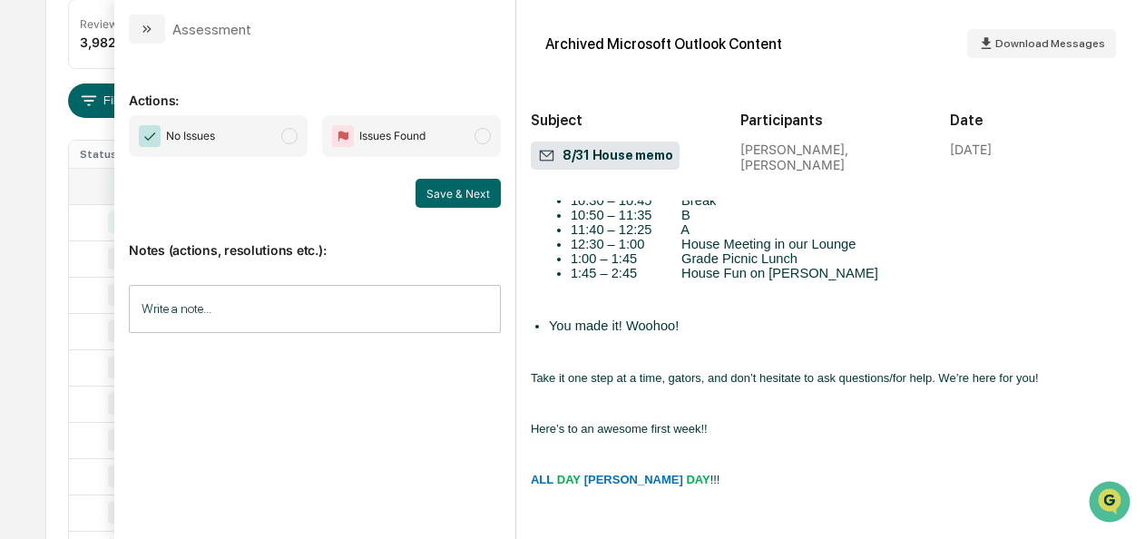
scroll to position [1767, 0]
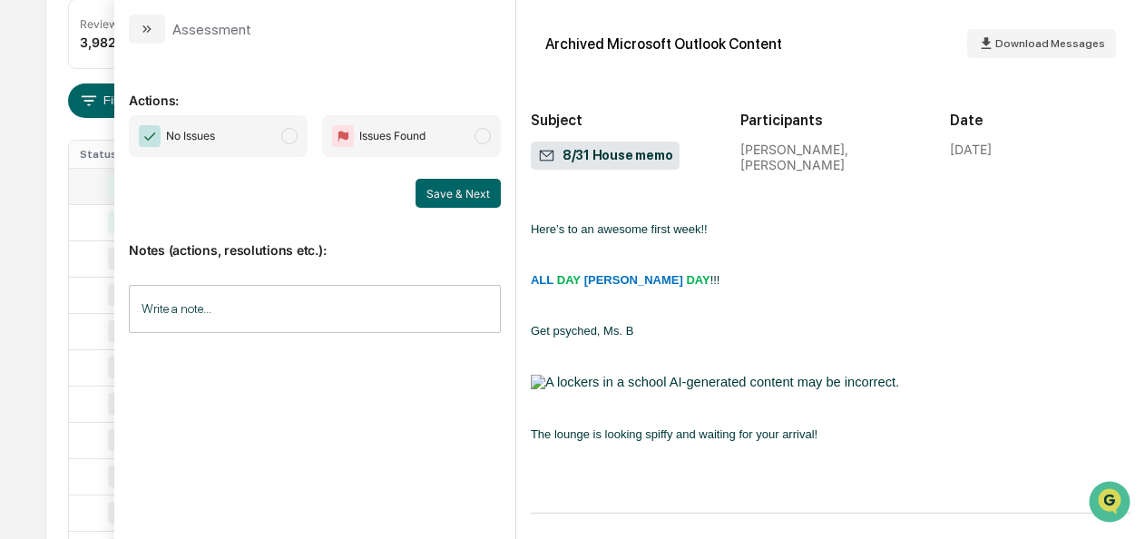
click at [276, 132] on span "No Issues" at bounding box center [218, 136] width 179 height 42
click at [431, 184] on button "Save & Next" at bounding box center [457, 193] width 85 height 29
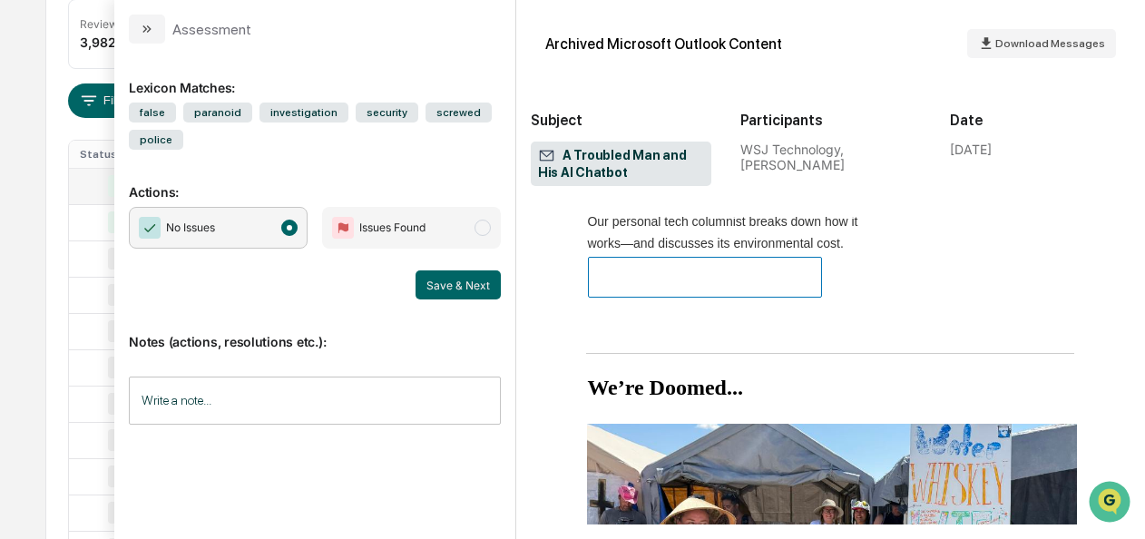
scroll to position [7304, 0]
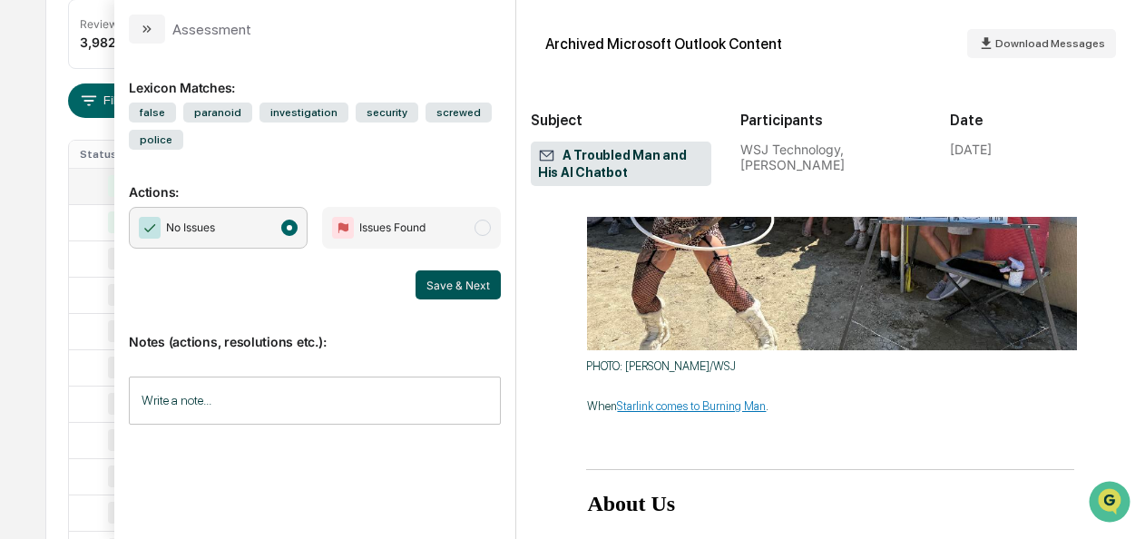
click at [481, 292] on button "Save & Next" at bounding box center [457, 284] width 85 height 29
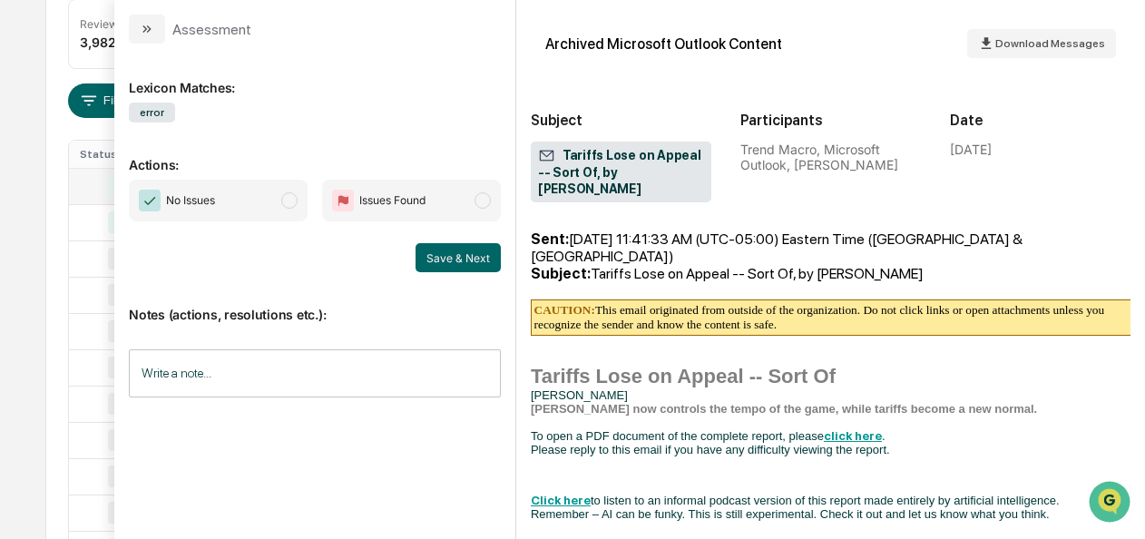
scroll to position [1874, 0]
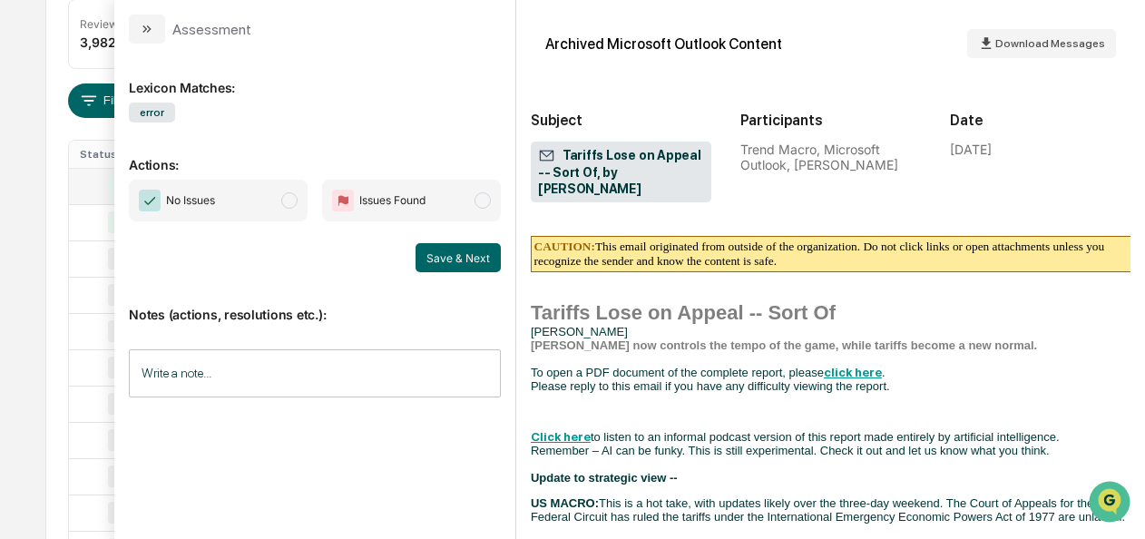
click at [290, 201] on span "modal" at bounding box center [289, 200] width 16 height 16
click at [488, 263] on button "Save & Next" at bounding box center [457, 257] width 85 height 29
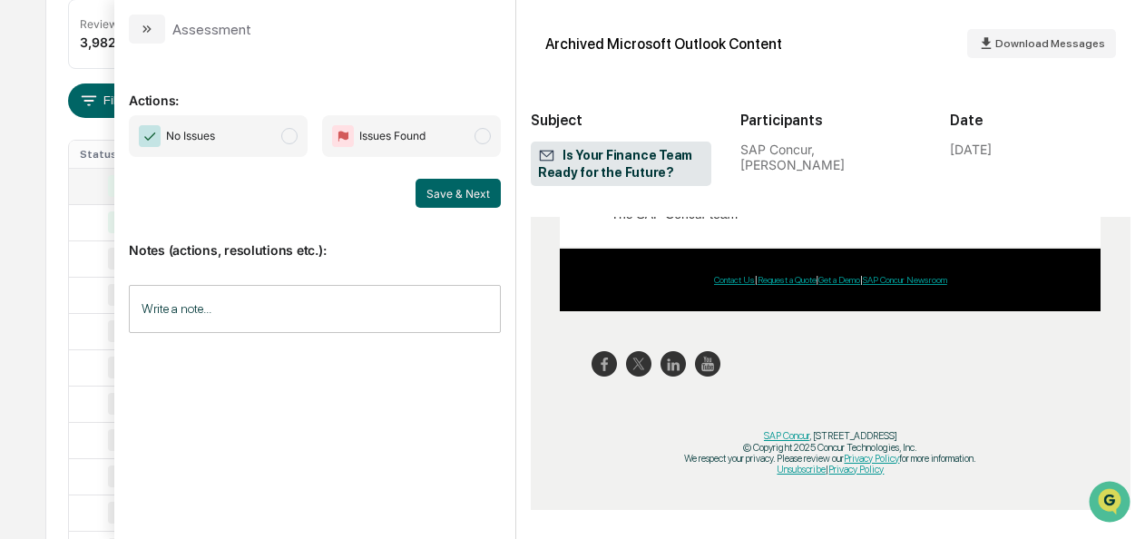
scroll to position [1052, 0]
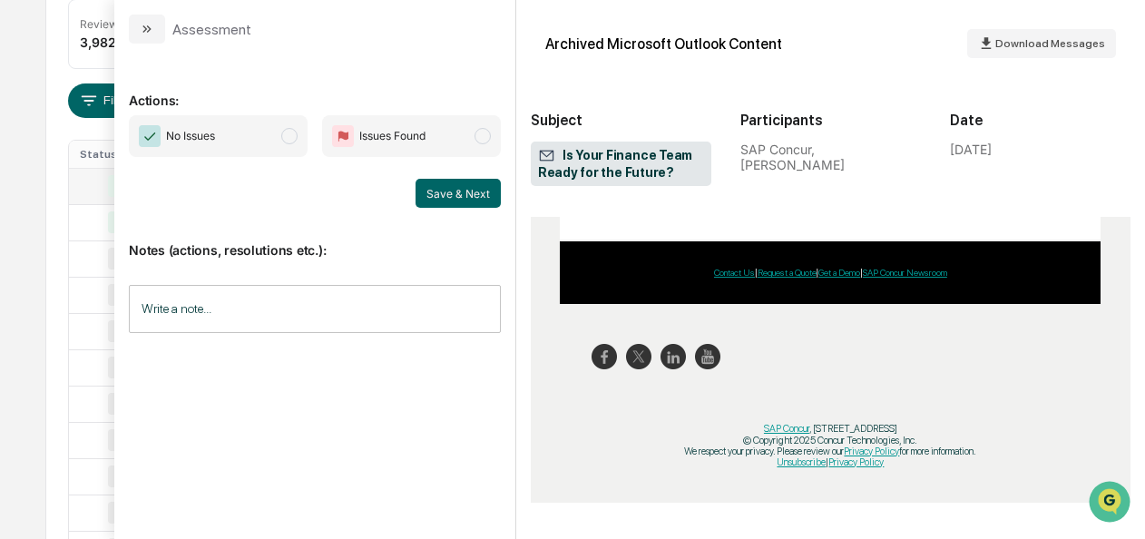
click at [285, 142] on span "No Issues" at bounding box center [218, 136] width 179 height 42
click at [438, 194] on button "Save & Next" at bounding box center [457, 193] width 85 height 29
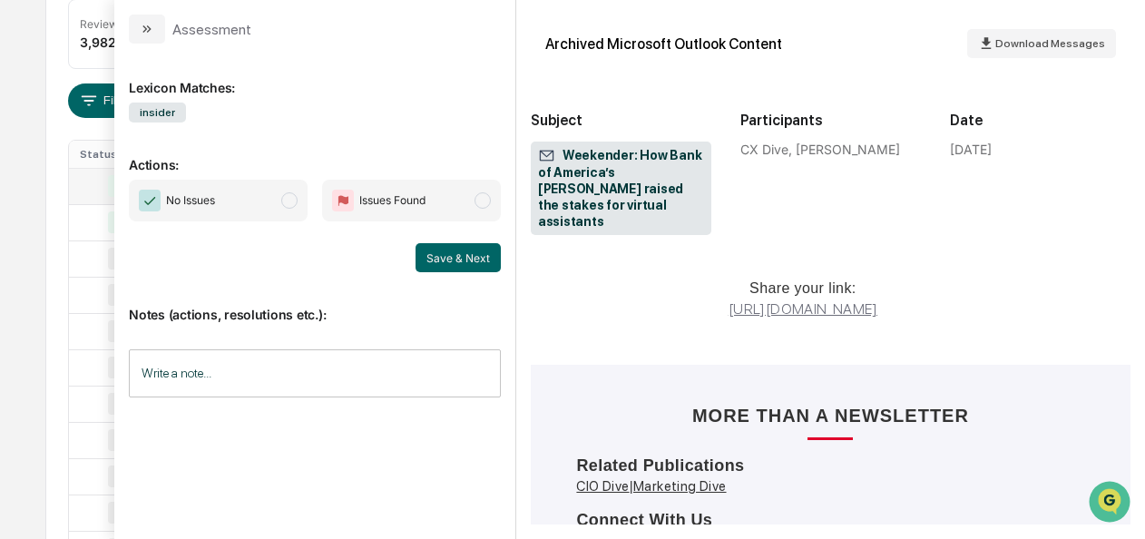
scroll to position [3423, 0]
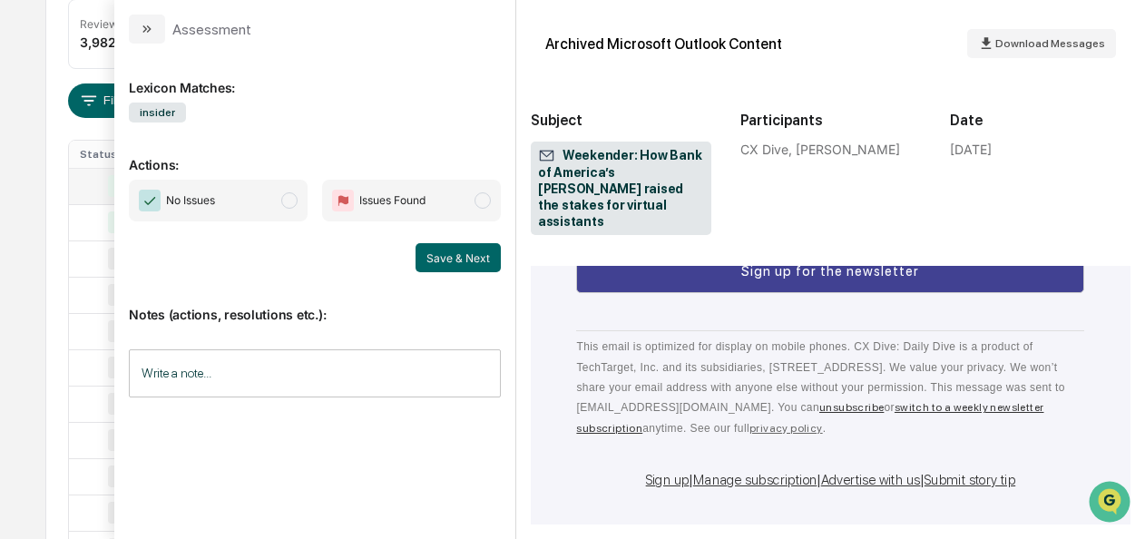
click at [287, 207] on span "No Issues" at bounding box center [218, 201] width 179 height 42
click at [456, 259] on button "Save & Next" at bounding box center [457, 257] width 85 height 29
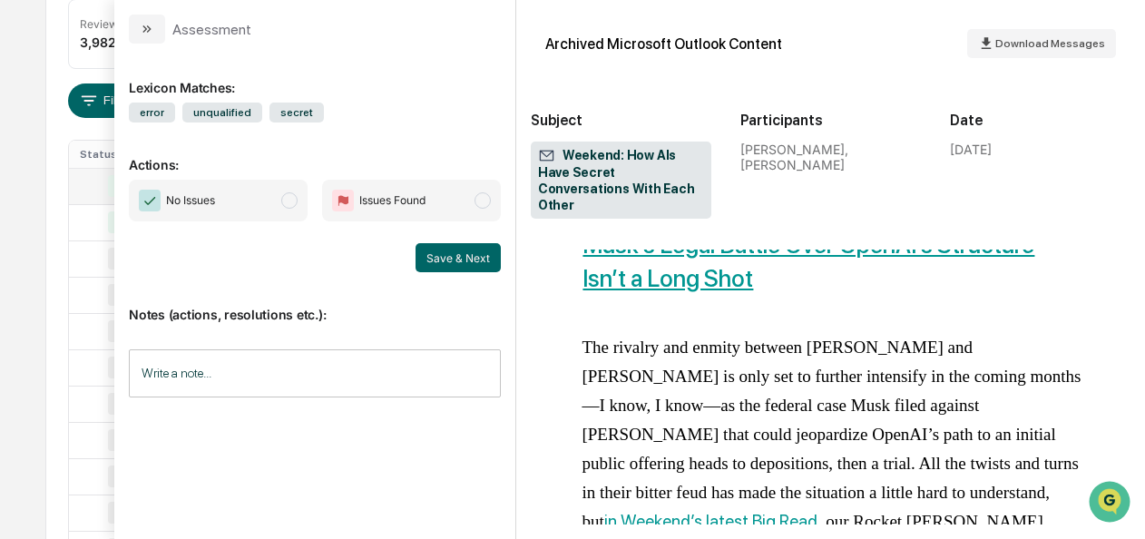
scroll to position [3919, 0]
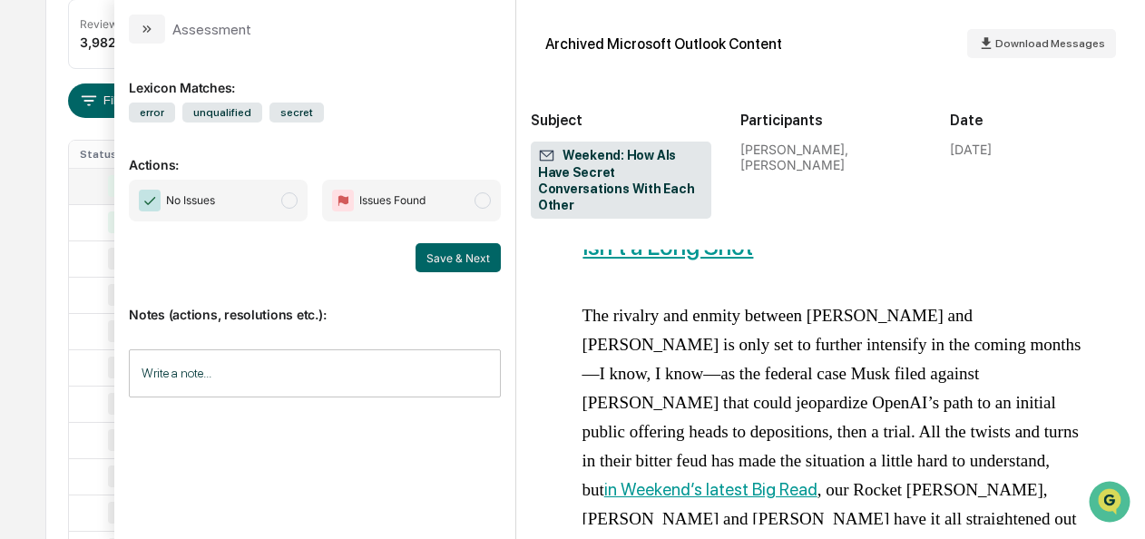
click at [292, 200] on span "modal" at bounding box center [289, 200] width 16 height 16
click at [447, 254] on button "Save & Next" at bounding box center [457, 257] width 85 height 29
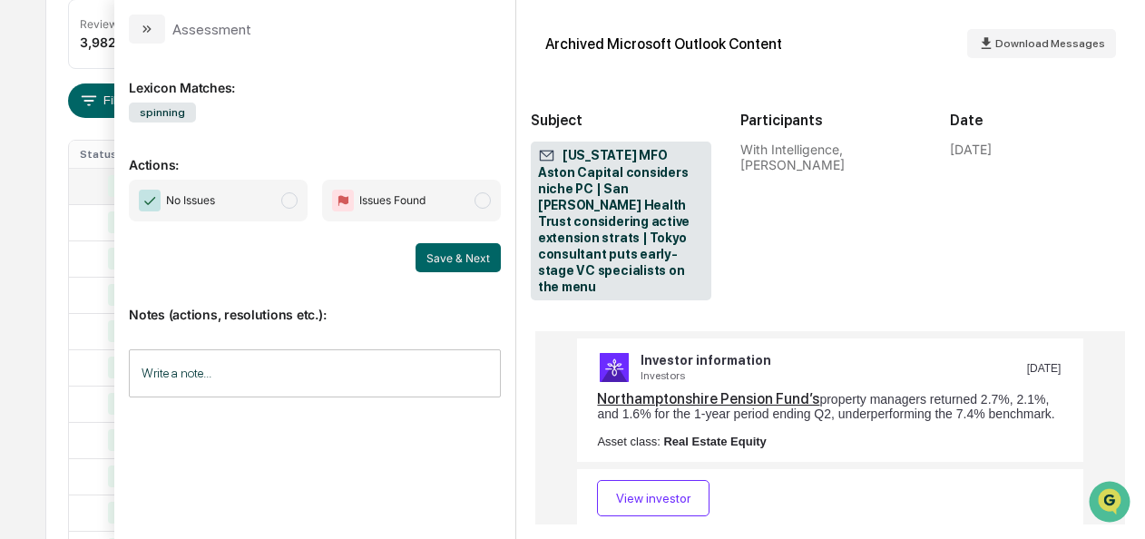
scroll to position [4274, 0]
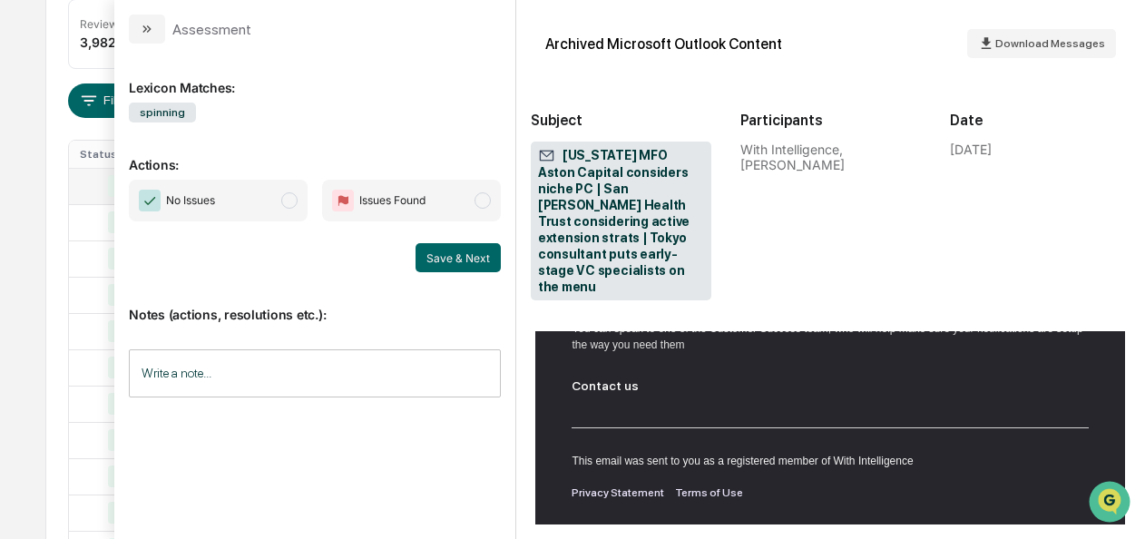
click at [293, 200] on span "modal" at bounding box center [289, 200] width 16 height 16
click at [461, 262] on button "Save & Next" at bounding box center [457, 257] width 85 height 29
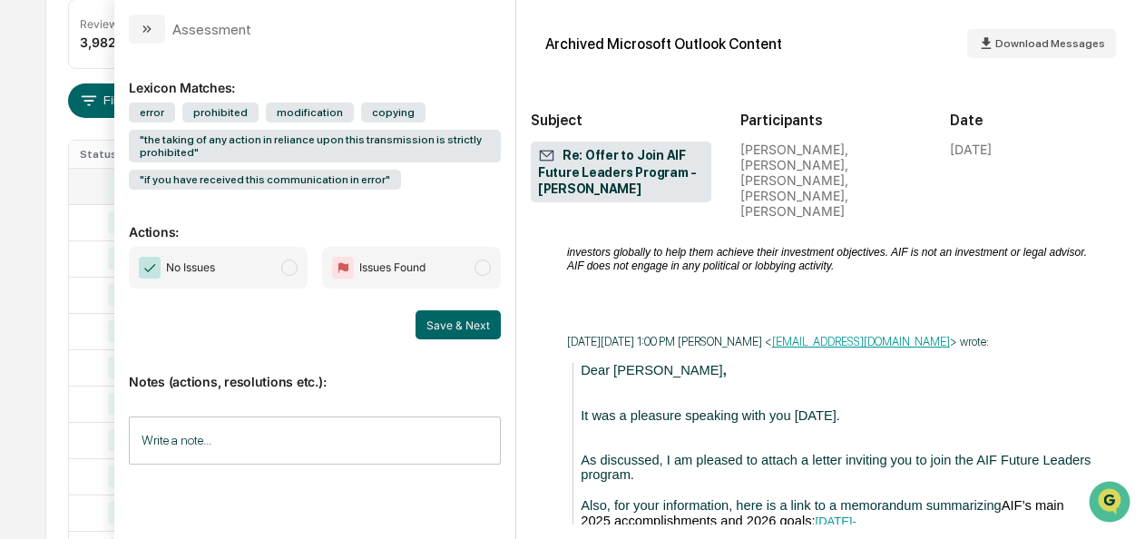
scroll to position [2315, 0]
click at [302, 272] on span "No Issues" at bounding box center [218, 268] width 179 height 42
click at [435, 317] on button "Save & Next" at bounding box center [457, 324] width 85 height 29
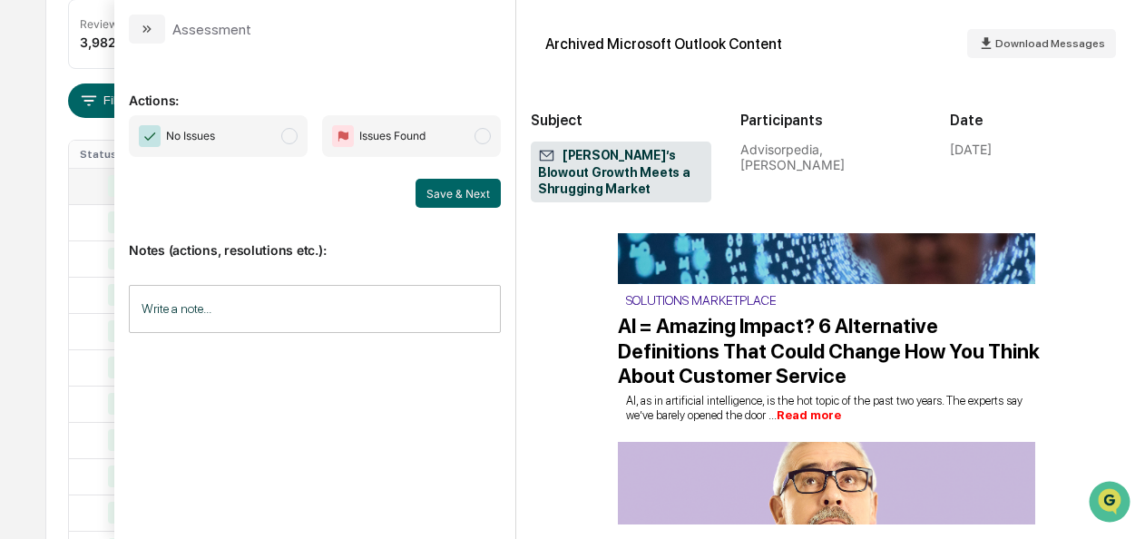
scroll to position [2048, 0]
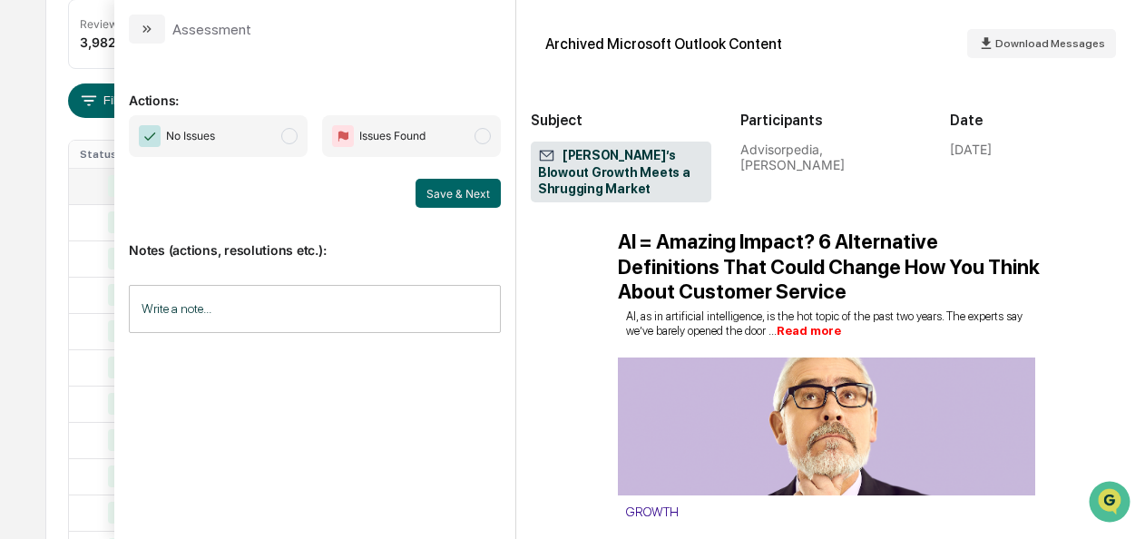
click at [290, 138] on span "modal" at bounding box center [289, 136] width 16 height 16
click at [443, 193] on button "Save & Next" at bounding box center [457, 193] width 85 height 29
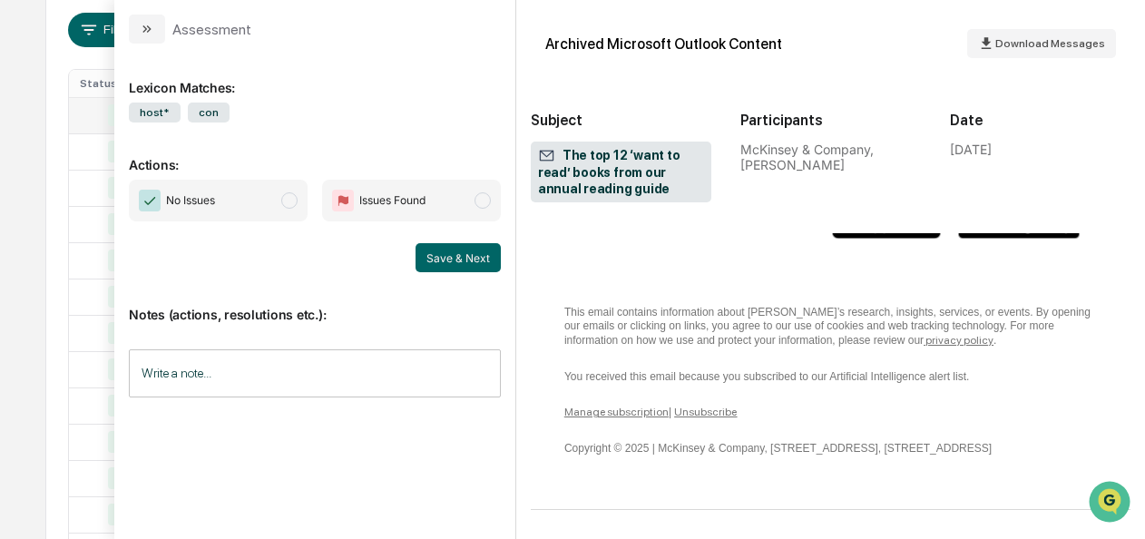
scroll to position [5077, 0]
click at [290, 196] on span "modal" at bounding box center [289, 200] width 16 height 16
click at [451, 254] on button "Save & Next" at bounding box center [457, 257] width 85 height 29
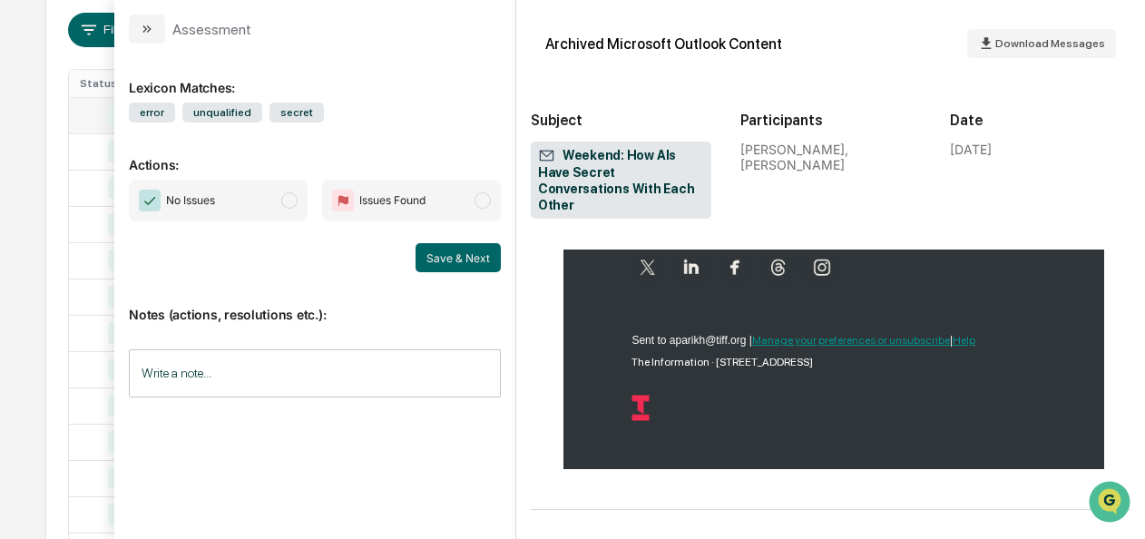
scroll to position [7632, 0]
click at [291, 210] on span "No Issues" at bounding box center [218, 201] width 179 height 42
click at [455, 249] on button "Save & Next" at bounding box center [457, 257] width 85 height 29
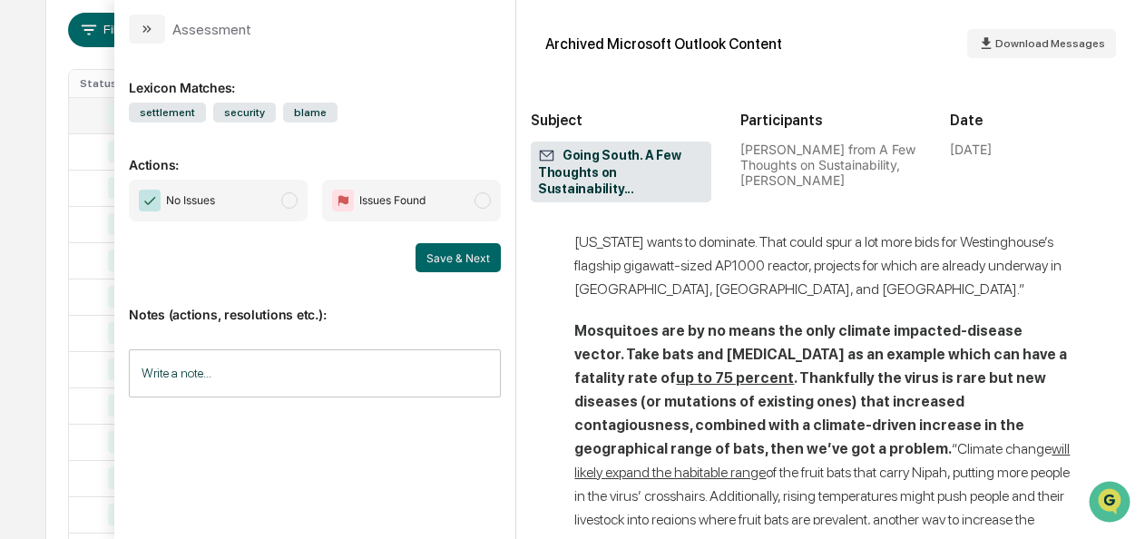
scroll to position [15656, 7]
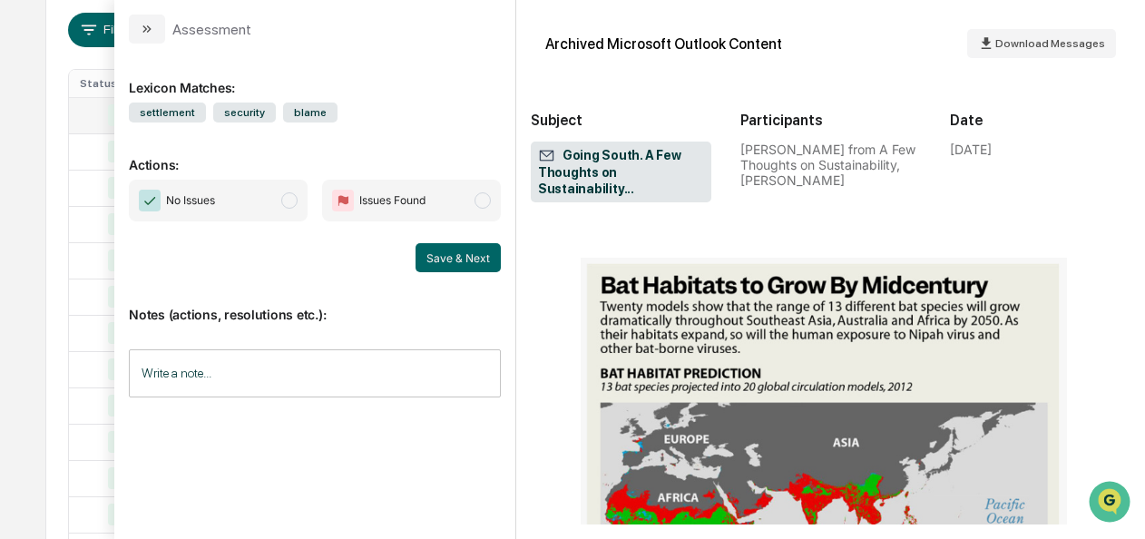
click at [278, 198] on span "No Issues" at bounding box center [218, 201] width 179 height 42
click at [412, 243] on div "Save & Next" at bounding box center [315, 257] width 372 height 29
click at [437, 250] on button "Save & Next" at bounding box center [457, 257] width 85 height 29
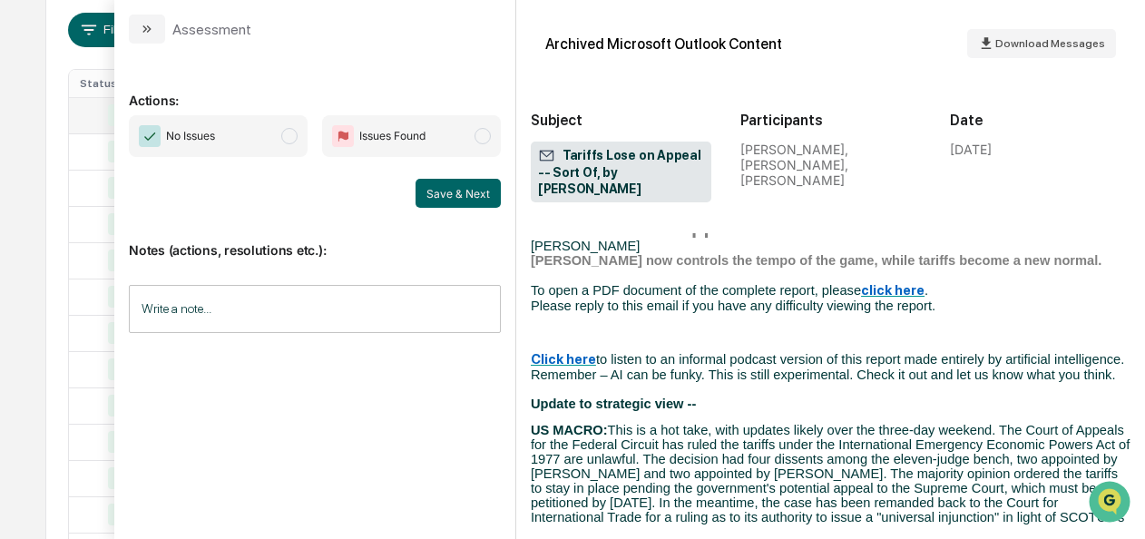
scroll to position [702, 0]
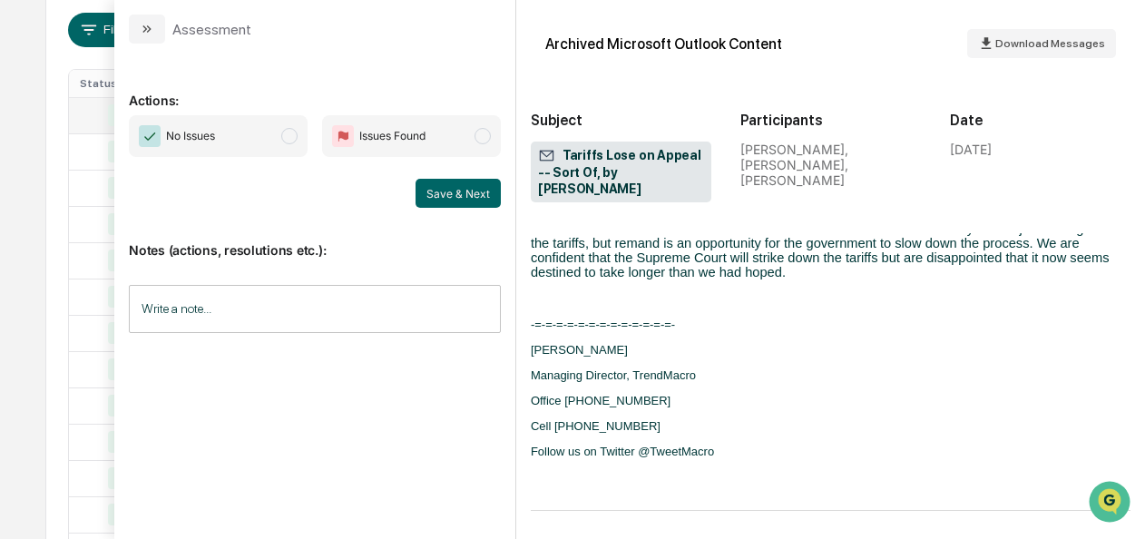
click at [287, 132] on span "modal" at bounding box center [289, 136] width 16 height 16
click at [458, 194] on button "Save & Next" at bounding box center [457, 193] width 85 height 29
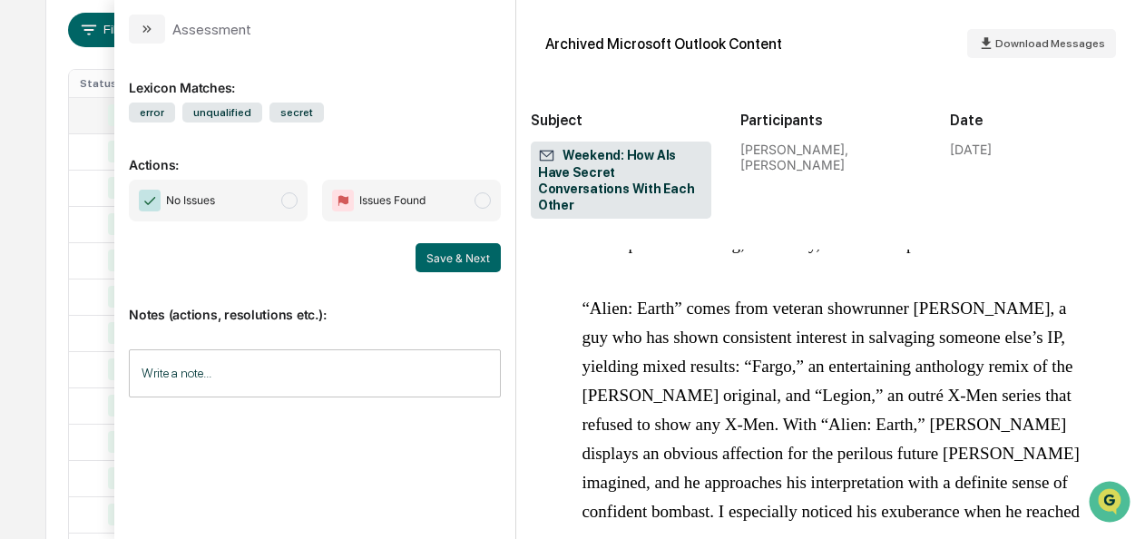
scroll to position [7695, 0]
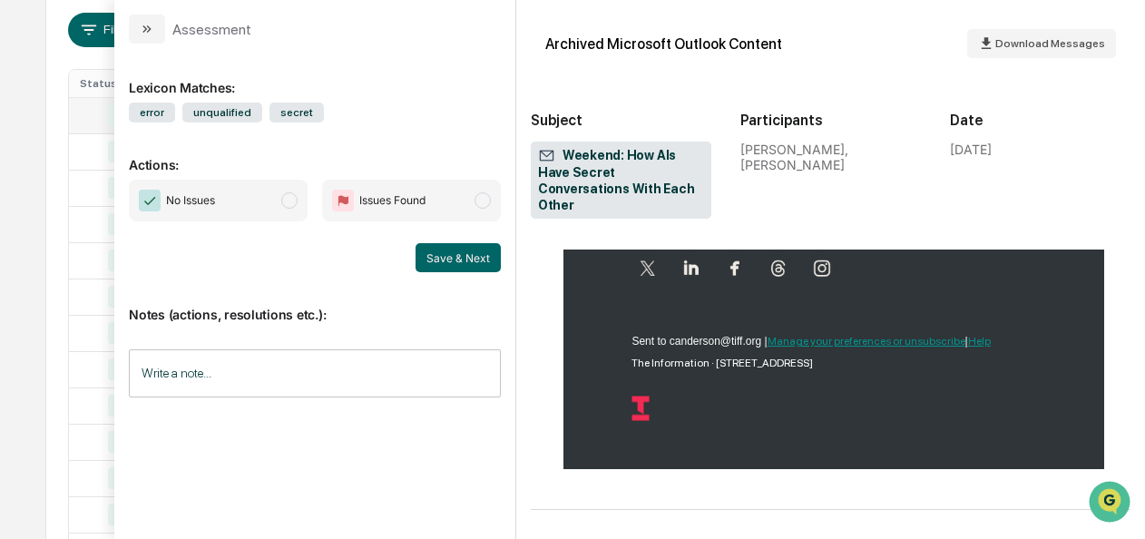
click at [288, 192] on span "modal" at bounding box center [289, 200] width 16 height 16
click at [464, 260] on button "Save & Next" at bounding box center [457, 257] width 85 height 29
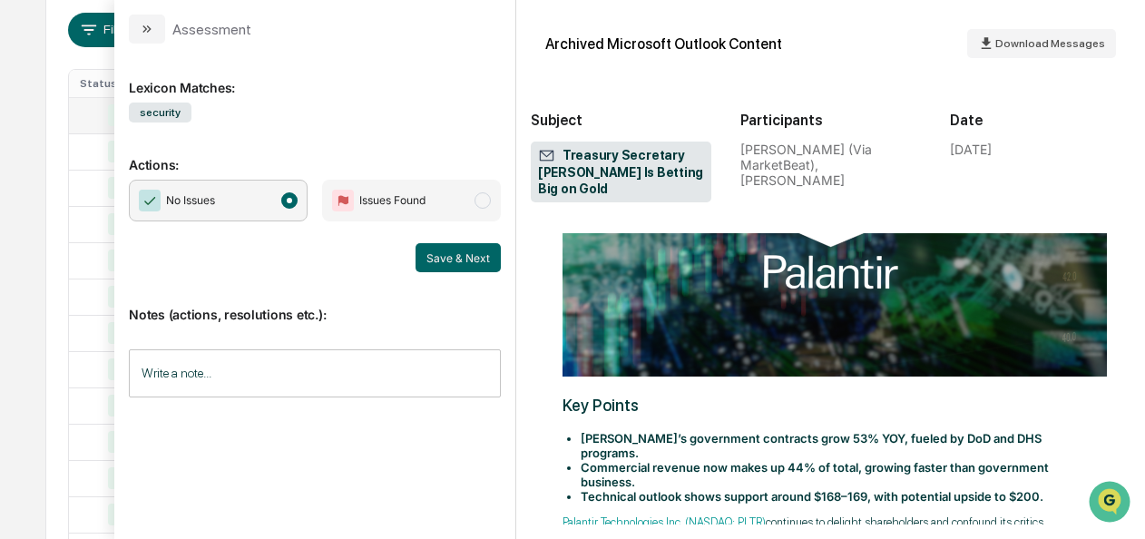
scroll to position [1857, 0]
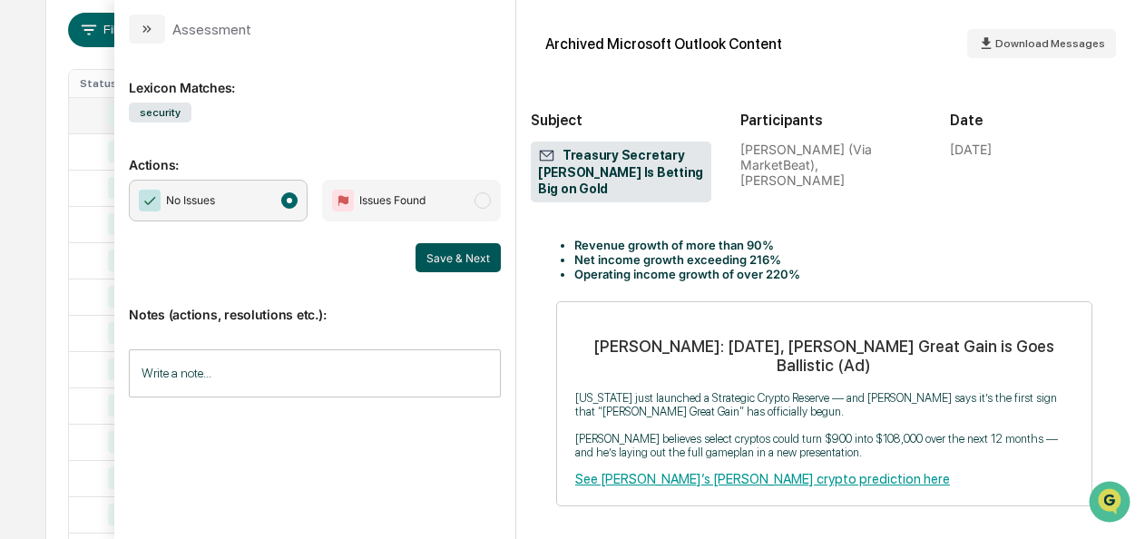
click at [483, 266] on button "Save & Next" at bounding box center [457, 257] width 85 height 29
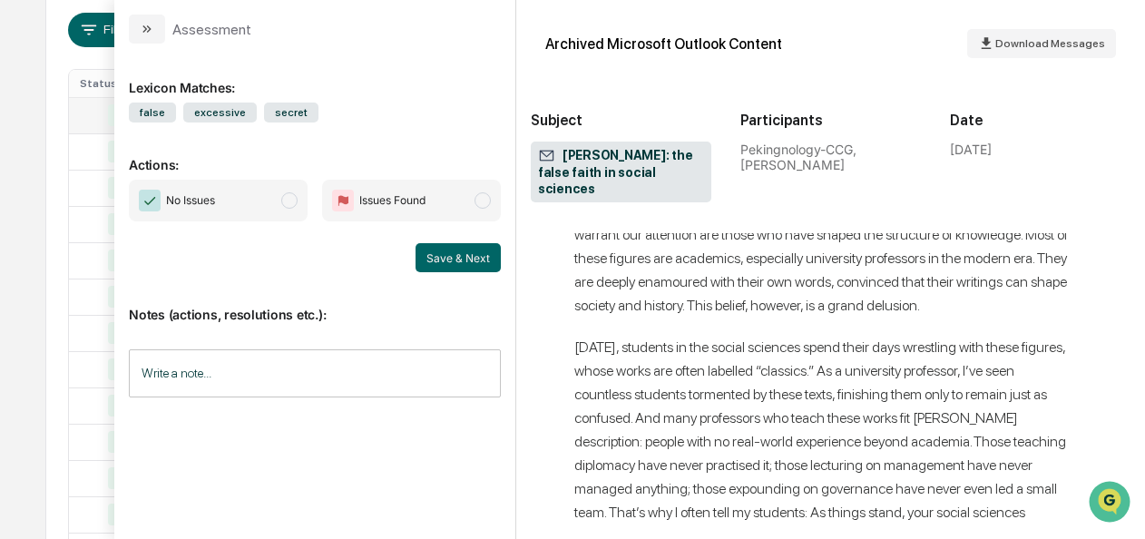
scroll to position [6344, 7]
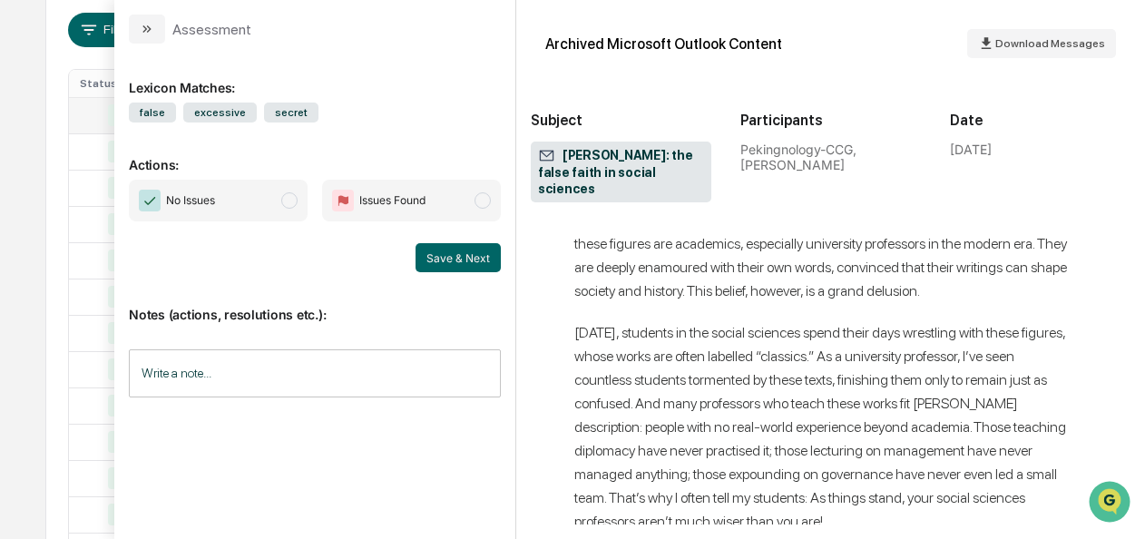
click at [282, 206] on span "No Issues" at bounding box center [218, 201] width 179 height 42
click at [425, 252] on button "Save & Next" at bounding box center [457, 257] width 85 height 29
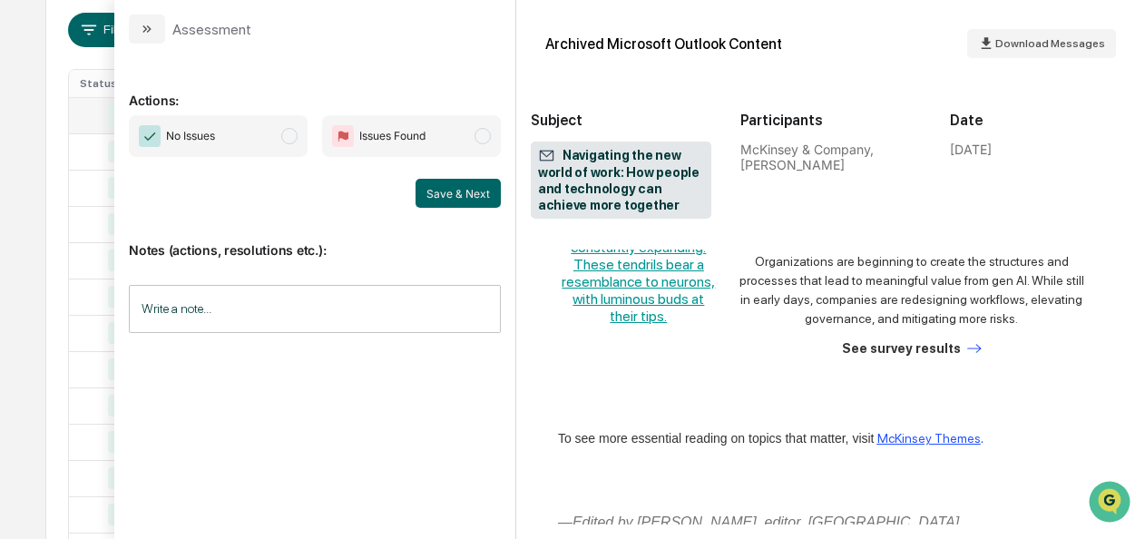
scroll to position [2064, 9]
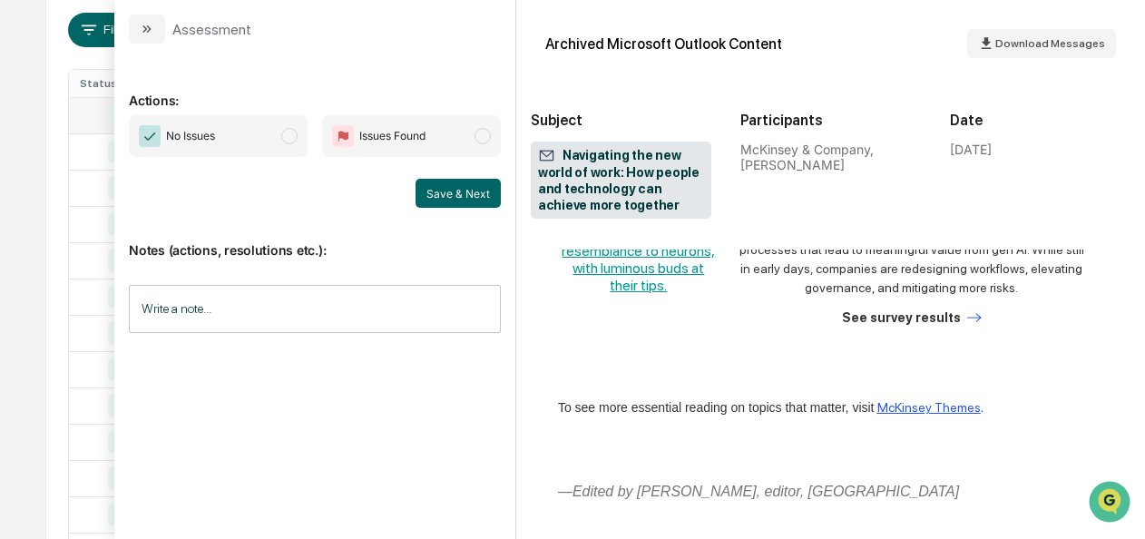
click at [298, 132] on span "modal" at bounding box center [289, 136] width 16 height 16
click at [443, 183] on button "Save & Next" at bounding box center [457, 193] width 85 height 29
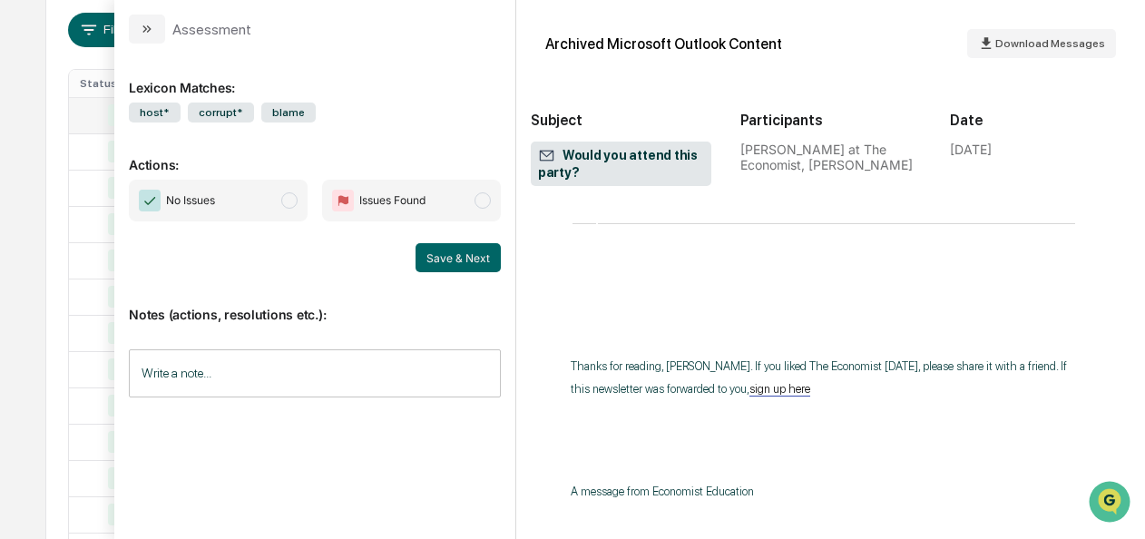
scroll to position [7030, 7]
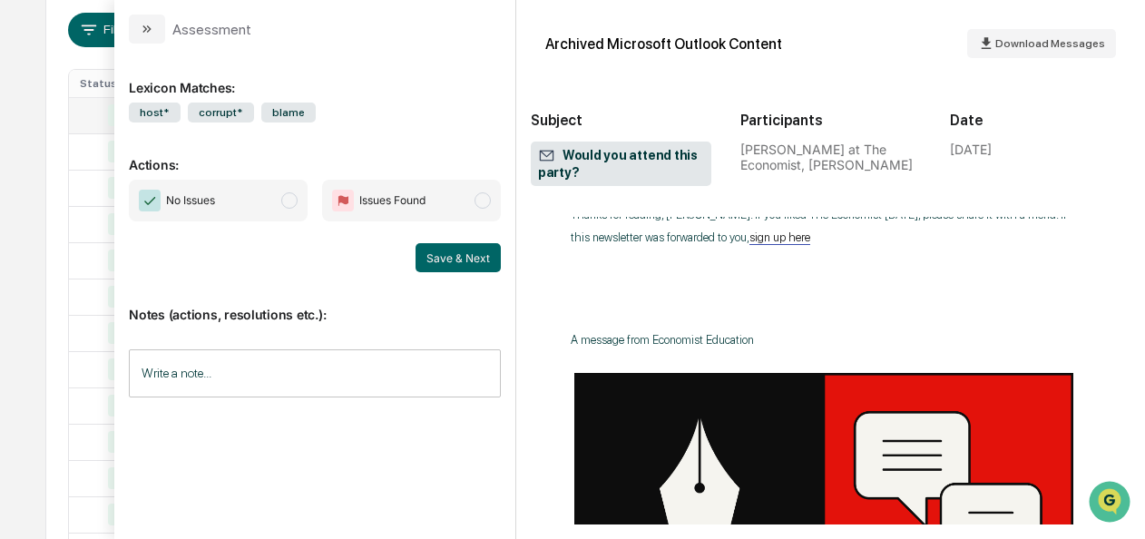
click at [287, 205] on span "modal" at bounding box center [289, 200] width 16 height 16
click at [442, 253] on button "Save & Next" at bounding box center [457, 257] width 85 height 29
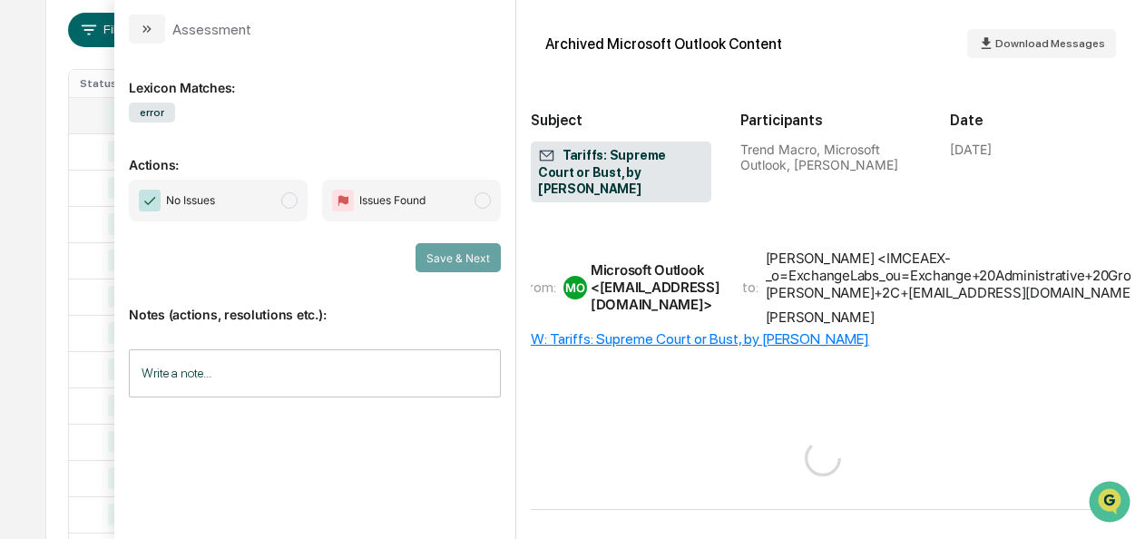
scroll to position [45, 7]
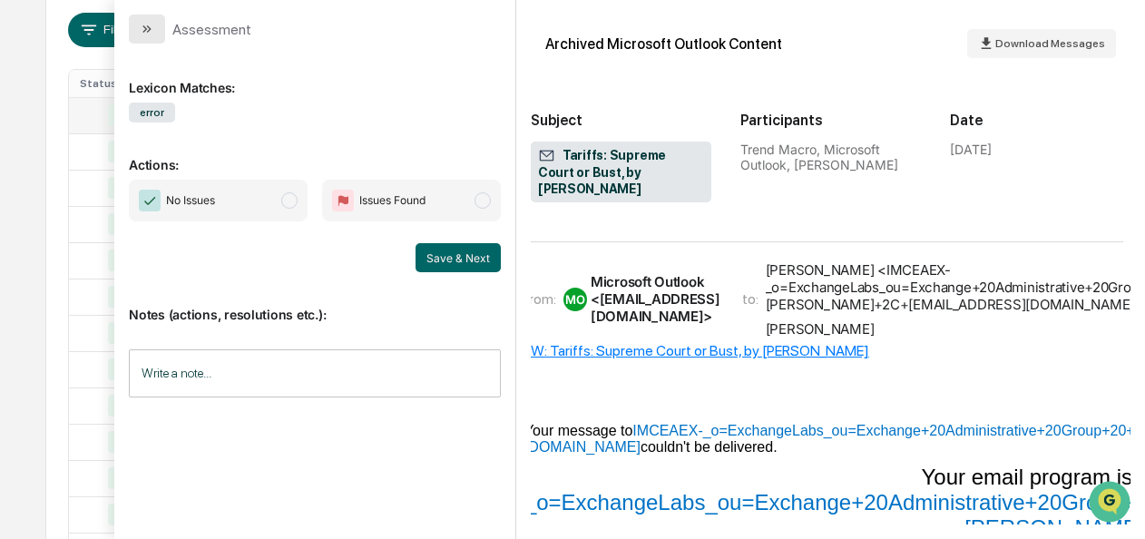
click at [143, 33] on icon "modal" at bounding box center [147, 29] width 15 height 15
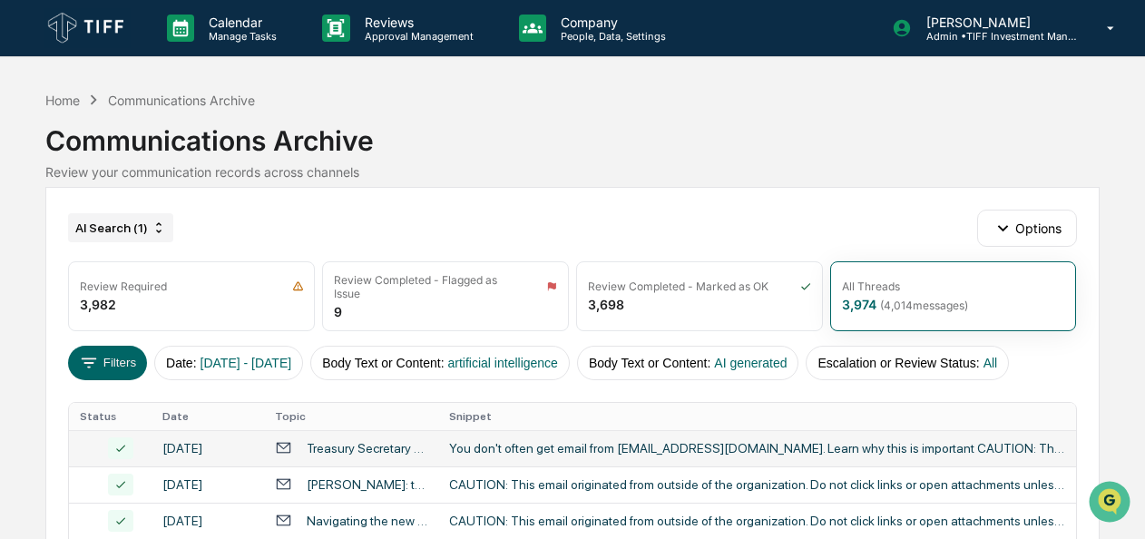
click at [147, 230] on div "AI Search (1)" at bounding box center [120, 227] width 105 height 29
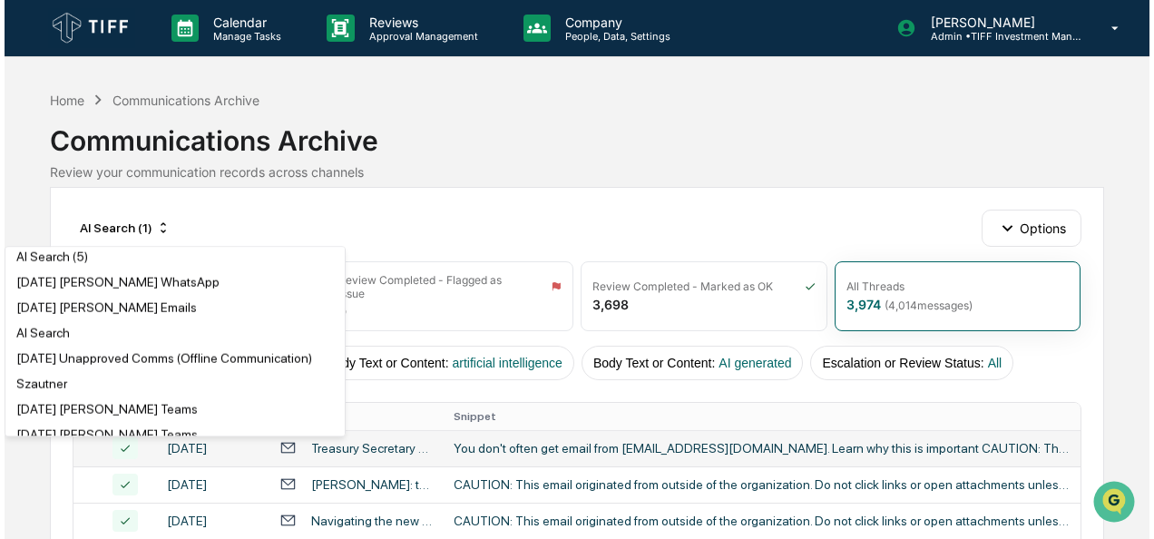
scroll to position [557, 0]
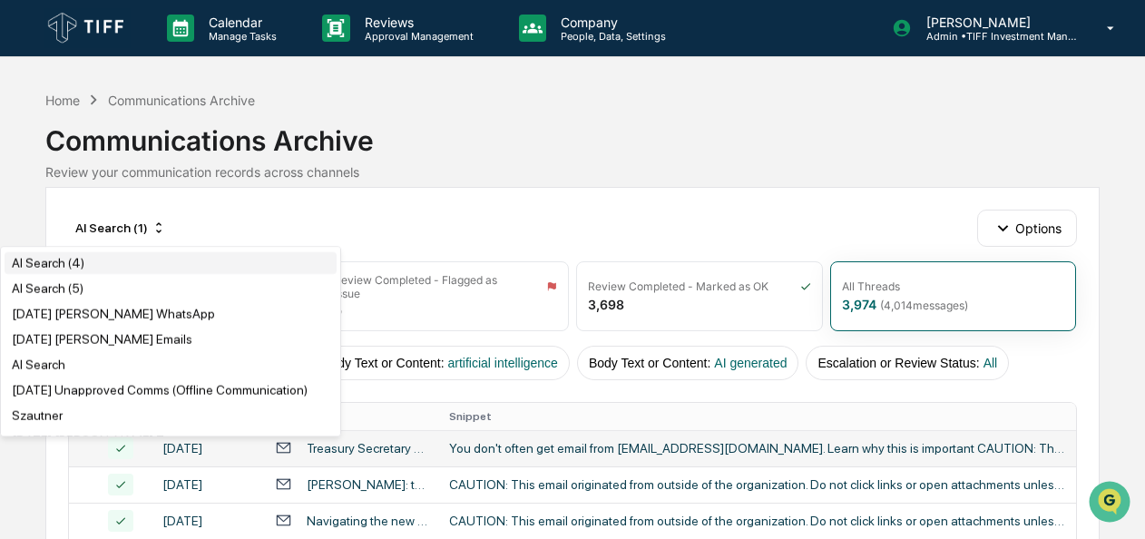
click at [87, 274] on div "AI Search (4)" at bounding box center [171, 263] width 332 height 22
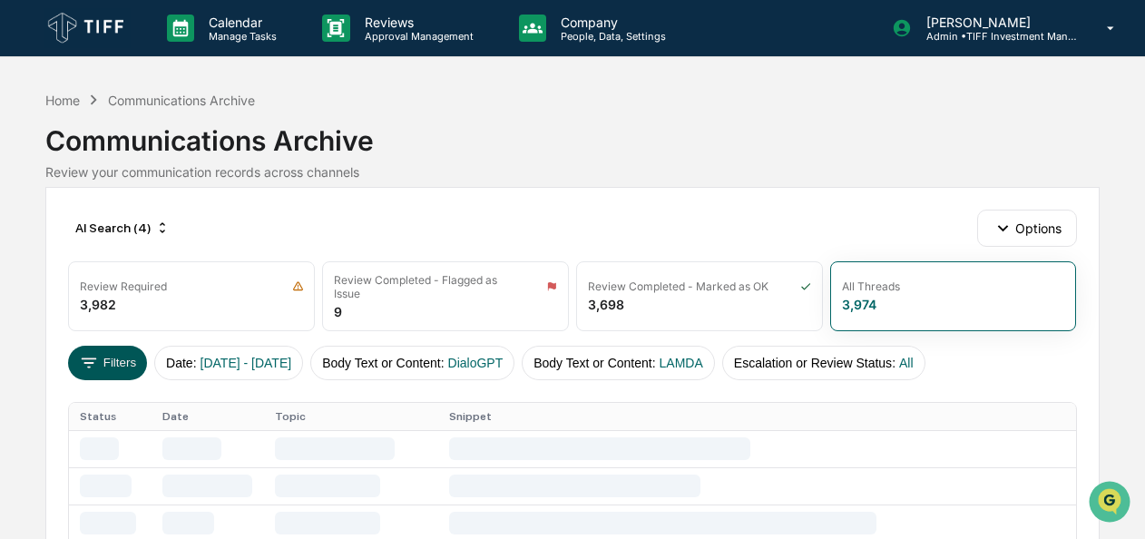
click at [114, 359] on button "Filters" at bounding box center [107, 363] width 79 height 34
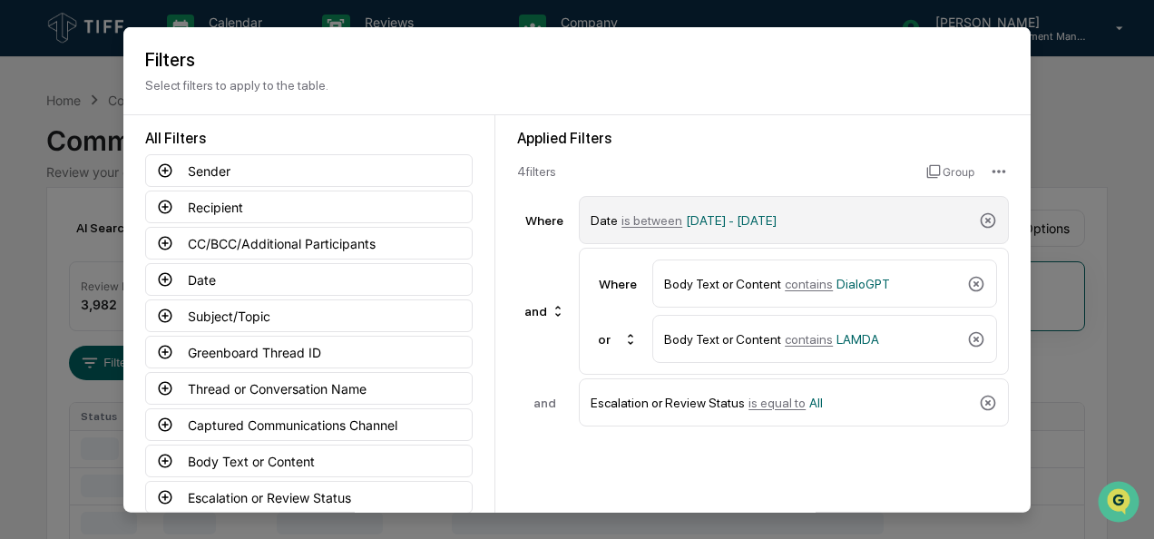
click at [623, 223] on span "is between" at bounding box center [651, 219] width 61 height 15
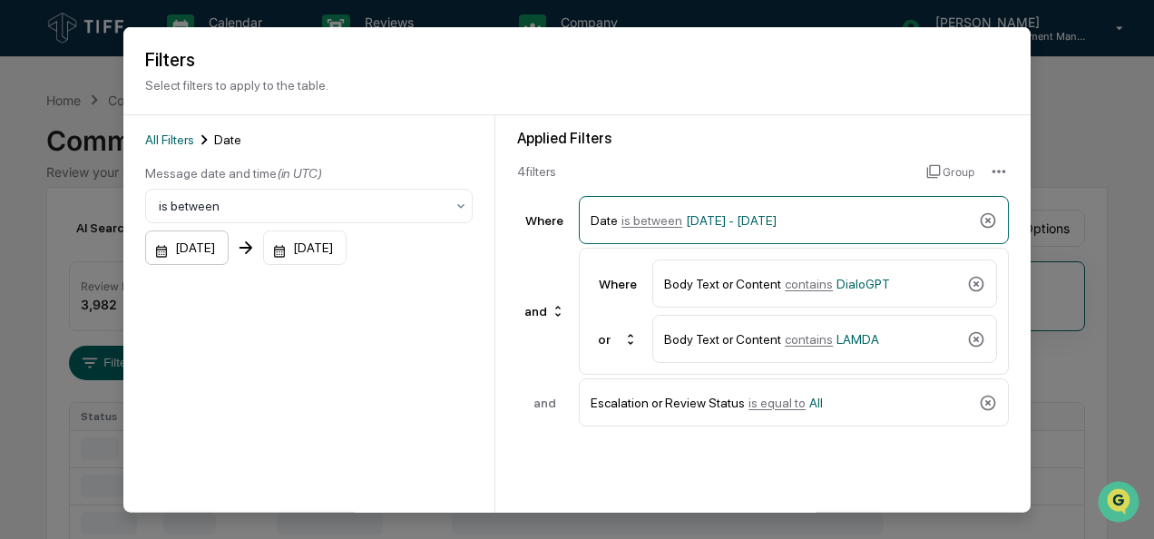
click at [155, 252] on div "[DATE]" at bounding box center [186, 247] width 83 height 34
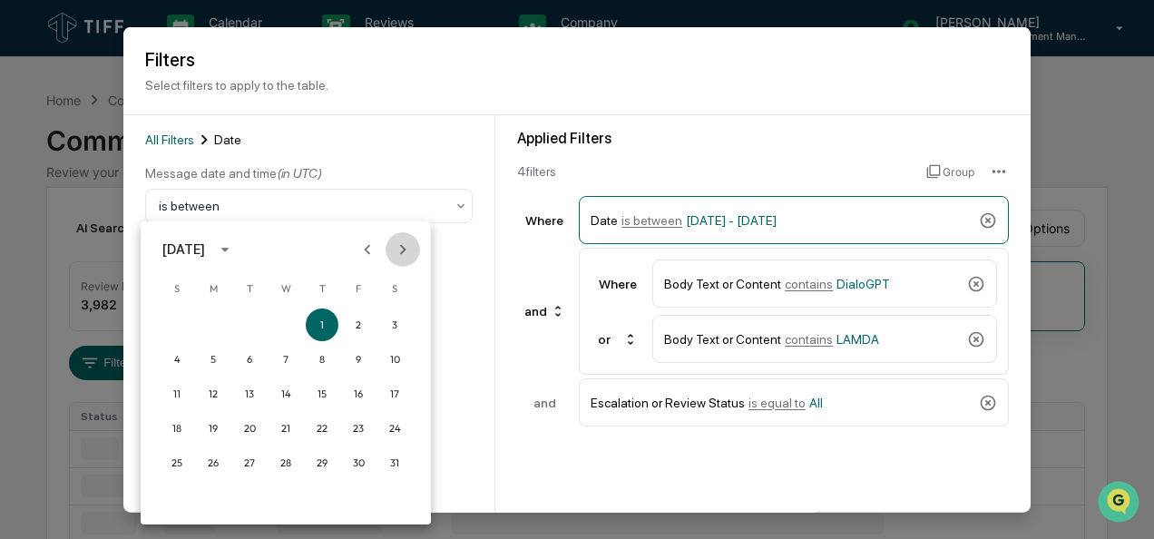
click at [405, 243] on icon "Next month" at bounding box center [403, 249] width 20 height 20
click at [360, 322] on button "1" at bounding box center [358, 324] width 33 height 33
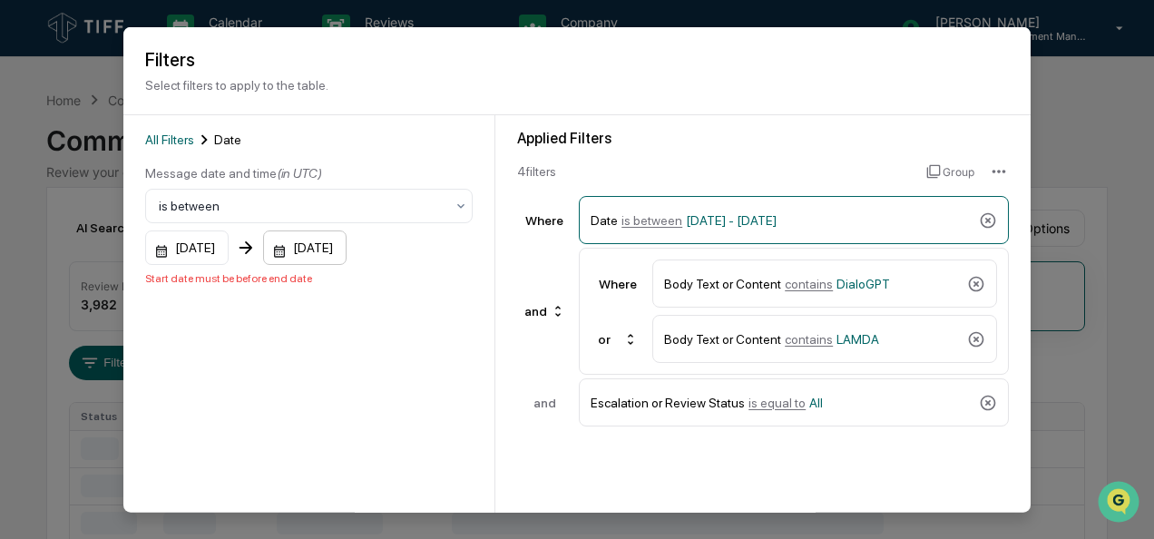
click at [301, 254] on div "[DATE]" at bounding box center [304, 247] width 83 height 34
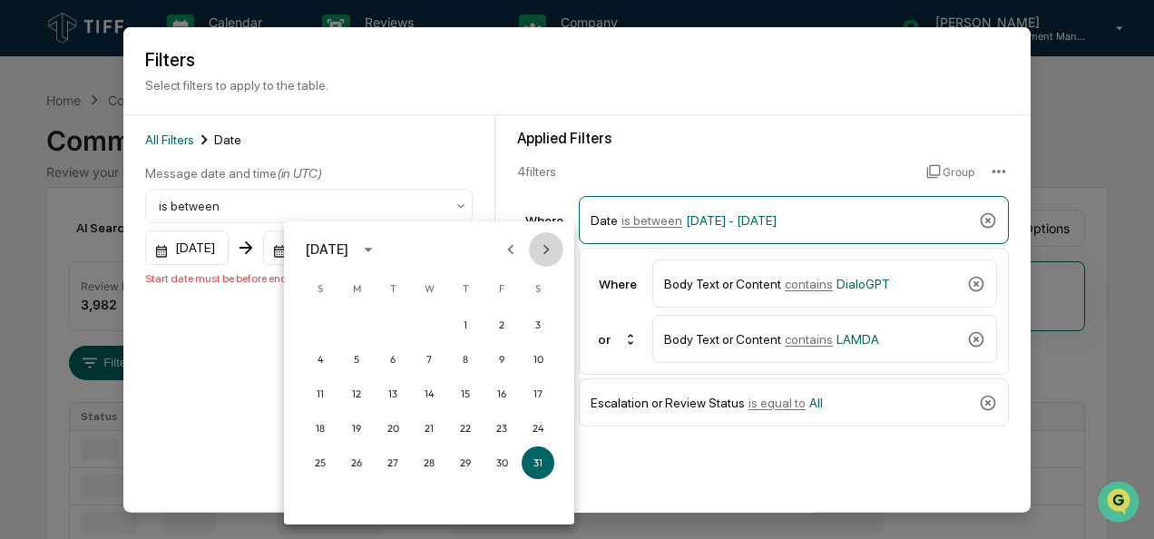
click at [556, 252] on button "Next month" at bounding box center [546, 249] width 34 height 34
click at [328, 499] on button "31" at bounding box center [320, 497] width 33 height 33
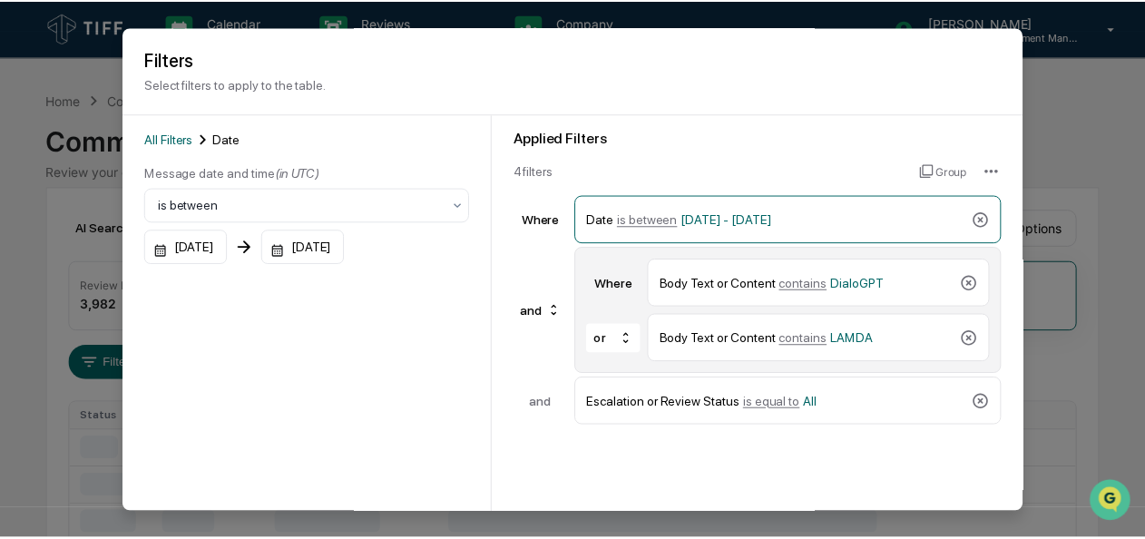
scroll to position [137, 0]
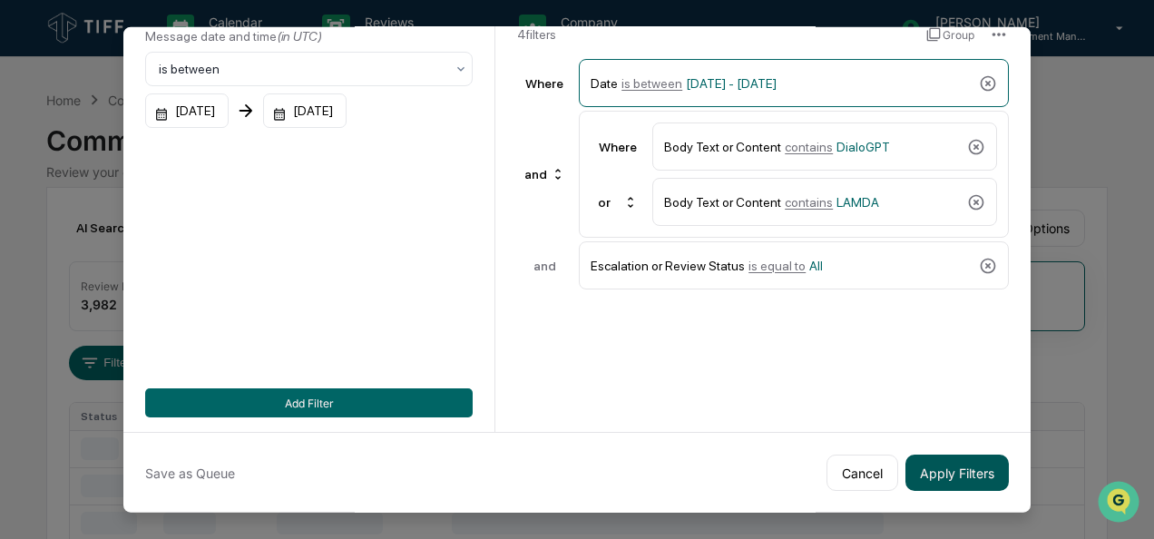
click at [933, 471] on button "Apply Filters" at bounding box center [956, 472] width 103 height 36
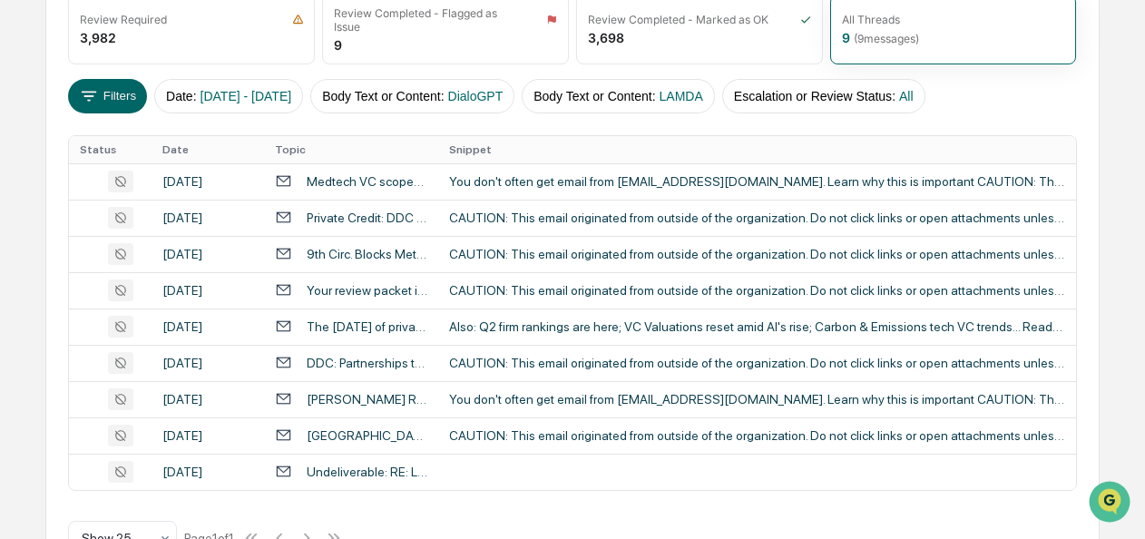
scroll to position [269, 0]
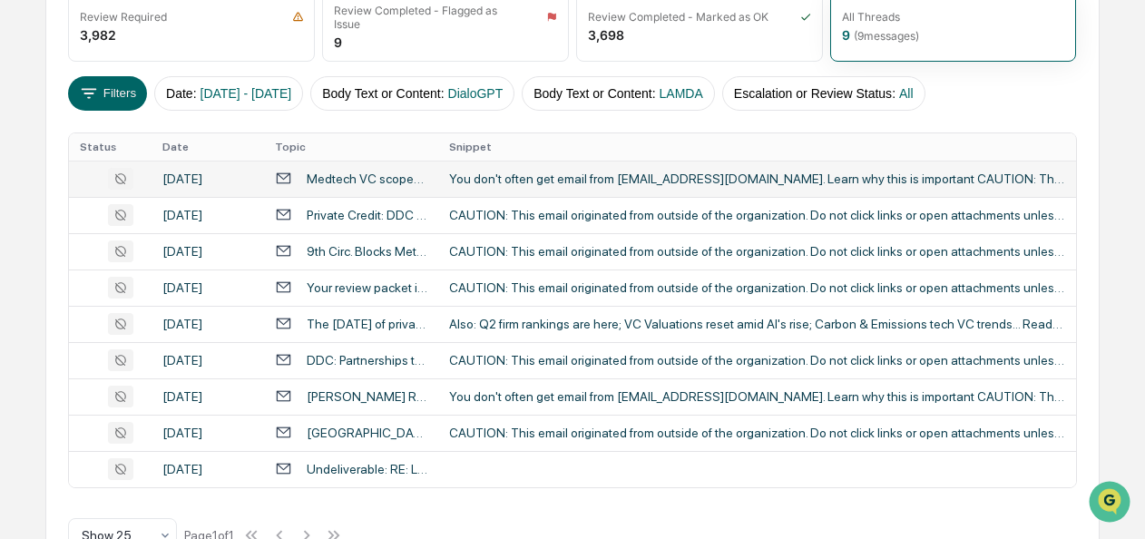
click at [483, 181] on div "You don't often get email from [EMAIL_ADDRESS][DOMAIN_NAME]. Learn why this is …" at bounding box center [757, 178] width 616 height 15
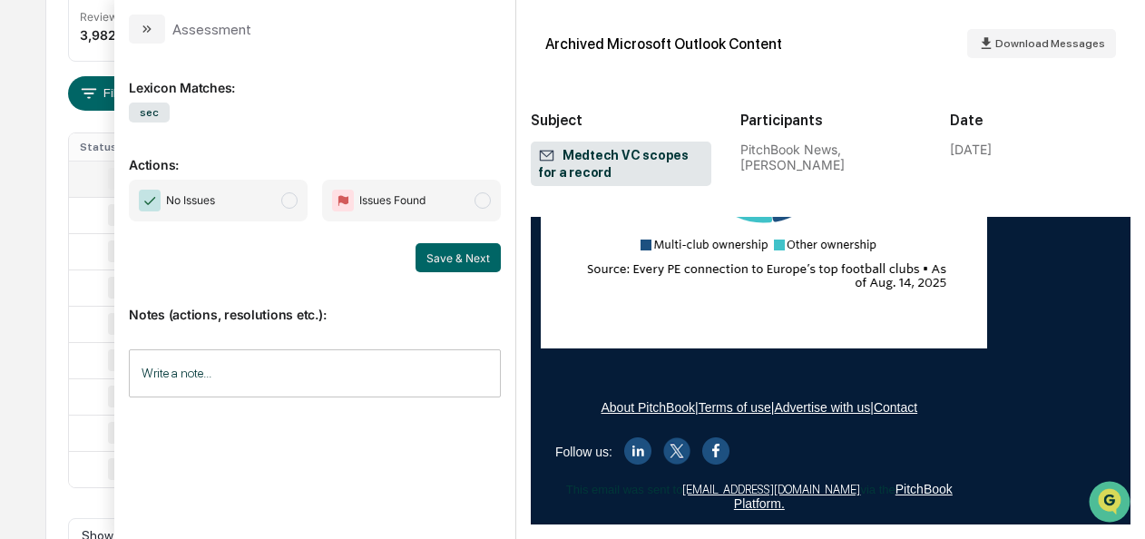
scroll to position [6685, 0]
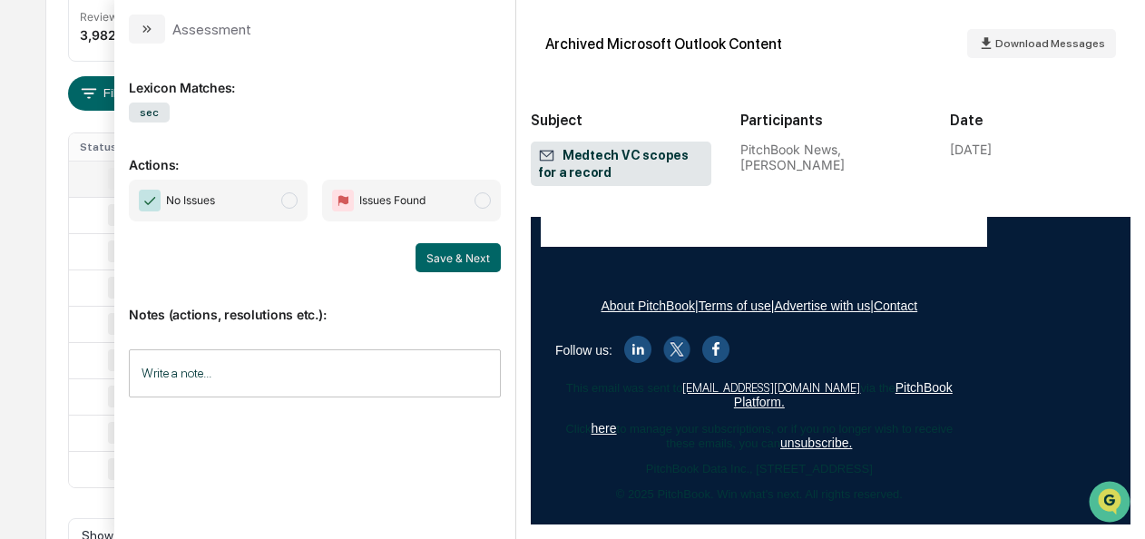
click at [305, 209] on span "No Issues" at bounding box center [218, 201] width 179 height 42
click at [456, 250] on button "Save & Next" at bounding box center [457, 257] width 85 height 29
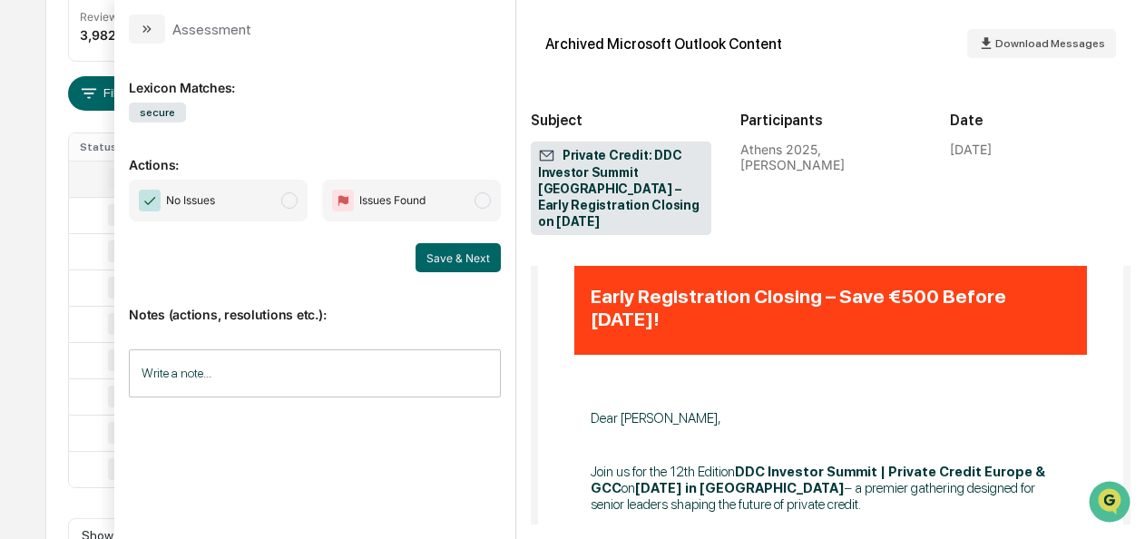
scroll to position [344, 0]
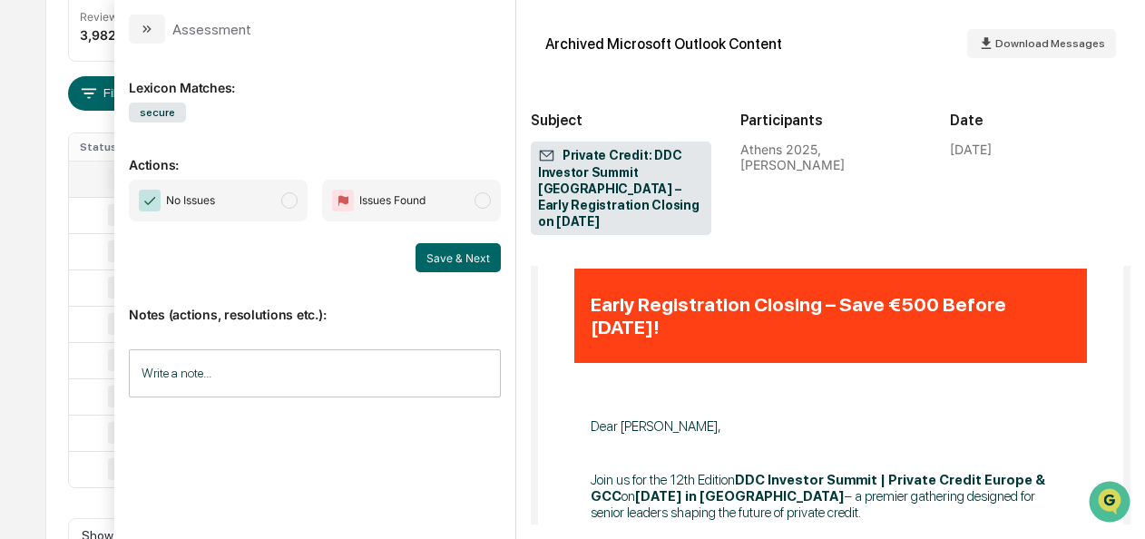
click at [297, 202] on span "modal" at bounding box center [289, 200] width 16 height 16
click at [436, 254] on button "Save & Next" at bounding box center [457, 257] width 85 height 29
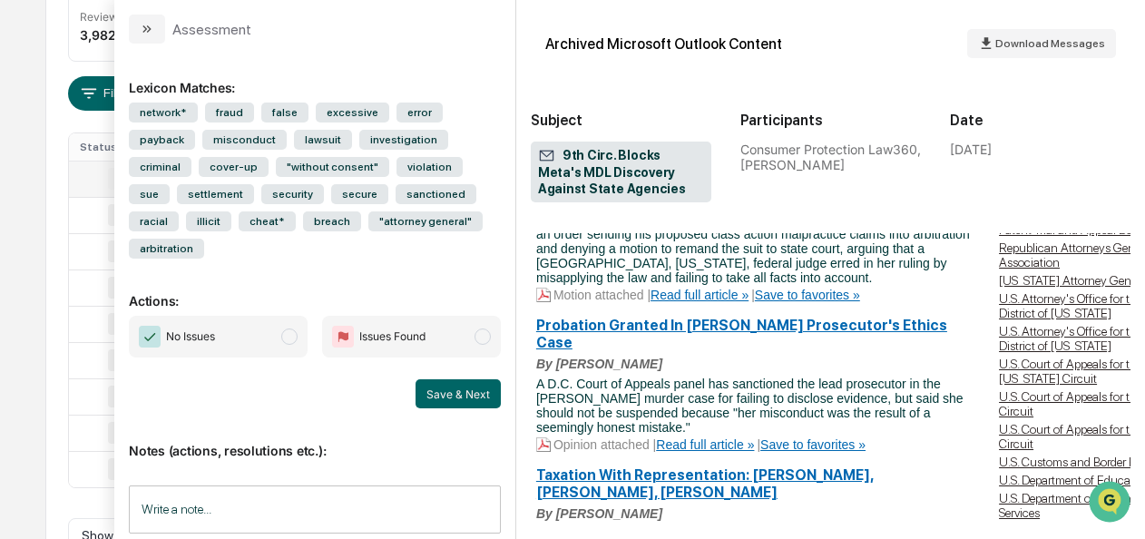
scroll to position [6039, 0]
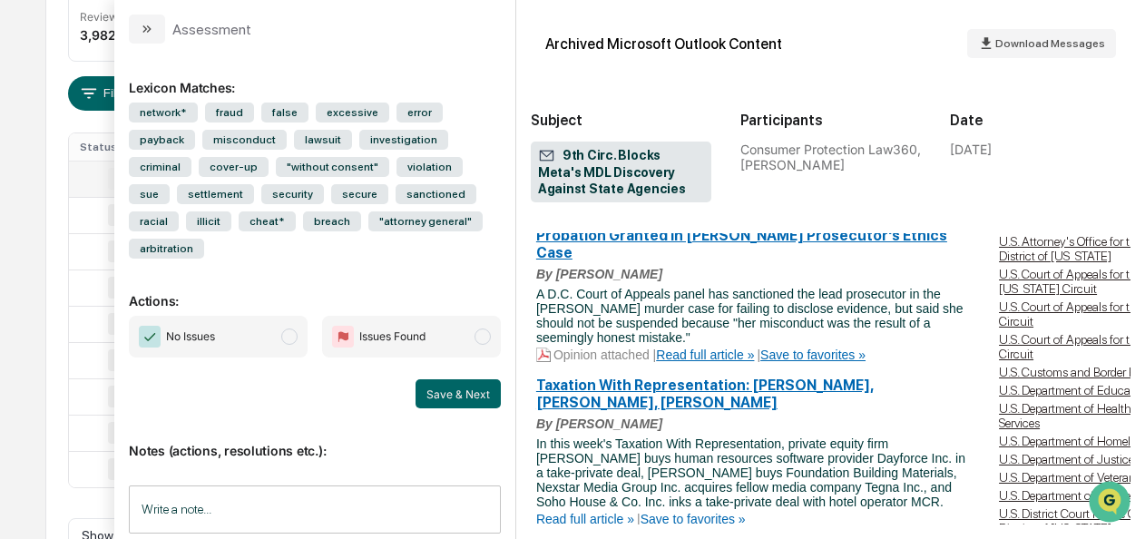
click at [291, 328] on span "modal" at bounding box center [289, 336] width 16 height 16
click at [446, 379] on button "Save & Next" at bounding box center [457, 393] width 85 height 29
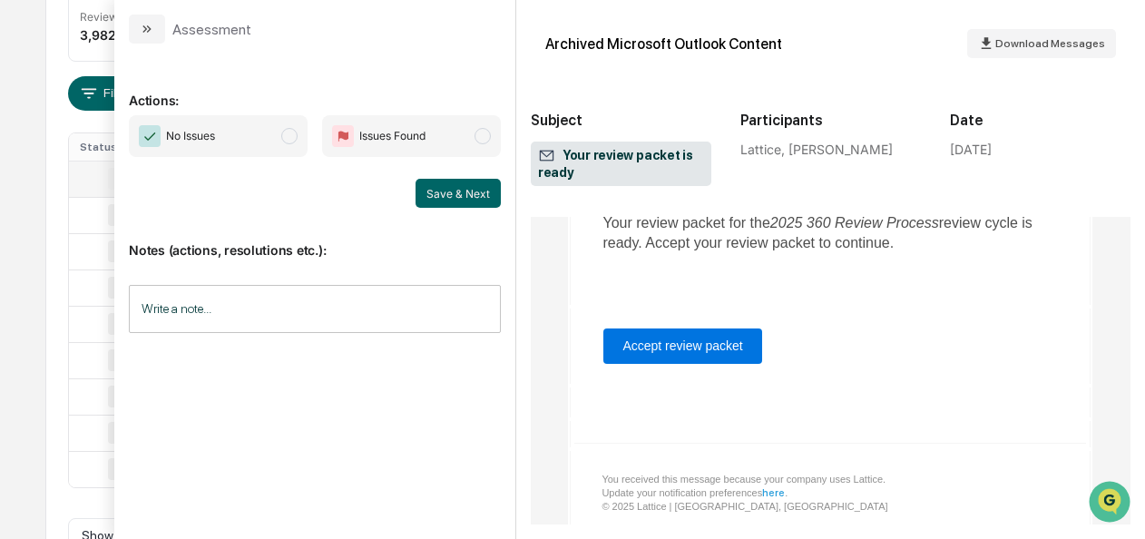
scroll to position [423, 0]
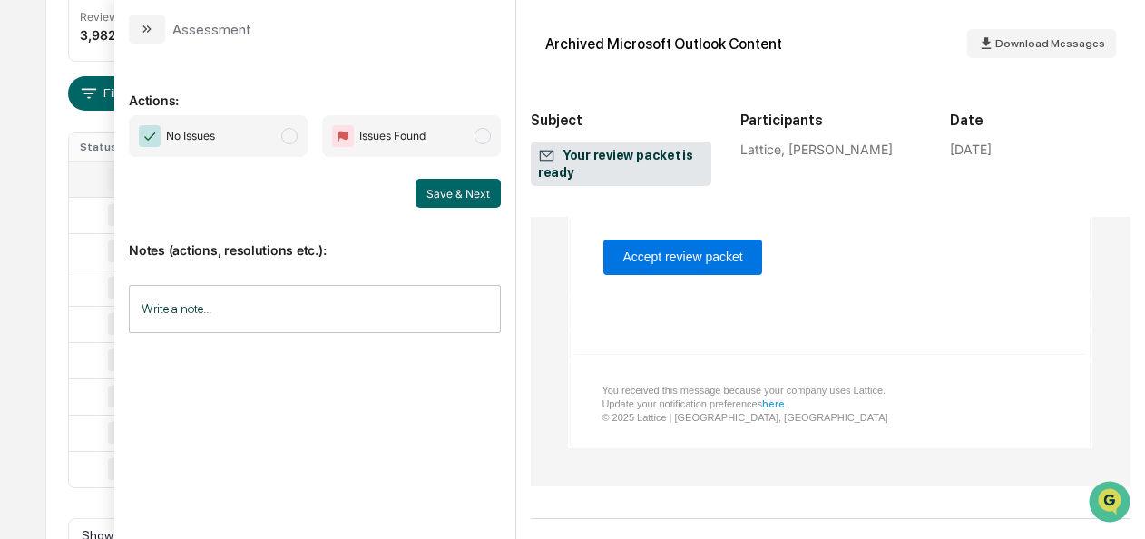
click at [301, 143] on span "No Issues" at bounding box center [218, 136] width 179 height 42
click at [446, 190] on button "Save & Next" at bounding box center [457, 193] width 85 height 29
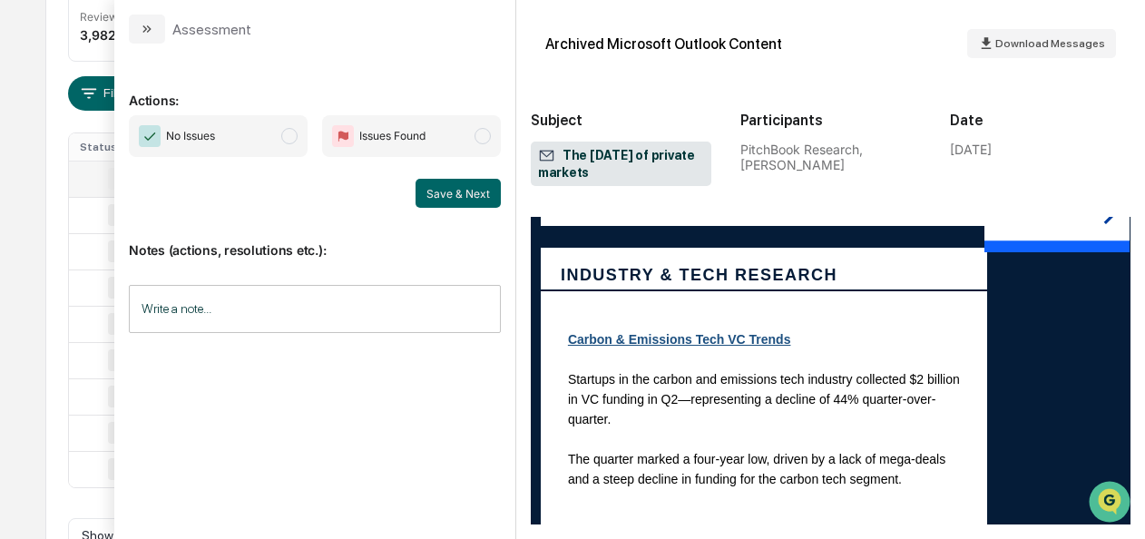
scroll to position [3989, 0]
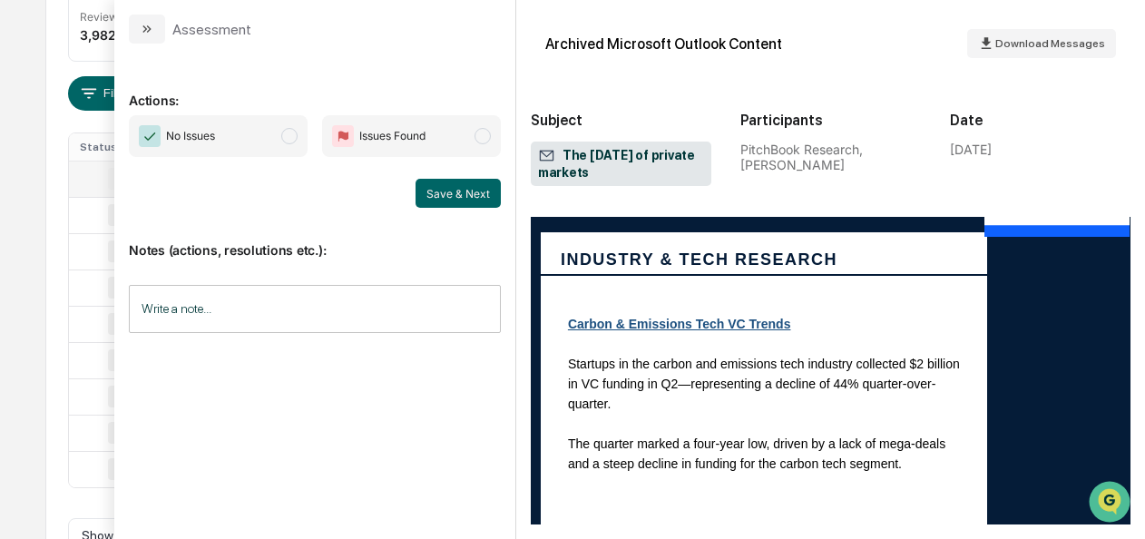
click at [301, 140] on span "No Issues" at bounding box center [218, 136] width 179 height 42
click at [457, 191] on button "Save & Next" at bounding box center [457, 193] width 85 height 29
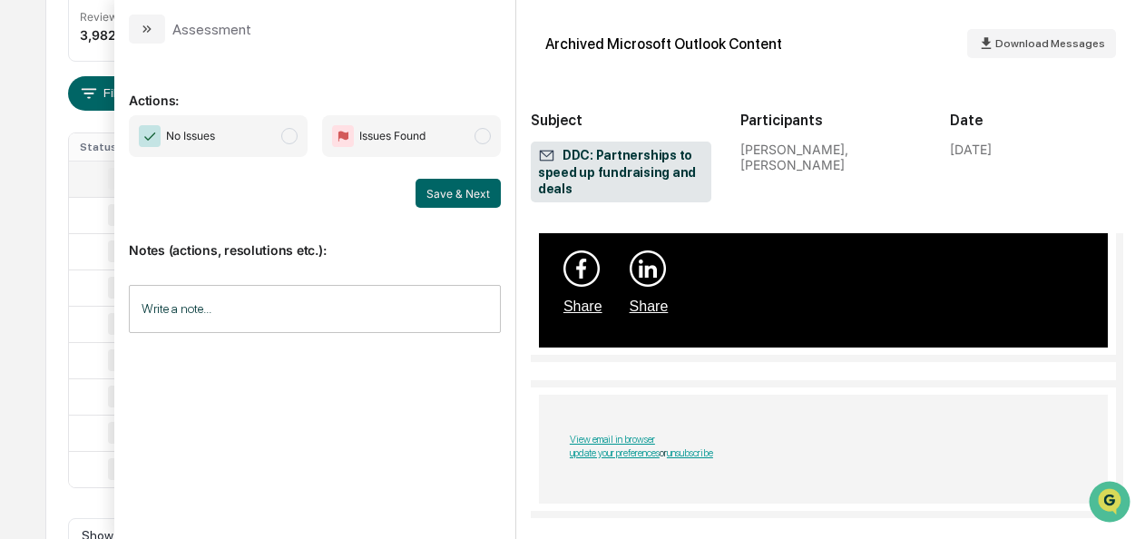
scroll to position [2323, 7]
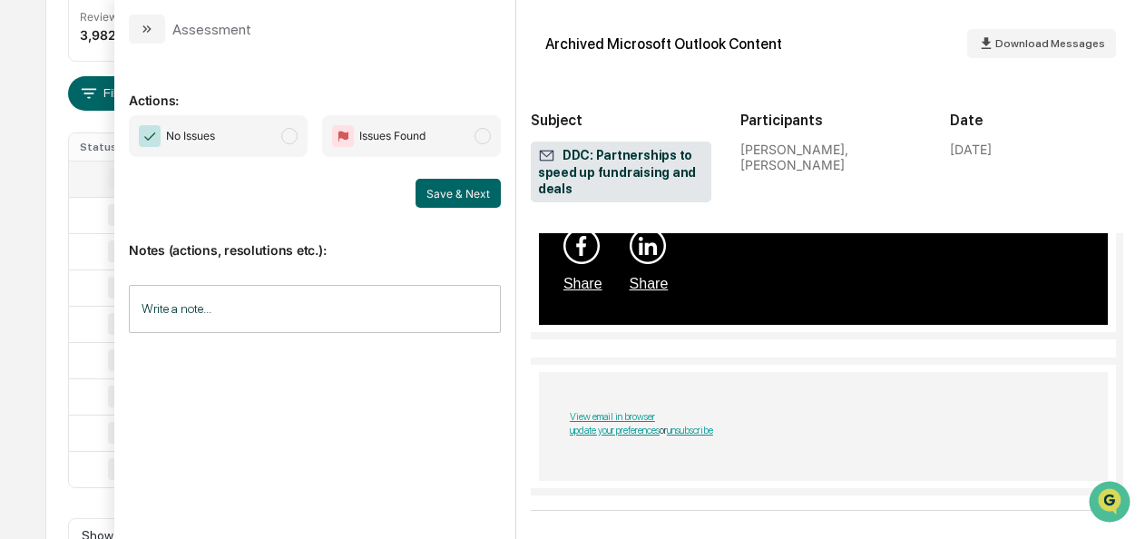
click at [298, 149] on span "No Issues" at bounding box center [218, 136] width 179 height 42
click at [448, 180] on button "Save & Next" at bounding box center [457, 193] width 85 height 29
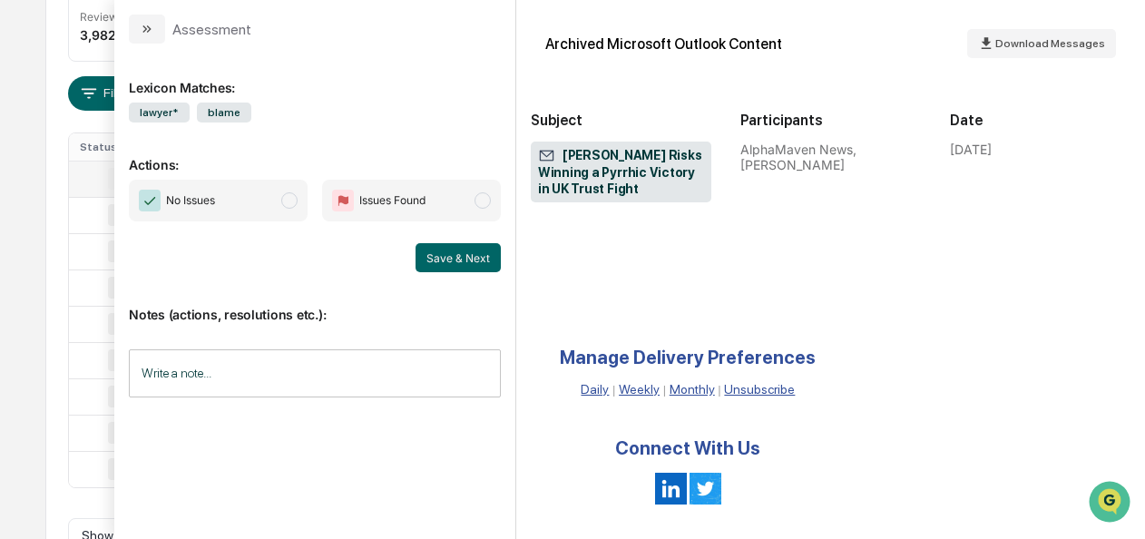
scroll to position [6658, 0]
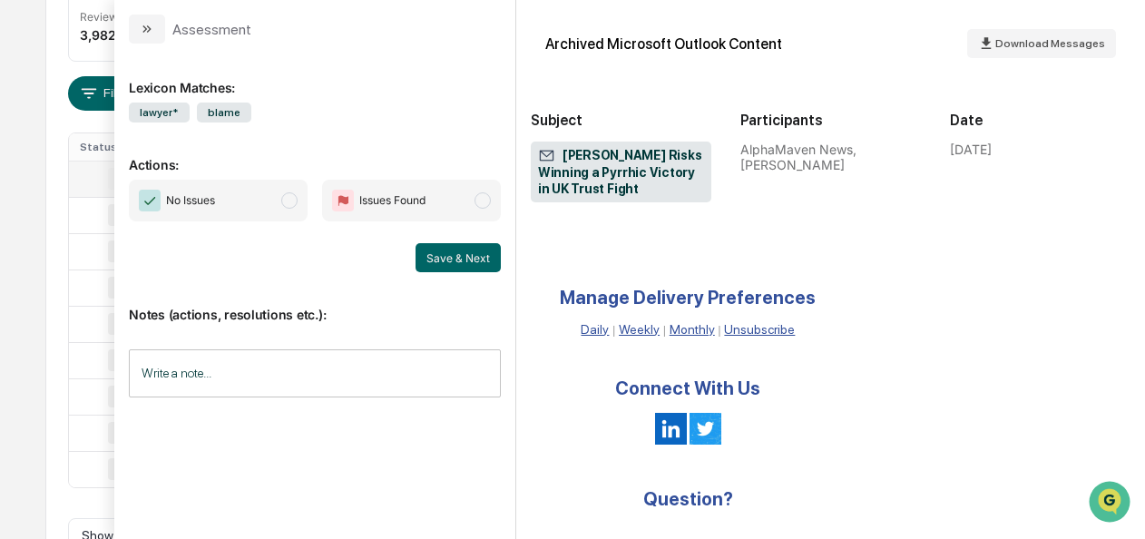
click at [308, 205] on span "No Issues" at bounding box center [218, 201] width 179 height 42
click at [444, 254] on button "Save & Next" at bounding box center [457, 257] width 85 height 29
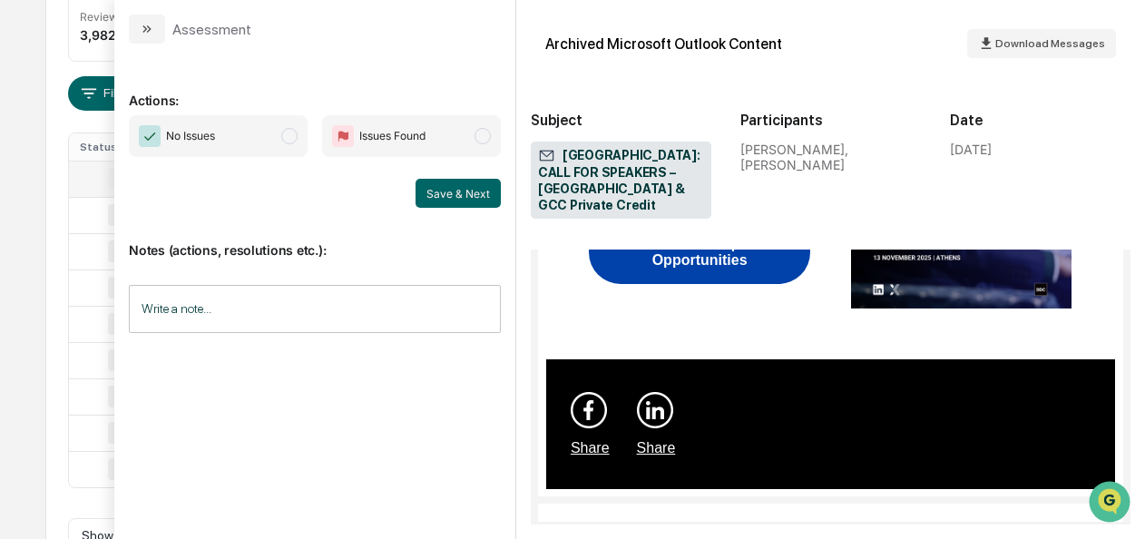
scroll to position [1867, 0]
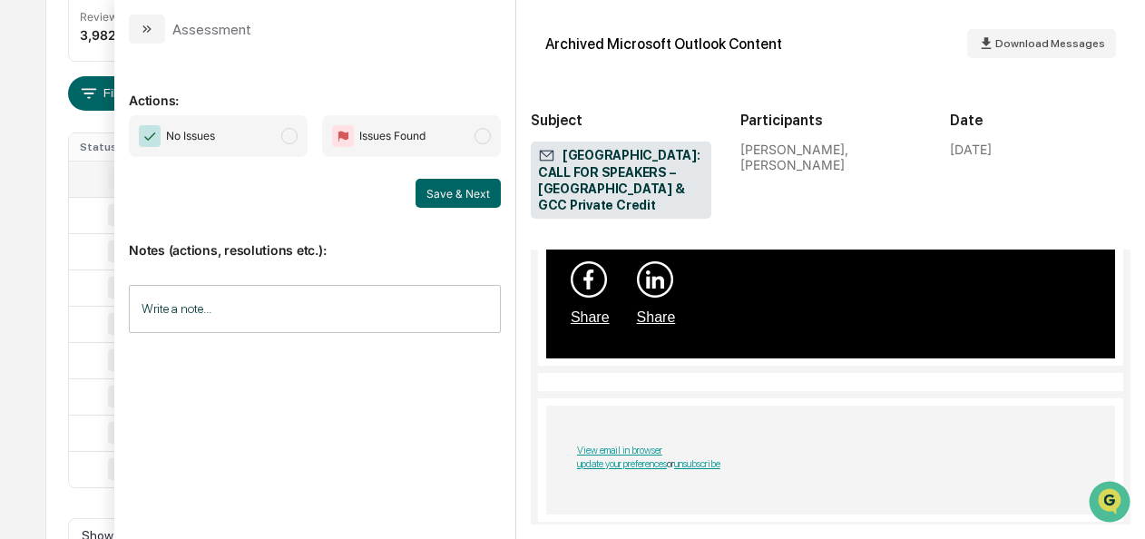
click at [293, 137] on span "modal" at bounding box center [289, 136] width 16 height 16
click at [437, 198] on button "Save & Next" at bounding box center [457, 193] width 85 height 29
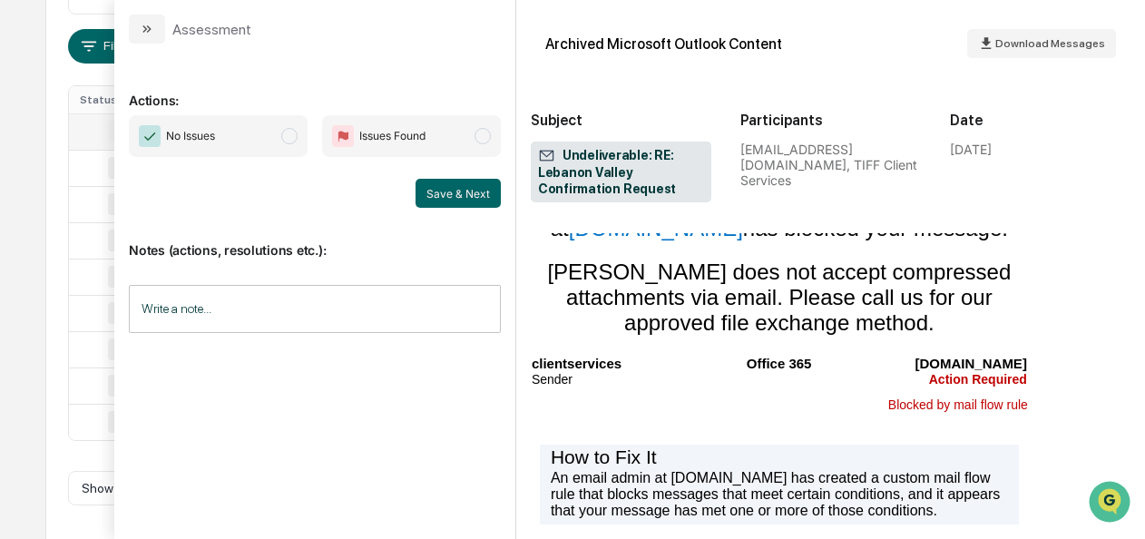
scroll to position [269, 0]
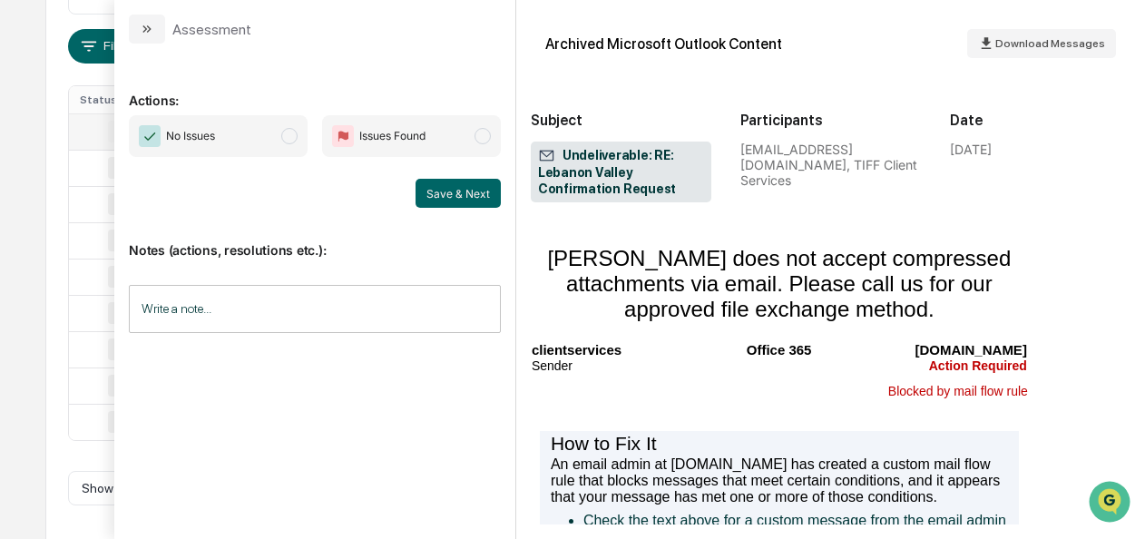
click at [287, 140] on span "modal" at bounding box center [289, 136] width 16 height 16
click at [432, 195] on button "Save & Next" at bounding box center [457, 193] width 85 height 29
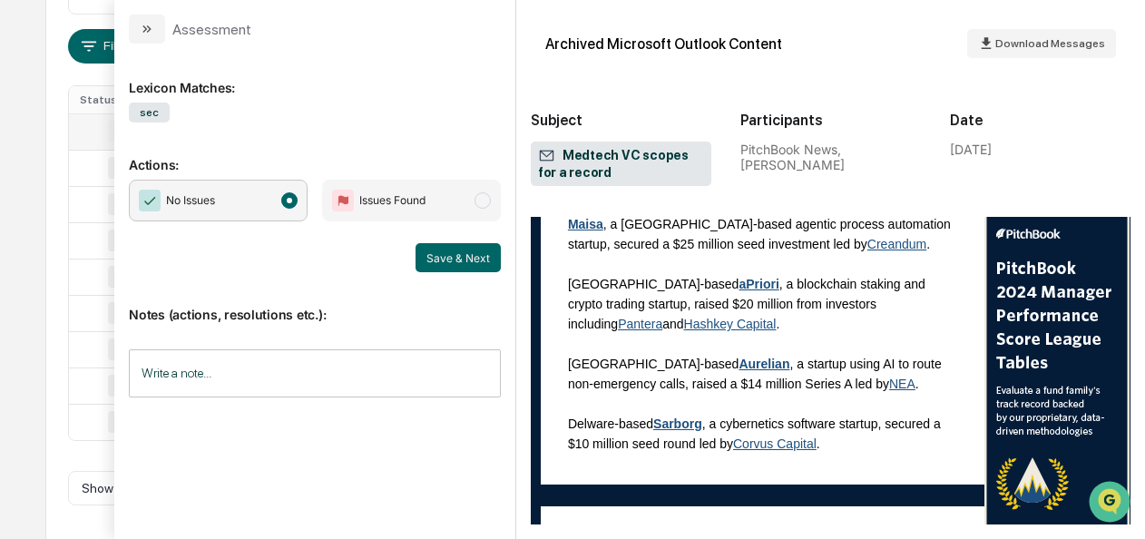
scroll to position [4677, 0]
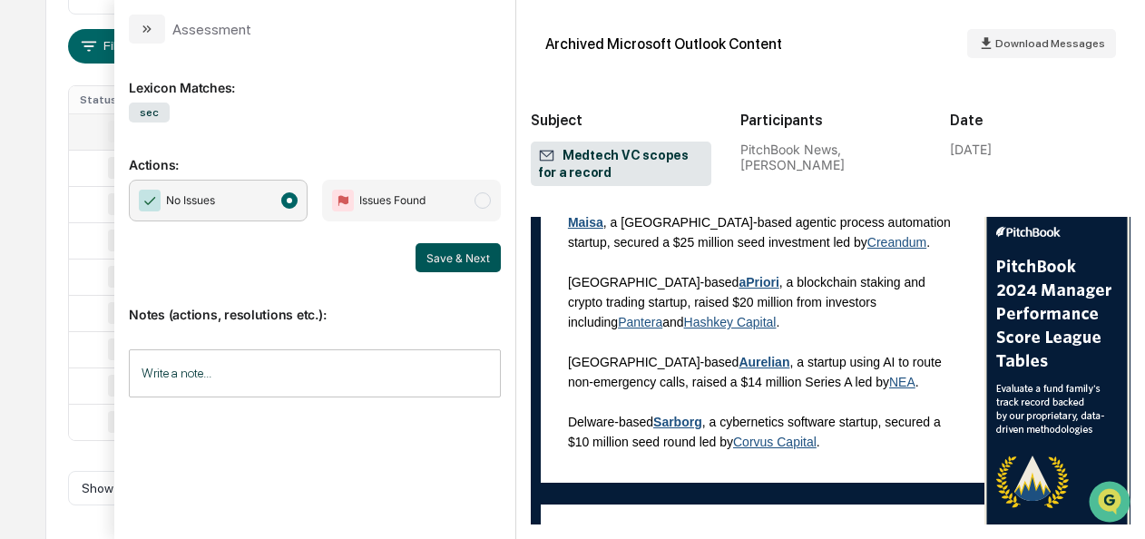
click at [425, 256] on button "Save & Next" at bounding box center [457, 257] width 85 height 29
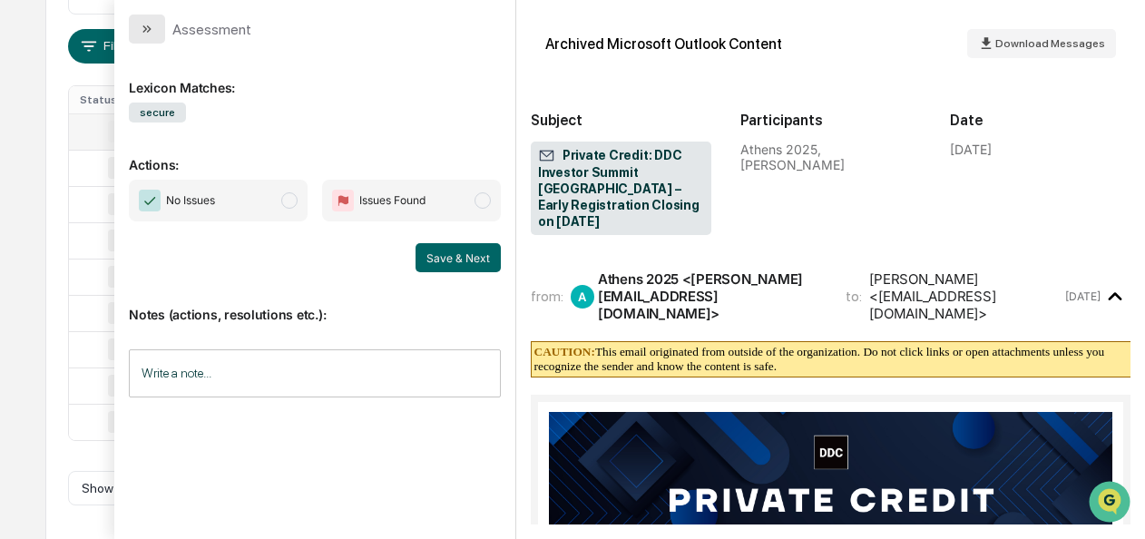
click at [143, 34] on icon "modal" at bounding box center [147, 29] width 15 height 15
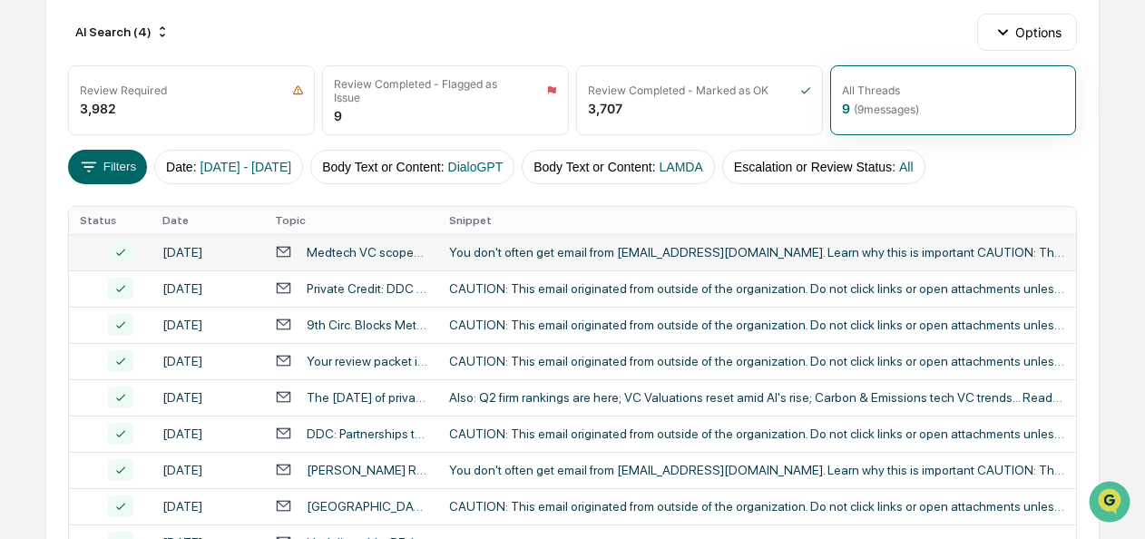
scroll to position [190, 0]
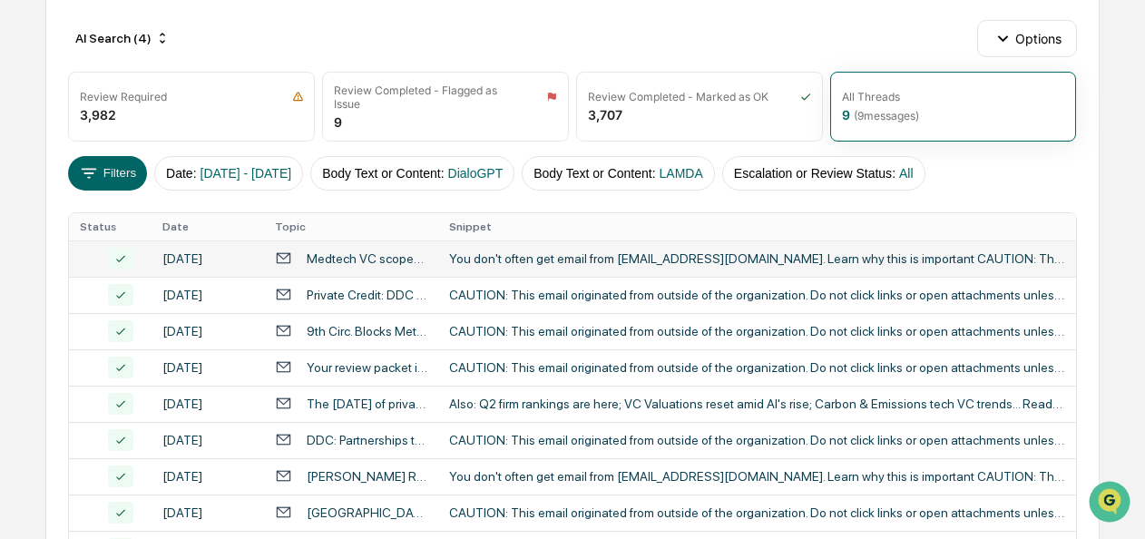
click at [600, 36] on div "AI Search (4) Options" at bounding box center [572, 38] width 1008 height 36
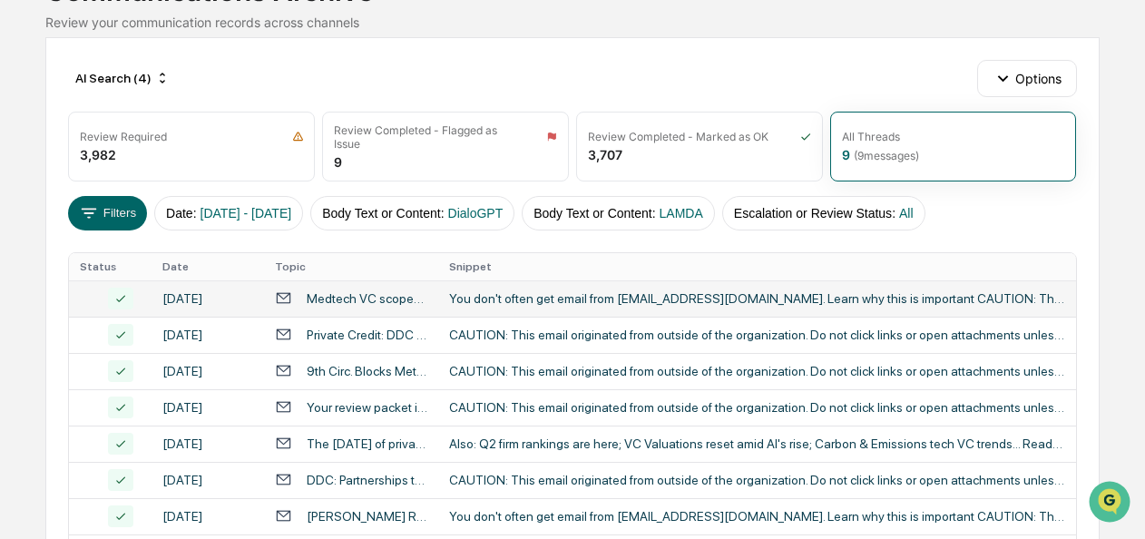
scroll to position [95, 0]
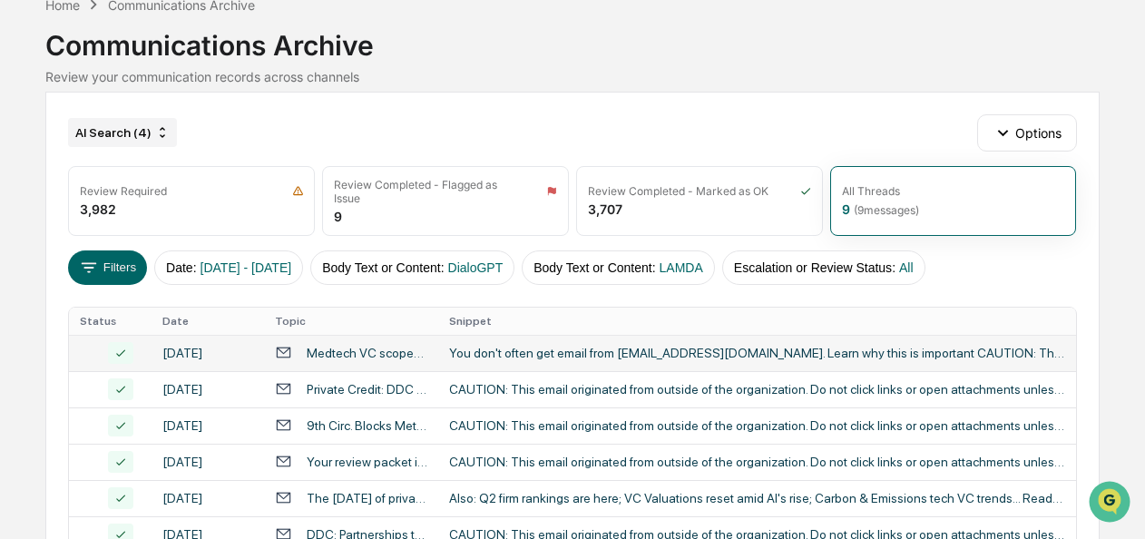
click at [163, 135] on icon at bounding box center [162, 132] width 15 height 15
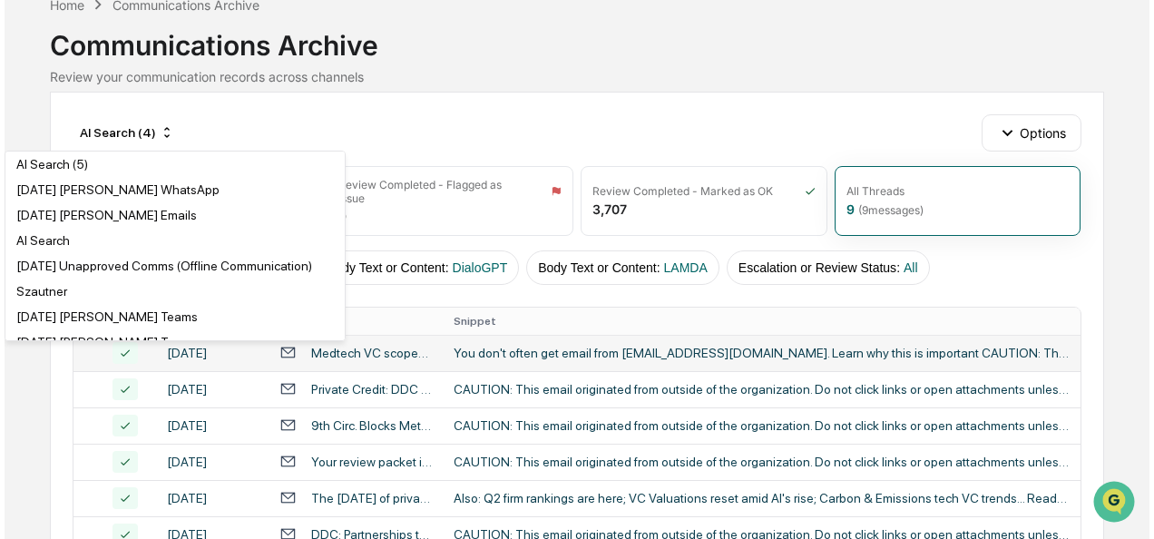
scroll to position [587, 0]
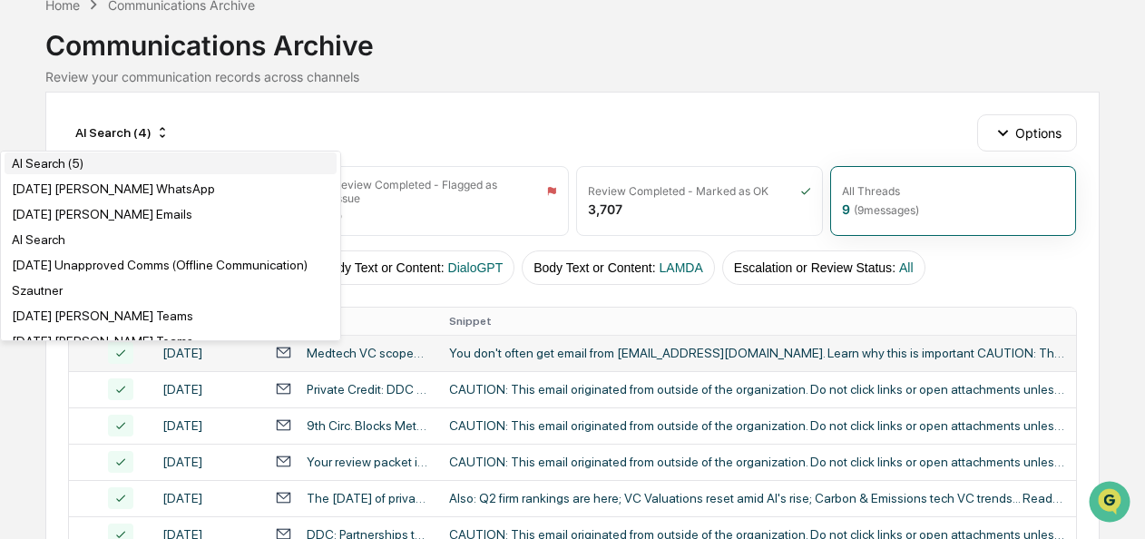
click at [91, 174] on div "AI Search (5)" at bounding box center [171, 163] width 332 height 22
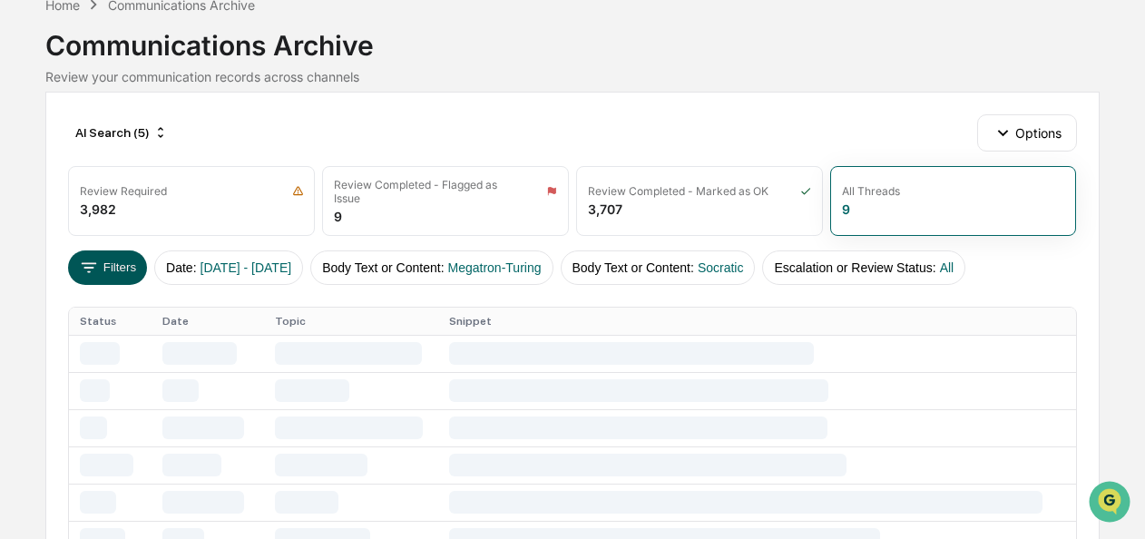
click at [103, 266] on button "Filters" at bounding box center [107, 267] width 79 height 34
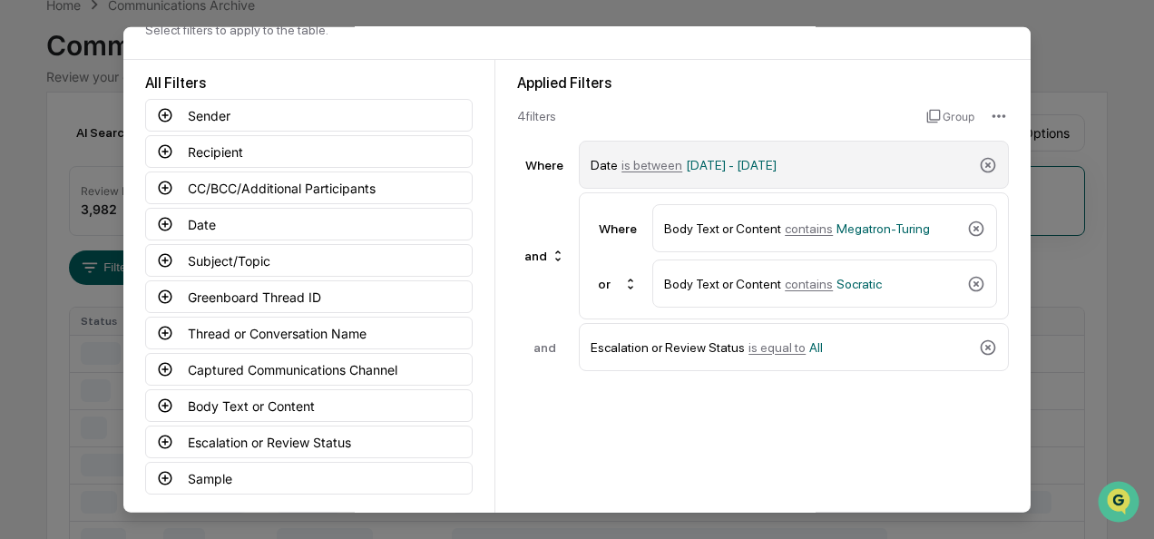
scroll to position [54, 0]
click at [640, 161] on span "is between" at bounding box center [651, 165] width 61 height 15
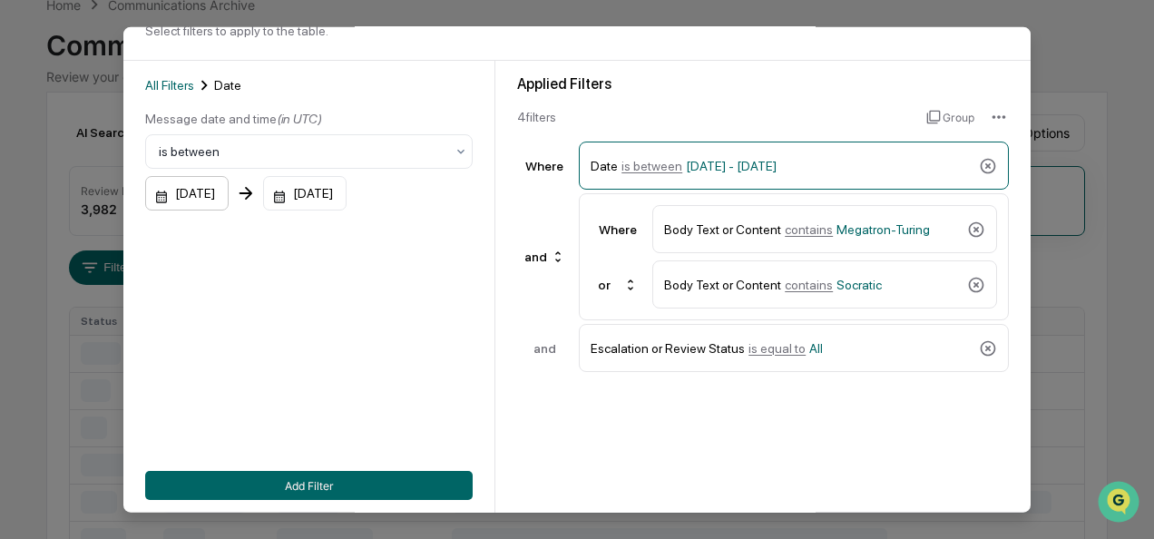
click at [161, 195] on div "[DATE]" at bounding box center [186, 193] width 83 height 34
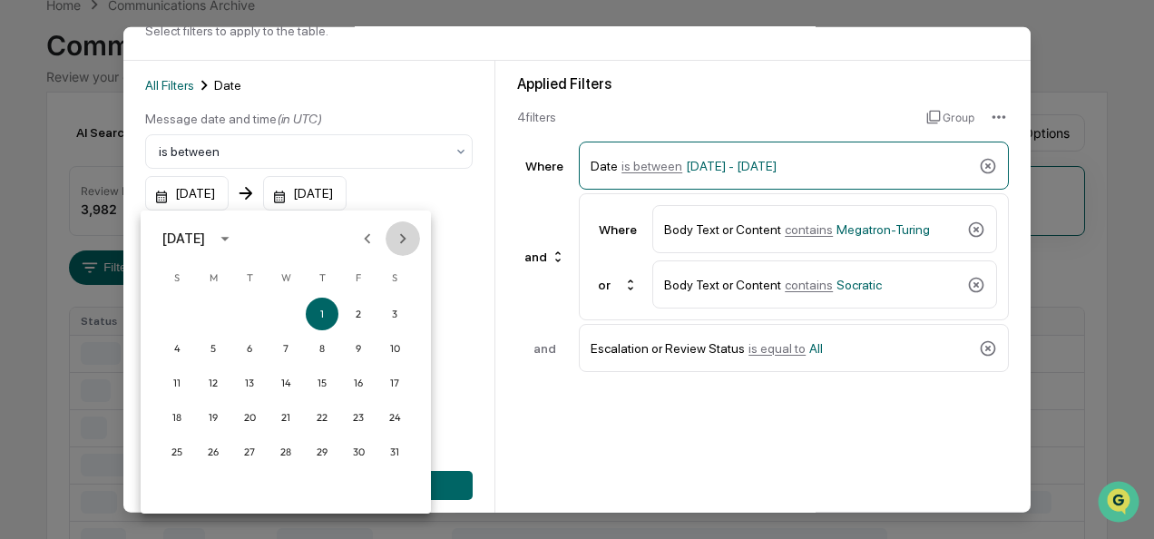
click at [408, 239] on icon "Next month" at bounding box center [403, 239] width 20 height 20
click at [358, 311] on button "1" at bounding box center [358, 314] width 33 height 33
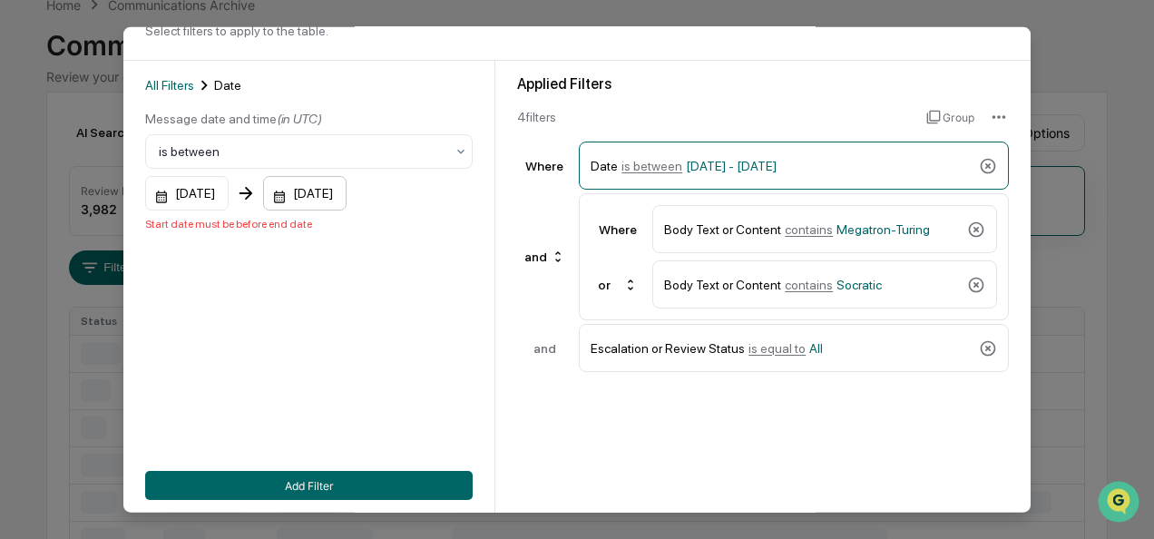
click at [298, 200] on div "[DATE]" at bounding box center [304, 193] width 83 height 34
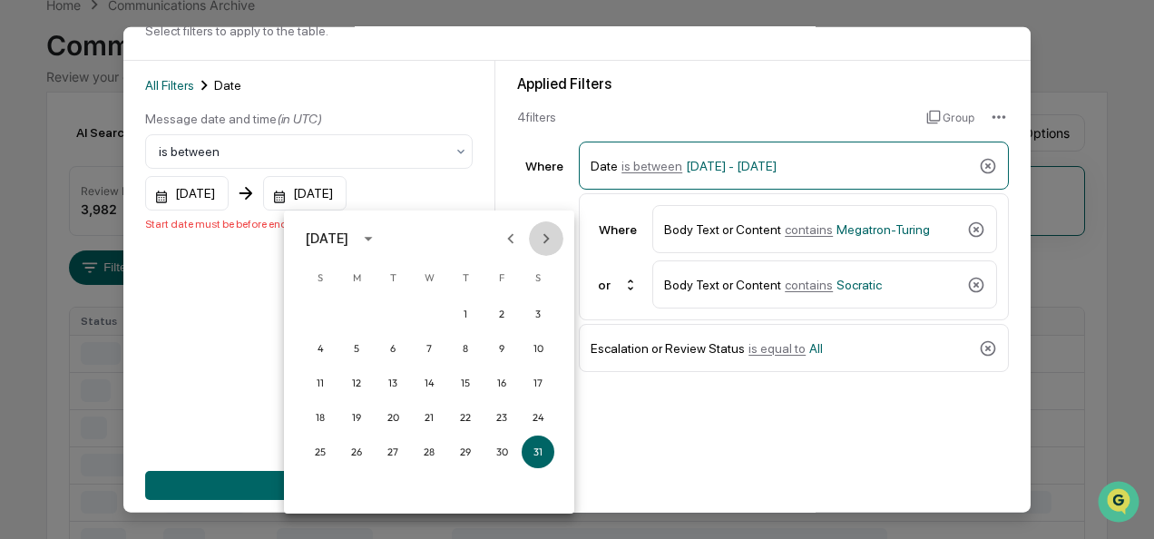
click at [553, 245] on icon "Next month" at bounding box center [546, 239] width 20 height 20
click at [312, 489] on button "31" at bounding box center [320, 486] width 33 height 33
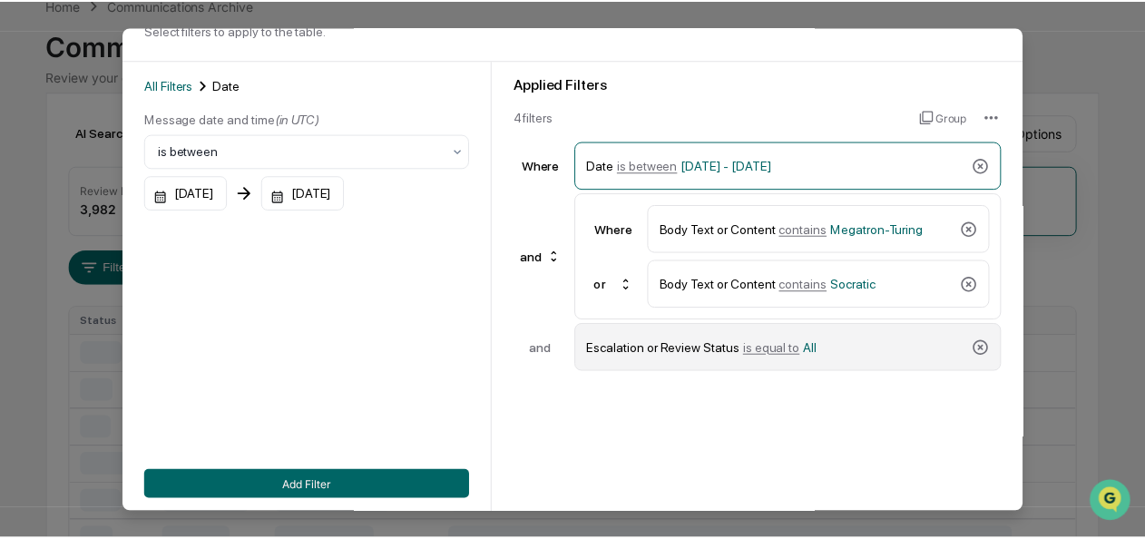
scroll to position [137, 0]
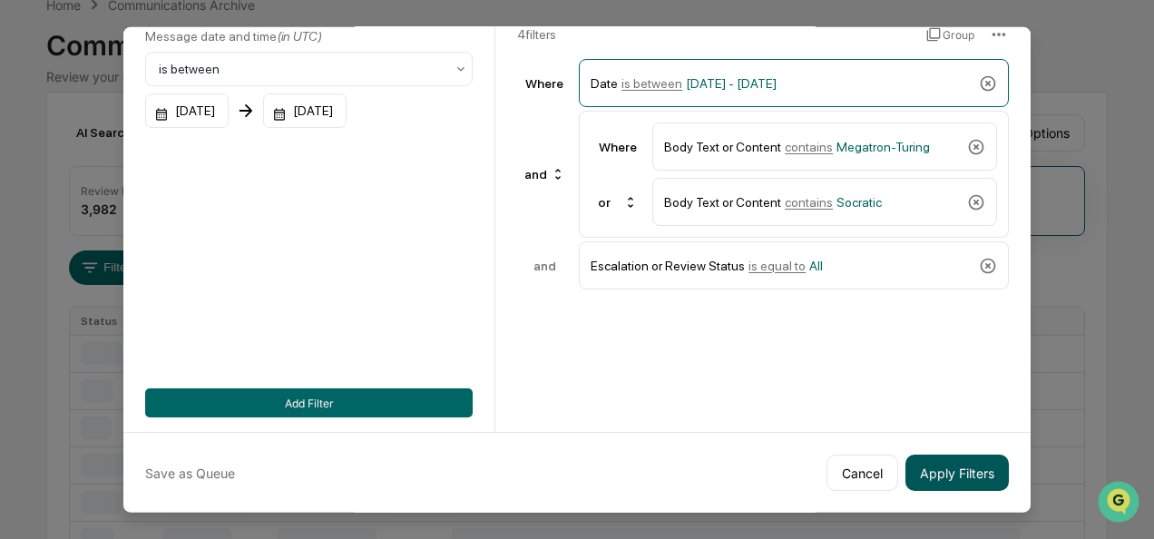
click at [932, 474] on button "Apply Filters" at bounding box center [956, 472] width 103 height 36
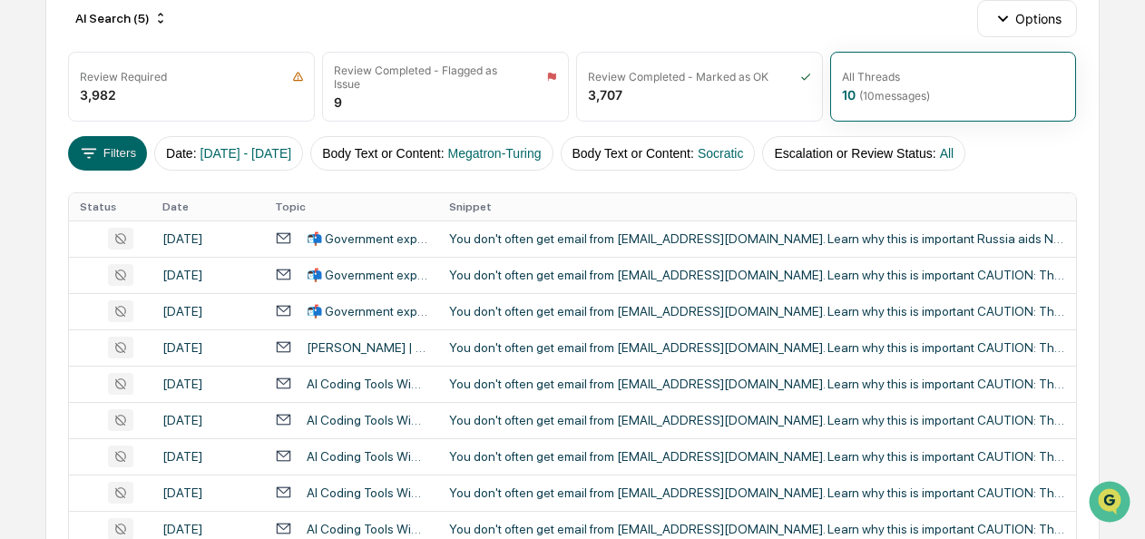
scroll to position [240, 0]
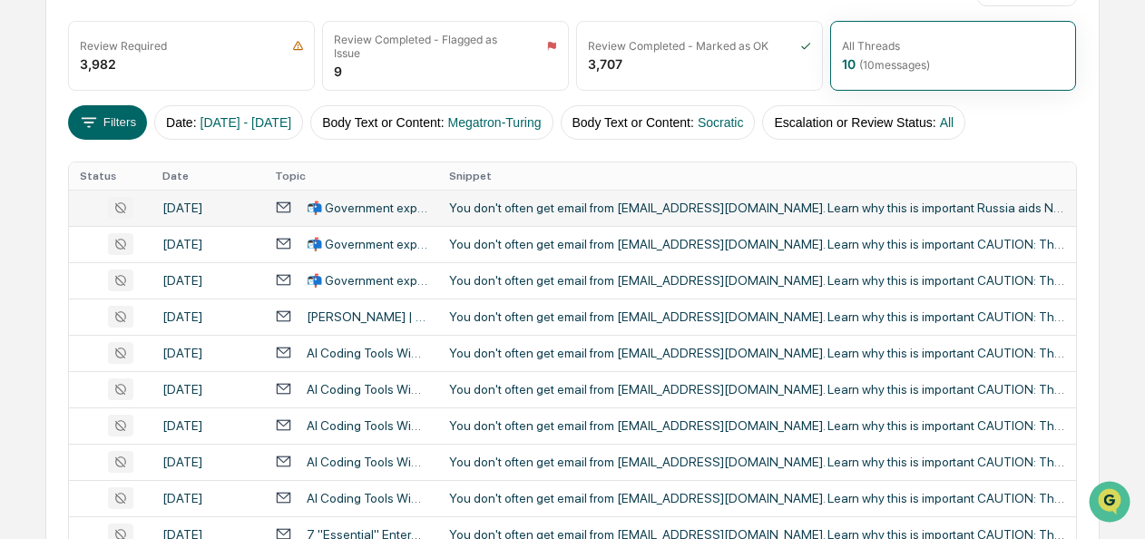
click at [628, 207] on div "You don't often get email from [EMAIL_ADDRESS][DOMAIN_NAME]. Learn why this is …" at bounding box center [757, 207] width 616 height 15
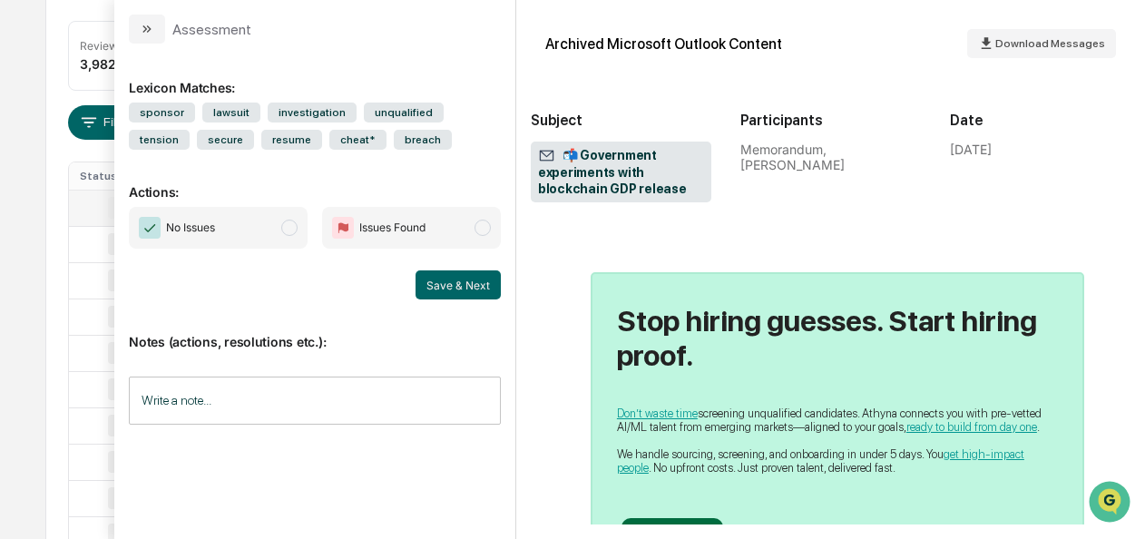
scroll to position [3540, 0]
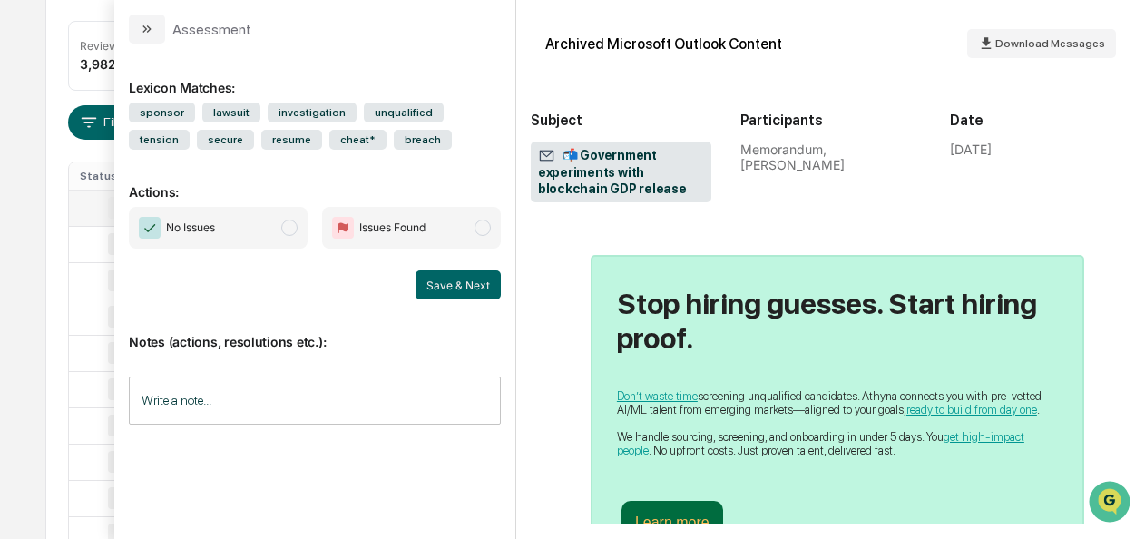
click at [296, 229] on span "modal" at bounding box center [289, 228] width 16 height 16
click at [428, 282] on button "Save & Next" at bounding box center [457, 284] width 85 height 29
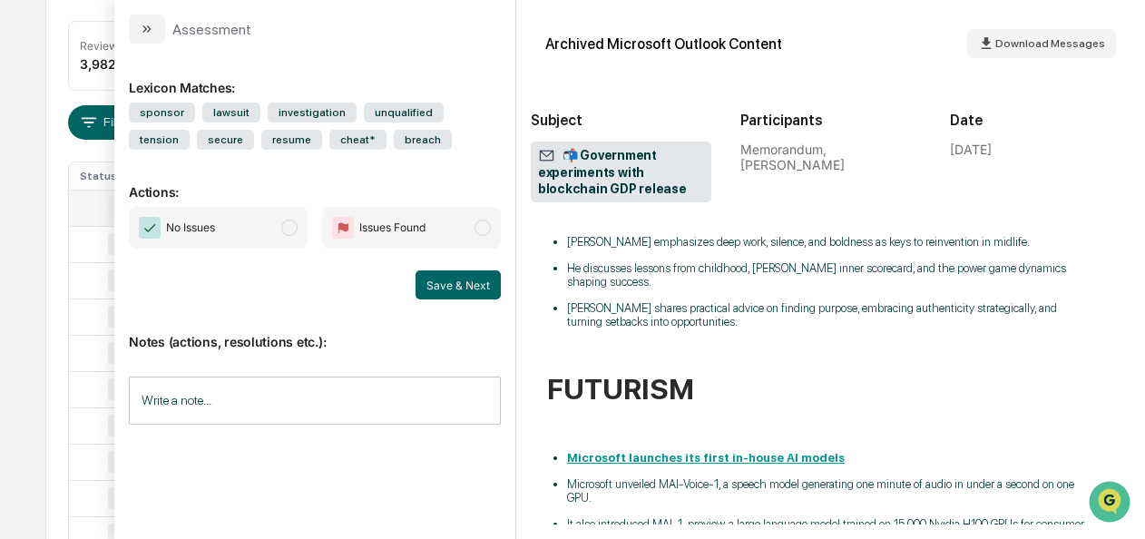
scroll to position [5322, 25]
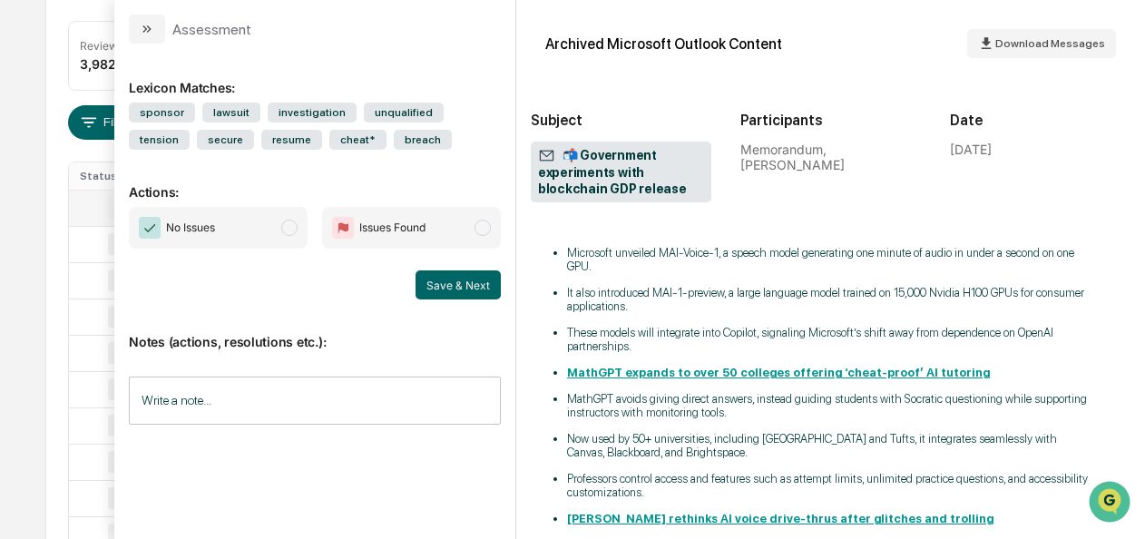
click at [298, 232] on span "No Issues" at bounding box center [218, 228] width 179 height 42
click at [463, 286] on button "Save & Next" at bounding box center [457, 284] width 85 height 29
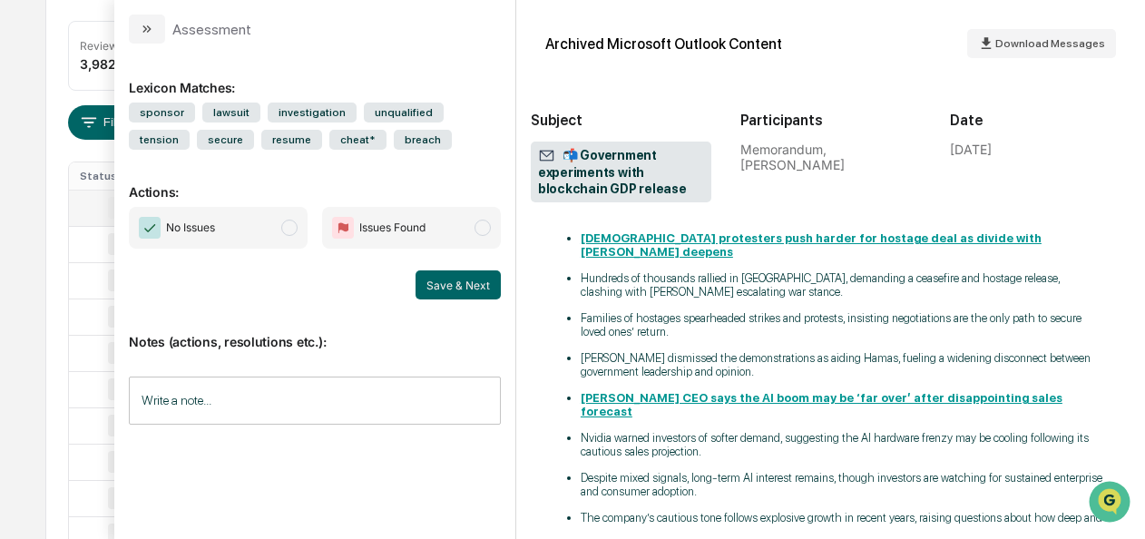
scroll to position [6436, 0]
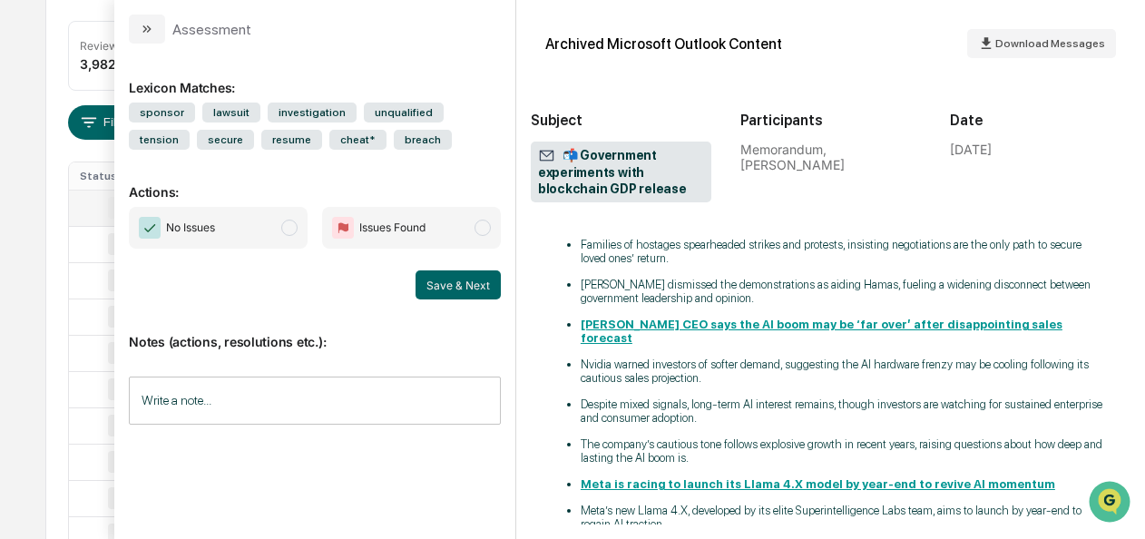
click at [285, 231] on span "modal" at bounding box center [289, 228] width 16 height 16
click at [446, 294] on button "Save & Next" at bounding box center [457, 284] width 85 height 29
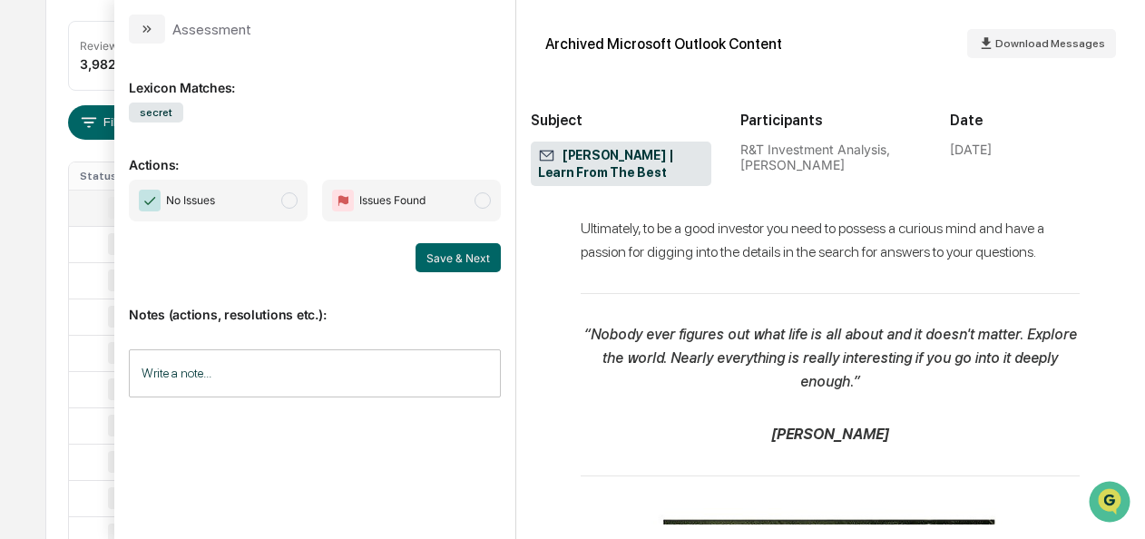
scroll to position [6608, 0]
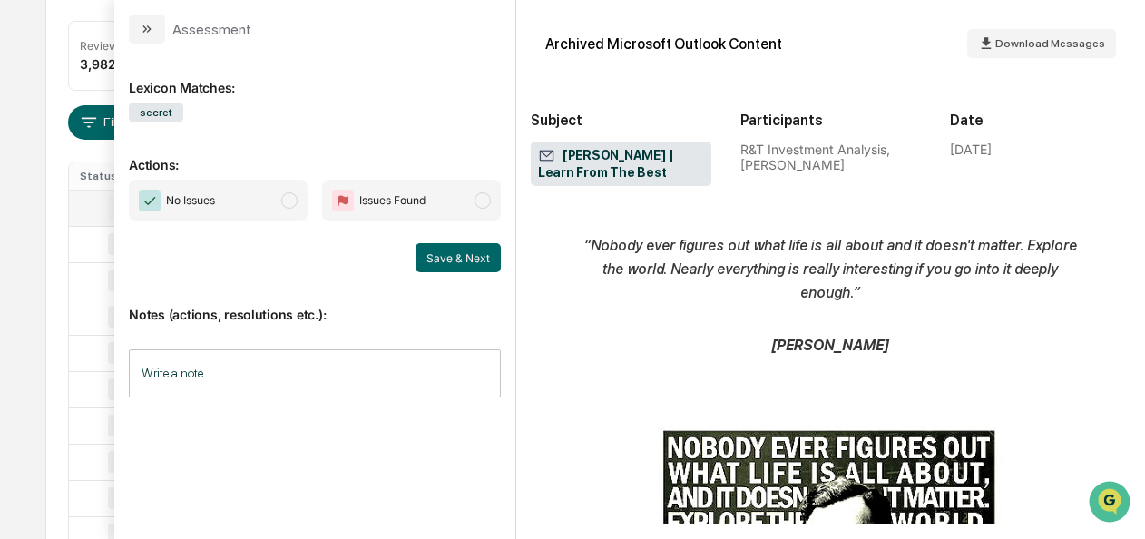
click at [285, 201] on span "modal" at bounding box center [289, 200] width 16 height 16
click at [447, 258] on button "Save & Next" at bounding box center [457, 257] width 85 height 29
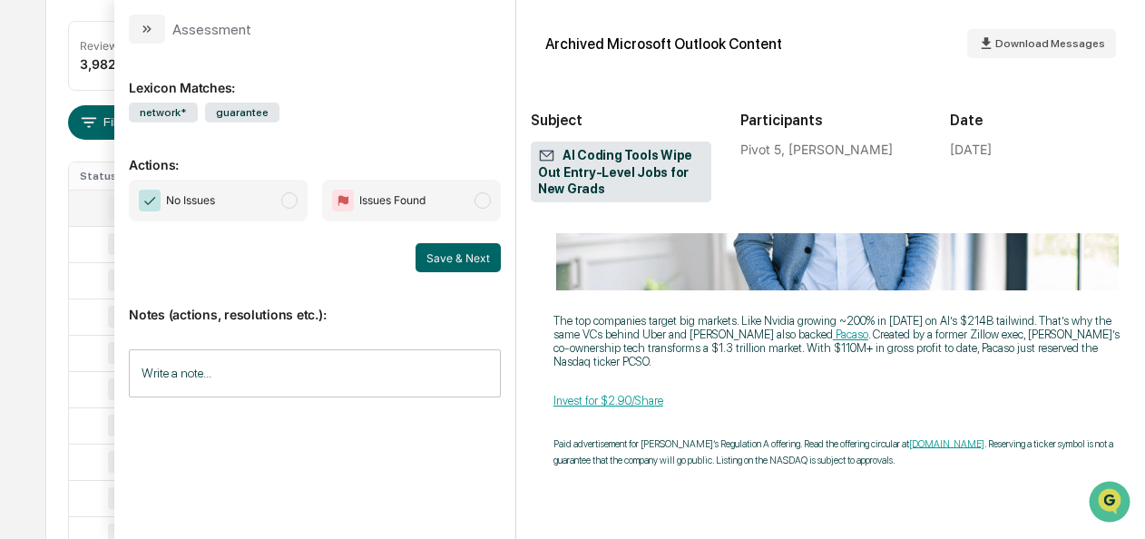
scroll to position [5059, 0]
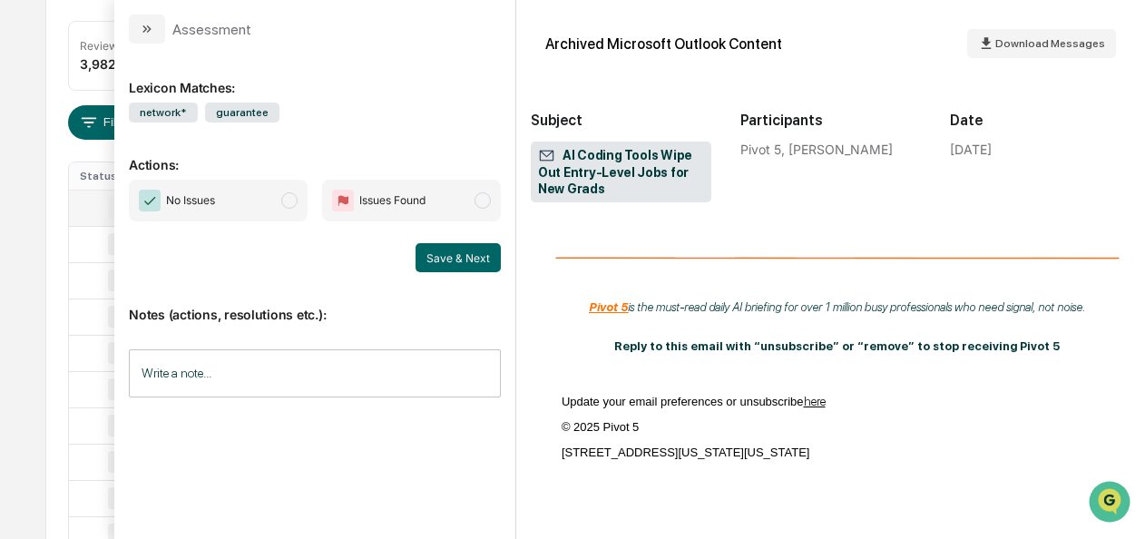
click at [294, 206] on span "modal" at bounding box center [289, 200] width 16 height 16
click at [446, 259] on button "Save & Next" at bounding box center [457, 257] width 85 height 29
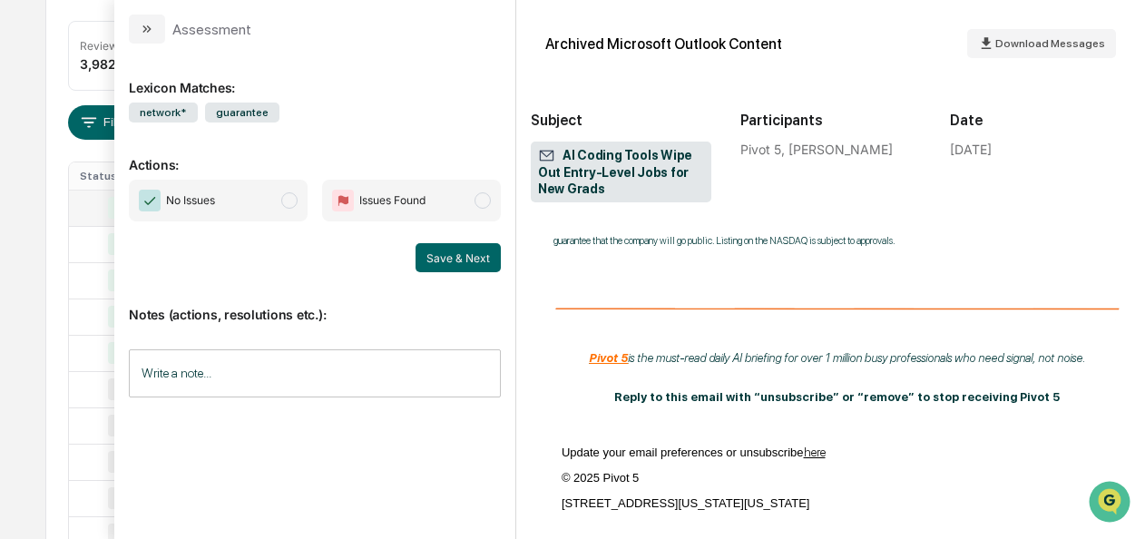
scroll to position [5027, 0]
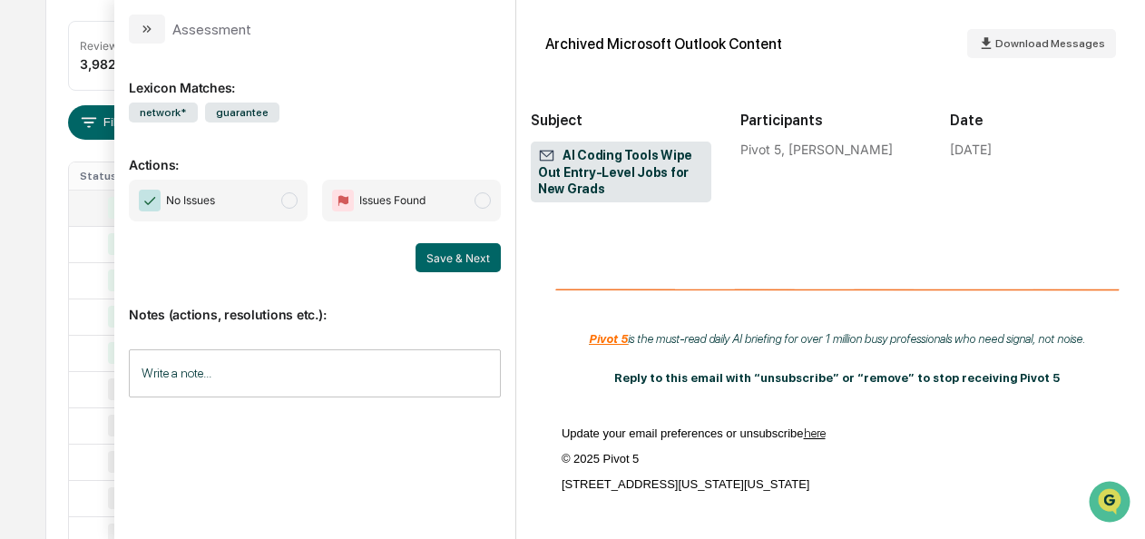
click at [299, 207] on span "No Issues" at bounding box center [218, 201] width 179 height 42
click at [458, 267] on button "Save & Next" at bounding box center [457, 257] width 85 height 29
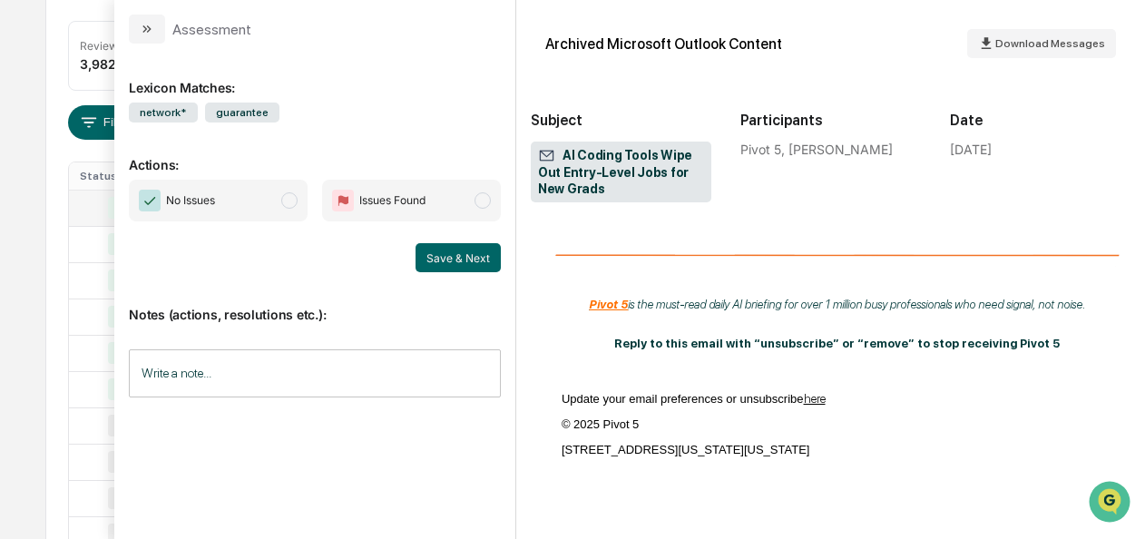
scroll to position [353, 0]
click at [300, 194] on span "No Issues" at bounding box center [218, 201] width 179 height 42
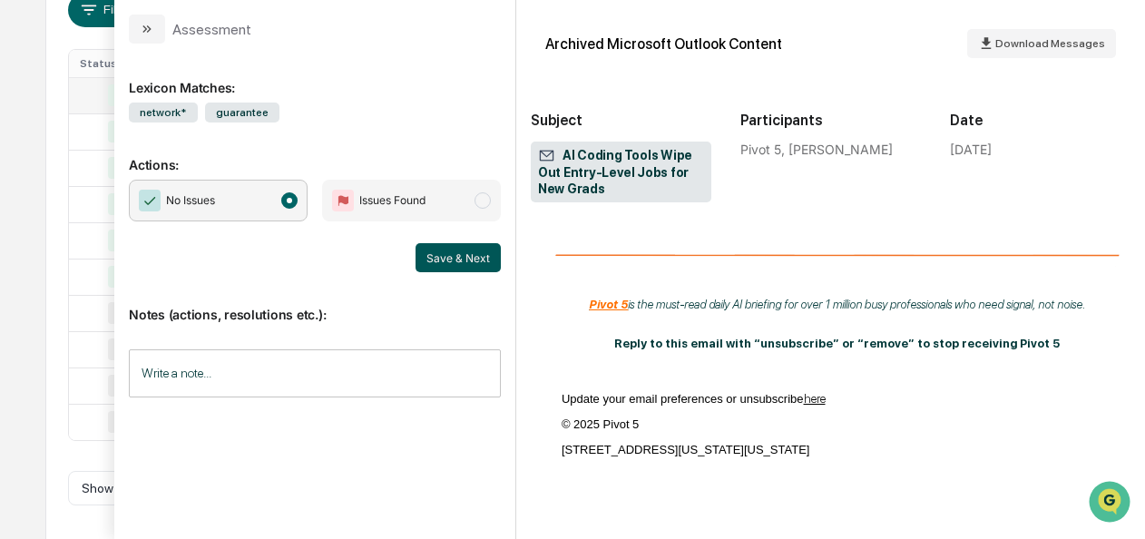
click at [437, 258] on button "Save & Next" at bounding box center [457, 257] width 85 height 29
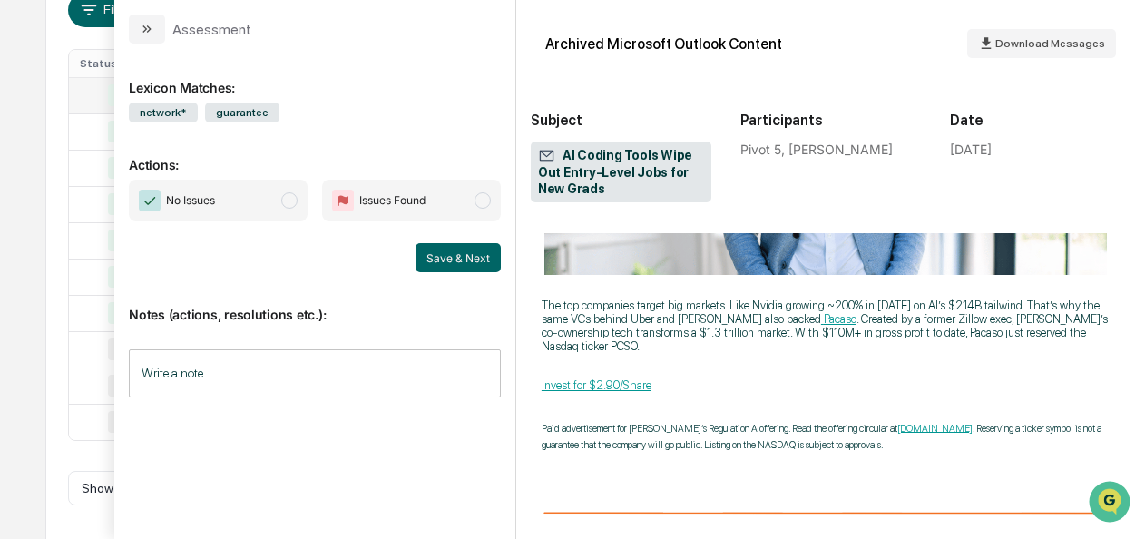
scroll to position [5059, 12]
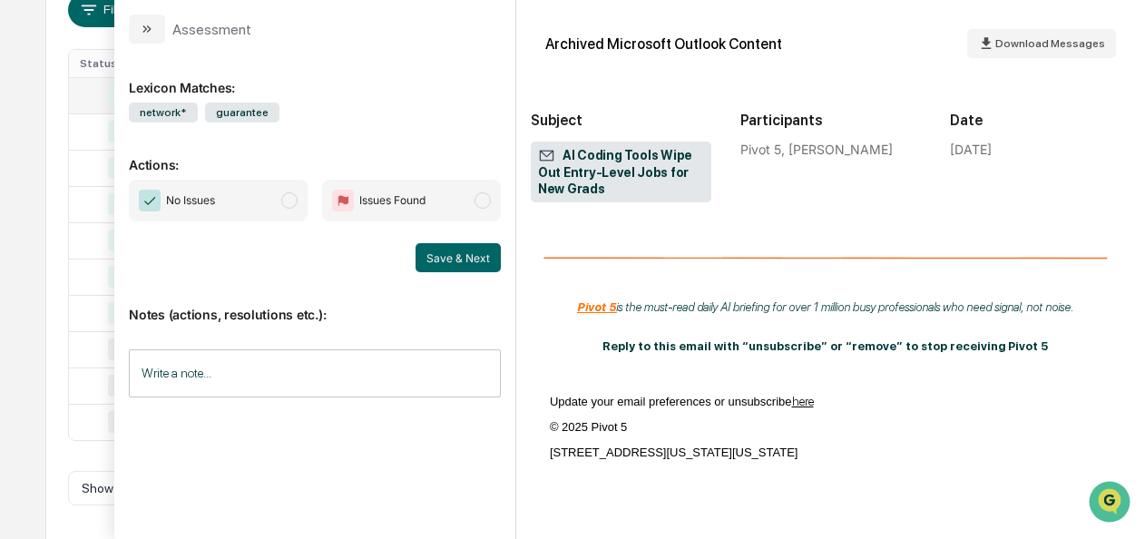
click at [287, 197] on span "modal" at bounding box center [289, 200] width 16 height 16
click at [441, 254] on button "Save & Next" at bounding box center [457, 257] width 85 height 29
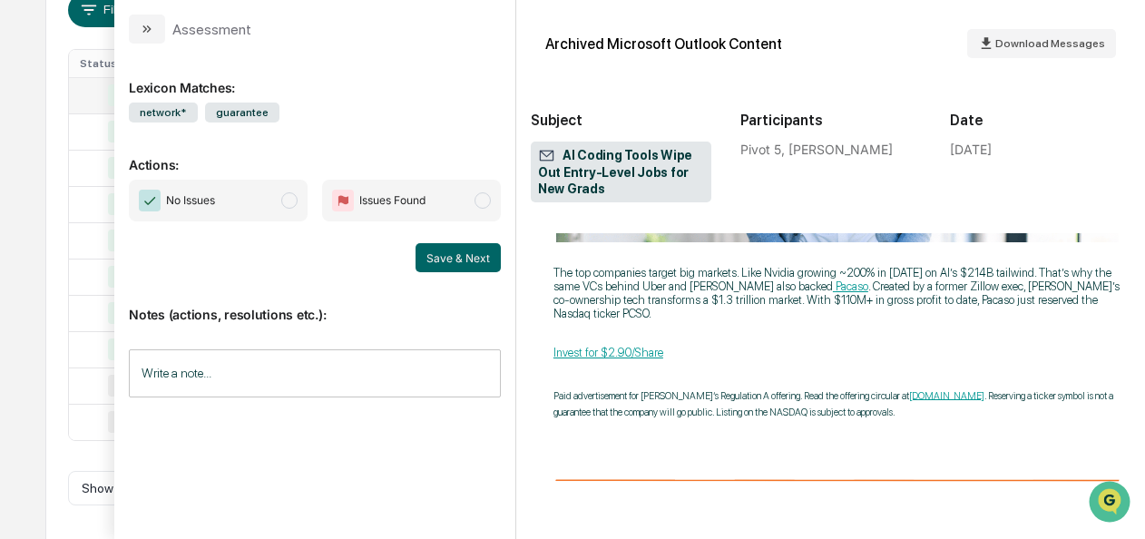
scroll to position [5062, 0]
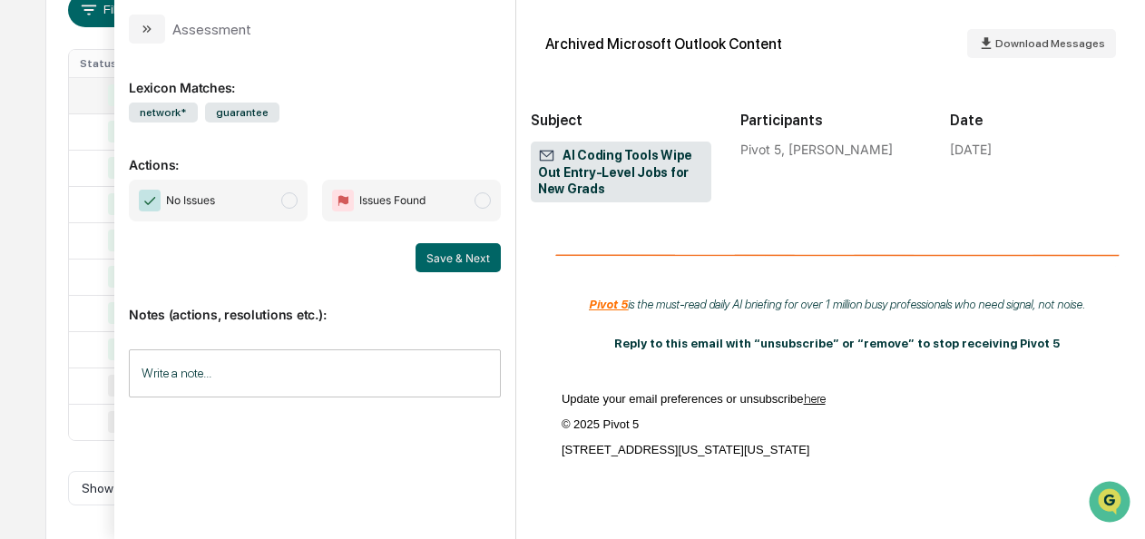
click at [286, 203] on span "modal" at bounding box center [289, 200] width 16 height 16
click at [429, 255] on button "Save & Next" at bounding box center [457, 257] width 85 height 29
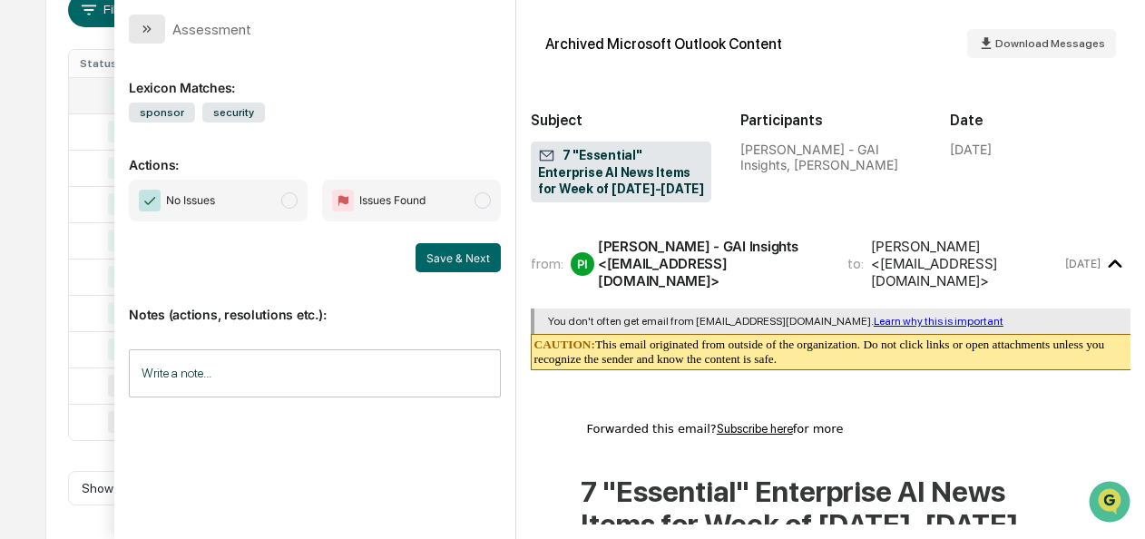
click at [148, 33] on icon "modal" at bounding box center [147, 29] width 15 height 15
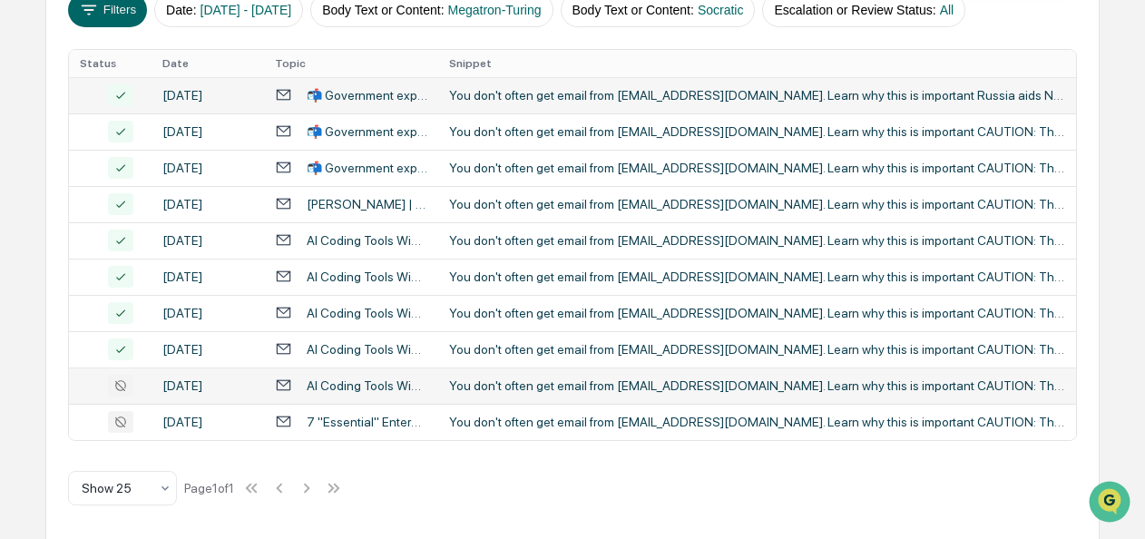
click at [359, 383] on div "AI Coding Tools Wipe Out Entry-Level Jobs for New Grads" at bounding box center [367, 385] width 121 height 15
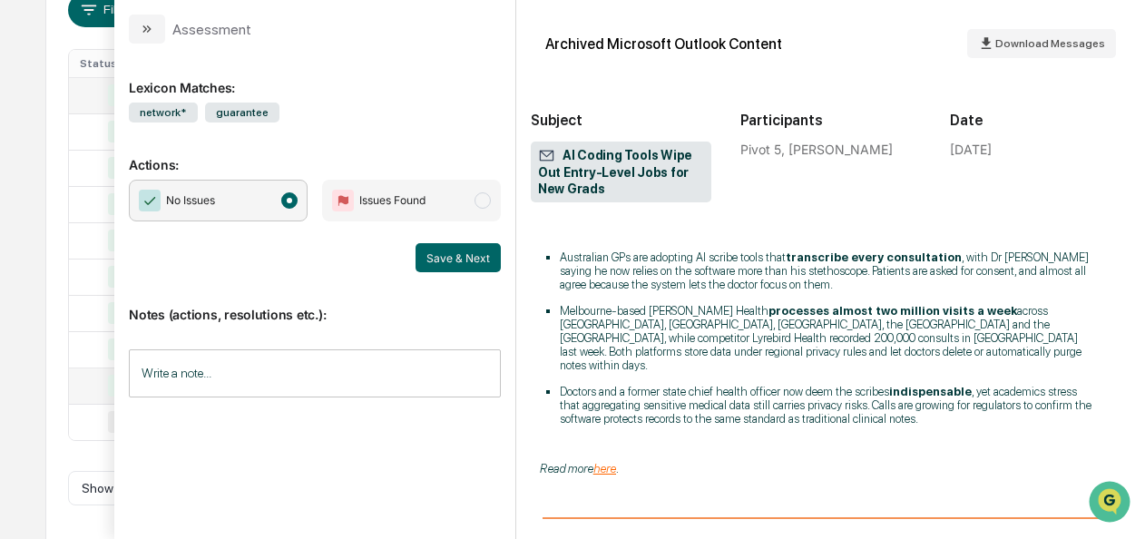
scroll to position [4192, 25]
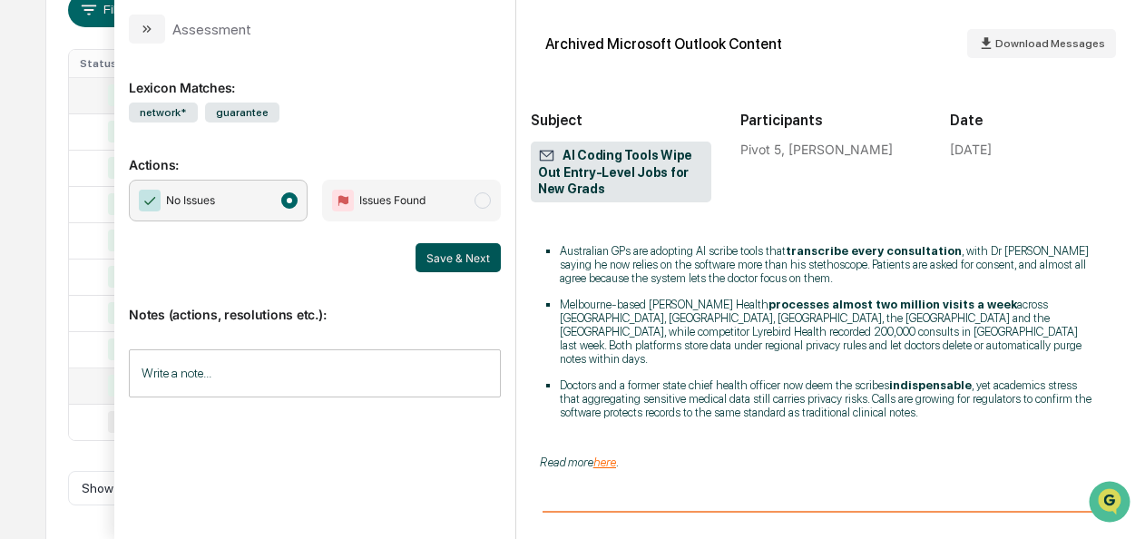
click at [491, 266] on button "Save & Next" at bounding box center [457, 257] width 85 height 29
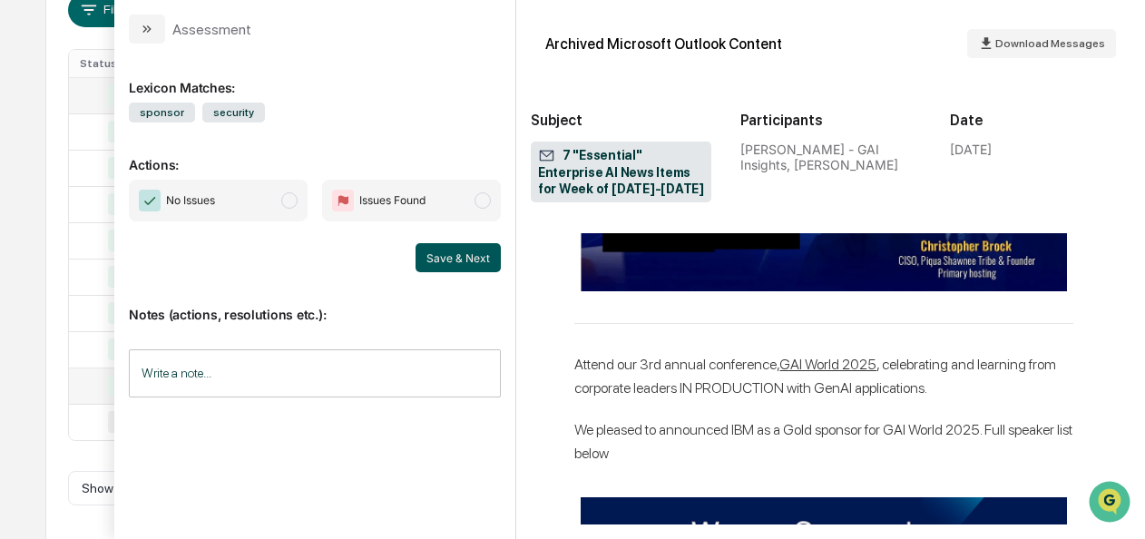
scroll to position [5580, 7]
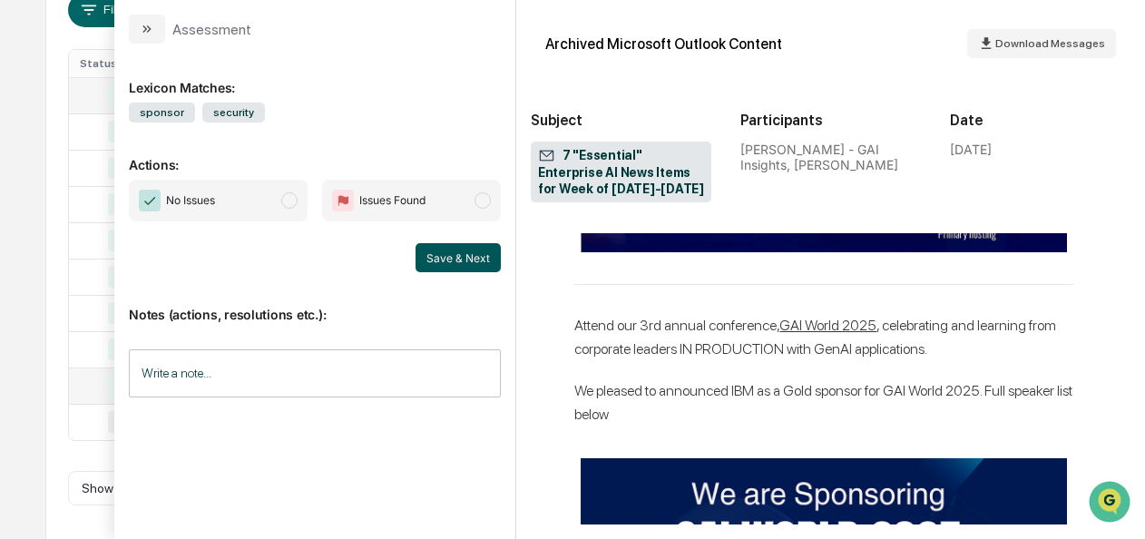
click at [461, 269] on button "Save & Next" at bounding box center [457, 257] width 85 height 29
click at [298, 193] on span "No Issues" at bounding box center [218, 201] width 179 height 42
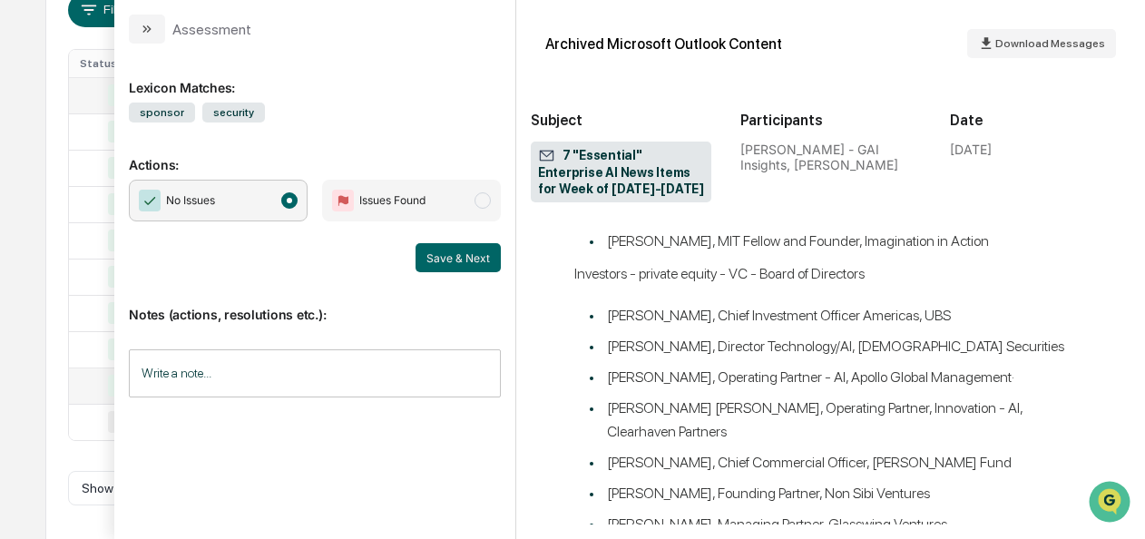
scroll to position [7641, 7]
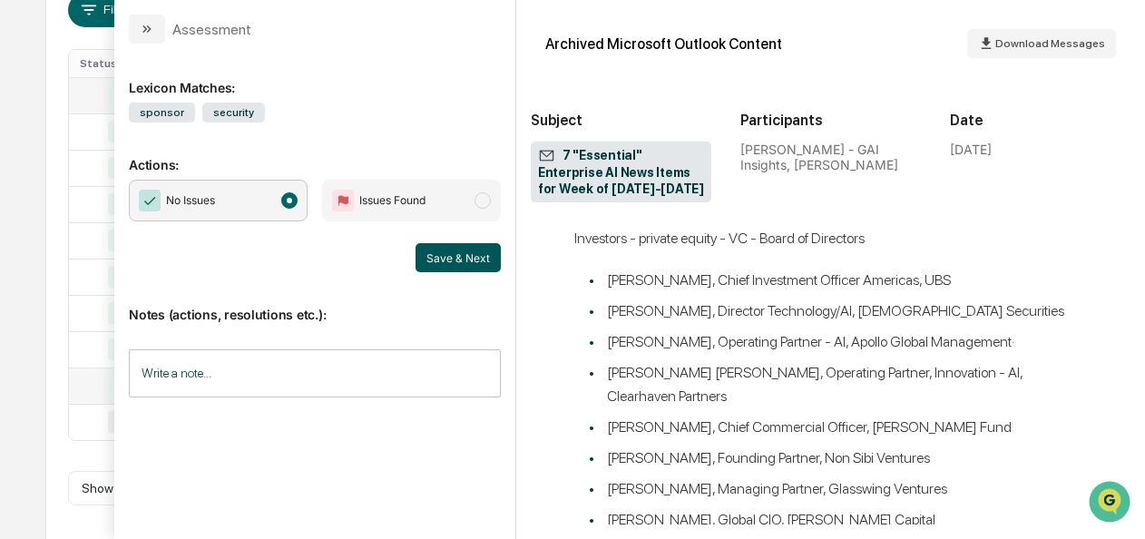
click at [490, 265] on button "Save & Next" at bounding box center [457, 257] width 85 height 29
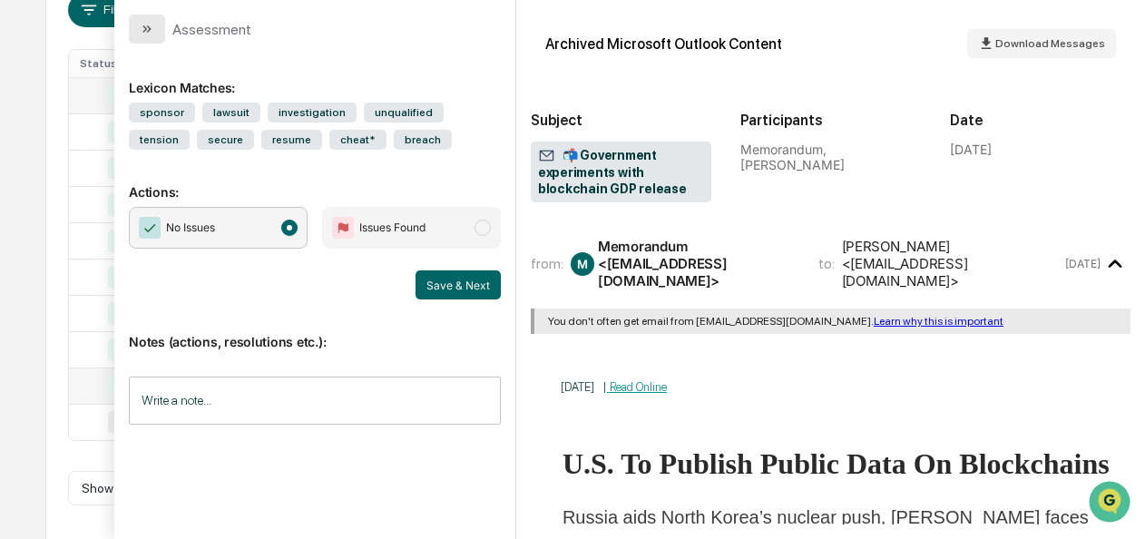
click at [151, 35] on icon "modal" at bounding box center [147, 29] width 15 height 15
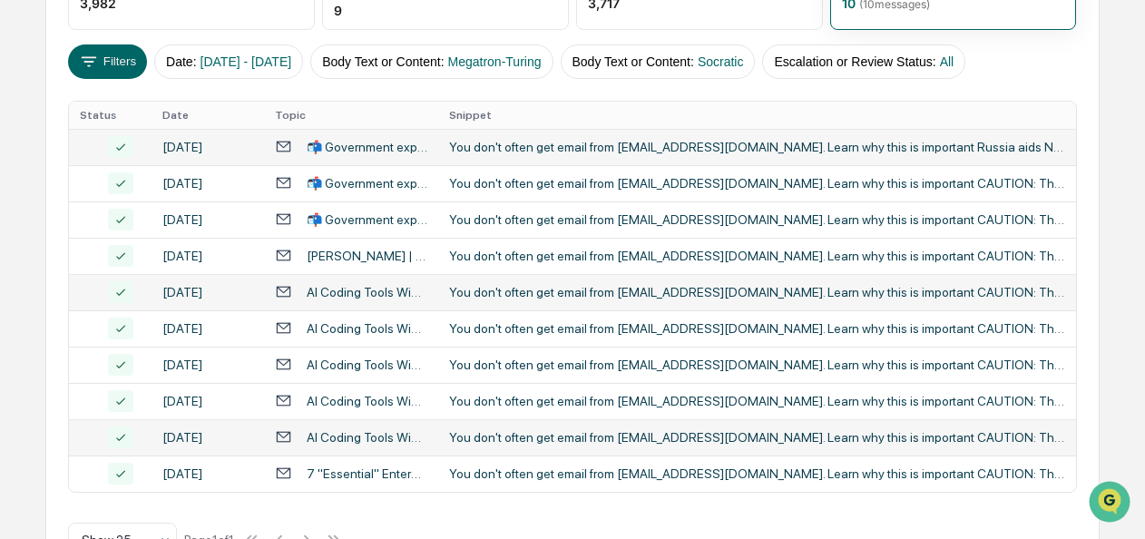
scroll to position [302, 0]
click at [580, 512] on div "AI Search (5) Options Review Required 3,982 Review Completed - Flagged as Issue…" at bounding box center [571, 239] width 1053 height 709
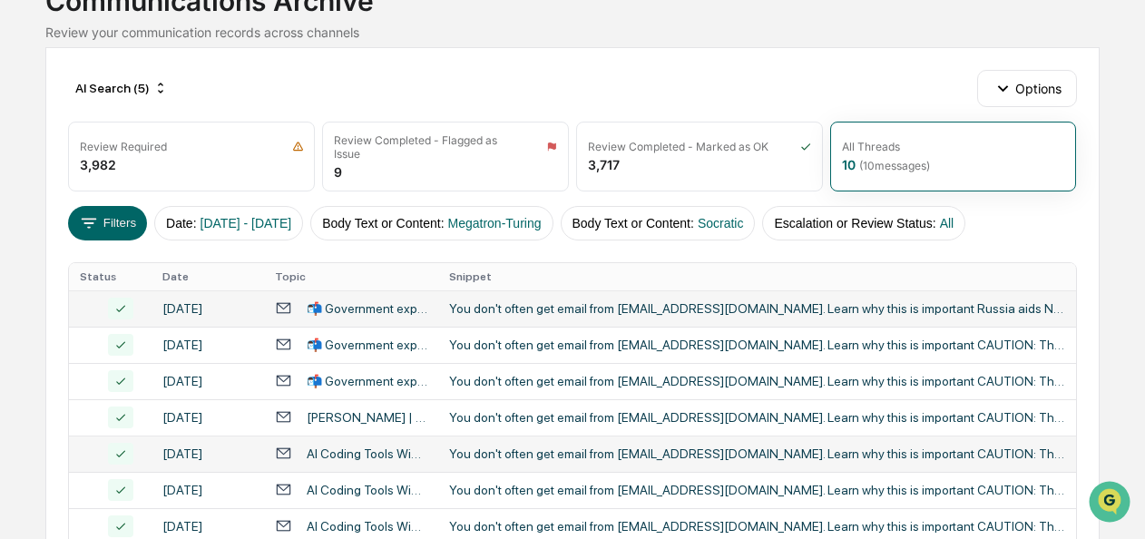
scroll to position [132, 0]
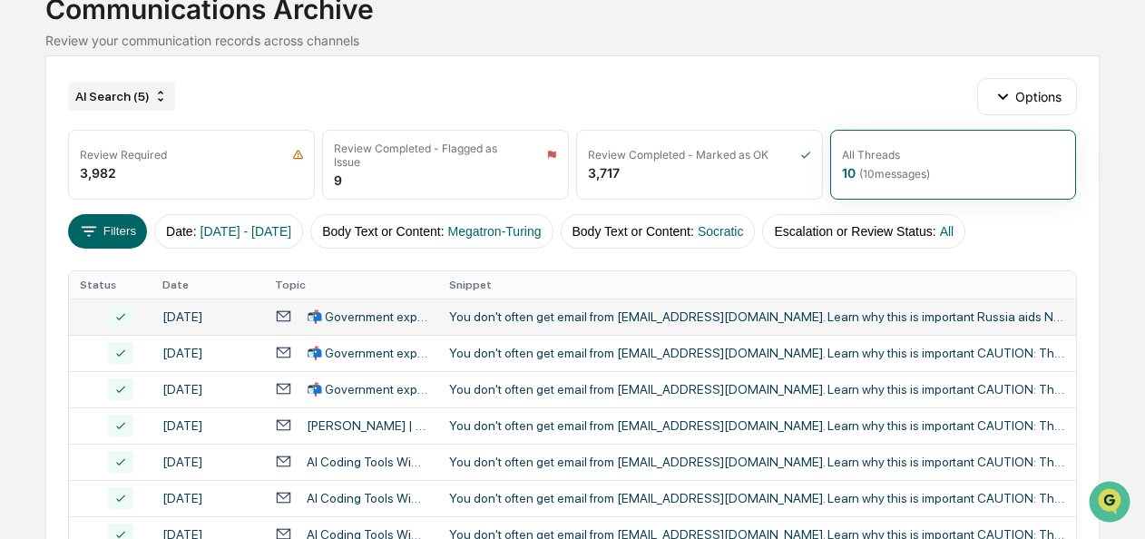
click at [141, 93] on div "AI Search (5)" at bounding box center [121, 96] width 107 height 29
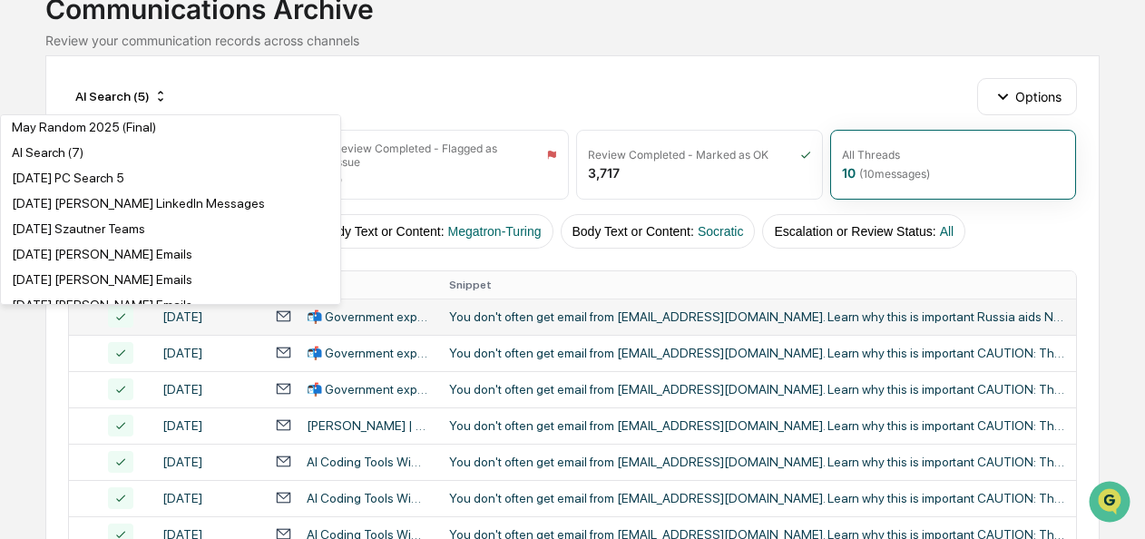
scroll to position [1043, 0]
click at [45, 161] on div "AI Search (7)" at bounding box center [48, 153] width 72 height 15
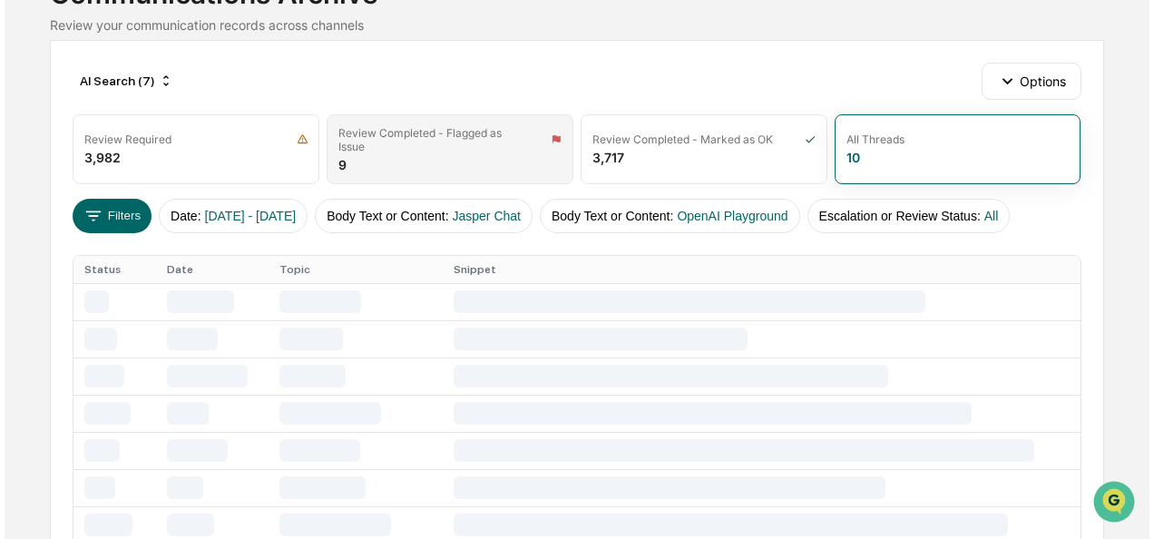
scroll to position [149, 0]
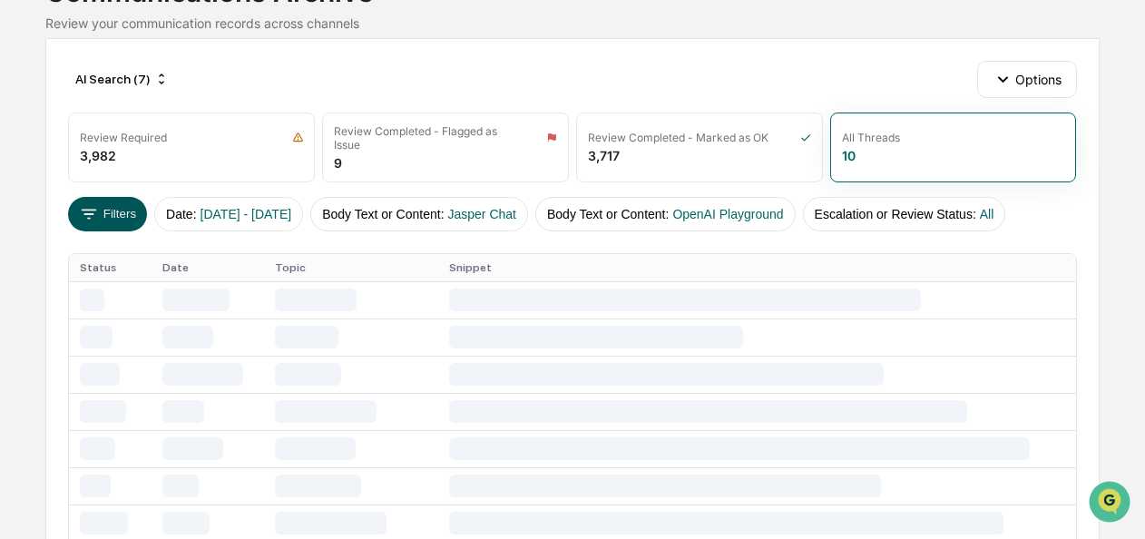
click at [88, 209] on icon at bounding box center [89, 214] width 15 height 10
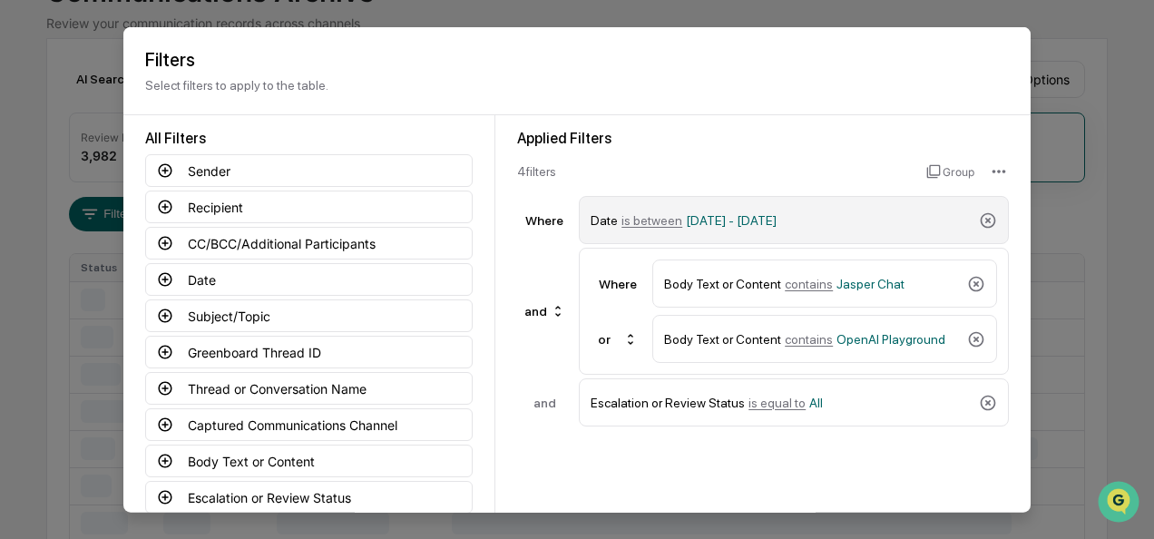
click at [633, 229] on div "Date is between [DATE] - [DATE]" at bounding box center [781, 220] width 381 height 32
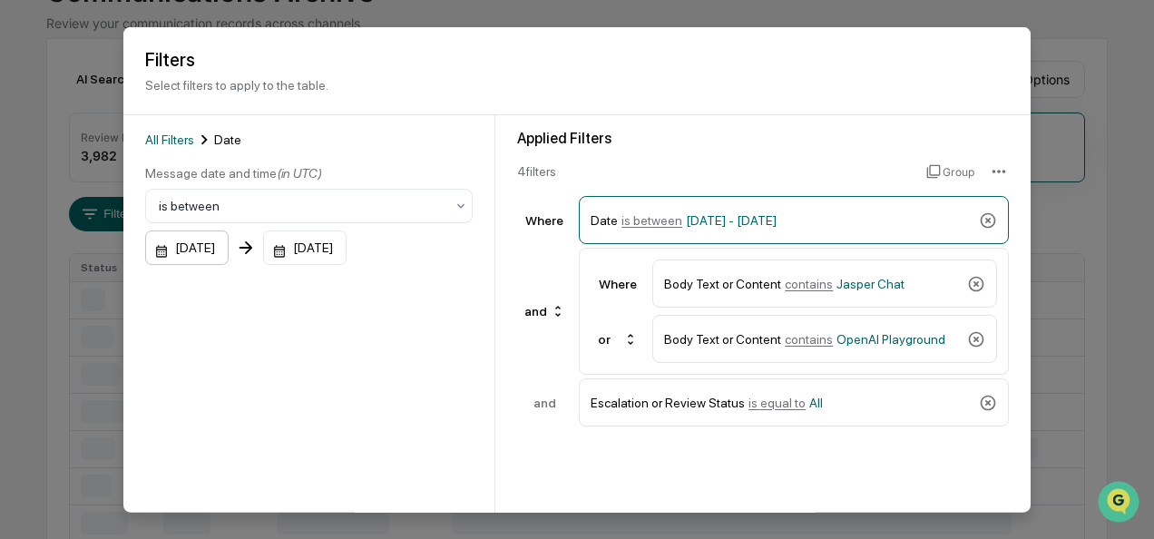
click at [153, 254] on div "[DATE]" at bounding box center [186, 247] width 83 height 34
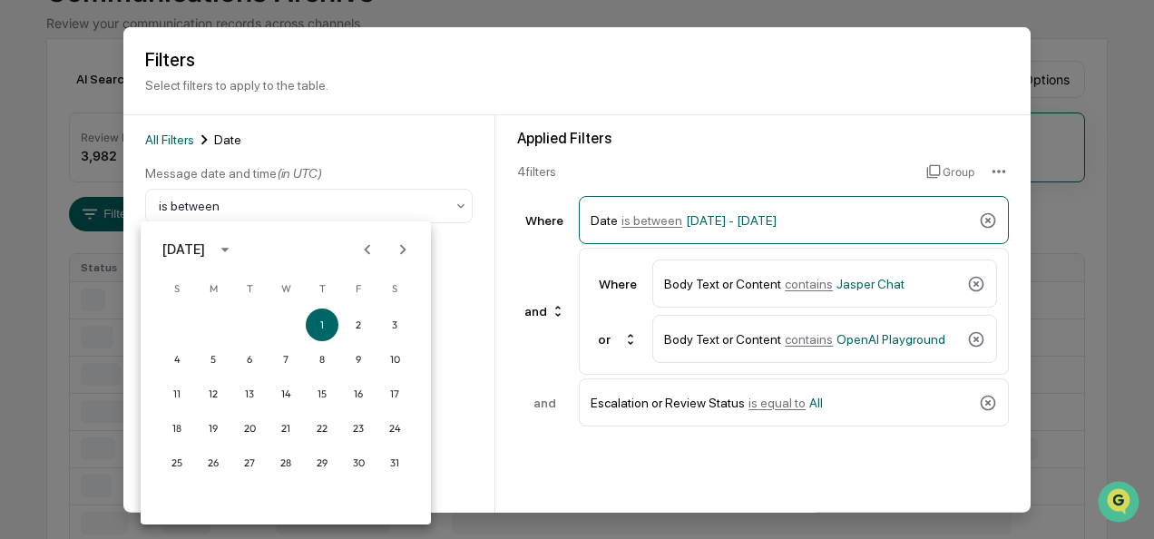
click at [395, 254] on icon "Next month" at bounding box center [403, 249] width 20 height 20
click at [352, 321] on button "1" at bounding box center [358, 324] width 33 height 33
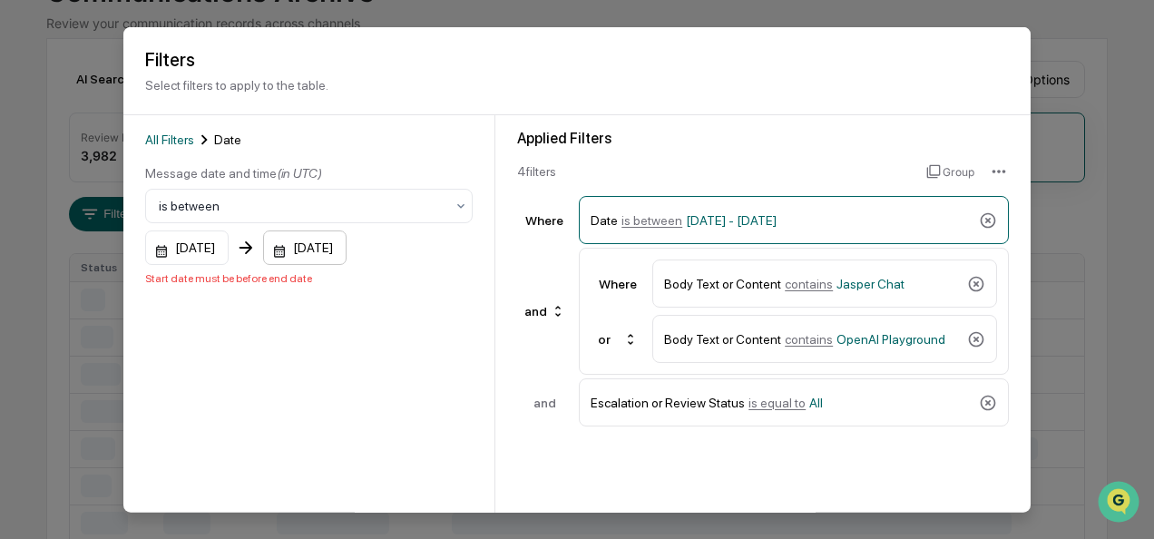
click at [297, 249] on div "[DATE]" at bounding box center [304, 247] width 83 height 34
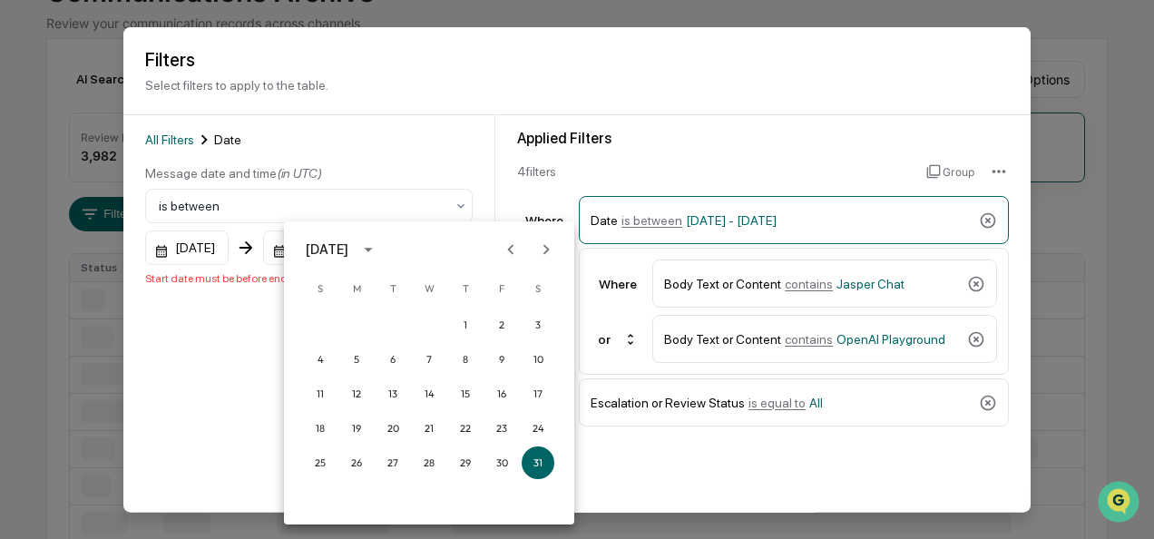
click at [541, 243] on icon "Next month" at bounding box center [546, 249] width 20 height 20
click at [506, 250] on icon "Previous month" at bounding box center [511, 249] width 20 height 20
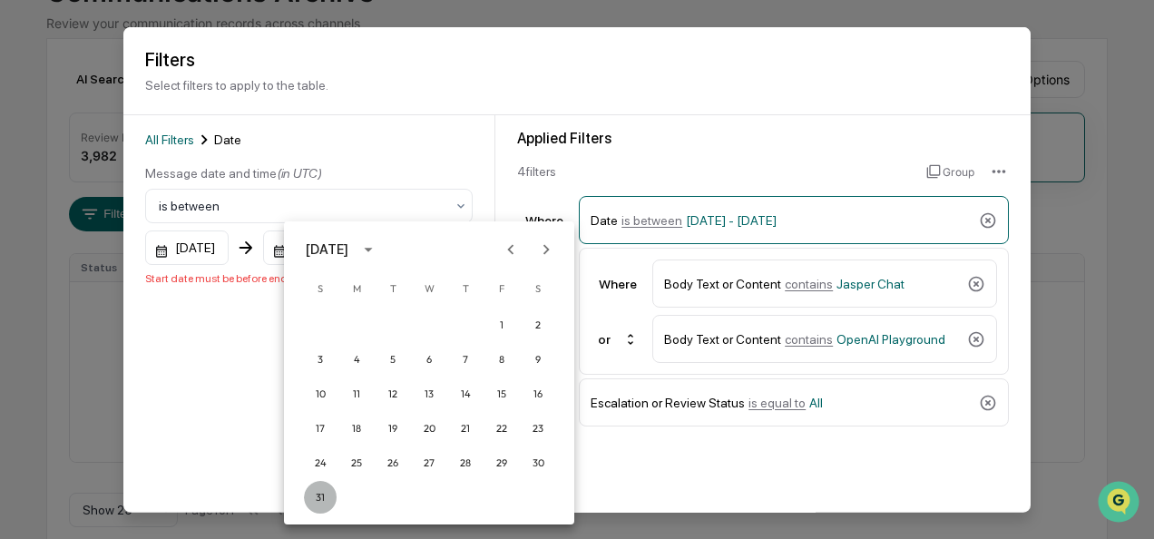
click at [327, 496] on button "31" at bounding box center [320, 497] width 33 height 33
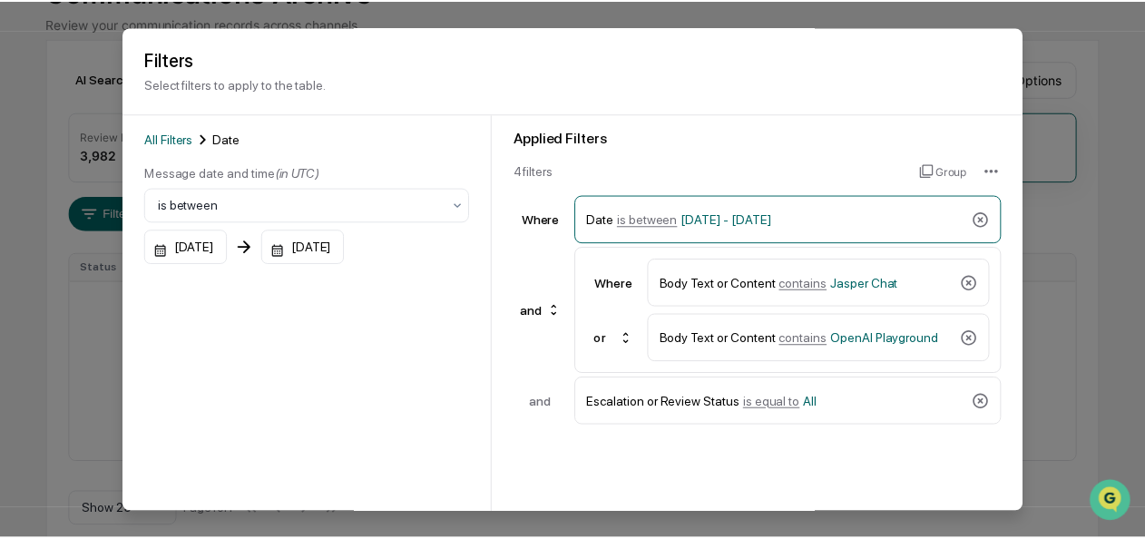
scroll to position [137, 0]
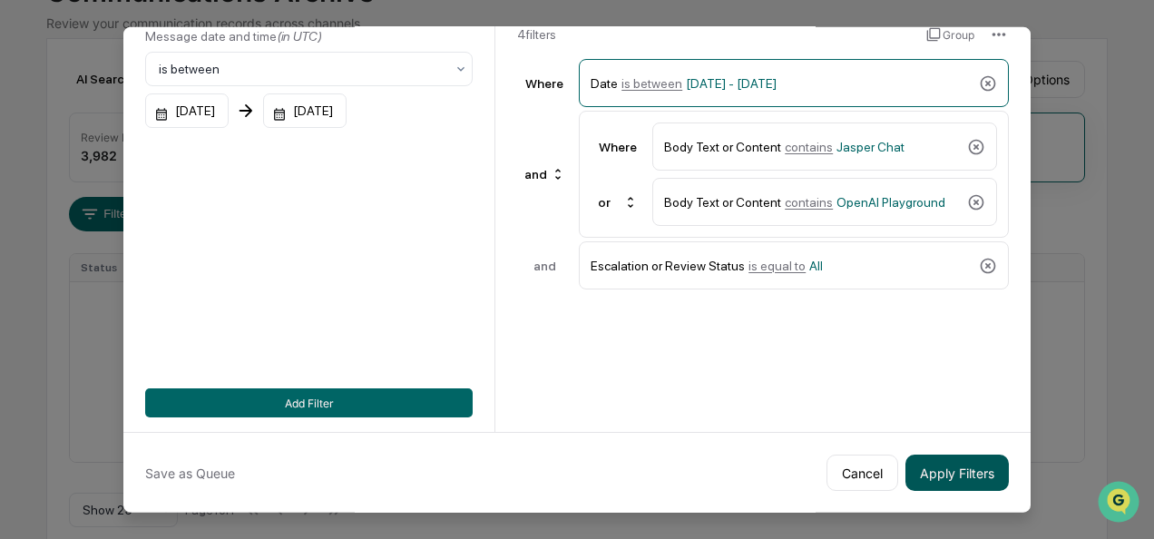
click at [918, 461] on button "Apply Filters" at bounding box center [956, 472] width 103 height 36
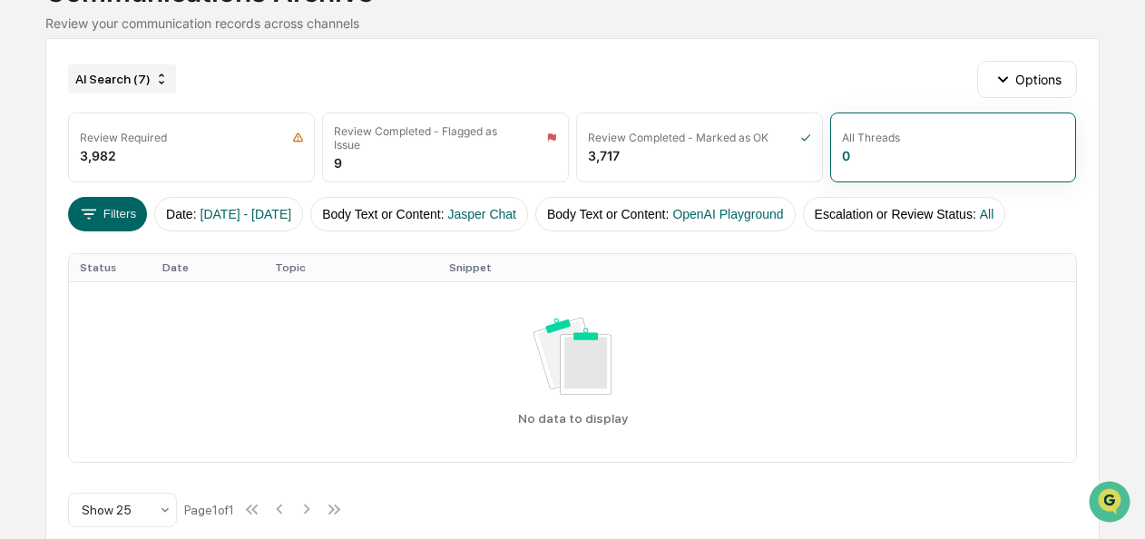
click at [112, 89] on div "AI Search (7)" at bounding box center [122, 78] width 108 height 29
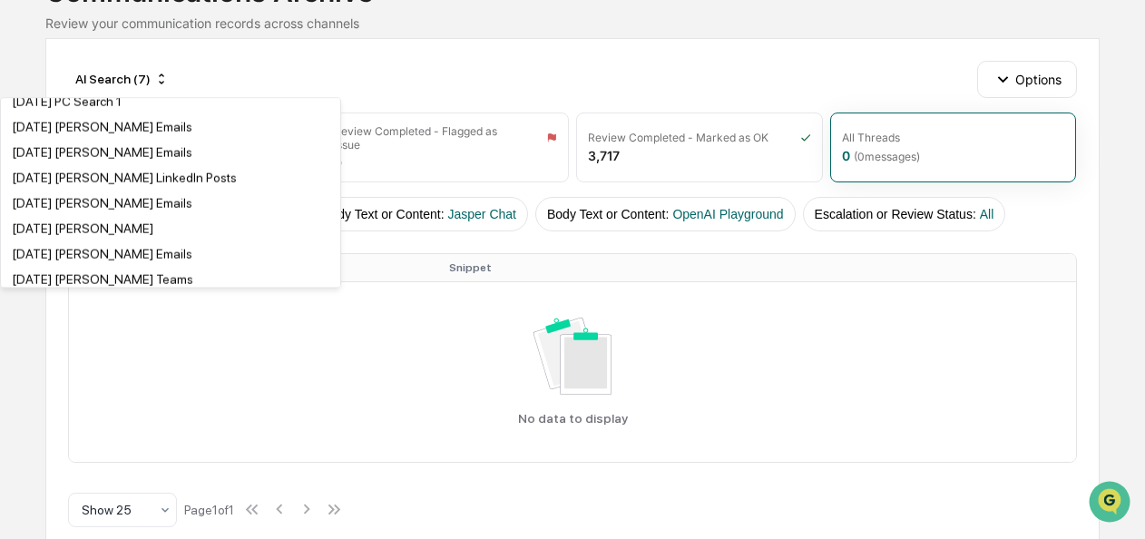
scroll to position [2729, 0]
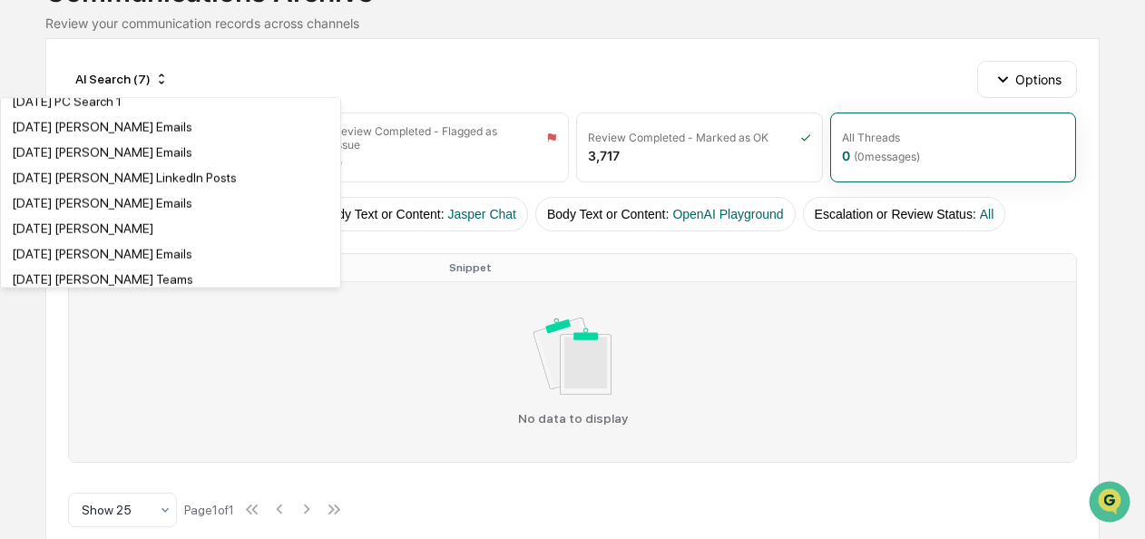
click at [313, 415] on div "No data to display" at bounding box center [572, 371] width 984 height 108
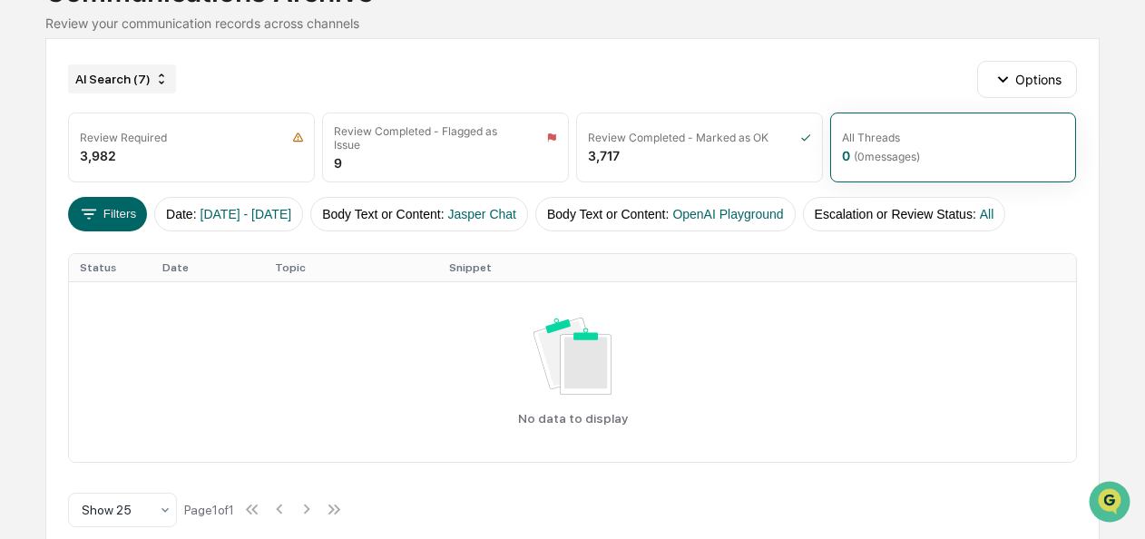
click at [137, 75] on div "AI Search (7)" at bounding box center [122, 78] width 108 height 29
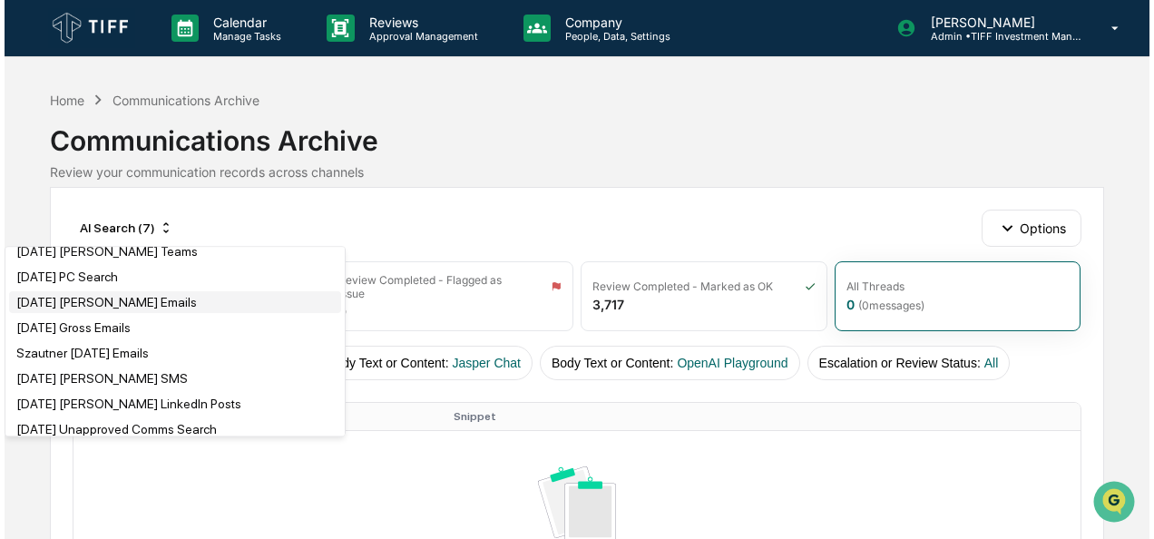
scroll to position [76, 0]
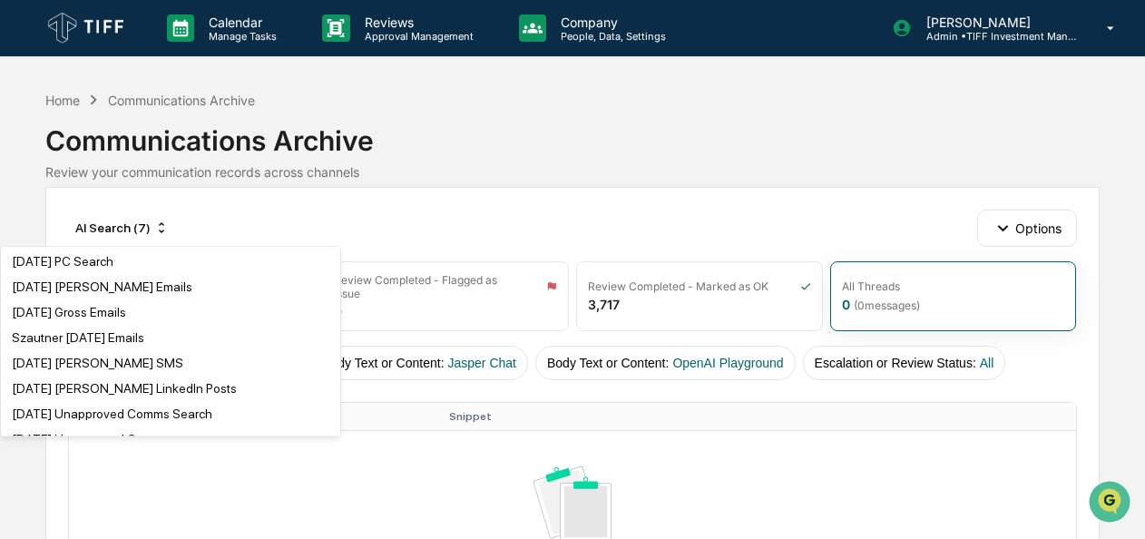
click at [449, 189] on div "AI Search (7) Options Review Required 3,982 Review Completed - Flagged as Issue…" at bounding box center [571, 450] width 1053 height 526
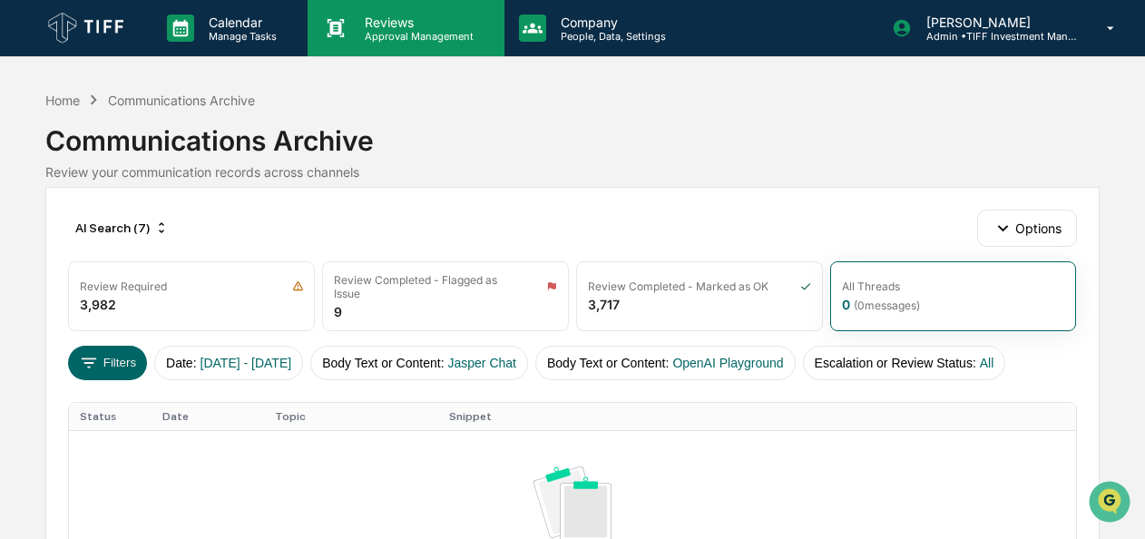
click at [419, 20] on p "Reviews" at bounding box center [416, 22] width 132 height 15
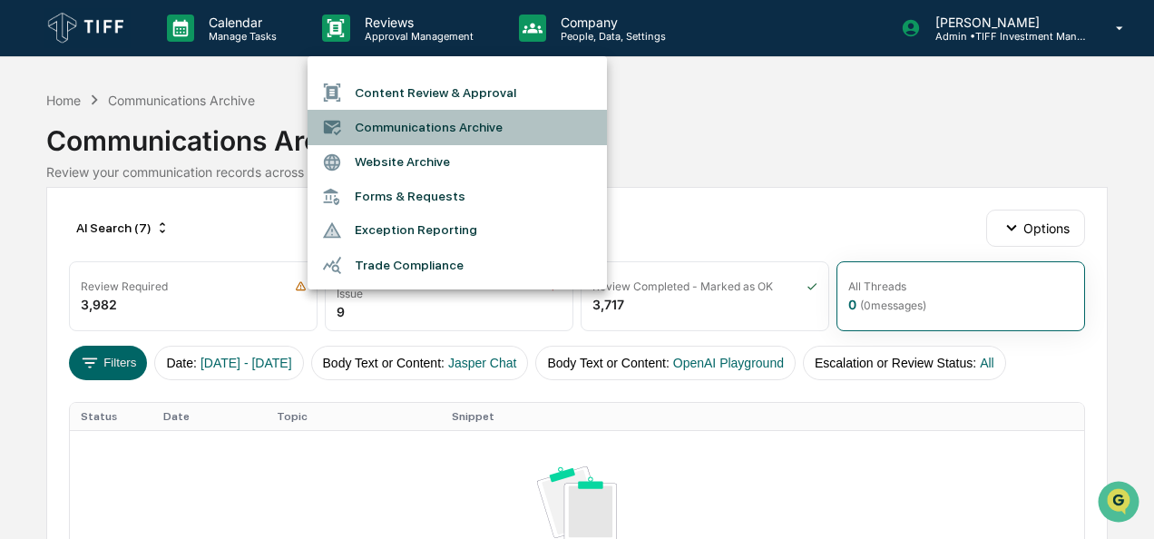
click at [395, 130] on li "Communications Archive" at bounding box center [457, 127] width 299 height 34
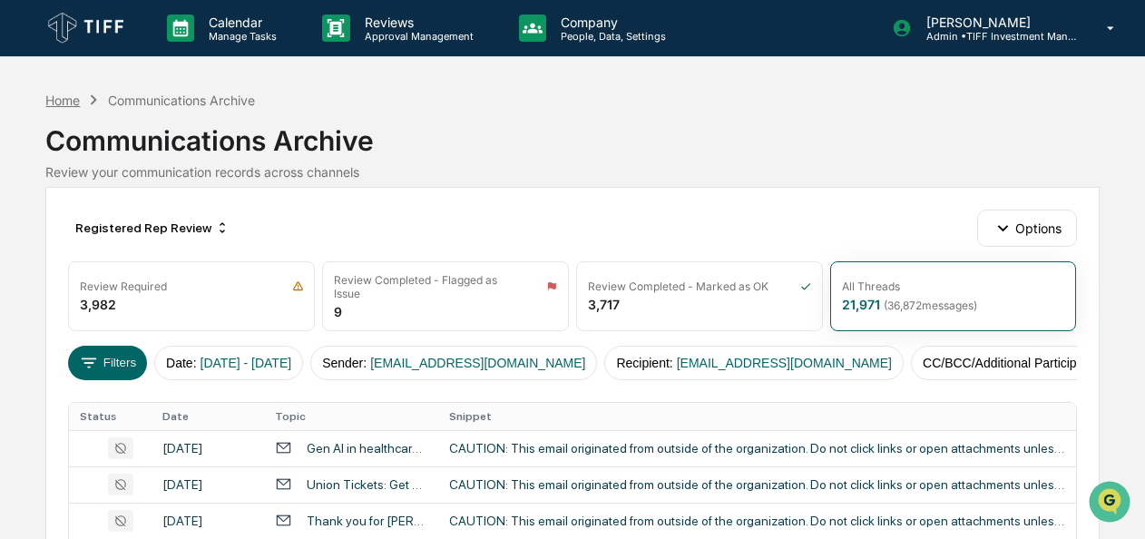
click at [74, 98] on div "Home" at bounding box center [62, 100] width 34 height 15
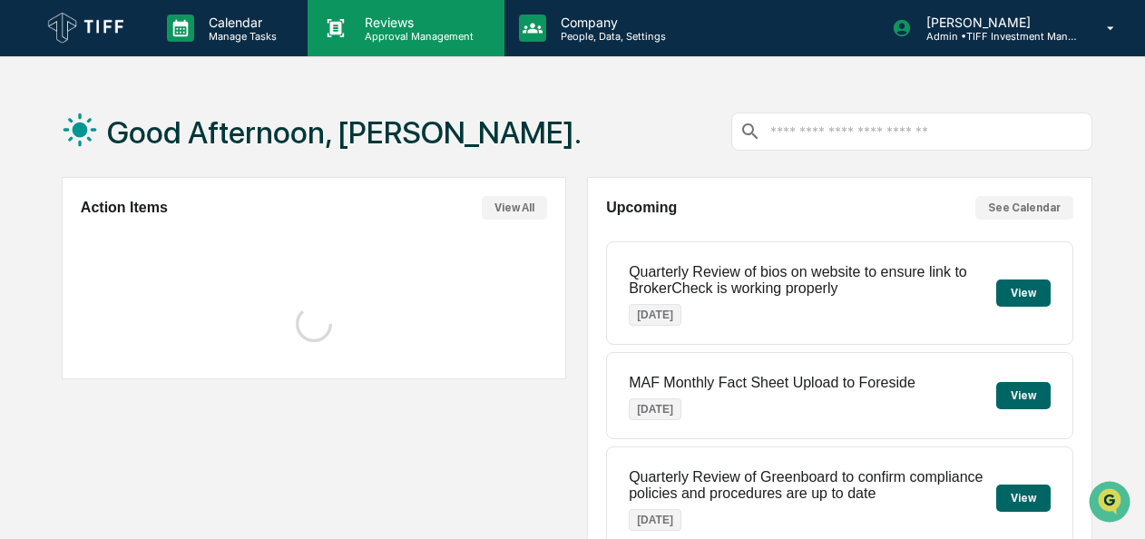
click at [420, 13] on div "Reviews Approval Management" at bounding box center [406, 28] width 196 height 56
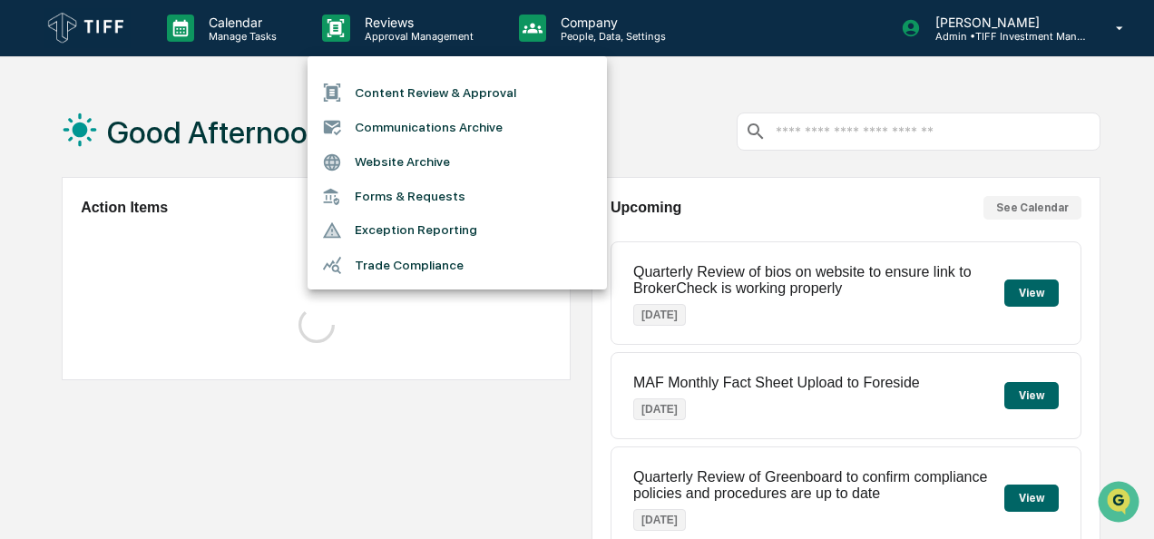
click at [384, 99] on li "Content Review & Approval" at bounding box center [457, 92] width 299 height 34
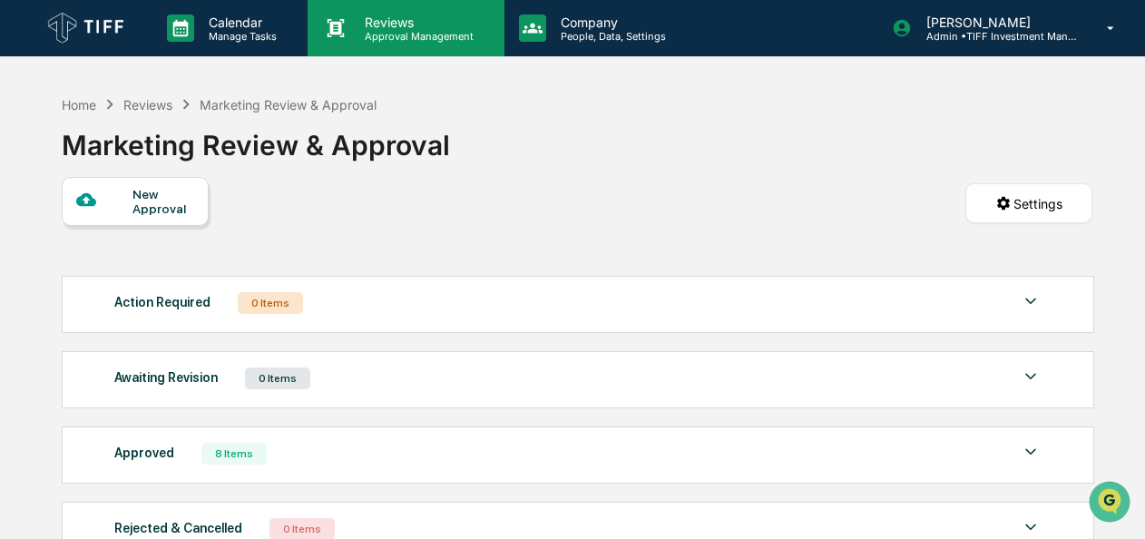
click at [403, 44] on div "Reviews Approval Management" at bounding box center [406, 28] width 196 height 56
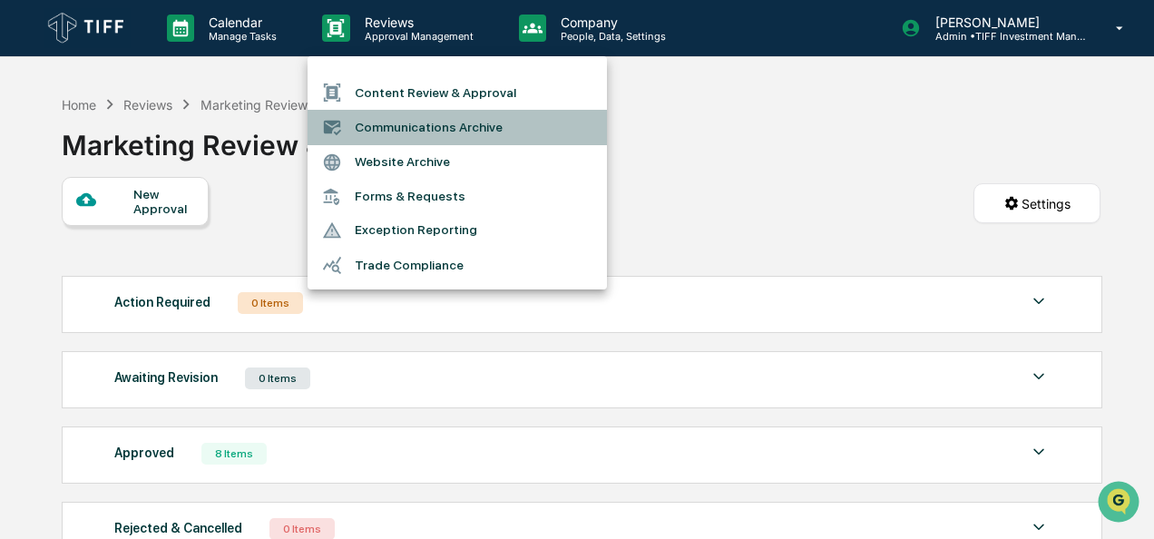
click at [376, 125] on li "Communications Archive" at bounding box center [457, 127] width 299 height 34
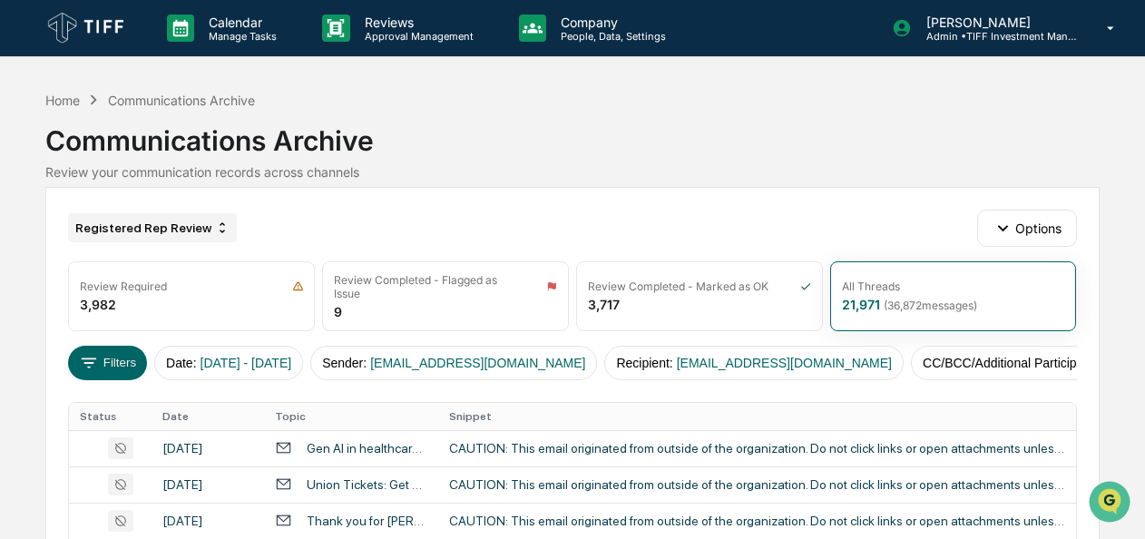
click at [161, 226] on div "Registered Rep Review" at bounding box center [152, 227] width 169 height 29
click at [181, 354] on button "Date : [DATE] - [DATE]" at bounding box center [228, 363] width 149 height 34
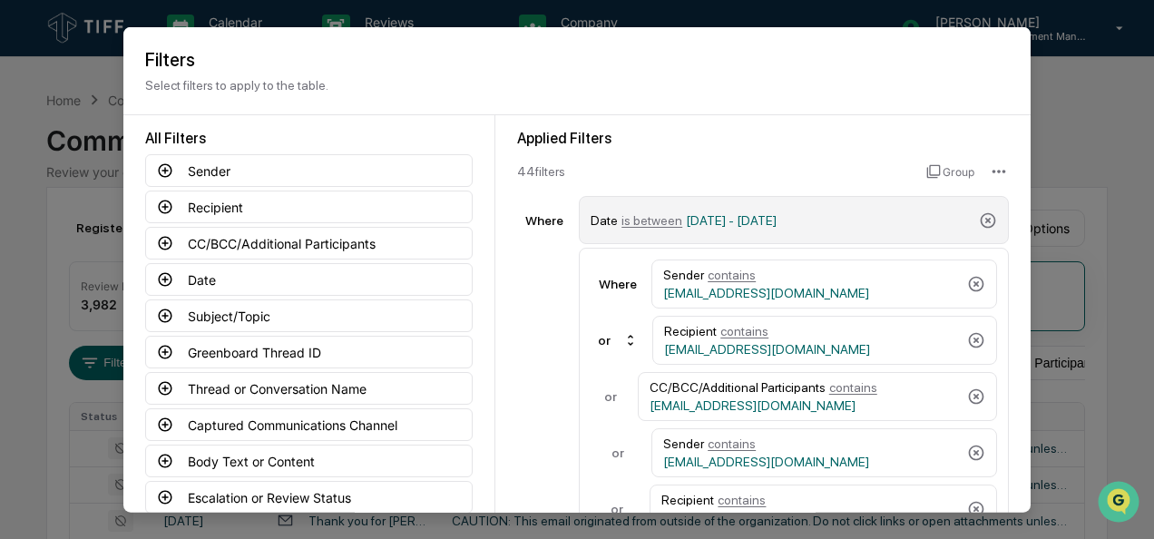
click at [653, 219] on span "is between" at bounding box center [651, 219] width 61 height 15
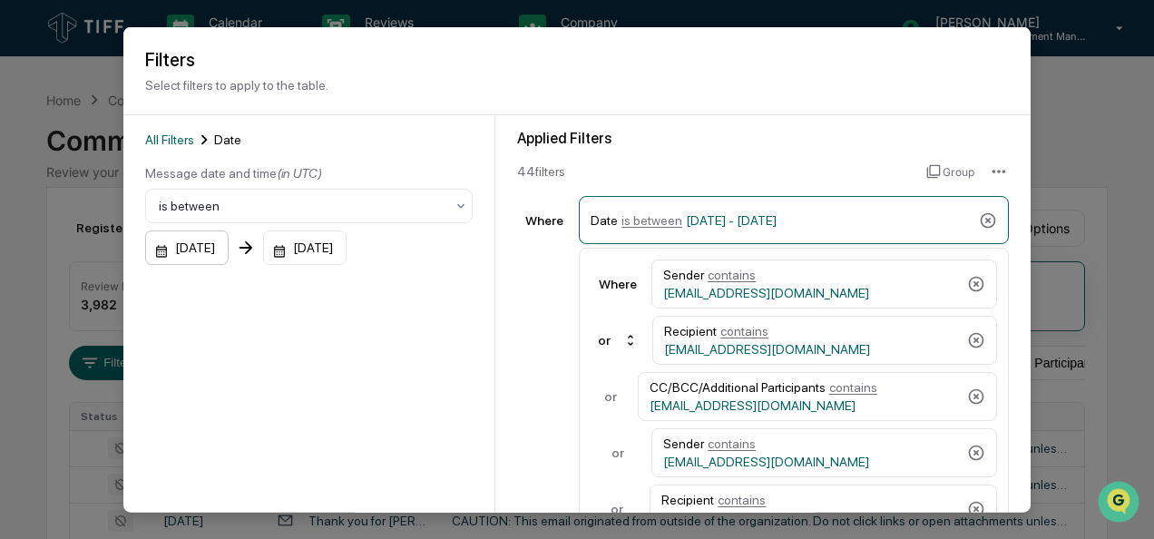
click at [155, 254] on div "[DATE]" at bounding box center [186, 247] width 83 height 34
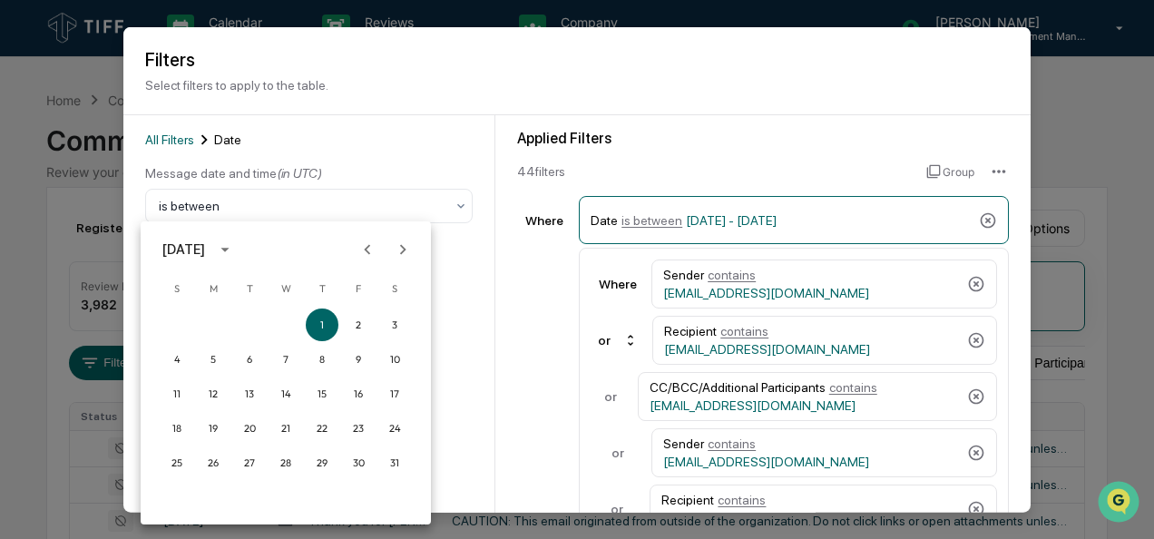
click at [400, 252] on icon "Next month" at bounding box center [403, 249] width 6 height 10
click at [356, 319] on button "1" at bounding box center [358, 324] width 33 height 33
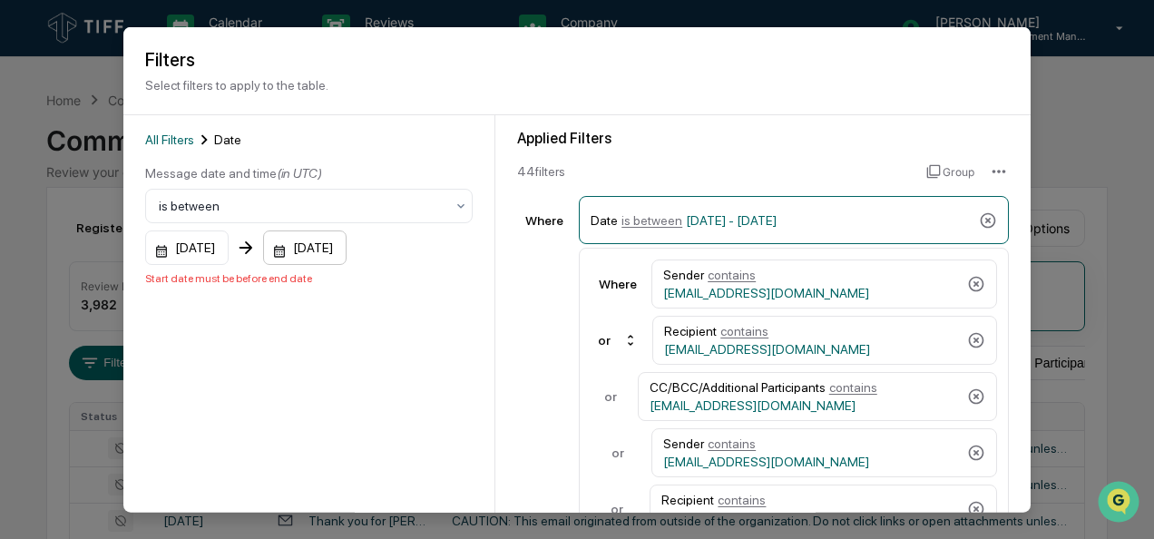
click at [300, 254] on div "[DATE]" at bounding box center [304, 247] width 83 height 34
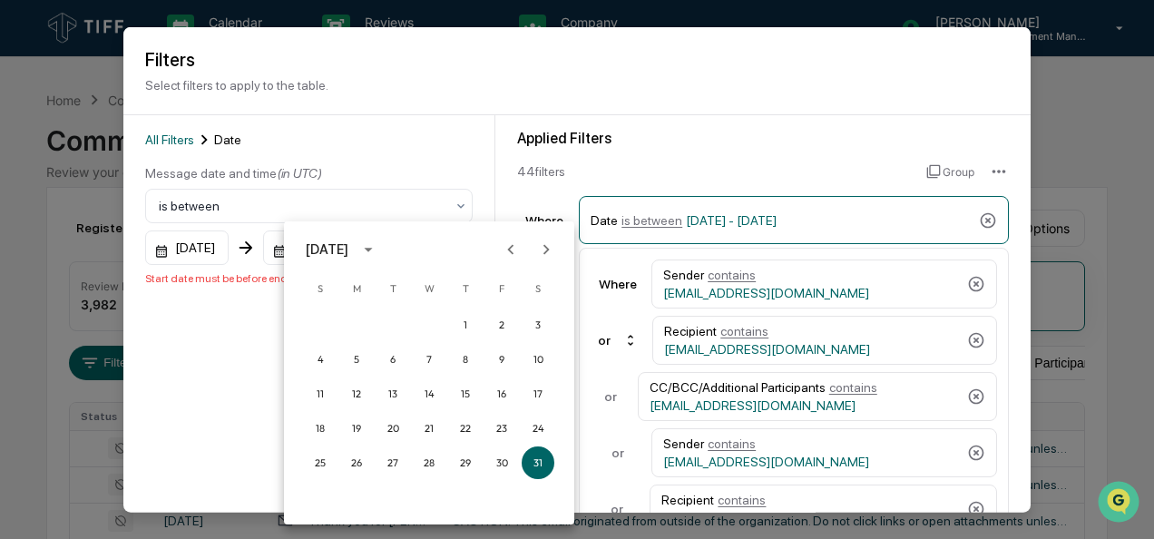
click at [541, 250] on icon "Next month" at bounding box center [546, 249] width 20 height 20
click at [323, 499] on button "31" at bounding box center [320, 497] width 33 height 33
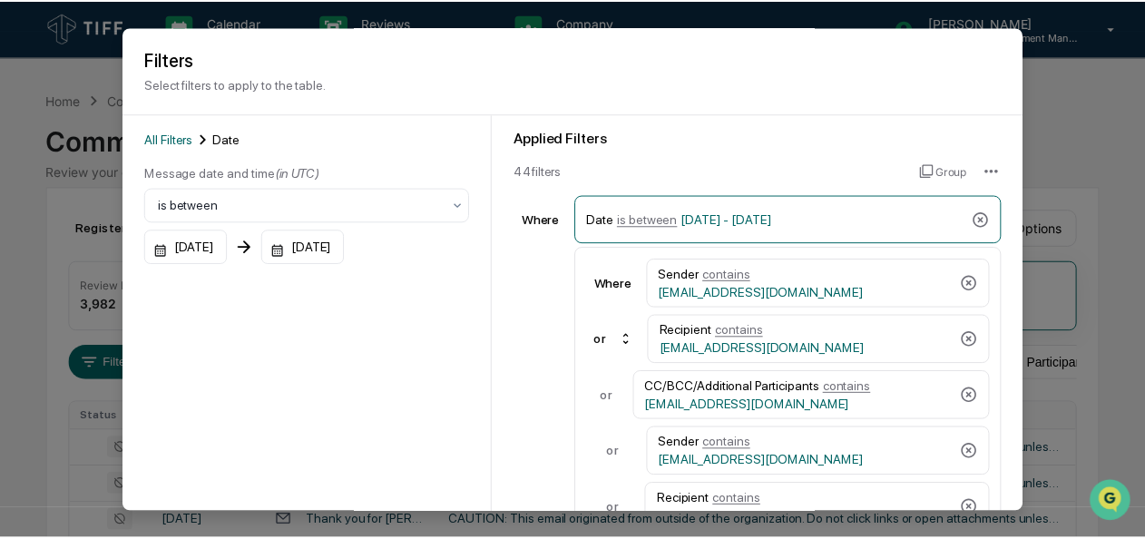
scroll to position [137, 0]
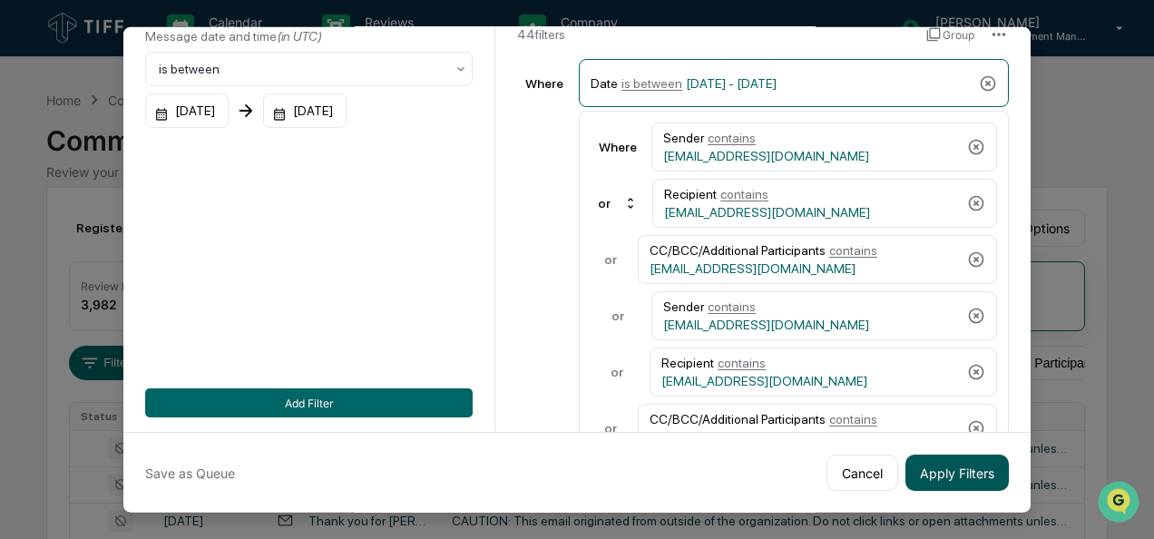
click at [951, 459] on button "Apply Filters" at bounding box center [956, 472] width 103 height 36
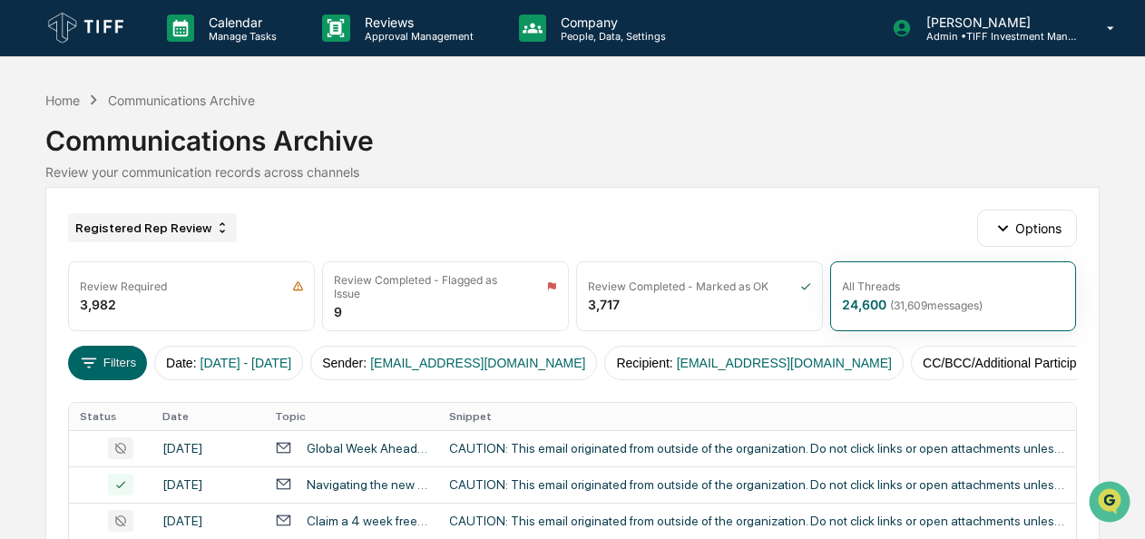
click at [203, 225] on div "Registered Rep Review" at bounding box center [152, 227] width 169 height 29
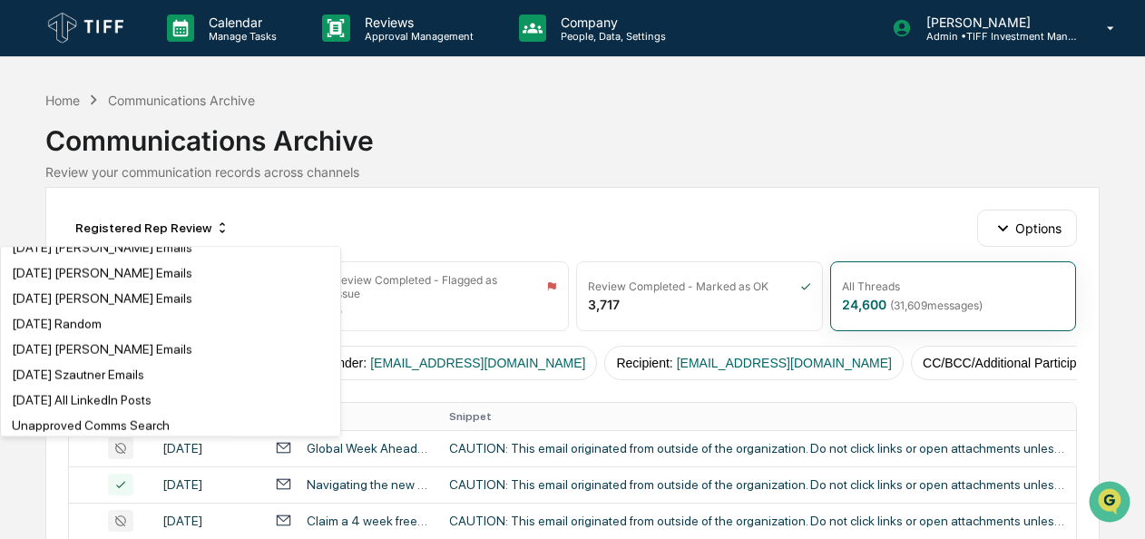
scroll to position [317, 0]
click at [92, 332] on div "[DATE] Random" at bounding box center [57, 324] width 90 height 15
